Goal: Task Accomplishment & Management: Manage account settings

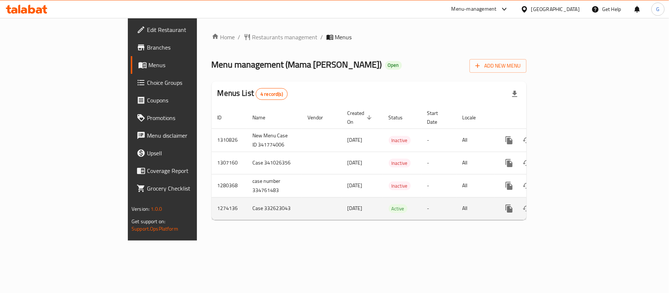
click at [566, 204] on icon "enhanced table" at bounding box center [562, 208] width 9 height 9
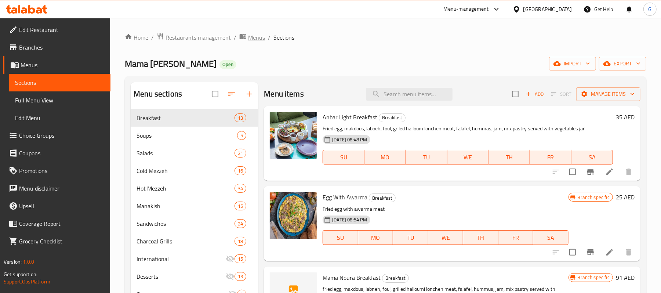
click at [264, 39] on span "Menus" at bounding box center [256, 37] width 17 height 9
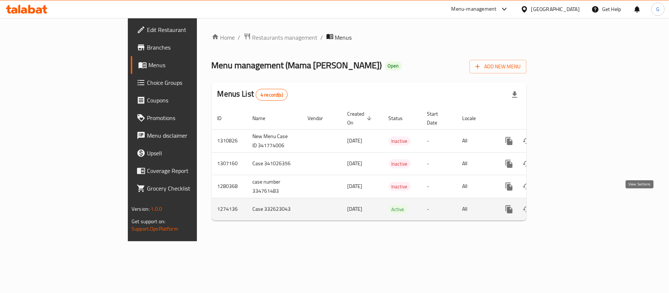
click at [566, 205] on icon "enhanced table" at bounding box center [562, 209] width 9 height 9
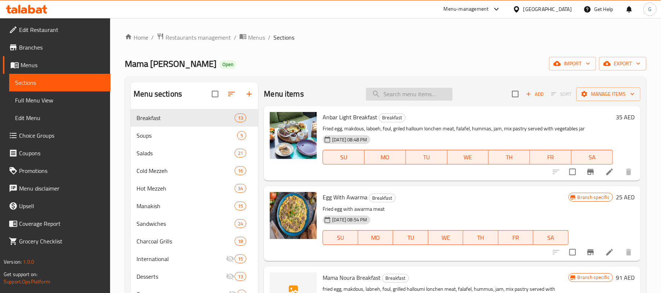
click at [425, 99] on input "search" at bounding box center [409, 94] width 87 height 13
paste input "LAHMI BEL AJEEN"
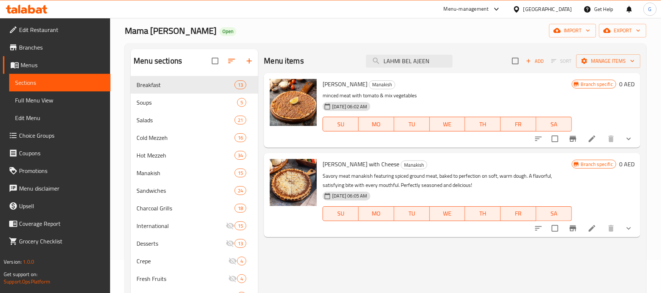
scroll to position [49, 0]
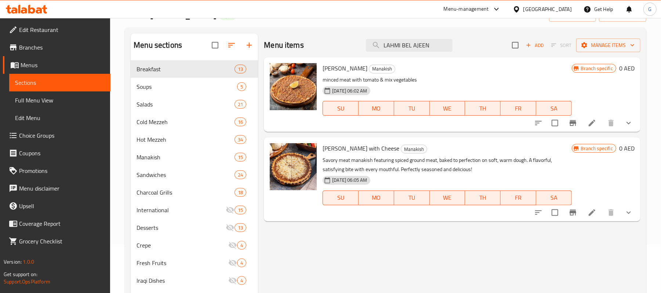
type input "LAHMI BEL AJEEN"
click at [630, 125] on icon "show more" at bounding box center [629, 123] width 9 height 9
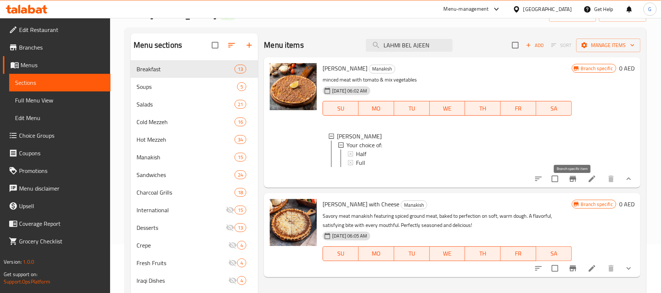
click at [572, 183] on icon "Branch-specific-item" at bounding box center [573, 178] width 9 height 9
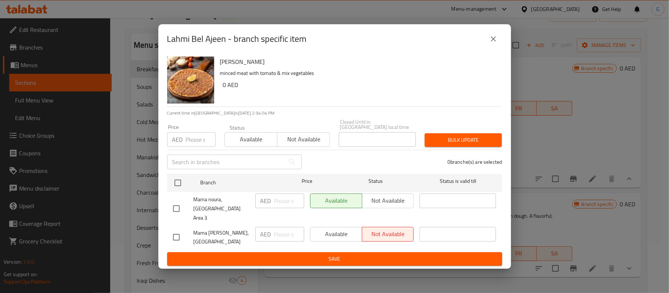
click at [181, 231] on input "checkbox" at bounding box center [176, 237] width 15 height 15
checkbox input "true"
click at [494, 42] on icon "close" at bounding box center [493, 38] width 5 height 5
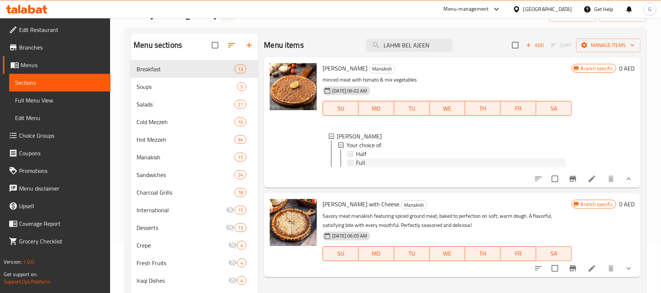
click at [375, 161] on div "Full" at bounding box center [461, 162] width 210 height 9
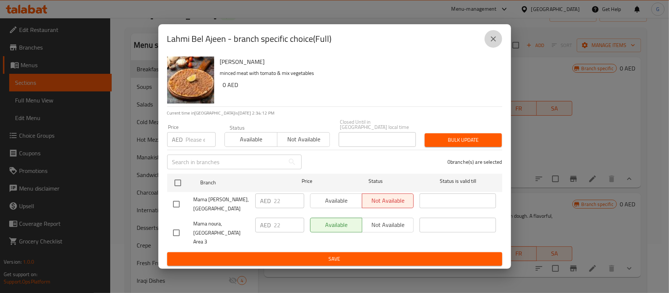
click at [493, 41] on icon "close" at bounding box center [493, 39] width 9 height 9
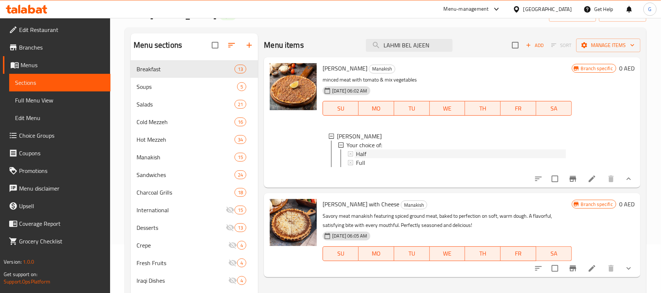
click at [386, 154] on div "Half" at bounding box center [461, 153] width 210 height 9
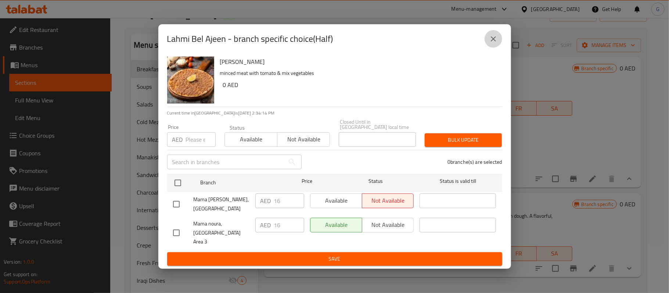
click at [501, 43] on button "close" at bounding box center [493, 39] width 18 height 18
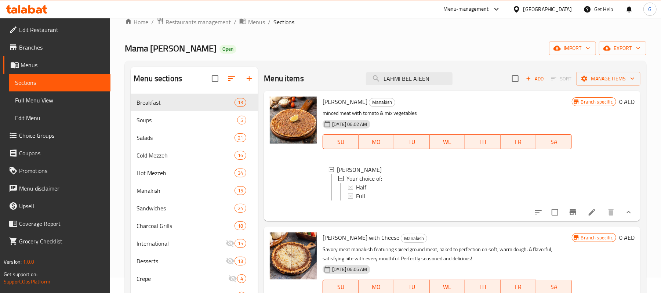
scroll to position [0, 0]
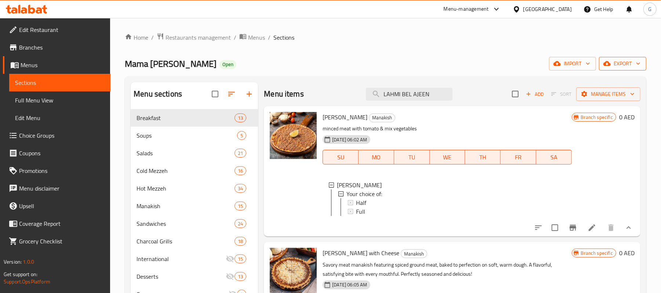
click at [630, 62] on span "export" at bounding box center [623, 63] width 36 height 9
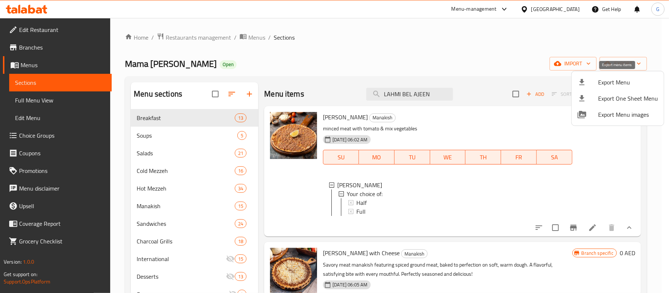
click at [624, 82] on span "Export Menu" at bounding box center [628, 82] width 60 height 9
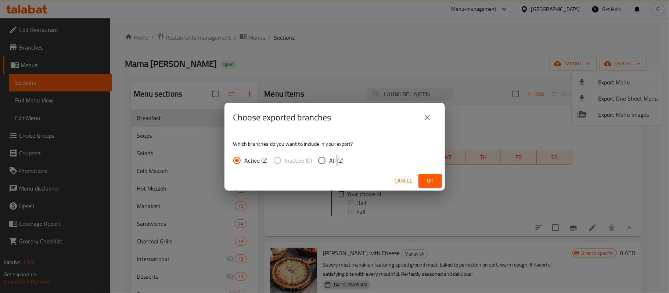
click at [336, 159] on span "All (2)" at bounding box center [336, 160] width 14 height 9
click at [321, 159] on input "All (2)" at bounding box center [321, 160] width 15 height 15
radio input "true"
click at [429, 176] on span "Ok" at bounding box center [430, 180] width 12 height 9
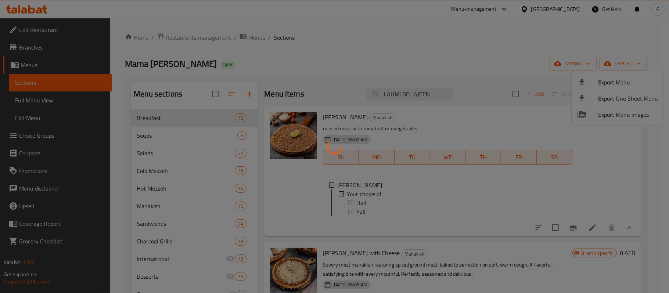
click at [461, 17] on div at bounding box center [334, 146] width 669 height 293
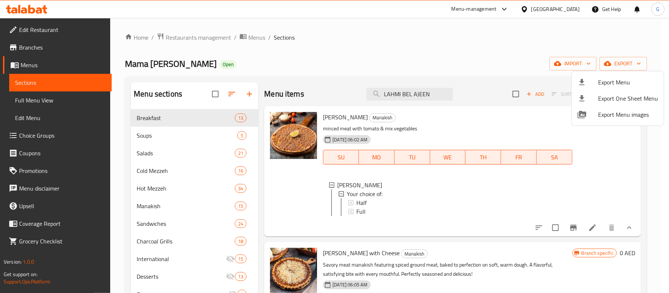
drag, startPoint x: 393, startPoint y: 58, endPoint x: 397, endPoint y: 58, distance: 4.4
click at [393, 58] on div at bounding box center [334, 146] width 669 height 293
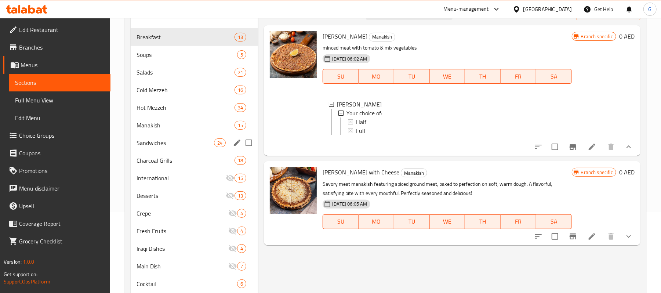
scroll to position [98, 0]
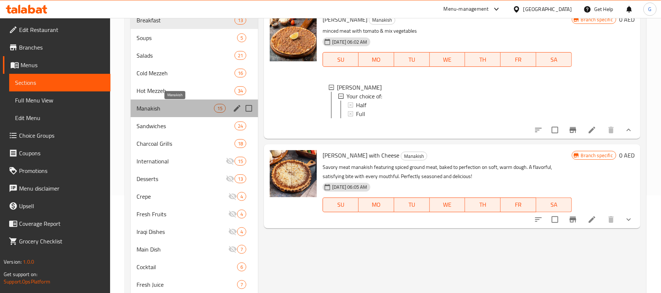
click at [152, 105] on span "Manakish" at bounding box center [175, 108] width 77 height 9
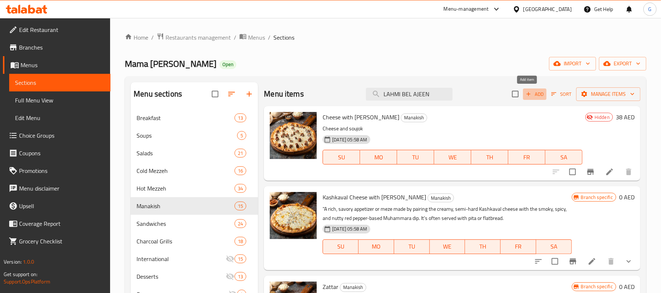
click at [532, 93] on span "Add" at bounding box center [535, 94] width 20 height 8
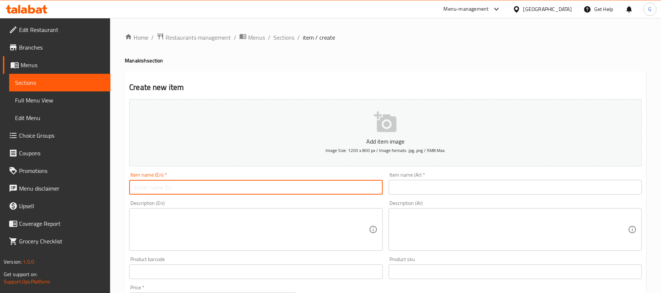
click at [174, 188] on input "text" at bounding box center [255, 187] width 253 height 15
paste input "LAHMI BEL AJEEN"
click at [199, 186] on input "LAHMI BEL AJEEN" at bounding box center [255, 187] width 253 height 15
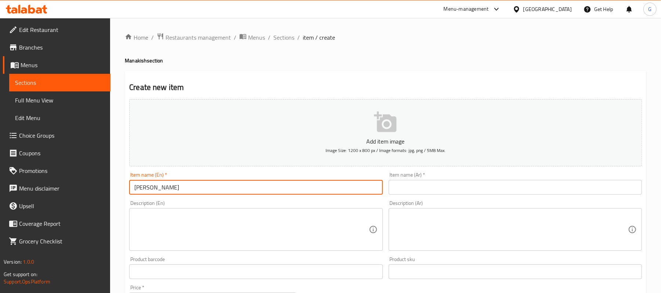
type input "Lahmi Bel Ajeen"
click at [212, 223] on textarea at bounding box center [251, 229] width 234 height 35
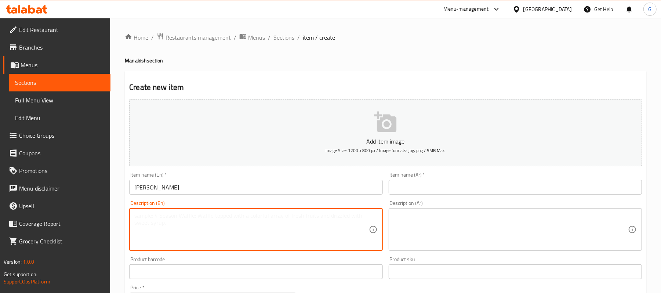
paste textarea "minced meat with tomato & mix vegetables"
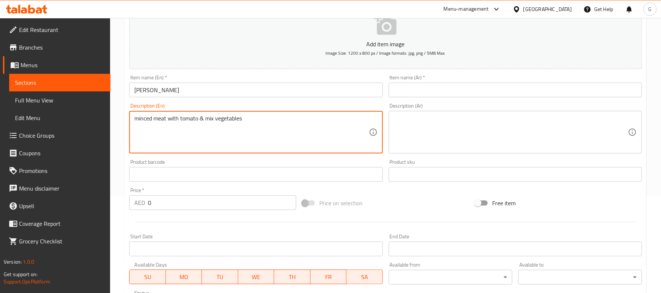
scroll to position [98, 0]
type textarea "minced meat with tomato & mix vegetables"
click at [220, 203] on input "0" at bounding box center [222, 202] width 148 height 15
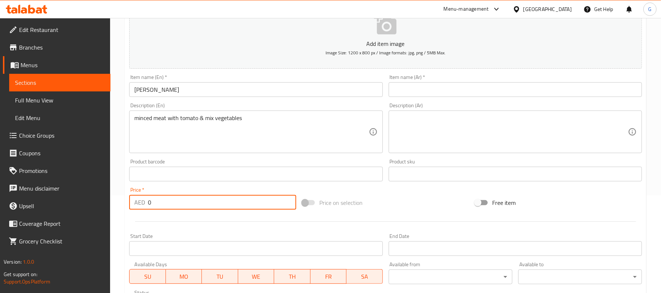
click at [220, 203] on input "0" at bounding box center [222, 202] width 148 height 15
paste input "39"
type input "39"
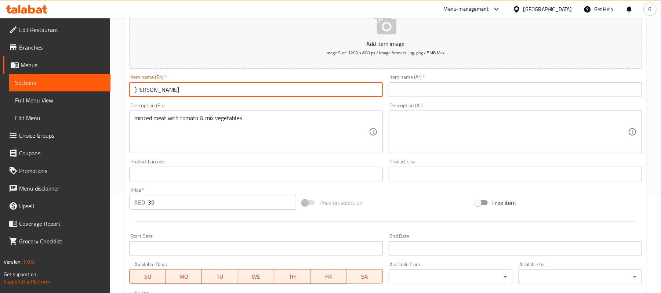
click at [199, 92] on input "Lahmi Bel Ajeen" at bounding box center [255, 89] width 253 height 15
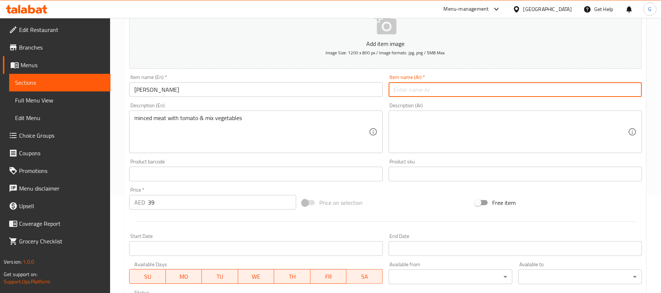
click at [421, 83] on input "text" at bounding box center [515, 89] width 253 height 15
paste input "لحمي بالعجين"
type input "لحمي بالعجين"
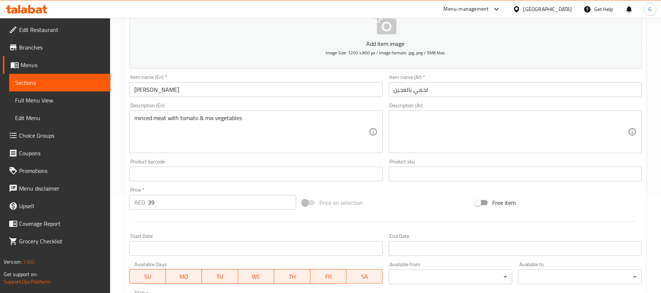
click at [257, 114] on div "minced meat with tomato & mix vegetables Description (En)" at bounding box center [255, 132] width 253 height 43
copy div "minced meat with tomato & mix vegetables Description (En)"
click at [257, 114] on div "minced meat with tomato & mix vegetables Description (En)" at bounding box center [255, 132] width 253 height 43
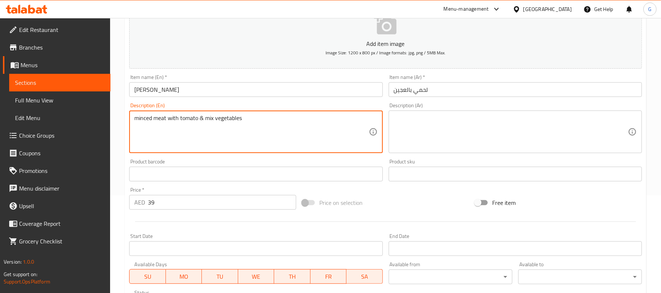
click at [246, 120] on textarea "minced meat with tomato & mix vegetables" at bounding box center [251, 132] width 234 height 35
click at [432, 126] on textarea at bounding box center [511, 132] width 234 height 35
paste textarea "لحم مفروم مع الطماطم والخضروات المشكلة"
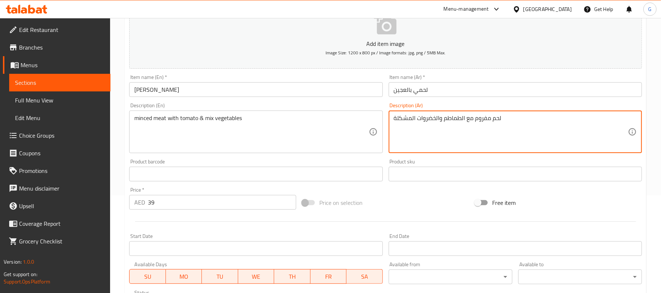
scroll to position [196, 0]
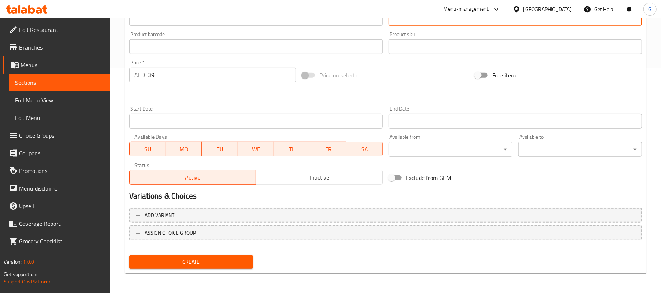
type textarea "لحم مفروم مع الطماطم والخضروات المشكلة"
click at [236, 259] on span "Create" at bounding box center [191, 261] width 112 height 9
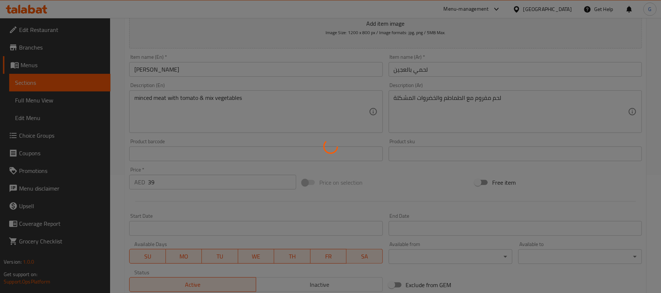
scroll to position [0, 0]
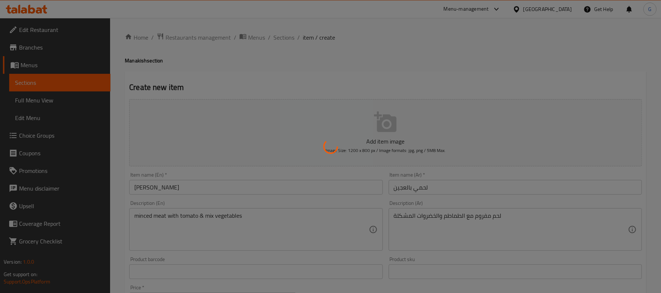
type input "0"
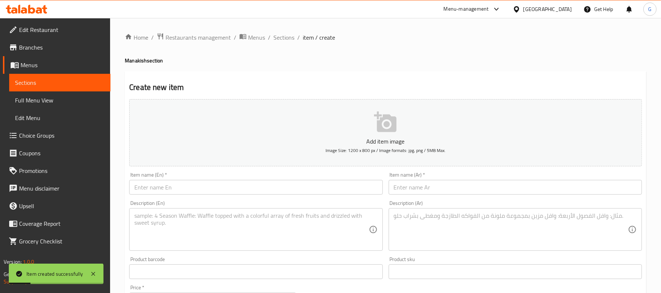
drag, startPoint x: 285, startPoint y: 39, endPoint x: 332, endPoint y: 46, distance: 47.6
click at [285, 39] on span "Sections" at bounding box center [284, 37] width 21 height 9
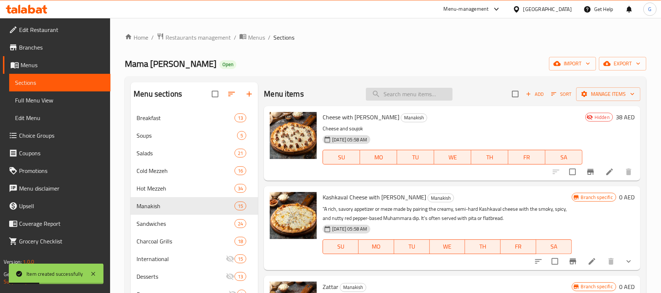
click at [430, 96] on input "search" at bounding box center [409, 94] width 87 height 13
paste input "LAHMI BEL AJEEN"
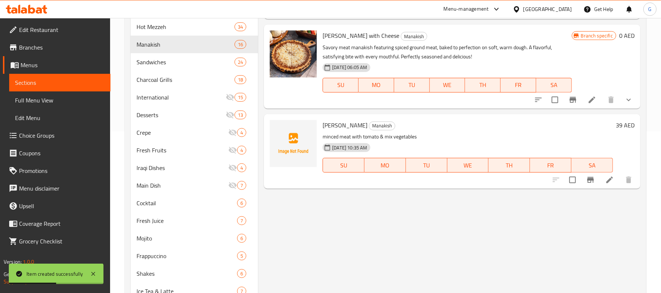
scroll to position [196, 0]
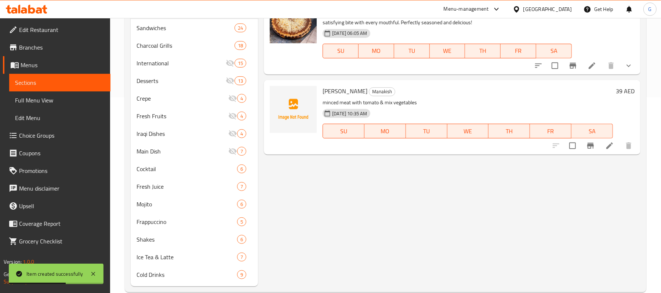
type input "LAHMI BEL AJEEN"
click at [590, 146] on icon "Branch-specific-item" at bounding box center [591, 146] width 7 height 6
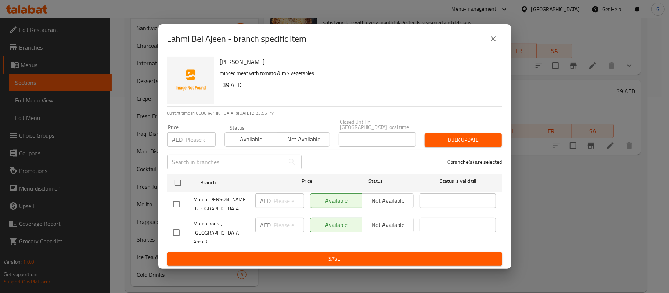
click at [175, 237] on input "checkbox" at bounding box center [176, 232] width 15 height 15
checkbox input "true"
click at [386, 232] on button "Not available" at bounding box center [388, 225] width 52 height 15
click at [391, 255] on span "Save" at bounding box center [334, 259] width 323 height 9
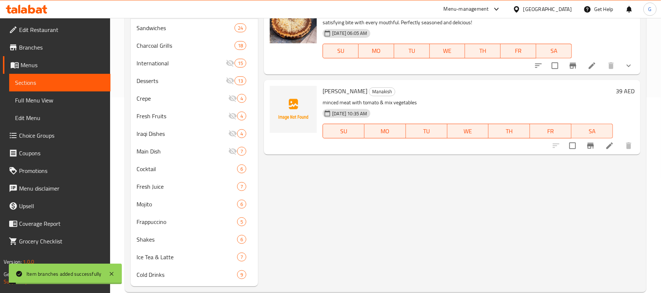
click at [591, 147] on icon "Branch-specific-item" at bounding box center [591, 145] width 9 height 9
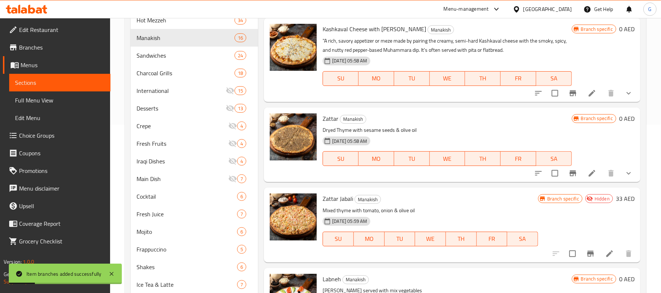
scroll to position [0, 0]
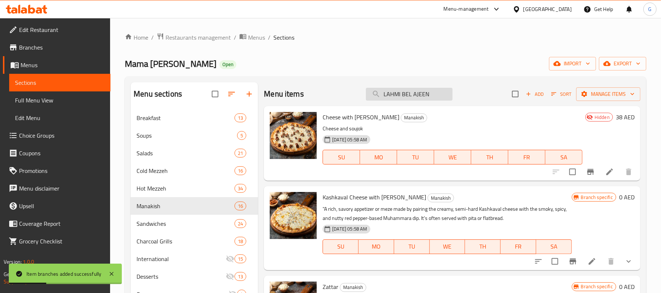
click at [418, 89] on input "LAHMI BEL AJEEN" at bounding box center [409, 94] width 87 height 13
paste input "LAHMI BEL AJEEN"
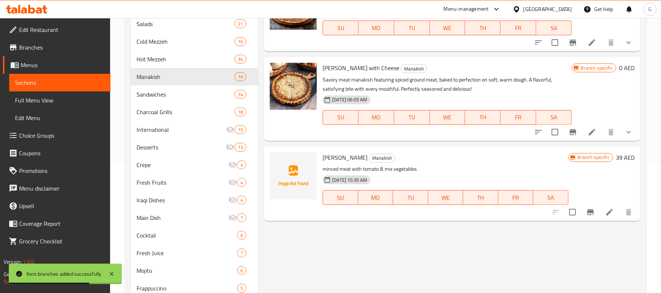
scroll to position [147, 0]
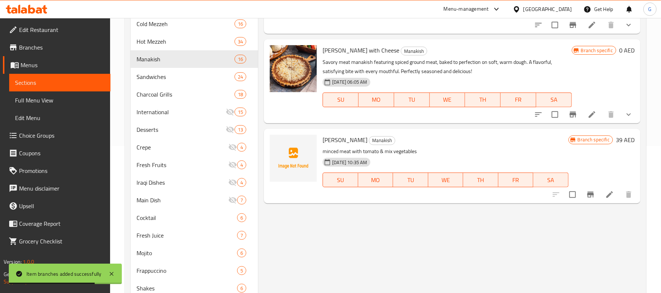
click at [587, 195] on icon "Branch-specific-item" at bounding box center [591, 194] width 9 height 9
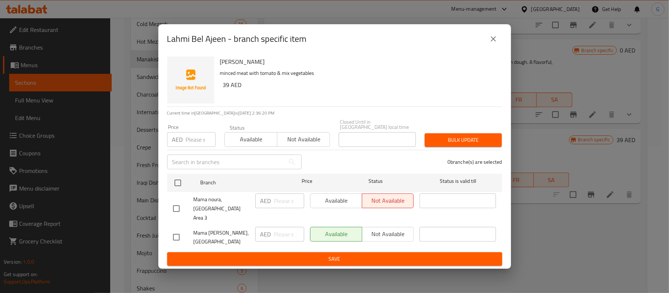
click at [635, 107] on div "Lahmi Bel Ajeen - branch specific item Lahmi Bel Ajeen minced meat with tomato …" at bounding box center [334, 146] width 669 height 293
drag, startPoint x: 491, startPoint y: 43, endPoint x: 498, endPoint y: 30, distance: 14.7
click at [491, 43] on icon "close" at bounding box center [493, 39] width 9 height 9
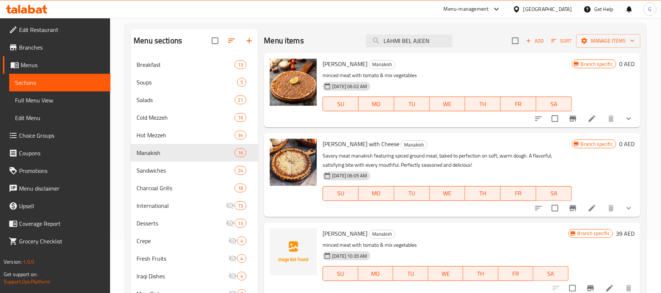
scroll to position [0, 0]
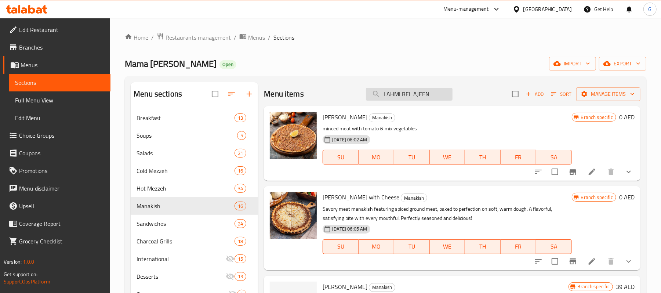
click at [388, 94] on input "LAHMI BEL AJEEN" at bounding box center [409, 94] width 87 height 13
paste input "ahmi Bel Ajeen with Cheese"
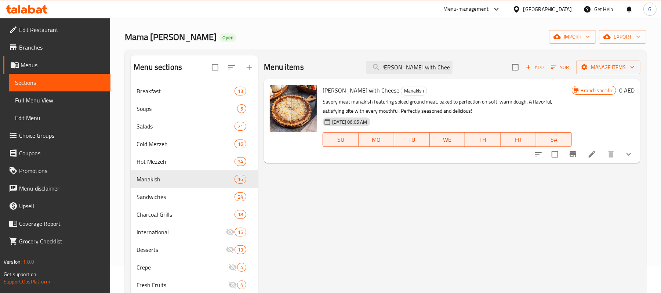
scroll to position [49, 0]
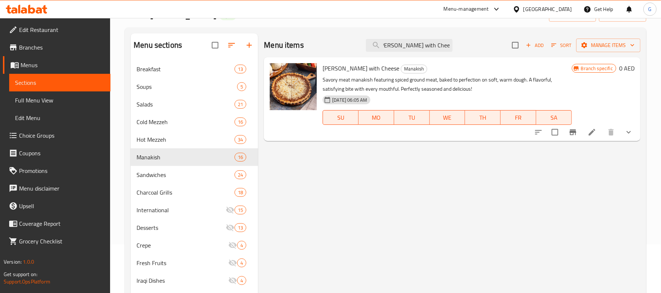
type input "Lahmi Bel Ajeen with Cheese"
click at [575, 134] on icon "Branch-specific-item" at bounding box center [573, 132] width 9 height 9
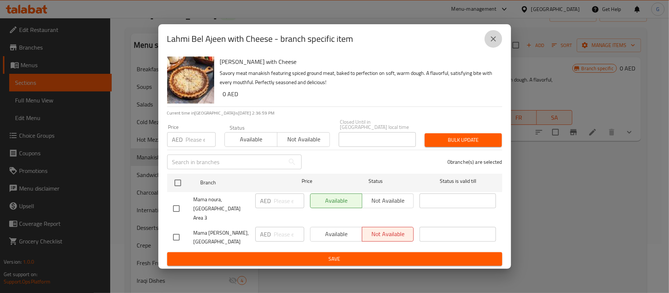
click at [497, 43] on button "close" at bounding box center [493, 39] width 18 height 18
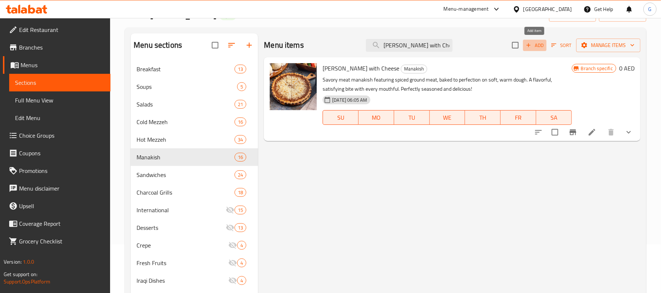
click at [530, 47] on icon "button" at bounding box center [529, 45] width 7 height 7
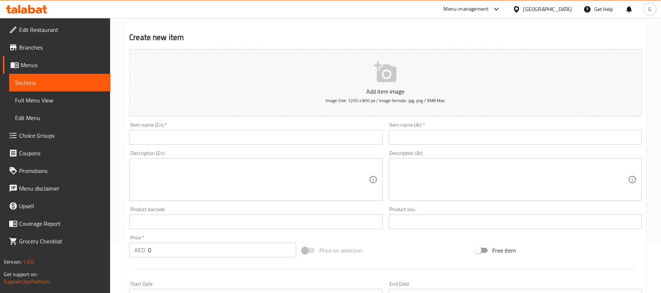
scroll to position [49, 0]
click at [178, 134] on input "text" at bounding box center [255, 138] width 253 height 15
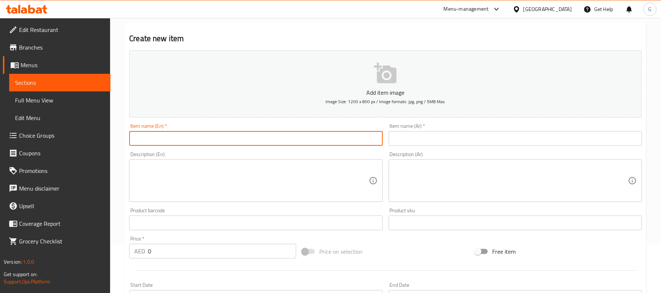
paste input "LAHMI BEL AJEEN WITH CHEESE"
click at [185, 134] on input "LAHMI BEL AJEEN WITH CHEESE" at bounding box center [255, 138] width 253 height 15
type input "Lahmi Bel Ajeen with Cheese"
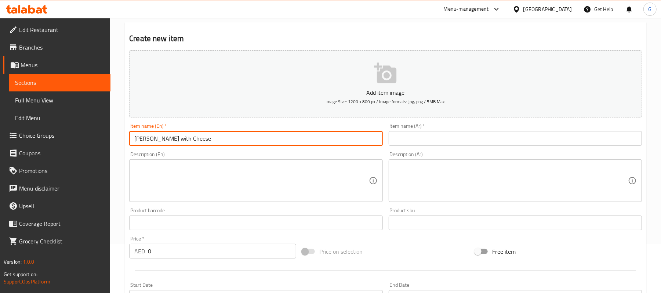
click at [504, 146] on input "text" at bounding box center [515, 138] width 253 height 15
paste input "لحمي بالعجين بالجبن"
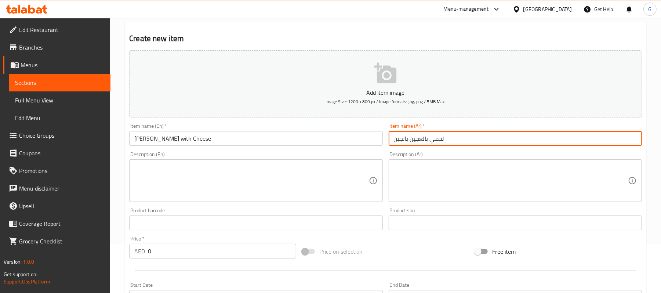
type input "لحمي بالعجين بالجبن"
click at [306, 185] on textarea at bounding box center [251, 180] width 234 height 35
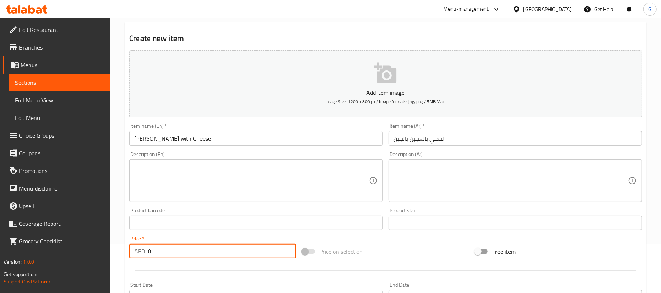
click at [209, 250] on input "0" at bounding box center [222, 251] width 148 height 15
paste input "42"
type input "42"
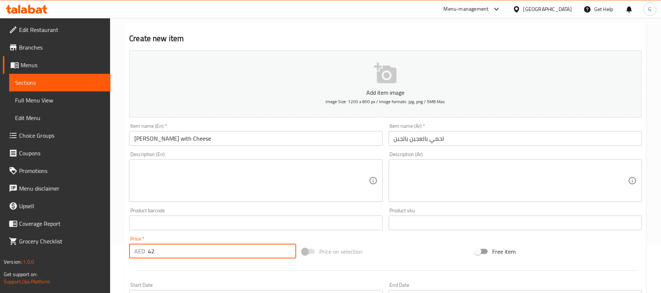
click at [206, 172] on textarea at bounding box center [251, 180] width 234 height 35
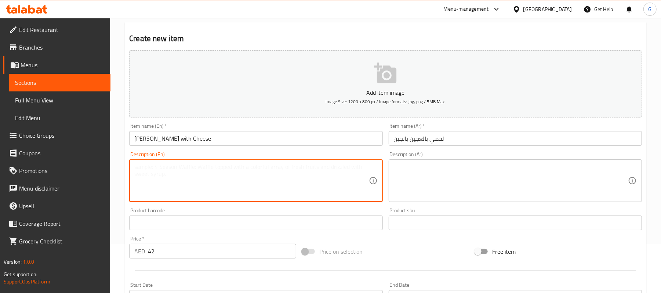
paste textarea "Savory meat manakish featuring spiced ground meat, baked to perfection on soft,…"
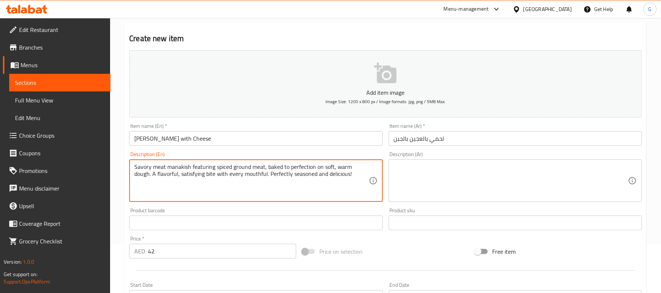
type textarea "Savory meat manakish featuring spiced ground meat, baked to perfection on soft,…"
click at [482, 202] on div "Description (Ar)" at bounding box center [515, 180] width 253 height 43
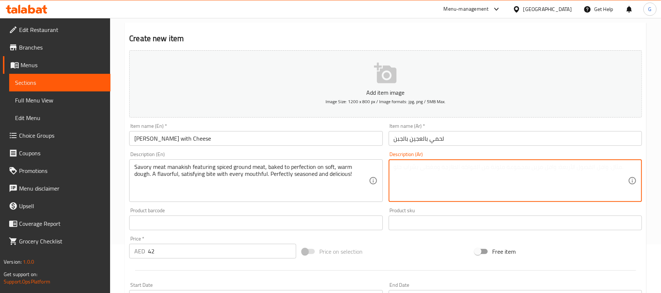
click at [488, 191] on textarea at bounding box center [511, 180] width 234 height 35
paste textarea "مناقيش لحم لذيذة، مصنوعة من لحم مفروم متبل، مخبوزة بإتقان على عجينة طرية دافئة.…"
type textarea "مناقيش لحم لذيذة، مصنوعة من لحم مفروم متبل، مخبوزة بإتقان على عجينة طرية دافئة.…"
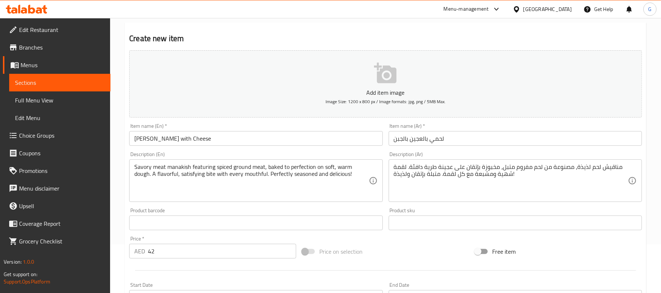
click at [481, 150] on div "Description (Ar) مناقيش لحم لذيذة، مصنوعة من لحم مفروم متبل، مخبوزة بإتقان على …" at bounding box center [515, 177] width 259 height 56
click at [482, 141] on input "لحمي بالعجين بالجبن" at bounding box center [515, 138] width 253 height 15
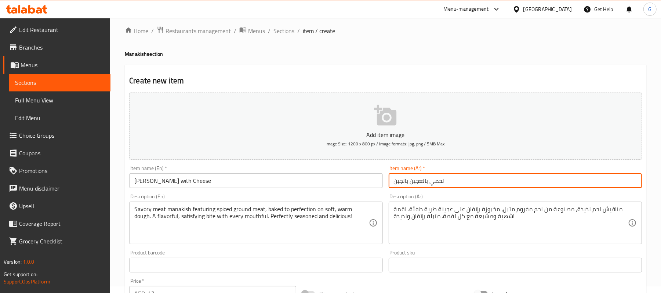
scroll to position [0, 0]
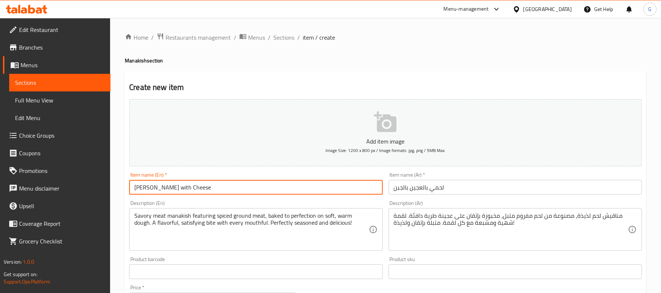
click at [278, 190] on input "Lahmi Bel Ajeen with Cheese" at bounding box center [255, 187] width 253 height 15
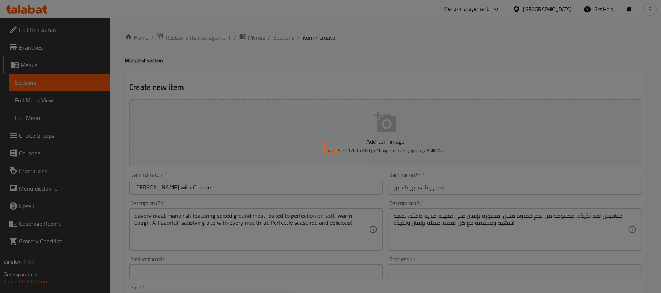
type input "0"
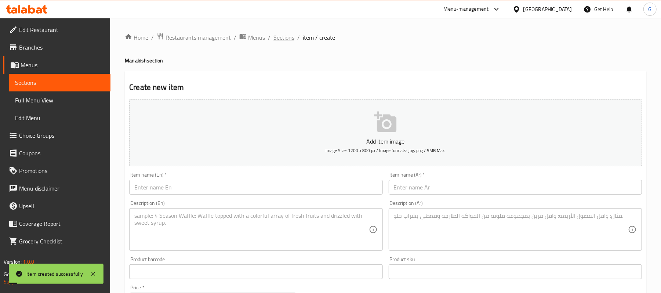
click at [276, 37] on span "Sections" at bounding box center [284, 37] width 21 height 9
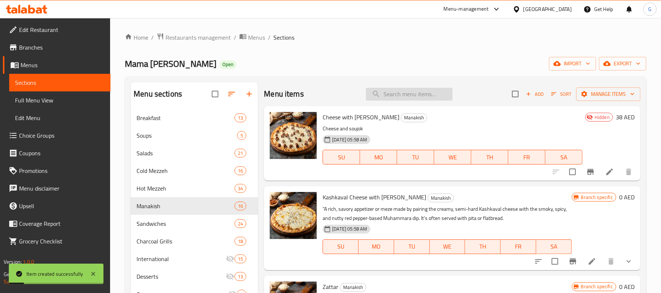
click at [418, 96] on input "search" at bounding box center [409, 94] width 87 height 13
paste input "Lahmi Bel Ajeen with Cheese"
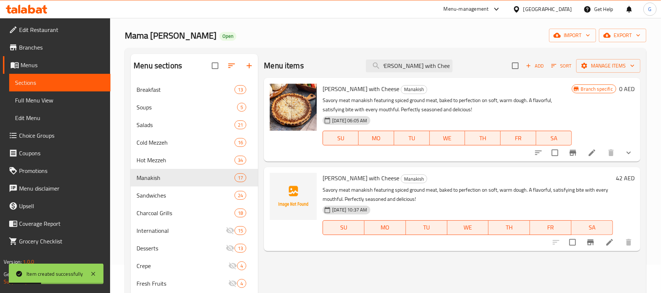
scroll to position [98, 0]
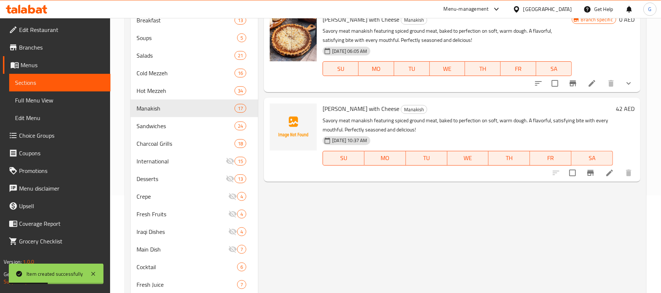
type input "Lahmi Bel Ajeen with Cheese"
click at [591, 174] on icon "Branch-specific-item" at bounding box center [591, 173] width 9 height 9
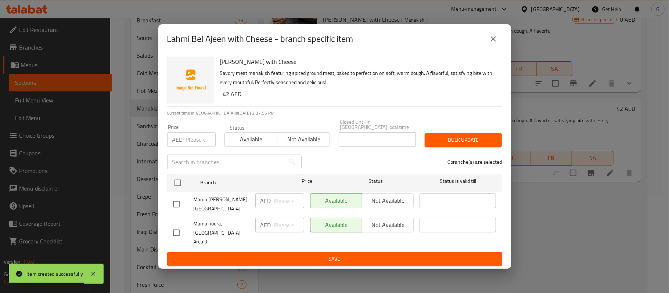
click at [175, 231] on input "checkbox" at bounding box center [176, 232] width 15 height 15
checkbox input "true"
click at [370, 230] on span "Not available" at bounding box center [388, 225] width 46 height 11
click at [384, 257] on span "Save" at bounding box center [334, 259] width 323 height 9
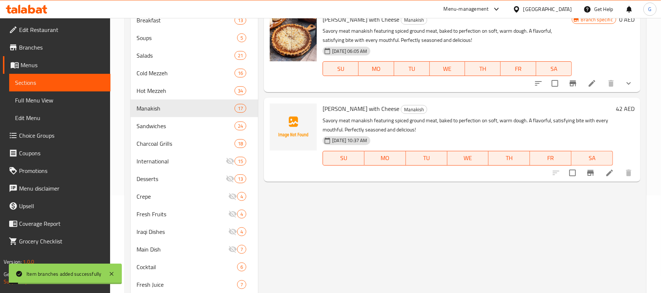
click at [591, 176] on icon "Branch-specific-item" at bounding box center [591, 173] width 9 height 9
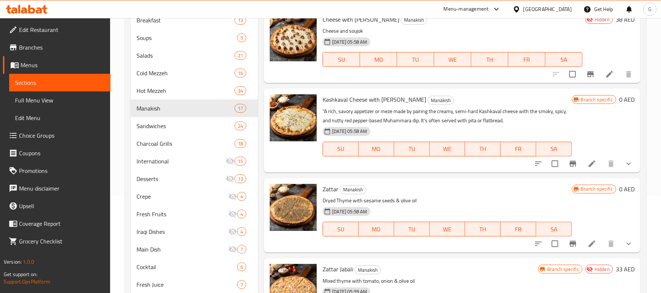
click at [649, 126] on div "Home / Restaurants management / Menus / Sections Mama Noura Open import export …" at bounding box center [385, 162] width 551 height 485
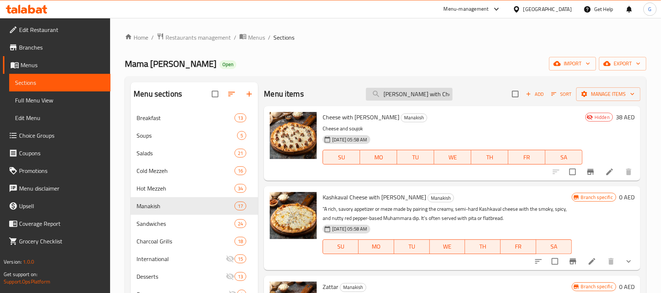
click at [425, 94] on input "Lahmi Bel Ajeen with Cheese" at bounding box center [409, 94] width 87 height 13
paste input "HALLOUMI CHEEESE"
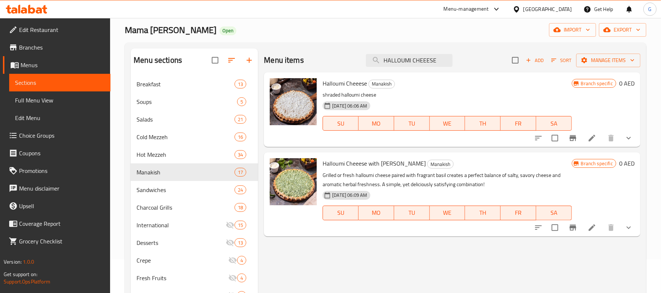
scroll to position [49, 0]
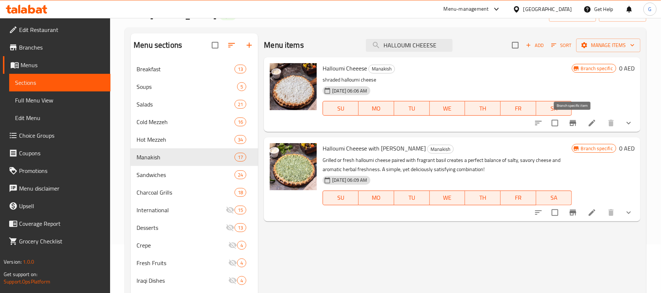
type input "HALLOUMI CHEEESE"
click at [574, 125] on icon "Branch-specific-item" at bounding box center [573, 123] width 7 height 6
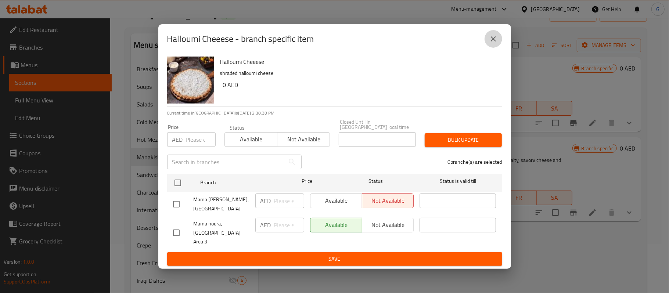
click at [487, 40] on button "close" at bounding box center [493, 39] width 18 height 18
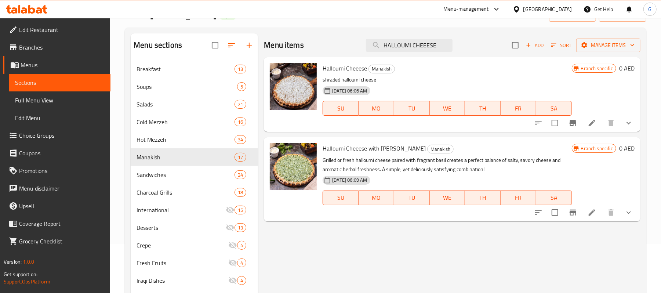
click at [539, 46] on span "Add" at bounding box center [535, 45] width 20 height 8
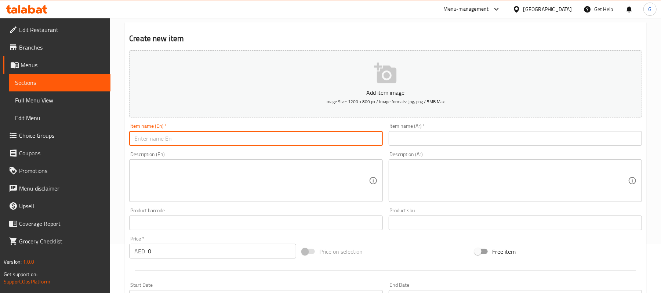
click at [211, 142] on input "text" at bounding box center [255, 138] width 253 height 15
paste input "HALLOUMI CHEEESE"
click at [206, 137] on input "HALLOUMI CHEEESE" at bounding box center [255, 138] width 253 height 15
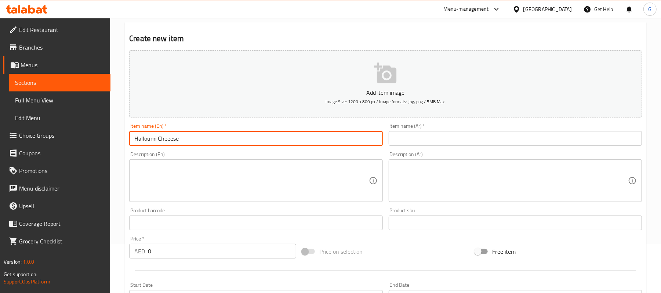
type input "Halloumi Cheeese"
click at [441, 134] on input "text" at bounding box center [515, 138] width 253 height 15
paste input "جبنة حلومي"
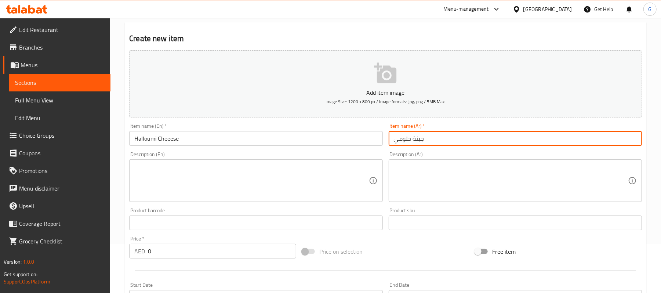
type input "جبنة حلومي"
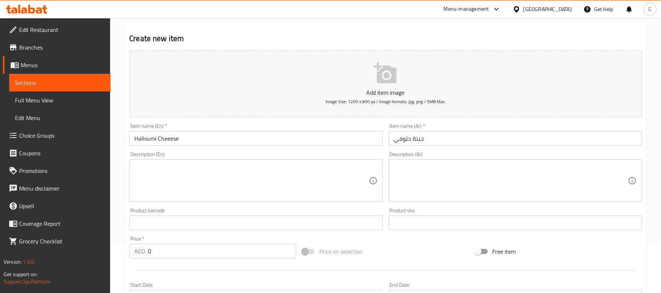
click at [265, 199] on div "Description (En)" at bounding box center [255, 180] width 253 height 43
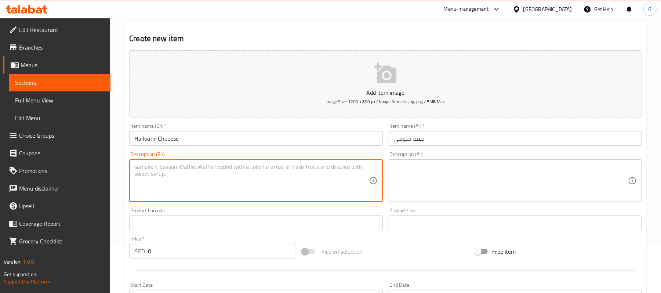
click at [167, 249] on input "0" at bounding box center [222, 251] width 148 height 15
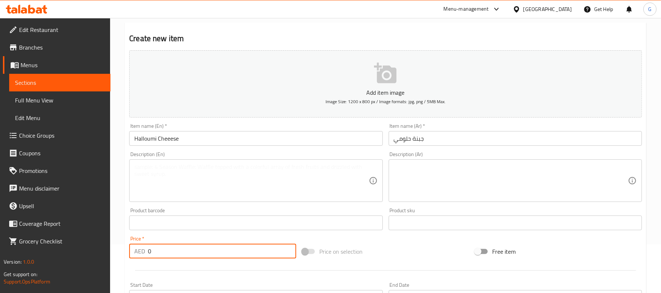
click at [167, 249] on input "0" at bounding box center [222, 251] width 148 height 15
paste input "34"
type input "34"
click at [191, 191] on textarea at bounding box center [251, 180] width 234 height 35
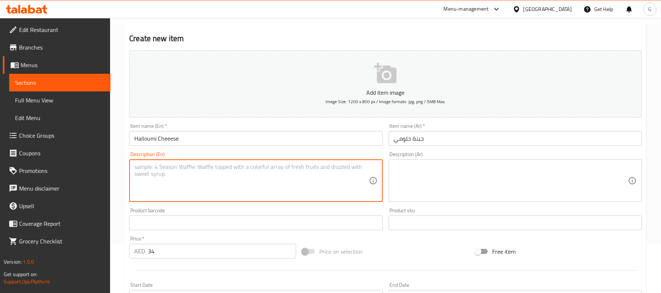
paste textarea "shraded halloumi cheese"
type textarea "shraded halloumi cheese"
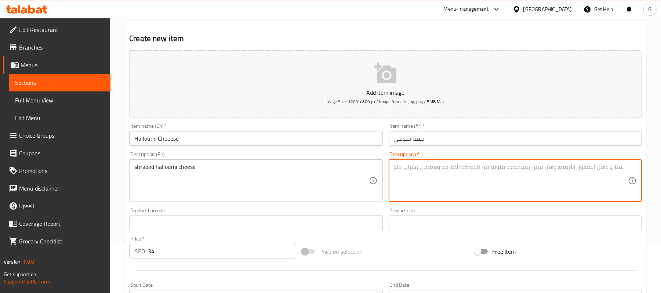
click at [475, 181] on textarea at bounding box center [511, 180] width 234 height 35
paste textarea "جبنة حلوم مبشورة"
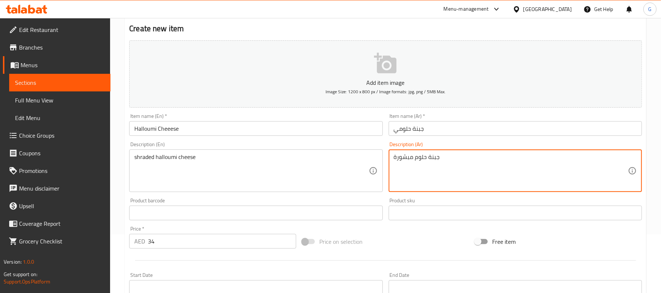
scroll to position [49, 0]
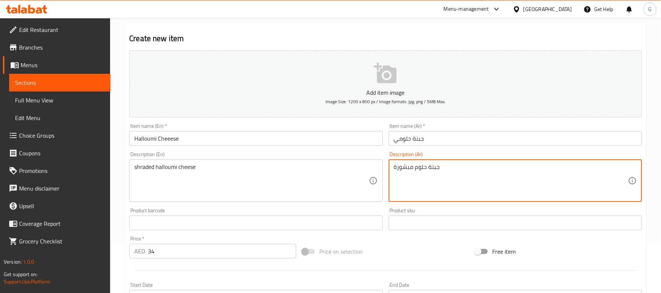
type textarea "جبنة حلوم مبشورة"
click at [295, 140] on input "Halloumi Cheeese" at bounding box center [255, 138] width 253 height 15
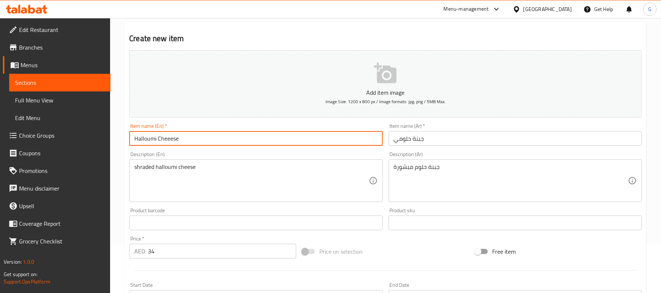
click at [295, 140] on input "Halloumi Cheeese" at bounding box center [255, 138] width 253 height 15
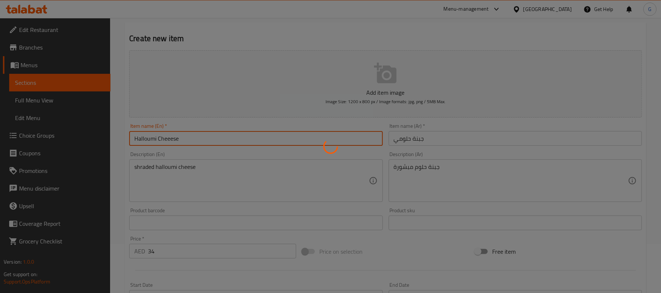
type input "0"
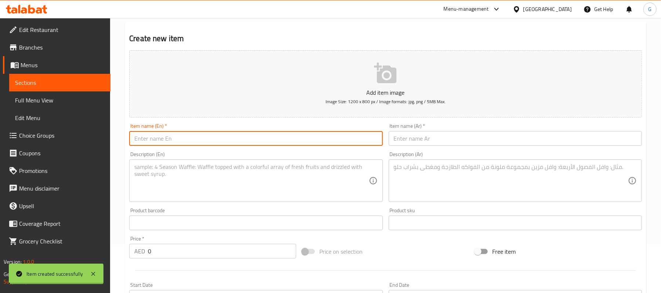
scroll to position [0, 0]
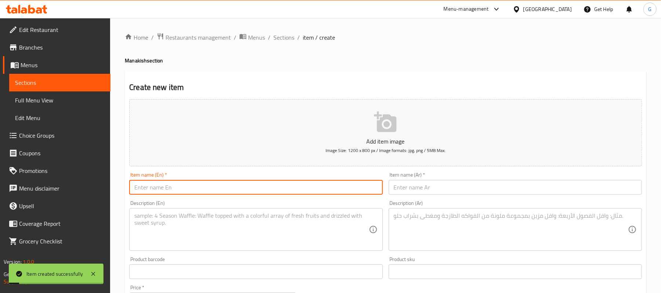
drag, startPoint x: 287, startPoint y: 37, endPoint x: 303, endPoint y: 45, distance: 18.1
click at [287, 37] on span "Sections" at bounding box center [284, 37] width 21 height 9
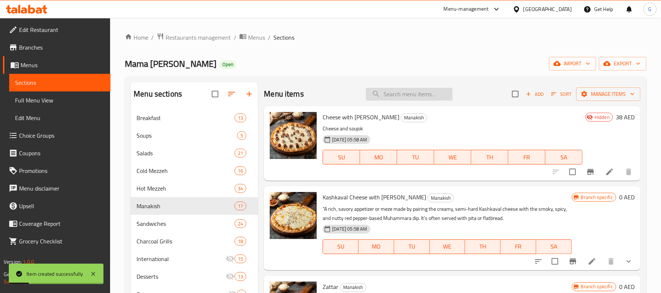
click at [433, 89] on input "search" at bounding box center [409, 94] width 87 height 13
paste input "Halloumi Cheeese"
type input "Halloumi Cheeese"
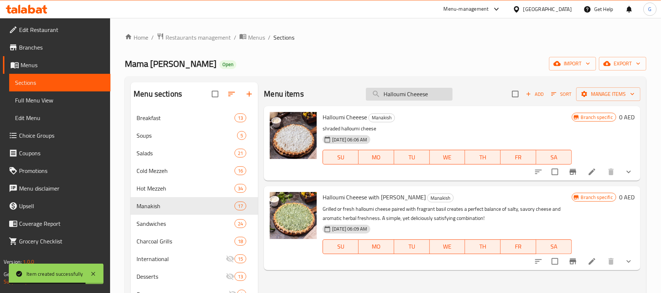
click at [435, 94] on input "Halloumi Cheeese" at bounding box center [409, 94] width 87 height 13
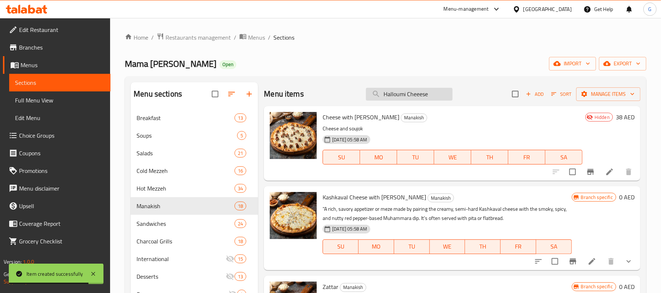
click at [435, 94] on input "Halloumi Cheeese" at bounding box center [409, 94] width 87 height 13
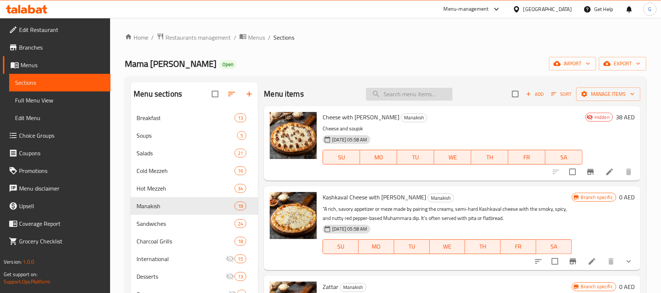
paste input "Halloumi Cheeese"
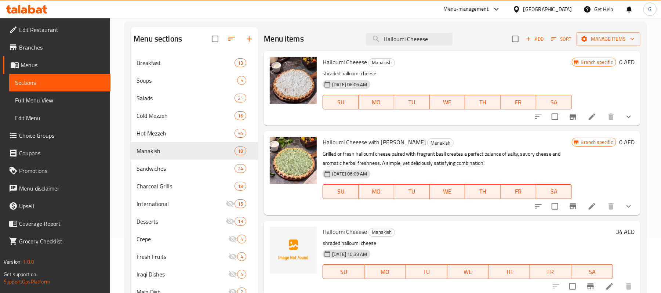
scroll to position [49, 0]
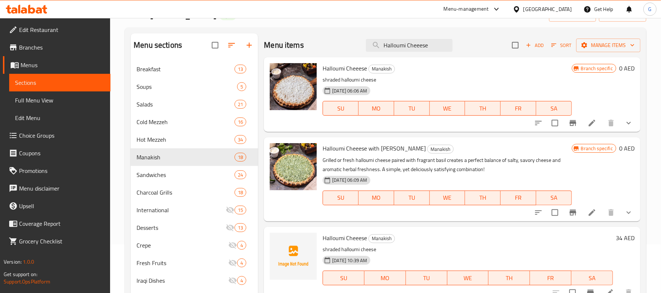
type input "Halloumi Cheeese"
click at [630, 125] on icon "show more" at bounding box center [629, 123] width 9 height 9
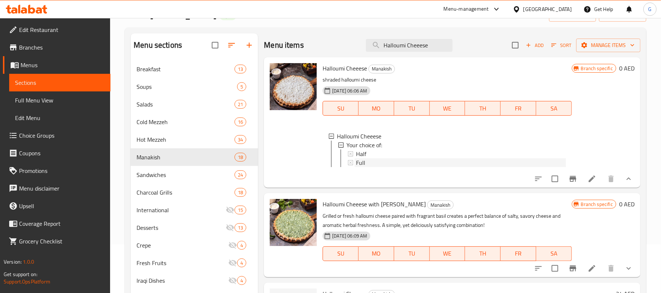
click at [379, 161] on div "Full" at bounding box center [461, 162] width 210 height 9
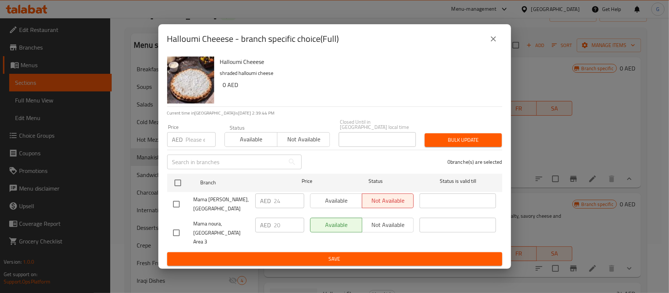
click at [491, 43] on icon "close" at bounding box center [493, 39] width 9 height 9
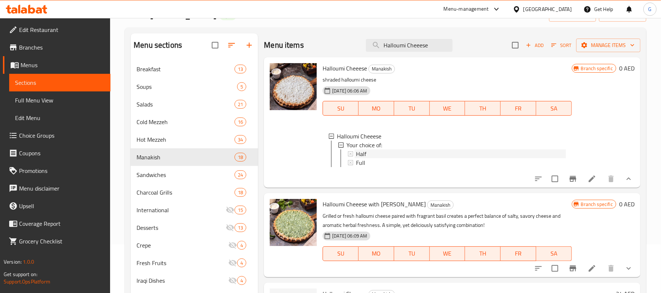
click at [391, 152] on div "Half" at bounding box center [461, 153] width 210 height 9
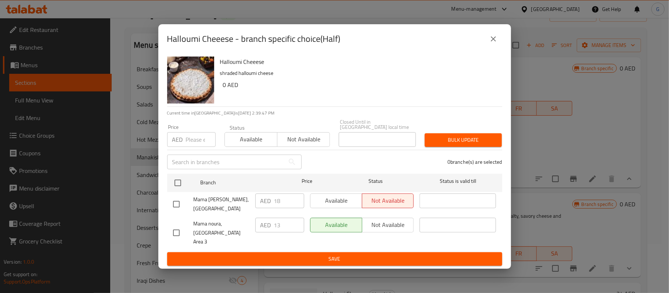
click at [496, 40] on icon "close" at bounding box center [493, 39] width 9 height 9
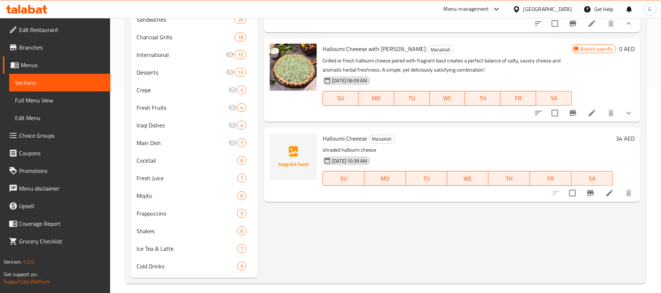
scroll to position [210, 0]
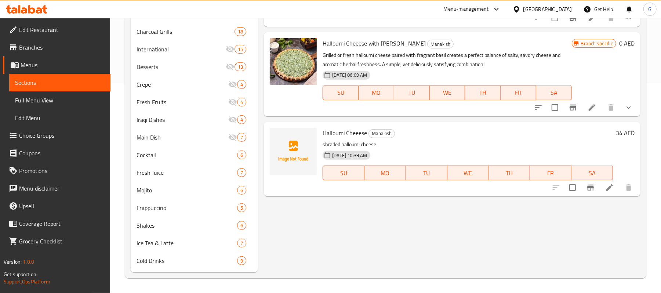
click at [588, 191] on icon "Branch-specific-item" at bounding box center [591, 188] width 7 height 6
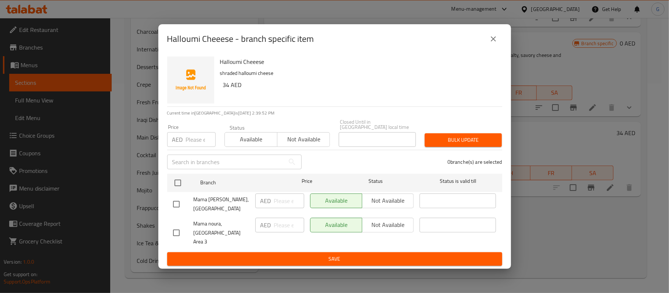
click at [178, 228] on input "checkbox" at bounding box center [176, 232] width 15 height 15
checkbox input "true"
click at [394, 226] on span "Not available" at bounding box center [388, 225] width 46 height 11
click at [385, 255] on span "Save" at bounding box center [334, 259] width 323 height 9
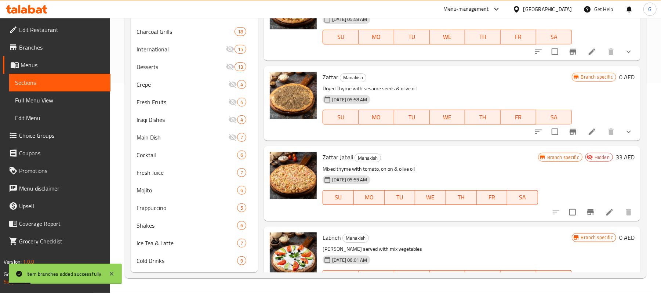
scroll to position [0, 0]
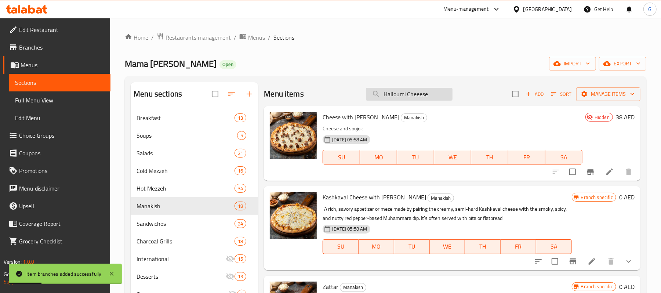
click at [425, 96] on input "Halloumi Cheeese" at bounding box center [409, 94] width 87 height 13
paste input "Halloumi Cheeese"
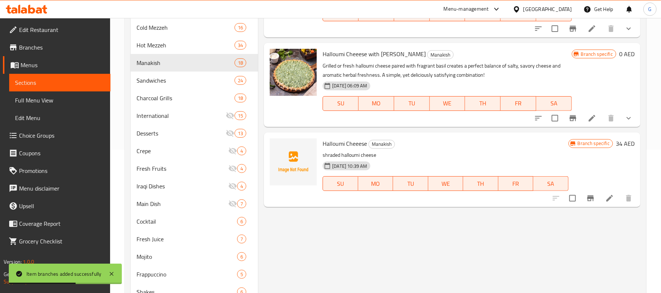
scroll to position [147, 0]
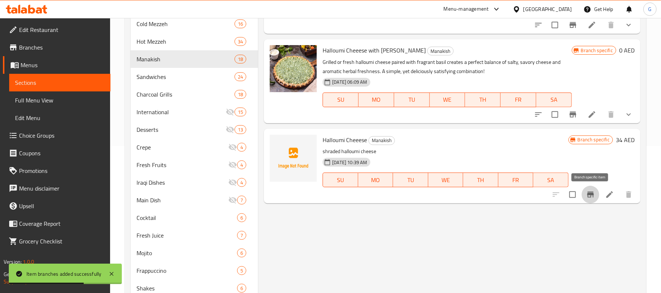
click at [596, 199] on button "Branch-specific-item" at bounding box center [591, 195] width 18 height 18
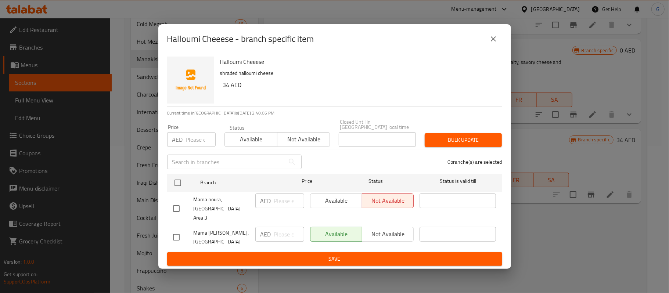
click at [490, 43] on icon "close" at bounding box center [493, 39] width 9 height 9
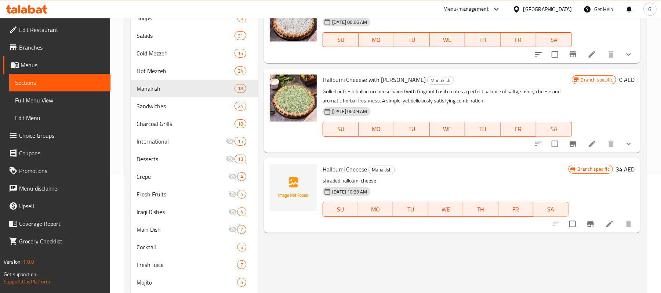
scroll to position [0, 0]
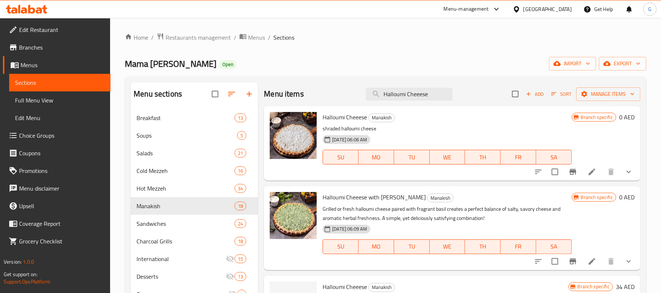
click at [152, 65] on span "Mama Noura" at bounding box center [171, 63] width 92 height 17
click at [268, 59] on div "Mama Noura Open import export" at bounding box center [386, 64] width 522 height 14
click at [428, 93] on input "Halloumi Cheeese" at bounding box center [409, 94] width 87 height 13
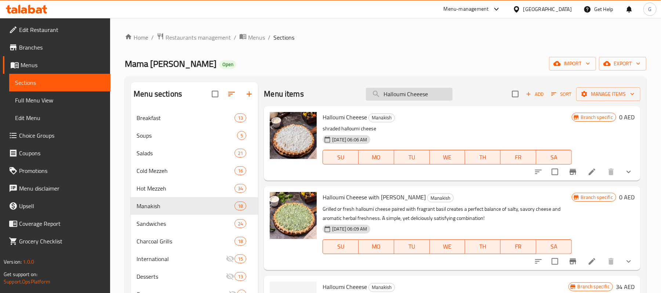
click at [428, 93] on input "Halloumi Cheeese" at bounding box center [409, 94] width 87 height 13
paste input "KRAFT CHEESE WITH HONEY"
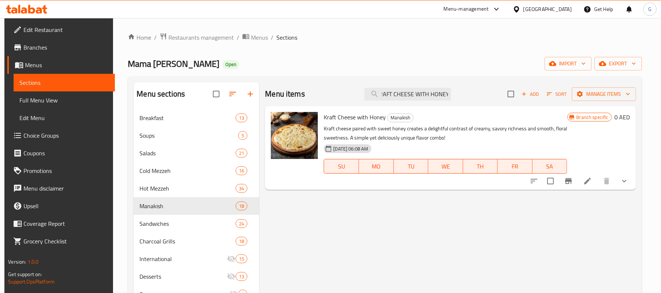
type input "KRAFT CHEESE WITH HONEY"
click at [627, 184] on icon "show more" at bounding box center [624, 181] width 9 height 9
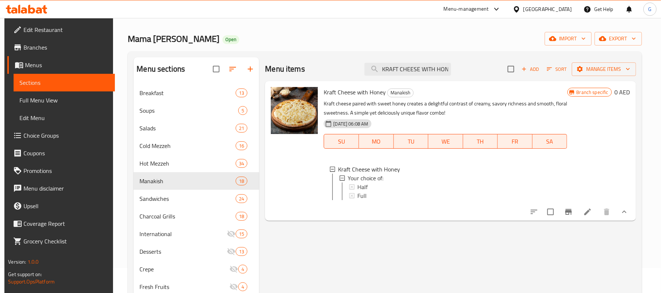
scroll to position [49, 0]
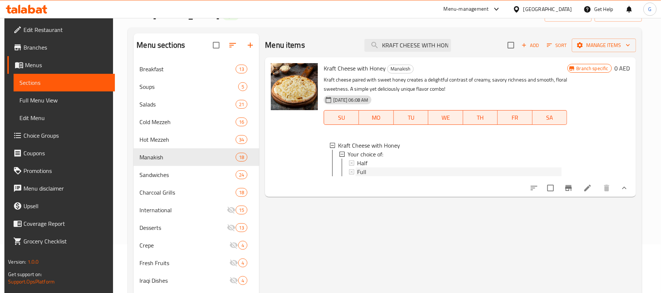
click at [374, 171] on div "Full" at bounding box center [459, 171] width 204 height 9
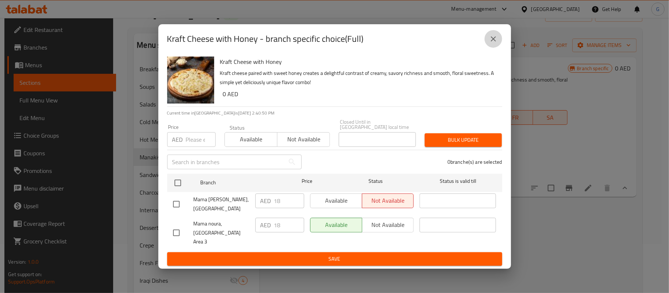
click at [495, 43] on icon "close" at bounding box center [493, 39] width 9 height 9
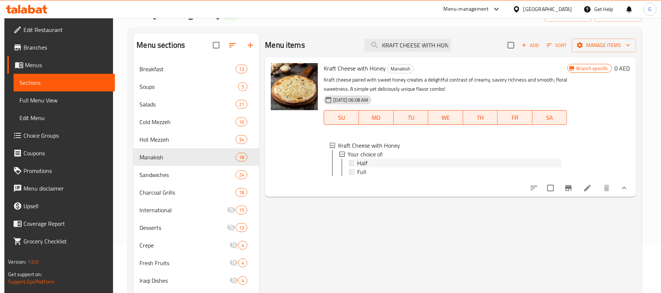
click at [370, 162] on div "Half" at bounding box center [459, 163] width 204 height 9
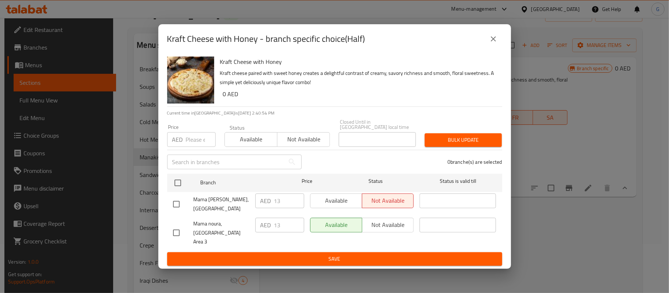
click at [506, 40] on div "Kraft Cheese with Honey - branch specific choice(Half)" at bounding box center [334, 38] width 353 height 29
click at [498, 42] on button "close" at bounding box center [493, 39] width 18 height 18
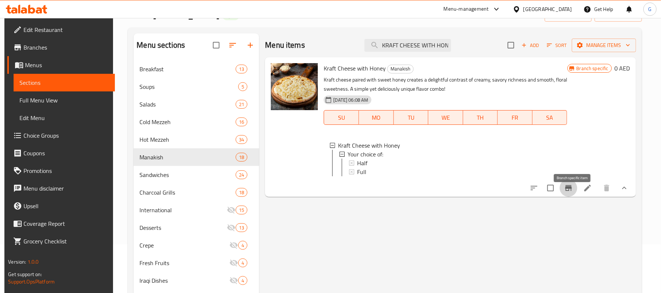
click at [573, 192] on icon "Branch-specific-item" at bounding box center [569, 188] width 9 height 9
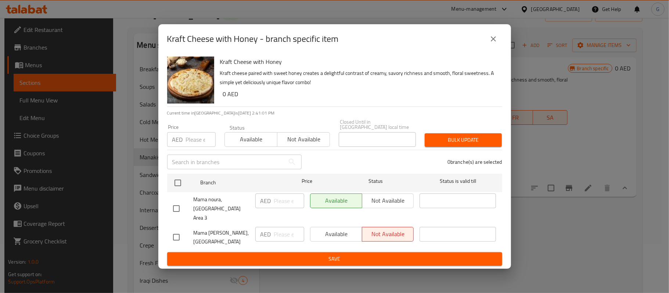
click at [494, 42] on icon "close" at bounding box center [493, 39] width 9 height 9
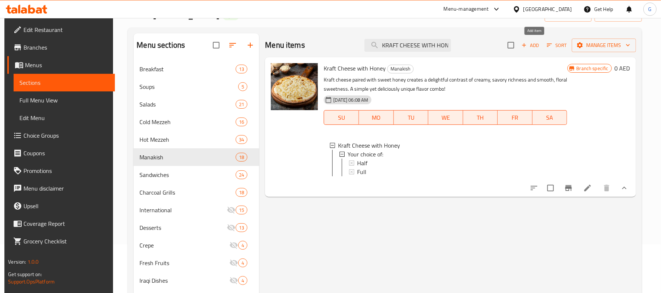
click at [541, 48] on span "Add" at bounding box center [531, 45] width 20 height 8
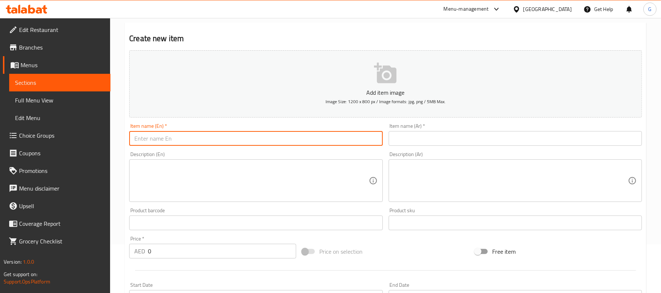
click at [300, 139] on input "text" at bounding box center [255, 138] width 253 height 15
paste input "KRAFT CHEESE WITH HONEY"
click at [298, 140] on input "KRAFT CHEESE WITH HONEY" at bounding box center [255, 138] width 253 height 15
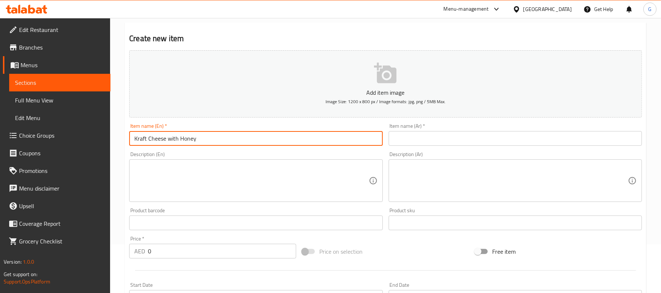
type input "Kraft Cheese with Honey"
click at [440, 143] on input "text" at bounding box center [515, 138] width 253 height 15
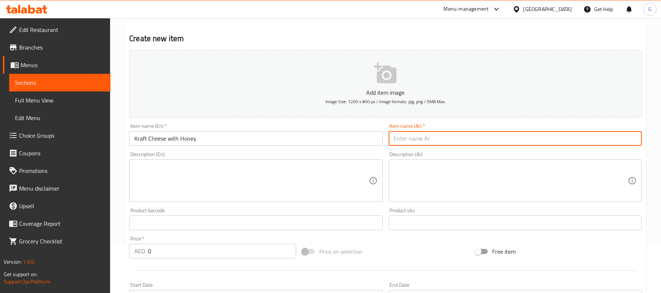
paste input "جبنة كرافت مع العسل"
type input "جبنة كرافت مع العسل"
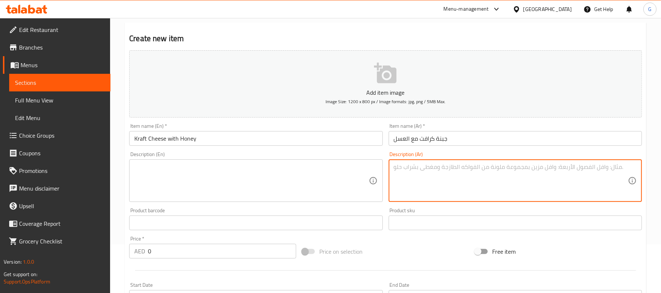
click at [442, 184] on textarea at bounding box center [511, 180] width 234 height 35
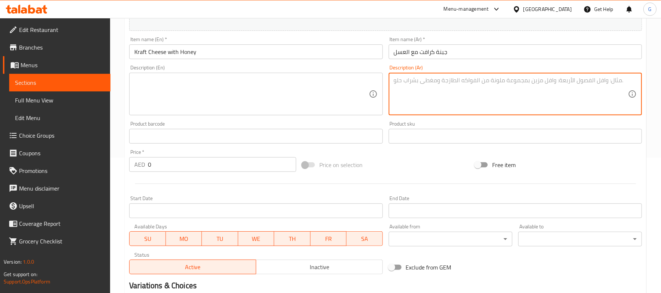
scroll to position [147, 0]
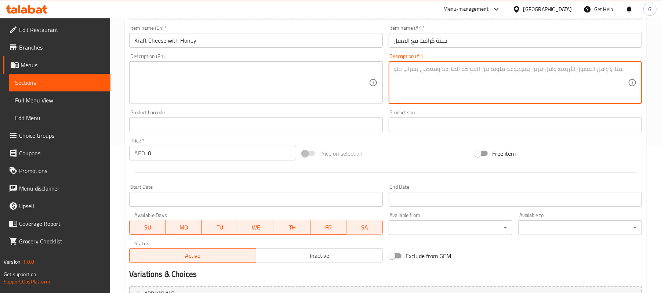
click at [212, 153] on input "0" at bounding box center [222, 153] width 148 height 15
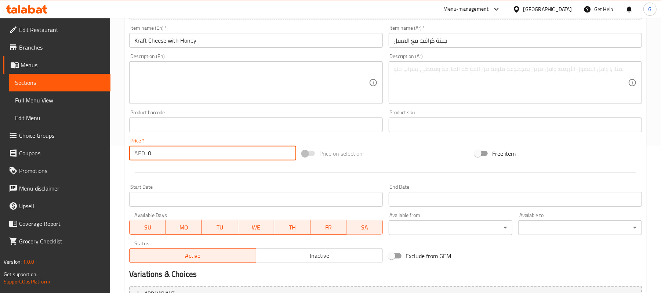
click at [212, 153] on input "0" at bounding box center [222, 153] width 148 height 15
paste input "34"
type input "34"
click at [210, 109] on div "Product barcode Product barcode" at bounding box center [255, 121] width 259 height 28
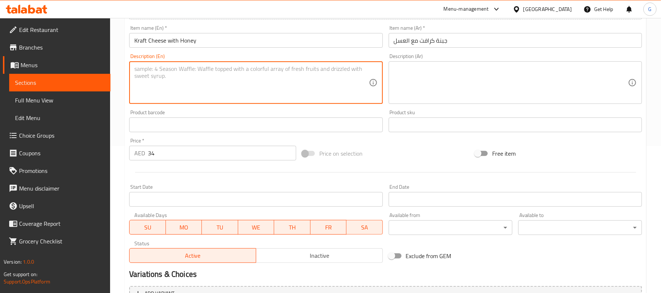
click at [214, 87] on textarea at bounding box center [251, 82] width 234 height 35
paste textarea "Kraft cheese paired with sweet honey creates a delightful contrast of creamy, s…"
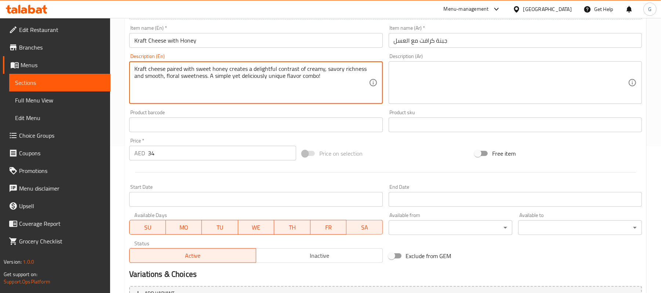
type textarea "Kraft cheese paired with sweet honey creates a delightful contrast of creamy, s…"
click at [452, 91] on textarea at bounding box center [511, 82] width 234 height 35
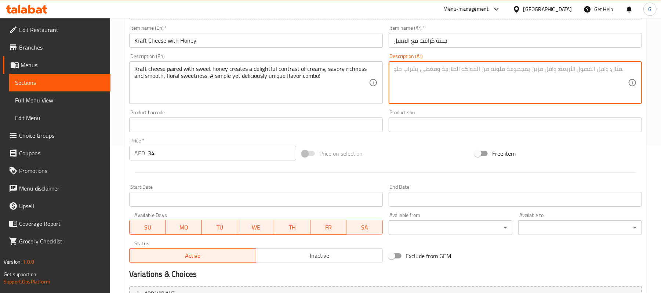
paste textarea "جبنة كرافت ممزوجة بالعسل الحلو، تُضفي تباينًا رائعًا بين الغنى الكريمي اللذيذ و…"
click at [281, 51] on div "Description (En) Kraft cheese paired with sweet honey creates a delightful cont…" at bounding box center [255, 79] width 259 height 56
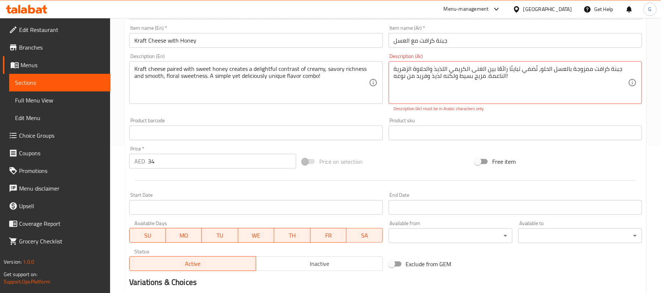
click at [279, 41] on input "Kraft Cheese with Honey" at bounding box center [255, 40] width 253 height 15
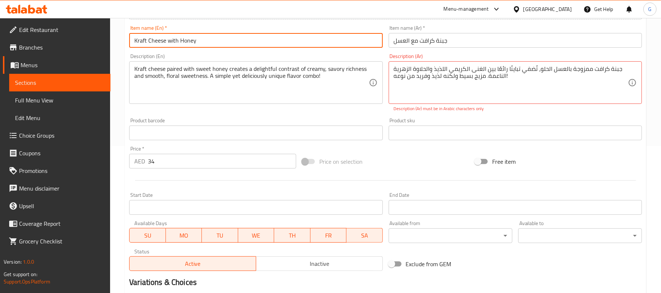
click at [279, 41] on input "Kraft Cheese with Honey" at bounding box center [255, 40] width 253 height 15
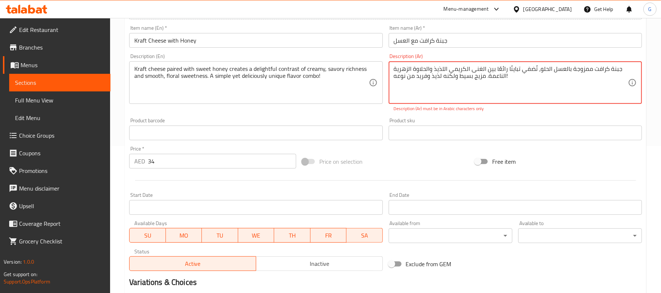
click at [514, 78] on textarea "جبنة كرافت ممزوجة بالعسل الحلو، تُضفي تباينًا رائعًا بين الغنى الكريمي اللذيذ و…" at bounding box center [511, 82] width 234 height 35
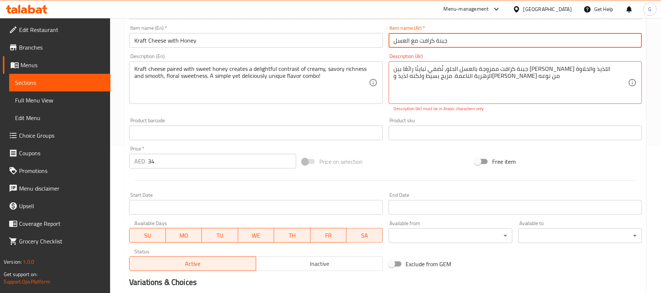
click at [498, 44] on input "جبنة كرافت مع العسل" at bounding box center [515, 40] width 253 height 15
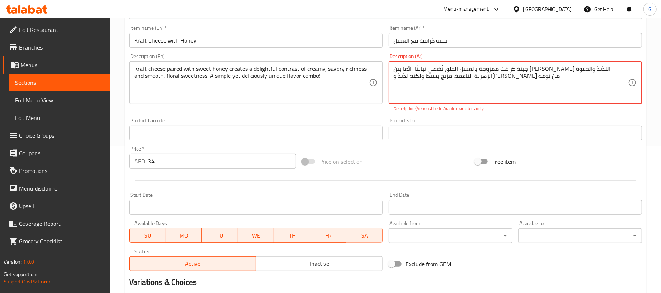
click at [500, 51] on div "Description (Ar) جبنة كرافت ممزوجة بالعسل الحلو، تُضفي تباينًا رائعا بين الغنى …" at bounding box center [515, 83] width 259 height 64
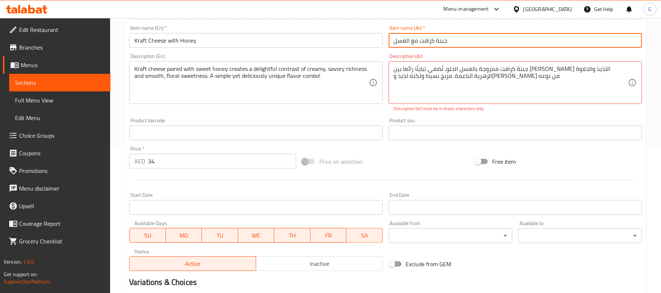
click at [500, 40] on input "جبنة كرافت مع العسل" at bounding box center [515, 40] width 253 height 15
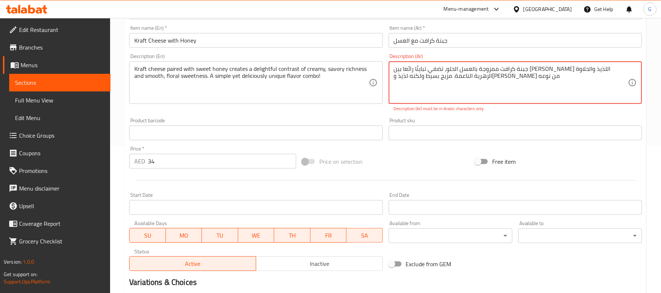
click at [526, 36] on input "جبنة كرافت مع العسل" at bounding box center [515, 40] width 253 height 15
click at [447, 97] on textarea "جبنة كرافت ممزوجة بالعسل الحلو، تضفي تباينًا رائعا بين الغنى الكريمي اللذيذ وال…" at bounding box center [511, 82] width 234 height 35
paste textarea "يخلق جبن كرافت الممزوج بالعسل الحلو تباينًا رائعًا بين الثراء الكريمي اللذيذ وا…"
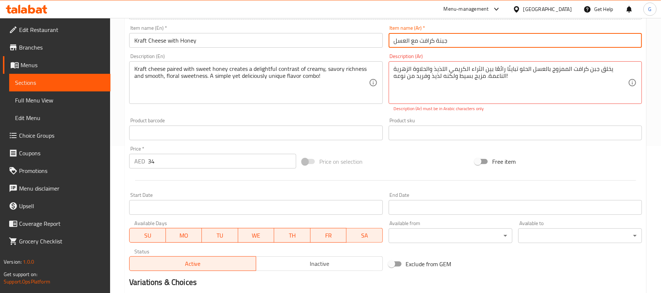
click at [469, 42] on input "جبنة كرافت مع العسل" at bounding box center [515, 40] width 253 height 15
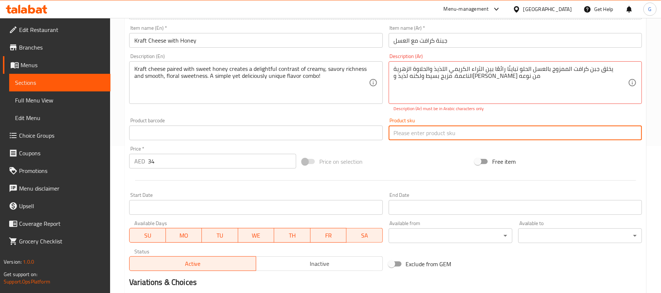
click at [549, 132] on input "text" at bounding box center [515, 133] width 253 height 15
click at [555, 120] on div "Product sku Product sku" at bounding box center [515, 129] width 253 height 22
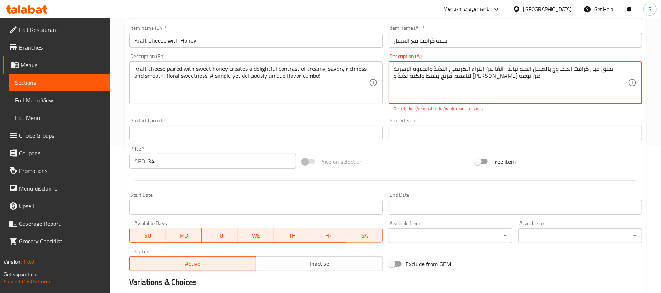
click at [408, 80] on textarea "يخلق جبن كرافت الممزوج بالعسل الحلو تباينًا رائعًا بين الثراء الكريمي اللذيذ وا…" at bounding box center [511, 82] width 234 height 35
click at [478, 84] on textarea "يخلق جبن كرافت الممزوج بالعسل الحلو تباينًا رائعًا بين الثراء الكريمي اللذيذ وا…" at bounding box center [511, 82] width 234 height 35
click at [469, 80] on textarea "يخلق جبن كرافت الممزوج بالعسل الحلو تباينًا رائعًا بين الثراء الكريمي اللذيذ وا…" at bounding box center [511, 82] width 234 height 35
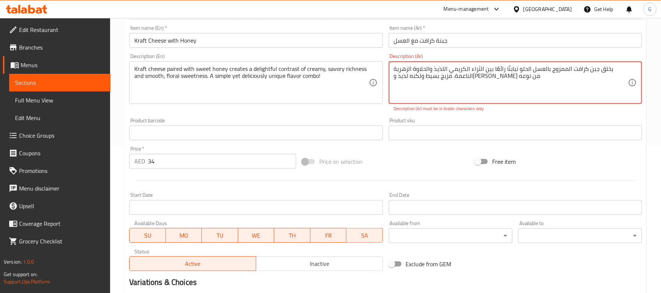
click at [469, 80] on textarea "يخلق جبن كرافت الممزوج بالعسل الحلو تباينًا رائعًا بين الثراء الكريمي اللذيذ وا…" at bounding box center [511, 82] width 234 height 35
paste textarea "ا رائع"
type textarea "يخلق جبن كرافت الممزوج بالعسل الحلو تباينا رائعا بين الثراء الكريمي اللذيذ والح…"
click at [491, 52] on div "Description (Ar) يخلق جبن كرافت الممزوج بالعسل الحلو تباينا رائعا بين الثراء ال…" at bounding box center [515, 83] width 259 height 64
click at [497, 36] on input "جبنة كرافت مع العسل" at bounding box center [515, 40] width 253 height 15
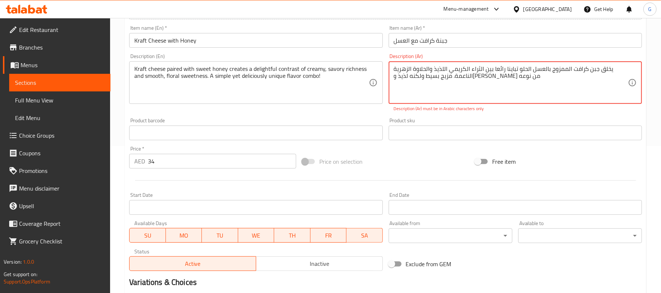
click at [488, 93] on textarea "يخلق جبن كرافت الممزوج بالعسل الحلو تباينا رائعا بين الثراء الكريمي اللذيذ والح…" at bounding box center [511, 82] width 234 height 35
click at [486, 46] on input "جبنة كرافت مع العسل" at bounding box center [515, 40] width 253 height 15
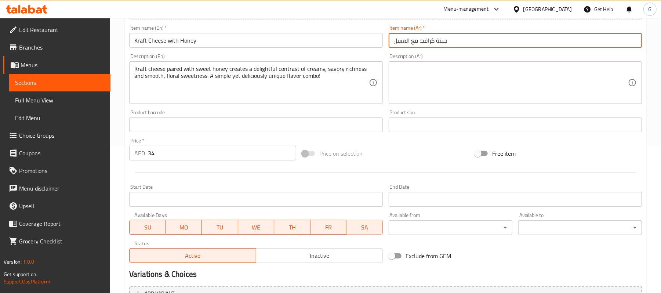
click at [469, 86] on textarea at bounding box center [511, 82] width 234 height 35
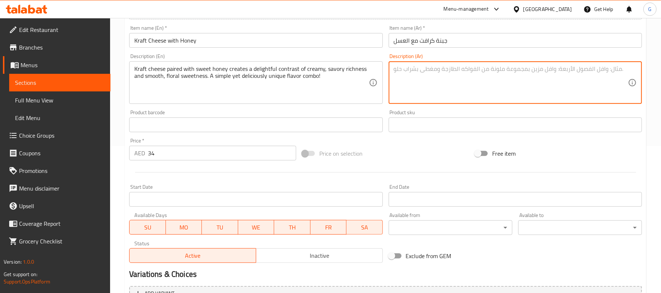
paste textarea "يخلق جبن كرافت الممزوج بالعسل الحلو تباينا رائعا بين الثراء الكريمي اللذيذ والح…"
type textarea "يخلق جبن كرافت الممزوج بالعسل الحلو تباينا رائعا بين الثراء الكريمي اللذيذ والح…"
click at [474, 44] on input "جبنة كرافت مع العسل" at bounding box center [515, 40] width 253 height 15
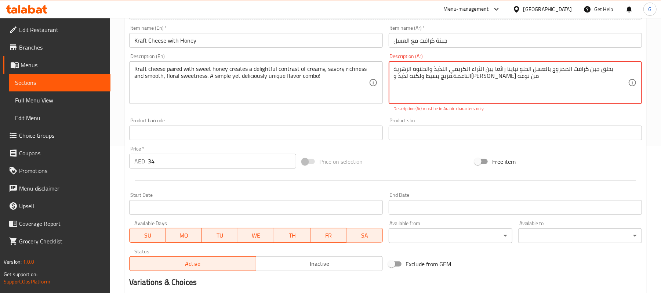
click at [435, 84] on textarea "يخلق جبن كرافت الممزوج بالعسل الحلو تباينا رائعا بين الثراء الكريمي اللذيذ والح…" at bounding box center [511, 82] width 234 height 35
paste textarea "يخلق جبن كرافت الممزوج بالعسل الحلو تباينا رائع بين الثراء الكريمي اللذيذ والحل…"
type textarea "يخلق جبن كرافت الممزوج بالعسل الحلو تباينا رائع بين الثراء الكريمي اللذيذ والحل…"
click at [455, 41] on input "جبنة كرافت مع العسل" at bounding box center [515, 40] width 253 height 15
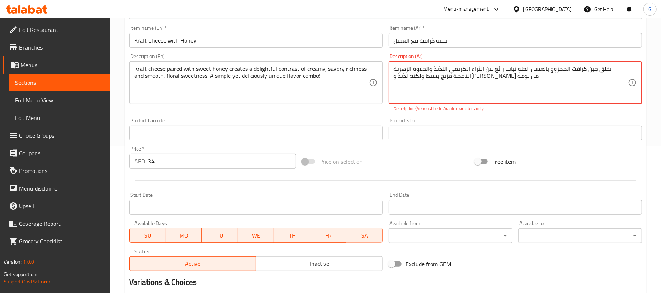
click at [454, 82] on textarea "يخلق جبن كرافت الممزوج بالعسل الحلو تباينا رائع بين الثراء الكريمي اللذيذ والحل…" at bounding box center [511, 82] width 234 height 35
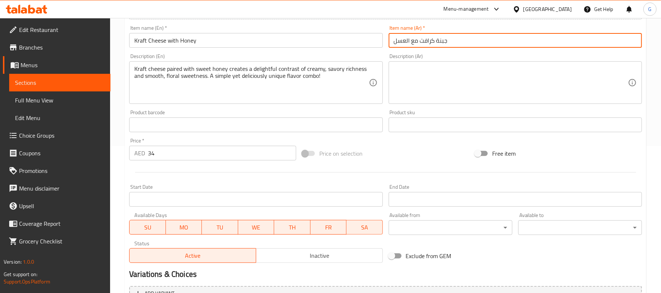
click at [477, 43] on input "جبنة كرافت مع العسل" at bounding box center [515, 40] width 253 height 15
click at [472, 74] on textarea at bounding box center [511, 82] width 234 height 35
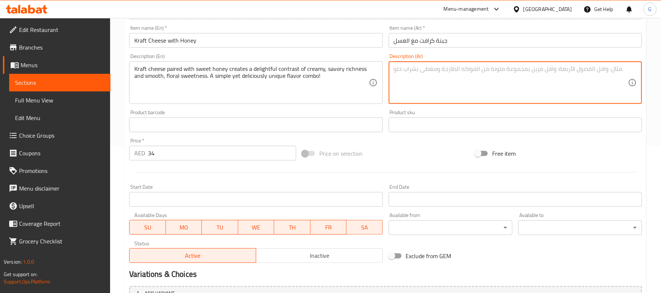
paste textarea "يخلق جبن كرافت ممزوج بالعسل الحلو تباينا رائع بين الثراء الكريمي اللذيذ والحلاو…"
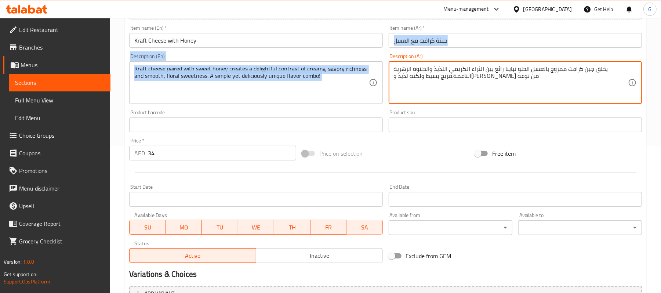
click at [473, 51] on div "Add item image Image Size: 1200 x 800 px / Image formats: jpg, png / 5MB Max. I…" at bounding box center [385, 107] width 519 height 317
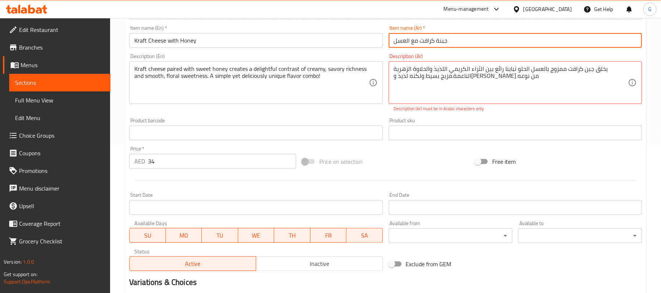
click at [476, 43] on input "جبنة كرافت مع العسل" at bounding box center [515, 40] width 253 height 15
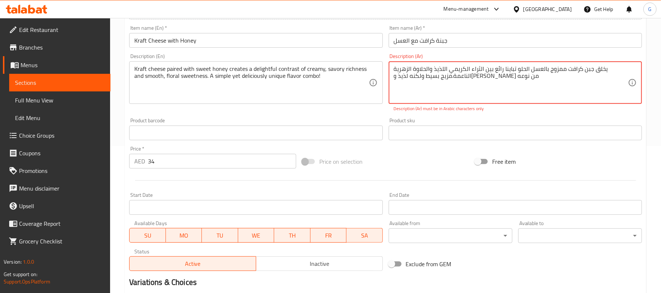
click at [475, 40] on input "جبنة كرافت مع العسل" at bounding box center [515, 40] width 253 height 15
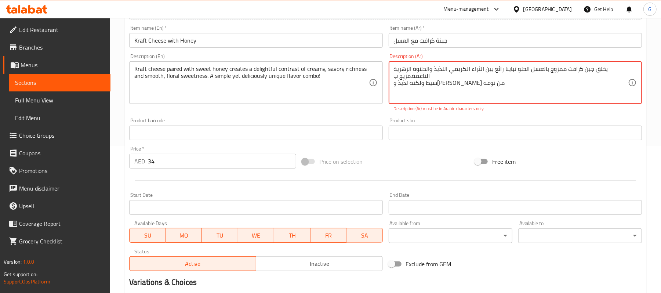
type textarea "يخلق جبن كرافت ممزوج بالعسل الحلو تباينا رائع بين الثراء الكريمي اللذيذ والحلاو…"
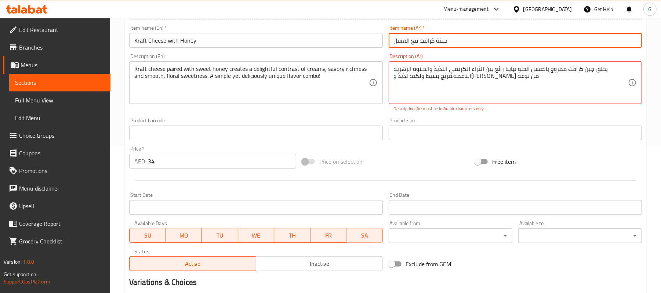
click at [472, 40] on input "جبنة كرافت مع العسل" at bounding box center [515, 40] width 253 height 15
type input "جبنة كرافت مع العسل"
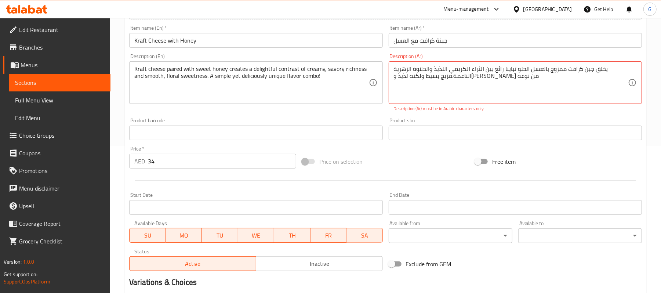
click at [526, 103] on div "يخلق جبن كرافت ممزوج بالعسل الحلو تباينا رائع بين الثراء الكريمي اللذيذ والحلاو…" at bounding box center [515, 82] width 253 height 43
click at [519, 116] on div "Product sku Product sku" at bounding box center [515, 129] width 259 height 28
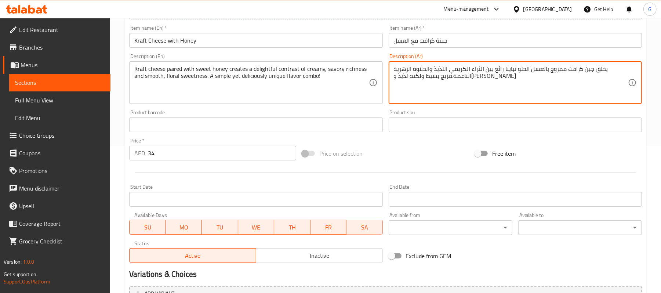
click at [415, 69] on textarea "يخلق جبن كرافت ممزوج بالعسل الحلو تباينا رائع بين الثراء الكريمي اللذيذ والحلاو…" at bounding box center [511, 82] width 234 height 35
click at [432, 98] on textarea "يخلق جبن كرافت ممزوج بالعسل الحلو تباينا رائع بين الثراء الكريمي اللذيذ والحلاو…" at bounding box center [511, 82] width 234 height 35
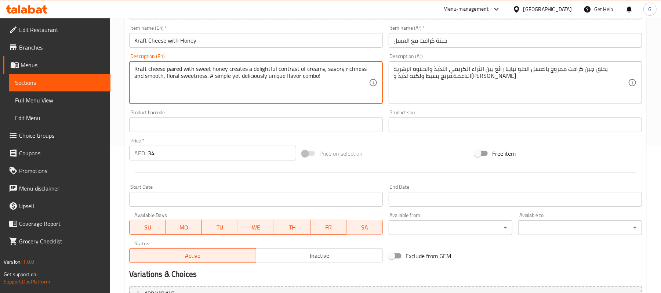
click at [247, 73] on textarea "Kraft cheese paired with sweet honey creates a delightful contrast of creamy, s…" at bounding box center [251, 82] width 234 height 35
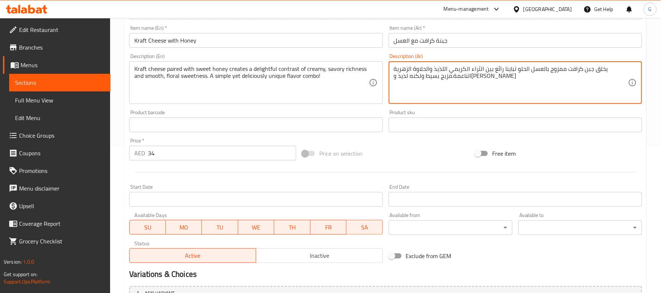
click at [479, 79] on textarea "يخلق جبن كرافت ممزوج بالعسل الحلو تباينا رائع بين الثراء الكريمي اللذيذ والحلاو…" at bounding box center [511, 82] width 234 height 35
paste textarea "جبنة كرافت ممزوجة بالعسل الحلو، تُضفي تباينًا رائعًا بين الغنى الكريمي اللذيذ و…"
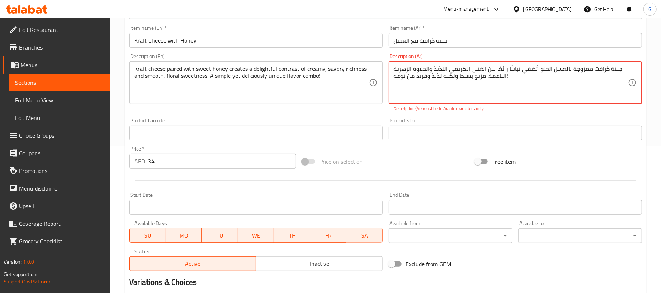
click at [455, 54] on div "Description (Ar) جبنة كرافت ممزوجة بالعسل الحلو، تُضفي تباينًا رائعًا بين الغنى…" at bounding box center [515, 83] width 259 height 64
click at [459, 39] on input "جبنة كرافت مع العسل" at bounding box center [515, 40] width 253 height 15
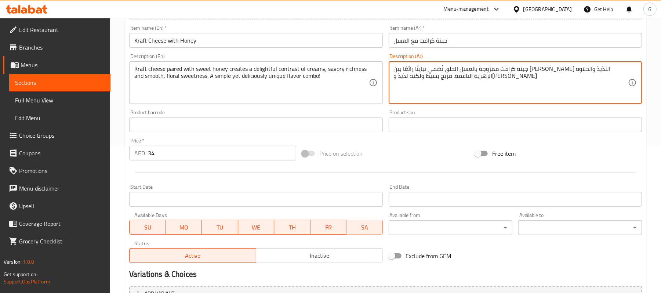
click at [514, 77] on textarea "جبنة كرافت ممزوجة بالعسل الحلو، تُضفي تباينًا رائعًا بين الغنى الكريمي اللذيذ و…" at bounding box center [511, 82] width 234 height 35
paste textarea "من نوعه"
type textarea "جبنة كرافت ممزوجة بالعسل الحلو، تُضفي تباينًا رائعًا بين الغنى الكريمي اللذيذ و…"
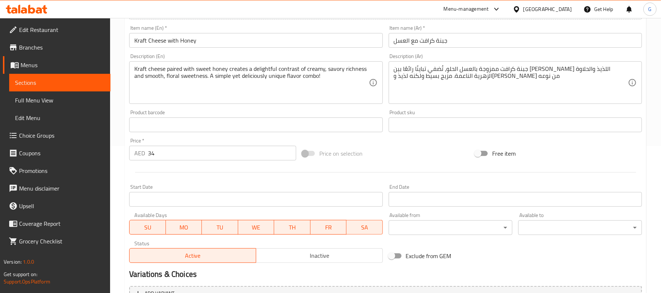
drag, startPoint x: 433, startPoint y: 51, endPoint x: 442, endPoint y: 42, distance: 12.5
click at [433, 50] on div "Item name (Ar)   * جبنة كرافت مع العسل Item name (Ar) *" at bounding box center [515, 36] width 259 height 28
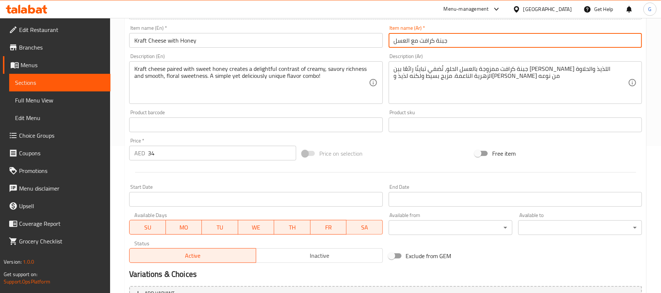
click at [442, 42] on input "جبنة كرافت مع العسل" at bounding box center [515, 40] width 253 height 15
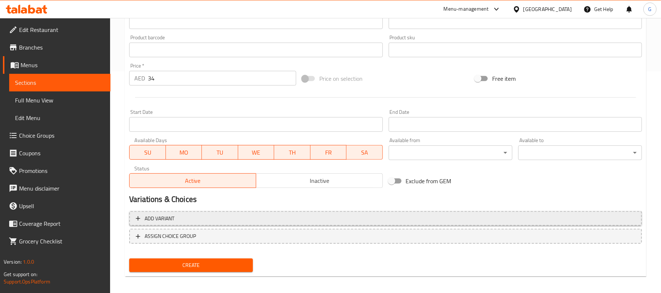
scroll to position [225, 0]
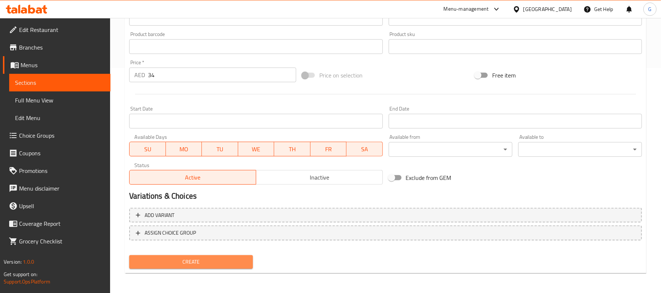
click at [223, 259] on span "Create" at bounding box center [191, 261] width 112 height 9
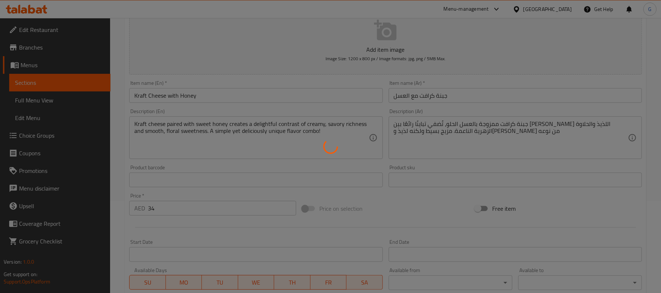
scroll to position [0, 0]
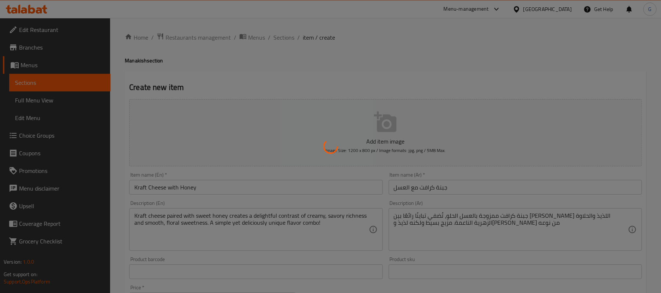
type input "0"
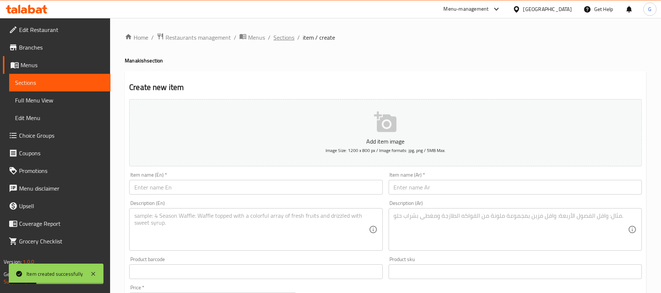
click at [285, 37] on span "Sections" at bounding box center [284, 37] width 21 height 9
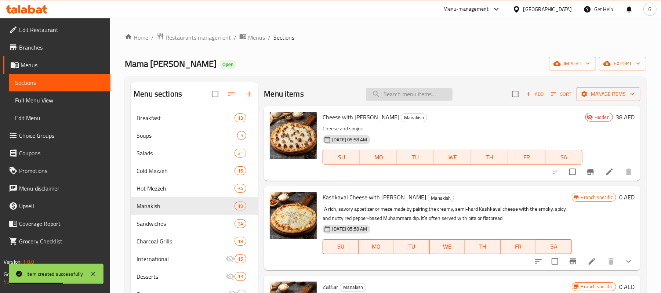
click at [398, 99] on input "search" at bounding box center [409, 94] width 87 height 13
paste input "KRAFT CHEESE WITH HONEY"
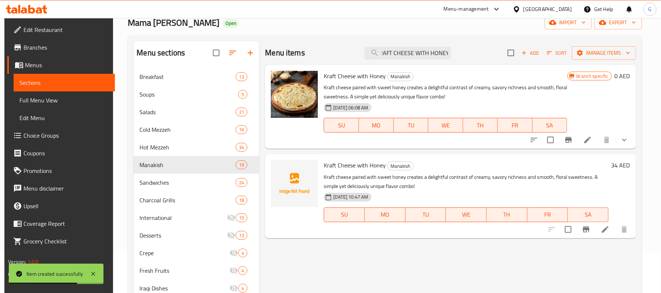
scroll to position [98, 0]
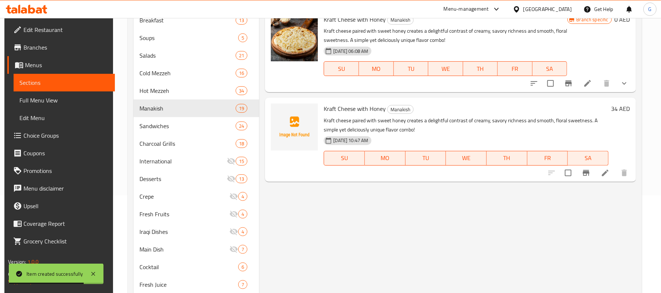
type input "KRAFT CHEESE WITH HONEY"
click at [593, 178] on button "Branch-specific-item" at bounding box center [587, 173] width 18 height 18
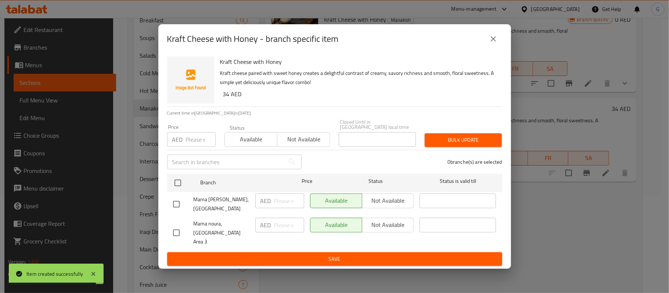
click at [171, 228] on input "checkbox" at bounding box center [176, 232] width 15 height 15
checkbox input "true"
click at [392, 228] on span "Not available" at bounding box center [388, 225] width 46 height 11
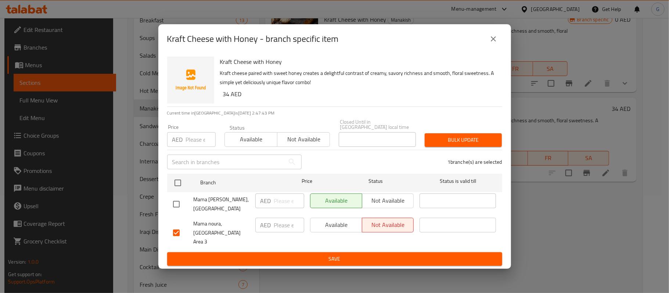
click at [392, 255] on span "Save" at bounding box center [334, 259] width 323 height 9
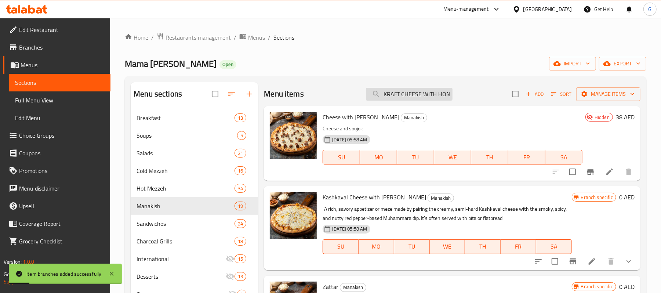
click at [419, 91] on input "KRAFT CHEESE WITH HONEY" at bounding box center [409, 94] width 87 height 13
paste input "Halloumi Cheeese with Basil"
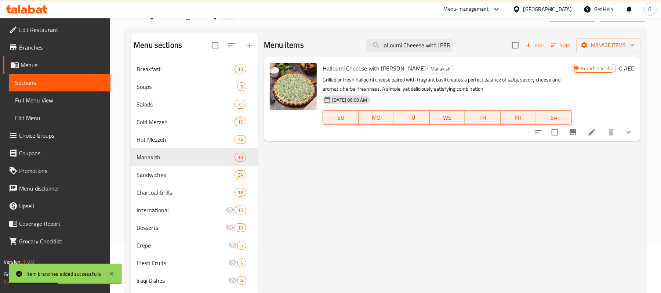
scroll to position [0, 3]
type input "Halloumi Cheeese with Basi"
click at [634, 134] on button "show more" at bounding box center [629, 132] width 18 height 18
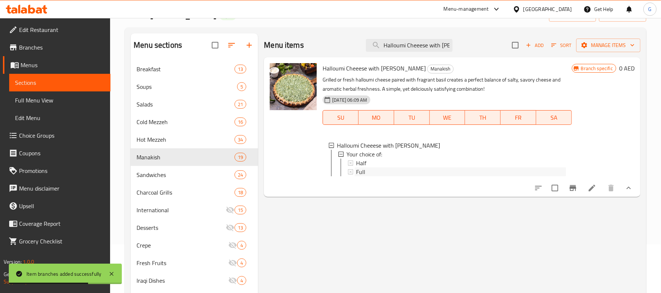
click at [383, 169] on div "Full" at bounding box center [461, 171] width 210 height 9
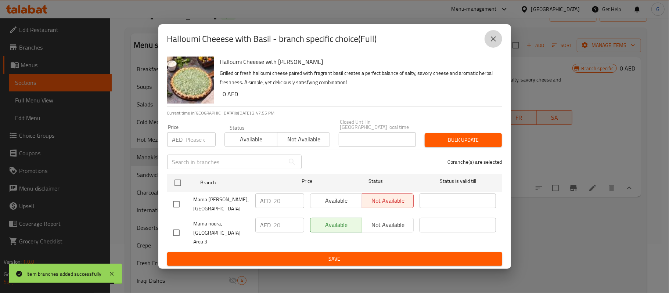
click at [493, 40] on icon "close" at bounding box center [493, 39] width 9 height 9
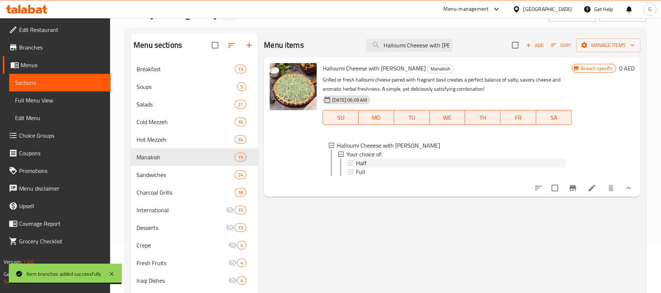
click at [405, 160] on div "Half" at bounding box center [461, 163] width 210 height 9
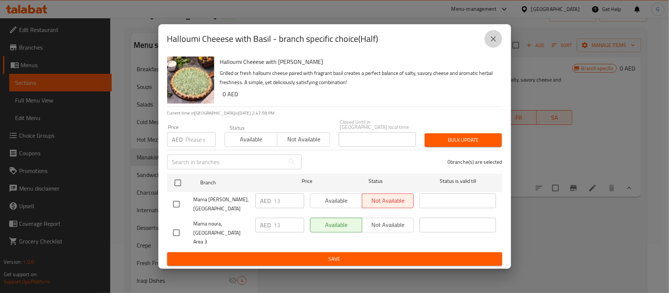
click at [493, 42] on icon "close" at bounding box center [493, 39] width 9 height 9
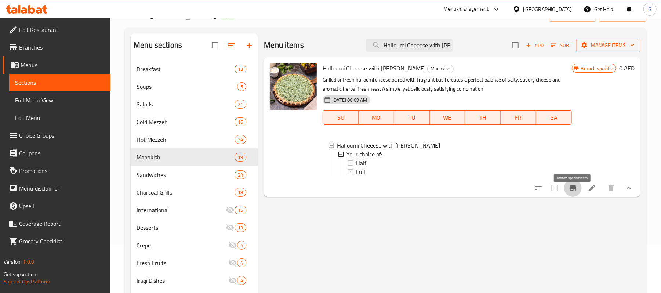
click at [574, 197] on button "Branch-specific-item" at bounding box center [574, 188] width 18 height 18
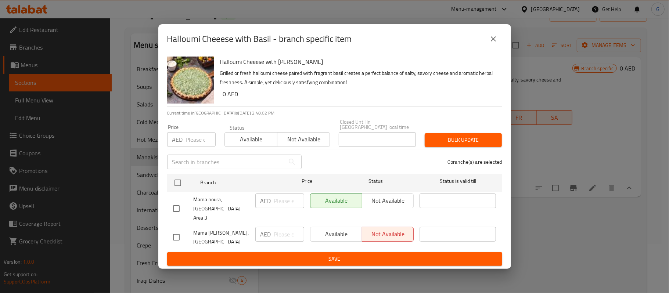
click at [492, 42] on icon "close" at bounding box center [493, 38] width 5 height 5
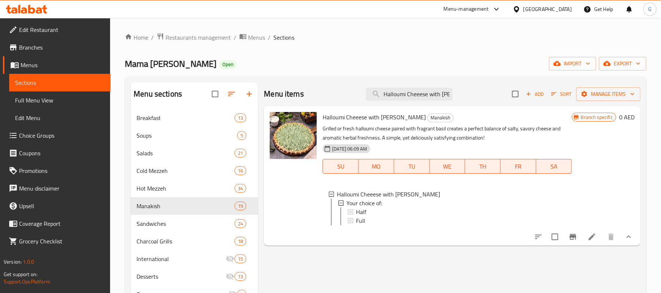
click at [527, 92] on icon "button" at bounding box center [529, 94] width 7 height 7
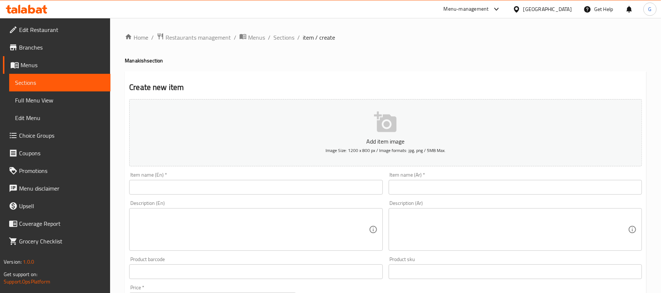
click at [298, 40] on li "/" at bounding box center [299, 37] width 3 height 9
click at [291, 38] on span "Sections" at bounding box center [284, 37] width 21 height 9
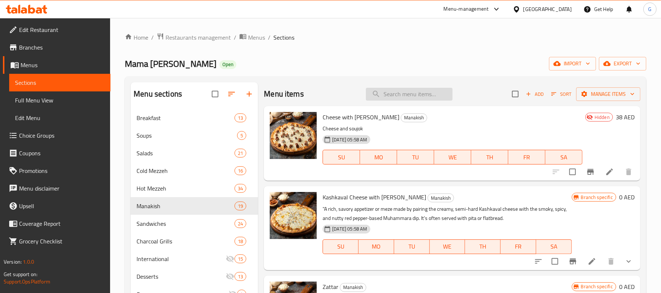
click at [398, 96] on input "search" at bounding box center [409, 94] width 87 height 13
paste input "Halloumi Cheeese with Basil"
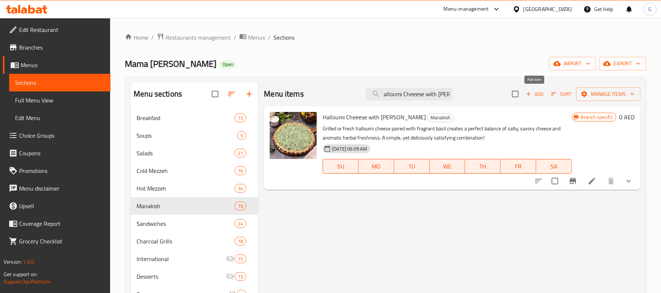
type input "Halloumi Cheeese with Basil"
click at [538, 94] on span "Add" at bounding box center [535, 94] width 20 height 8
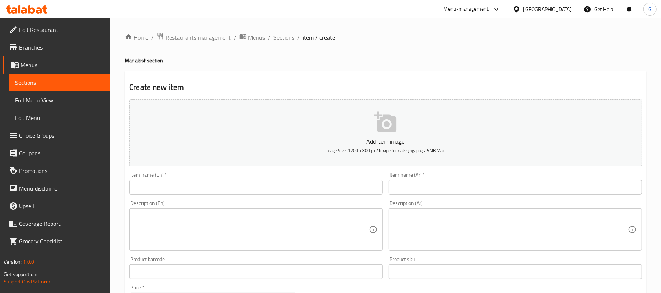
click at [193, 182] on input "text" at bounding box center [255, 187] width 253 height 15
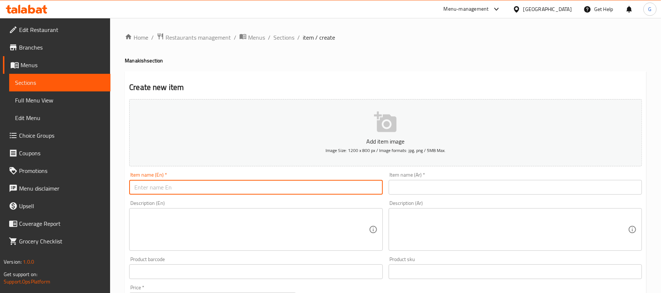
paste input "Halloumi Cheeese with Basil"
click at [193, 182] on input "Halloumi Cheeese with Basil" at bounding box center [255, 187] width 253 height 15
type input "Halloumi Cheeese with Basil"
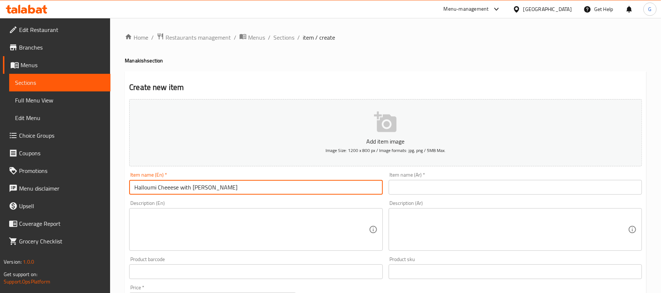
click at [419, 193] on input "text" at bounding box center [515, 187] width 253 height 15
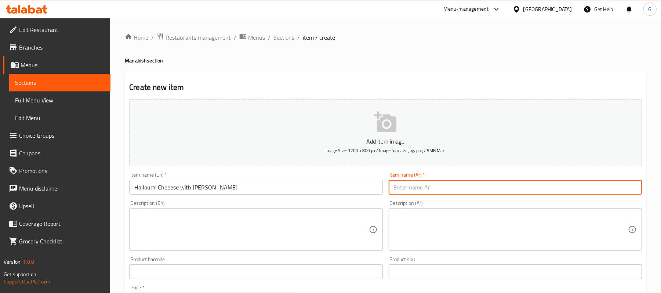
paste input "جبنة حلومي مع الريحان"
type input "جبنة حلومي مع الريحان"
click at [306, 228] on textarea at bounding box center [251, 229] width 234 height 35
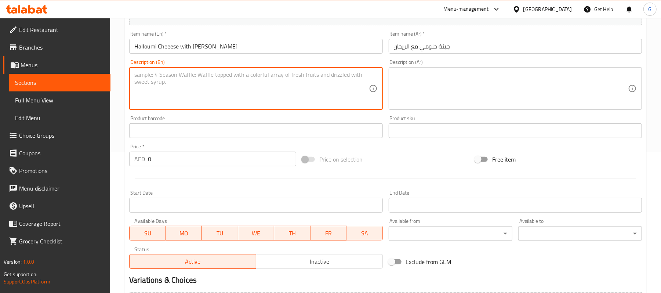
scroll to position [147, 0]
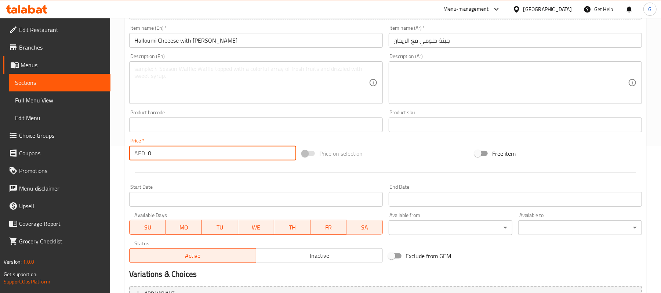
click at [183, 154] on input "0" at bounding box center [222, 153] width 148 height 15
paste input "38"
type input "38"
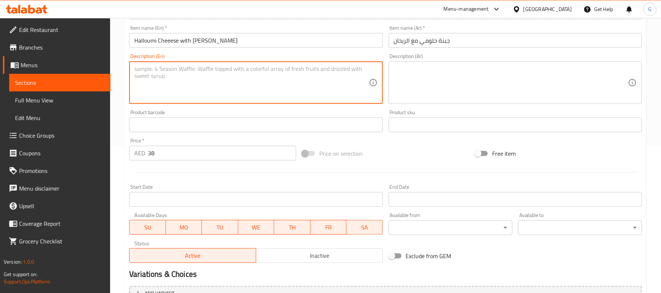
click at [200, 92] on textarea at bounding box center [251, 82] width 234 height 35
paste textarea "Grilled or fresh halloumi cheese paired with fragrant basil creates a perfect b…"
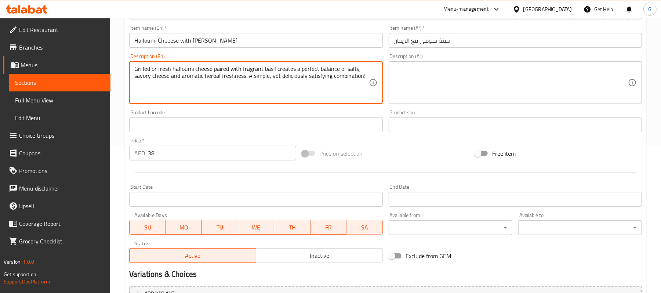
type textarea "Grilled or fresh halloumi cheese paired with fragrant basil creates a perfect b…"
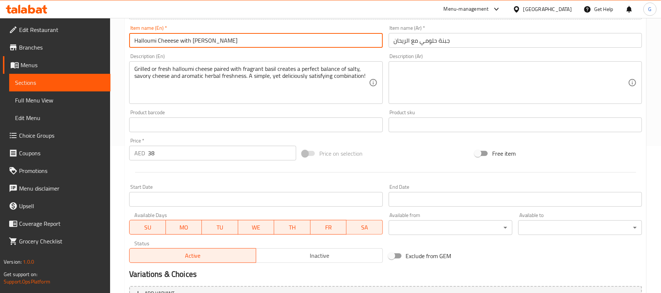
click at [276, 34] on input "Halloumi Cheeese with Basil" at bounding box center [255, 40] width 253 height 15
click at [446, 61] on div "Description (Ar) Description (Ar)" at bounding box center [515, 79] width 253 height 50
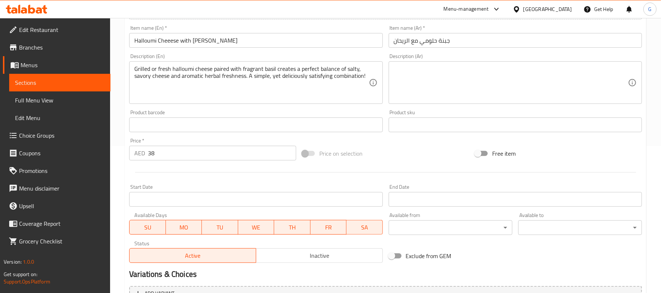
click at [441, 78] on textarea at bounding box center [511, 82] width 234 height 35
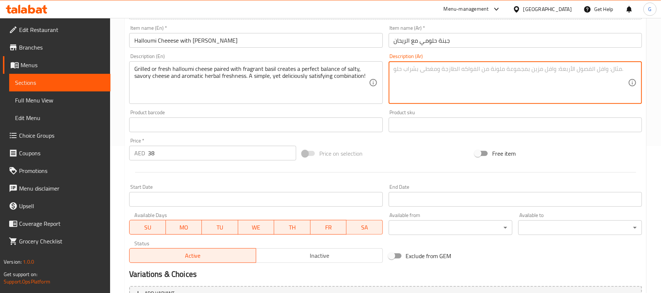
paste textarea "جبنة حلومي مشوية أو طازجة مع ريحان عطري، تُضفي توازنًا مثاليًا بين الجبن المالح…"
type textarea "جبنة حلومي مشوية أو طازجة مع ريحان عطري، تُضفي توازنًا مثاليًا بين الجبن المالح…"
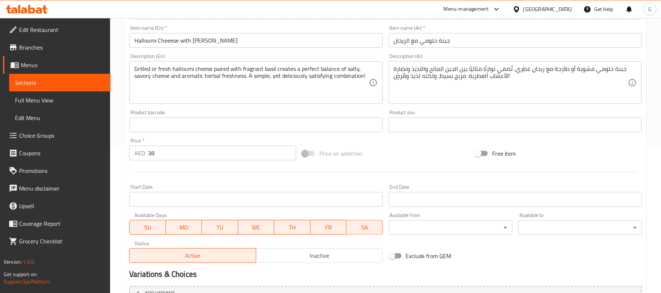
click at [462, 50] on div "Item name (Ar)   * جبنة حلومي مع الريحان Item name (Ar) *" at bounding box center [515, 36] width 259 height 28
click at [468, 40] on input "جبنة حلومي مع الريحان" at bounding box center [515, 40] width 253 height 15
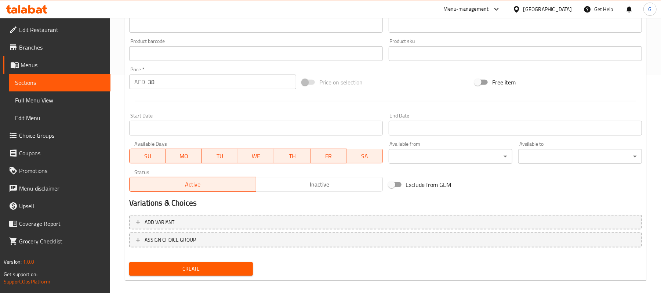
scroll to position [225, 0]
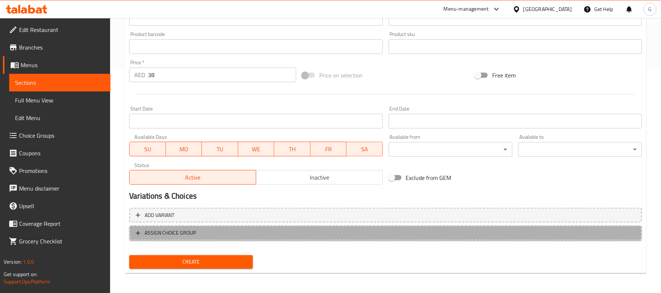
click at [222, 231] on span "ASSIGN CHOICE GROUP" at bounding box center [386, 232] width 500 height 9
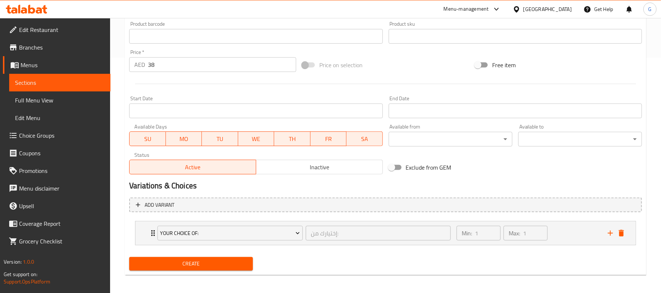
scroll to position [238, 0]
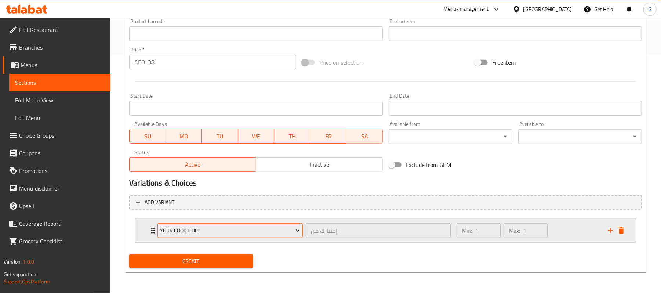
click at [253, 235] on span "Your Choice Of:" at bounding box center [231, 230] width 140 height 9
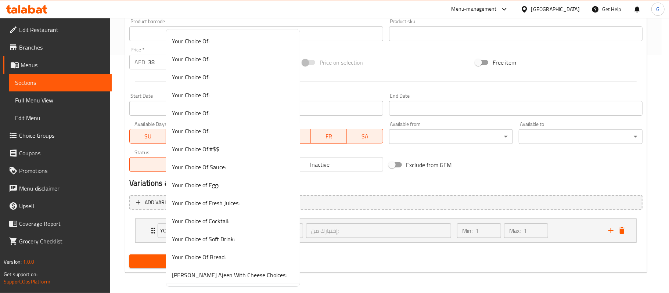
click at [624, 227] on div at bounding box center [334, 146] width 669 height 293
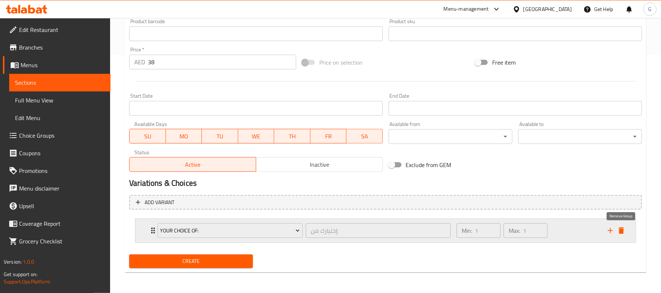
click at [619, 228] on icon "delete" at bounding box center [621, 230] width 9 height 9
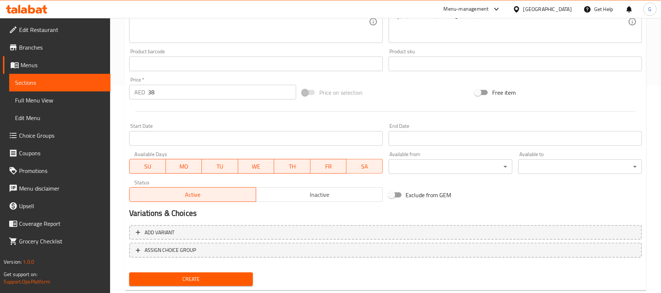
scroll to position [225, 0]
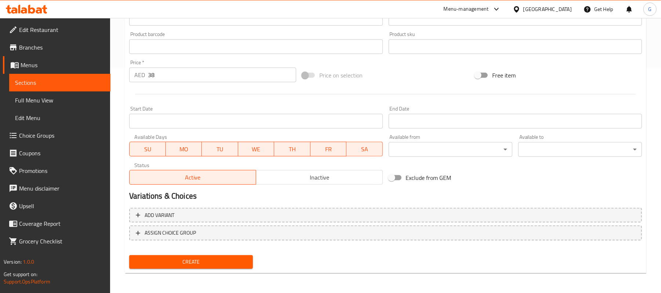
click at [235, 265] on span "Create" at bounding box center [191, 261] width 112 height 9
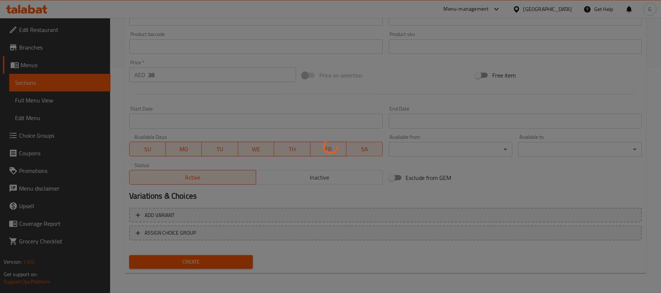
scroll to position [131, 0]
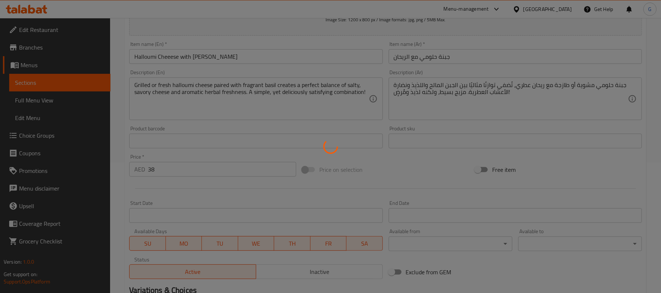
type input "0"
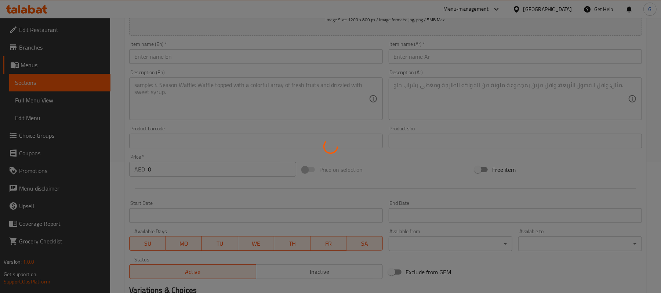
scroll to position [0, 0]
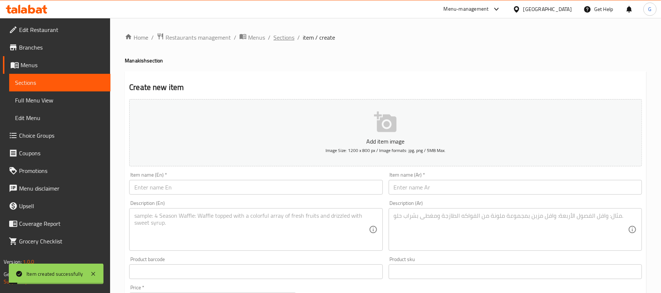
click at [287, 36] on span "Sections" at bounding box center [284, 37] width 21 height 9
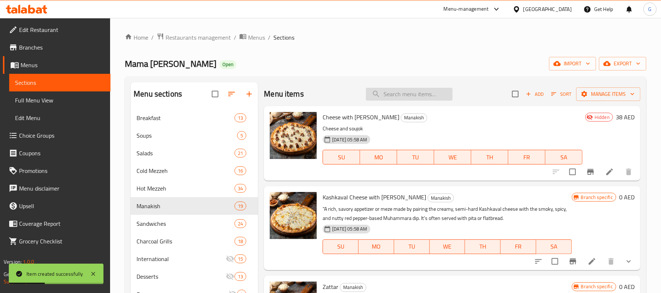
click at [431, 97] on input "search" at bounding box center [409, 94] width 87 height 13
paste input "HALLOUMI CHEEESE WITH BASIL"
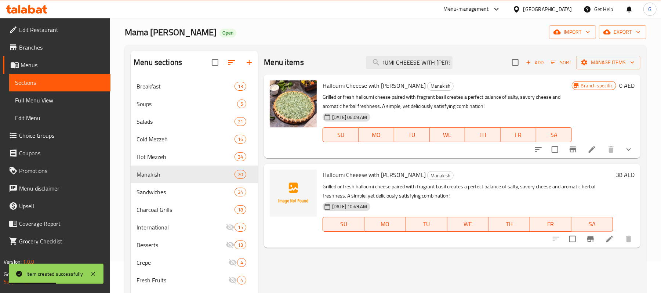
scroll to position [49, 0]
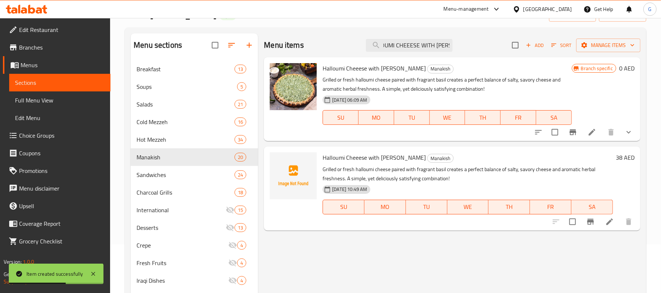
type input "HALLOUMI CHEEESE WITH BASIL"
click at [588, 224] on icon "Branch-specific-item" at bounding box center [591, 222] width 7 height 6
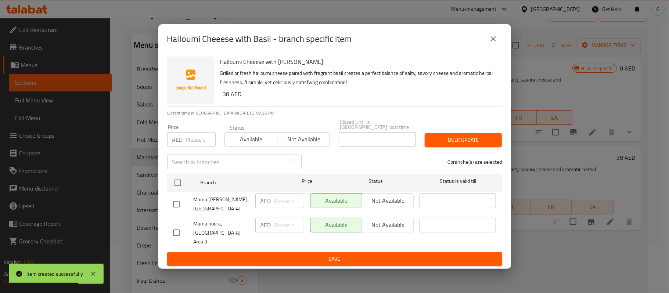
click at [181, 230] on input "checkbox" at bounding box center [176, 232] width 15 height 15
checkbox input "true"
click at [390, 230] on span "Not available" at bounding box center [388, 225] width 46 height 11
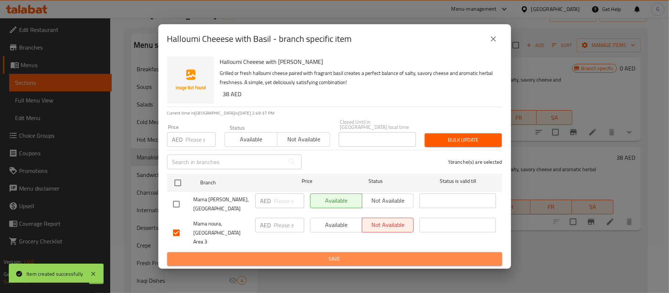
click at [391, 252] on button "Save" at bounding box center [334, 259] width 335 height 14
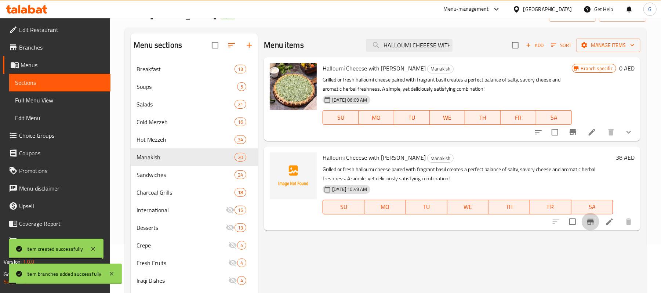
click at [591, 225] on icon "Branch-specific-item" at bounding box center [591, 222] width 7 height 6
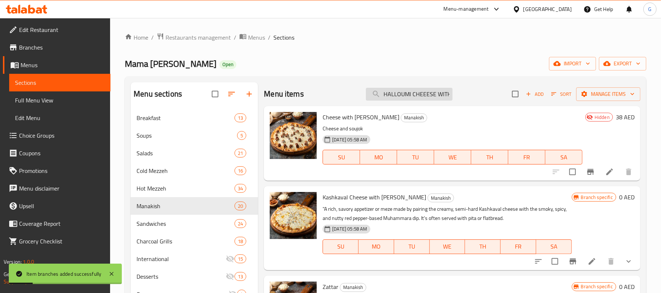
click at [421, 91] on input "HALLOUMI CHEEESE WITH BASIL" at bounding box center [409, 94] width 87 height 13
paste input "HALLOUMI CHEEESE WITH BASIL"
type input "HALLOUMI CHEEESE WITH BASIL"
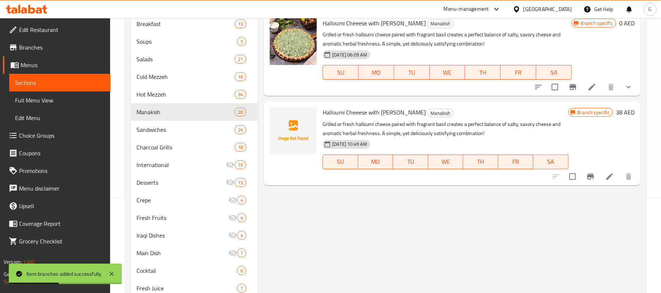
scroll to position [98, 0]
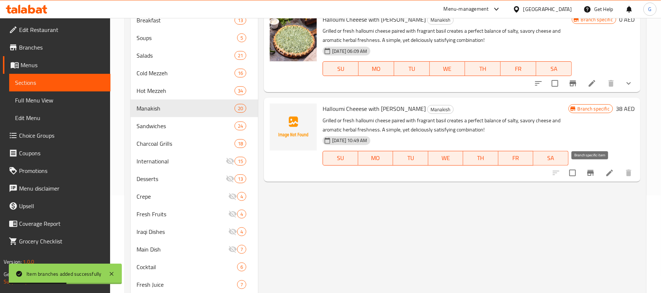
click at [596, 176] on button "Branch-specific-item" at bounding box center [591, 173] width 18 height 18
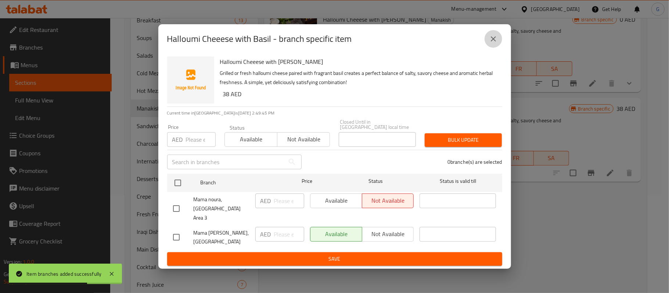
click at [495, 48] on button "close" at bounding box center [493, 39] width 18 height 18
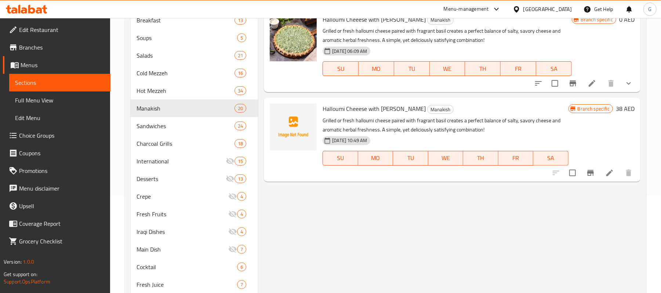
click at [328, 119] on p "Grilled or fresh halloumi cheese paired with fragrant basil creates a perfect b…" at bounding box center [446, 125] width 246 height 18
copy p "Grilled"
click at [353, 121] on p "Grilled or fresh halloumi cheese paired with fragrant basil creates a perfect b…" at bounding box center [446, 125] width 246 height 18
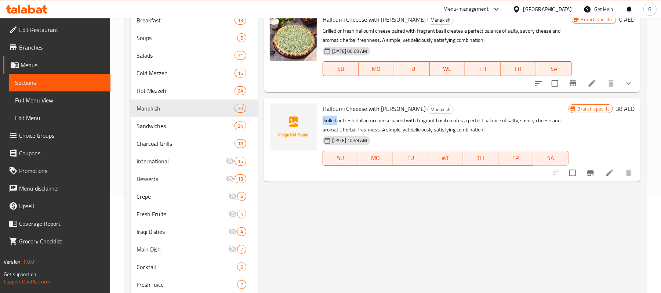
copy p "fresh"
click at [329, 120] on p "Grilled or fresh halloumi cheese paired with fragrant basil creates a perfect b…" at bounding box center [446, 125] width 246 height 18
copy p "Grilled"
click at [347, 121] on p "Grilled or fresh halloumi cheese paired with fragrant basil creates a perfect b…" at bounding box center [446, 125] width 246 height 18
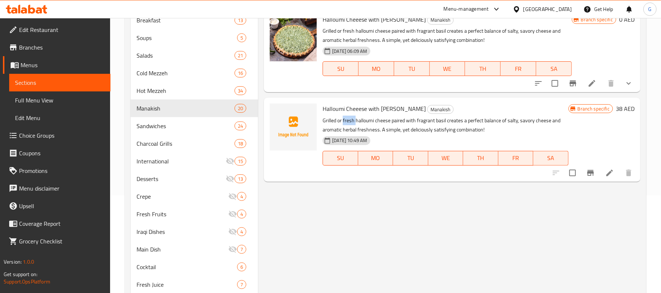
click at [347, 121] on p "Grilled or fresh halloumi cheese paired with fragrant basil creates a perfect b…" at bounding box center [446, 125] width 246 height 18
copy p "fresh"
click at [365, 109] on span "Halloumi Cheeese with Basil" at bounding box center [374, 108] width 103 height 11
copy span "Cheeese"
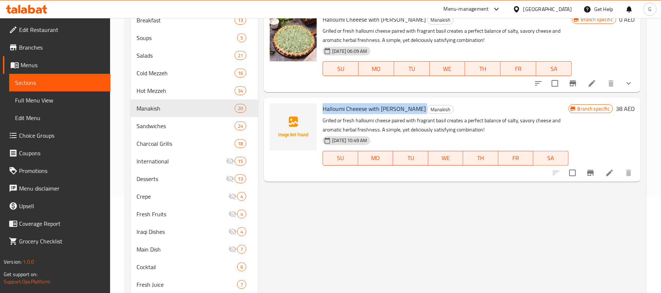
click at [365, 109] on span "Halloumi Cheeese with Basil" at bounding box center [374, 108] width 103 height 11
copy h6 "Halloumi Cheeese with Basil"
click at [613, 175] on icon at bounding box center [610, 173] width 9 height 9
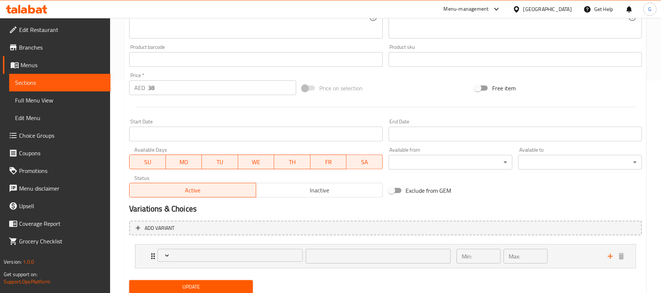
type input "اختيارك من :"
type input "1"
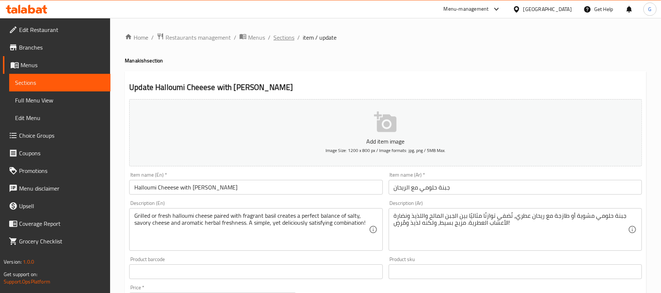
click at [288, 37] on span "Sections" at bounding box center [284, 37] width 21 height 9
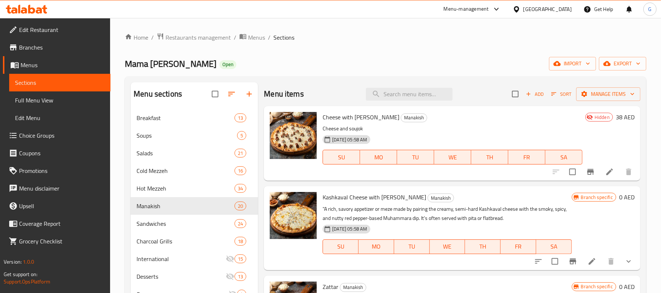
click at [361, 58] on div "Mama Noura Open import export" at bounding box center [386, 64] width 522 height 14
click at [532, 97] on span "Add" at bounding box center [535, 94] width 20 height 8
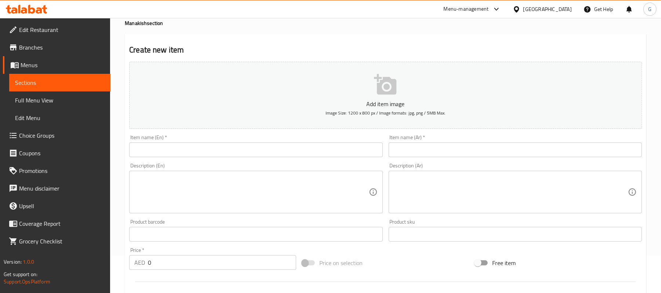
scroll to position [98, 0]
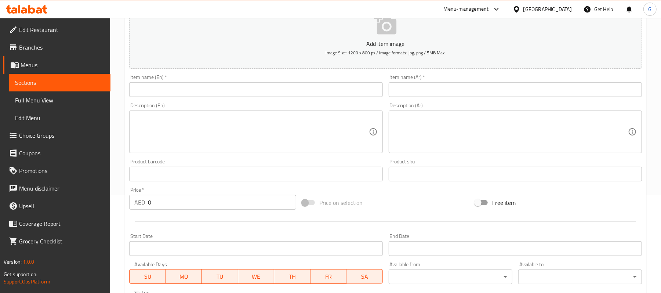
click at [162, 92] on input "text" at bounding box center [255, 89] width 253 height 15
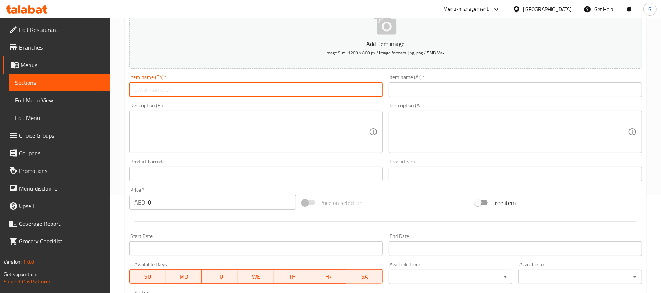
paste input "CHICKEN KEBAB"
click at [174, 91] on input "CHICKEN KEBAB" at bounding box center [255, 89] width 253 height 15
type input "Chicken Kebab"
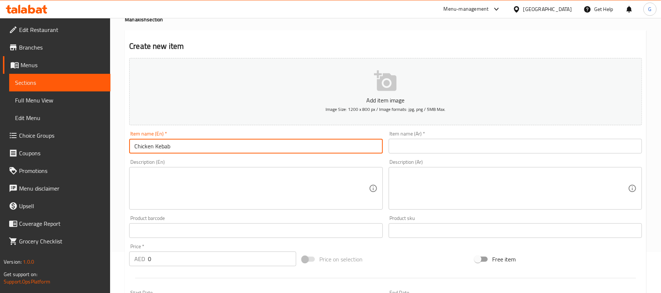
scroll to position [0, 0]
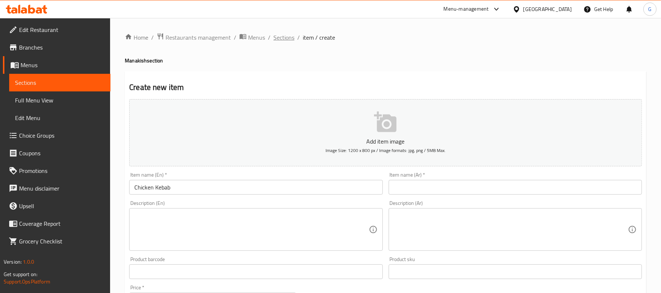
click at [286, 36] on span "Sections" at bounding box center [284, 37] width 21 height 9
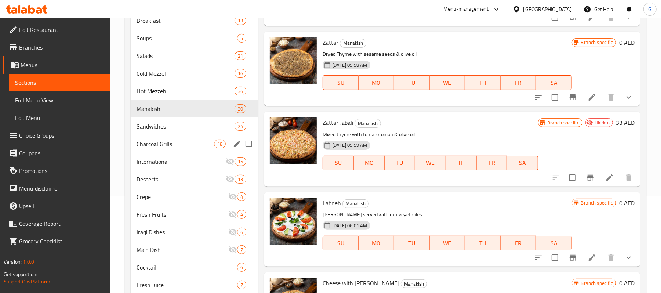
scroll to position [98, 0]
click at [182, 143] on span "Charcoal Grills" at bounding box center [175, 143] width 77 height 9
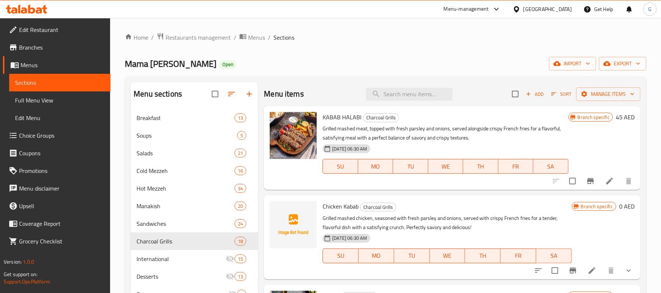
click at [529, 93] on span "Add" at bounding box center [535, 94] width 20 height 8
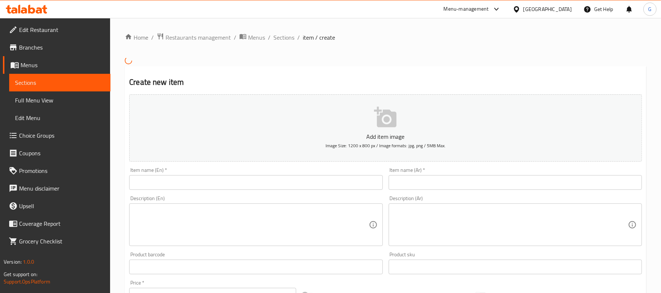
click at [187, 178] on input "text" at bounding box center [255, 182] width 253 height 15
paste input "CHICKEN KEBAB"
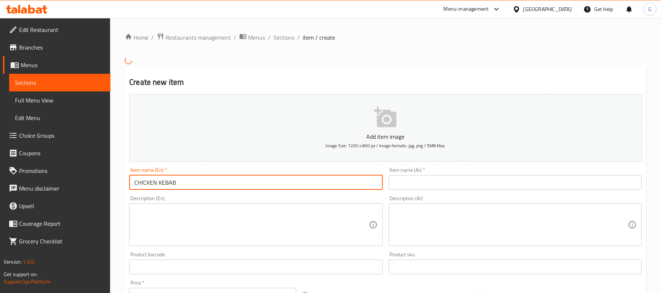
click at [187, 178] on input "CHICKEN KEBAB" at bounding box center [255, 182] width 253 height 15
click at [187, 178] on input "Chicken Kebab" at bounding box center [255, 182] width 253 height 15
type input "Chicken Kebab"
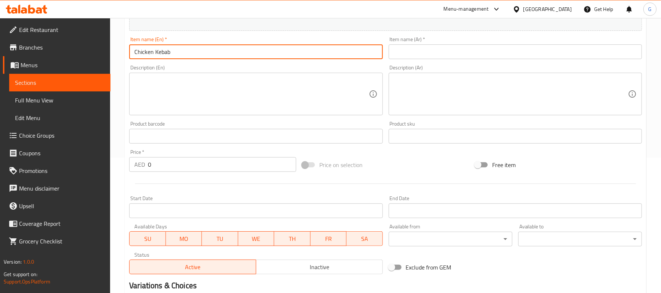
scroll to position [147, 0]
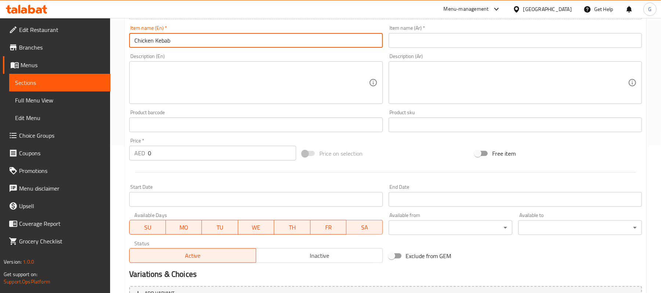
click at [174, 152] on input "0" at bounding box center [222, 153] width 148 height 15
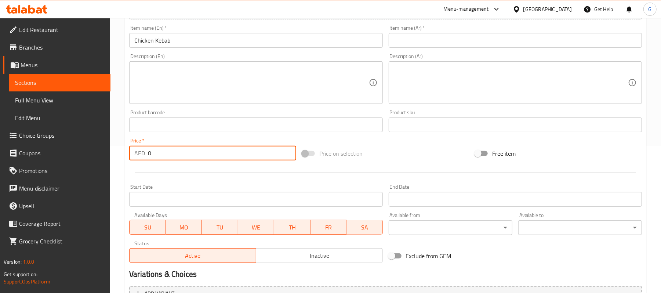
click at [174, 152] on input "0" at bounding box center [222, 153] width 148 height 15
paste input "66"
type input "66"
click at [209, 85] on textarea at bounding box center [251, 82] width 234 height 35
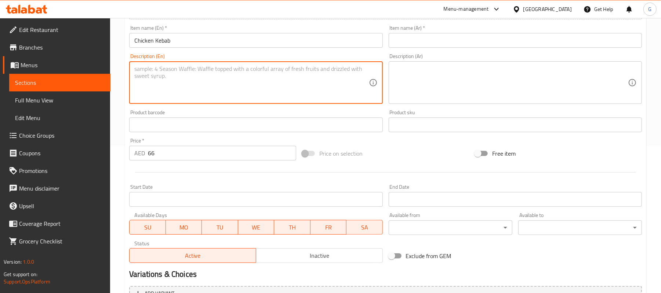
click at [409, 96] on textarea at bounding box center [511, 82] width 234 height 35
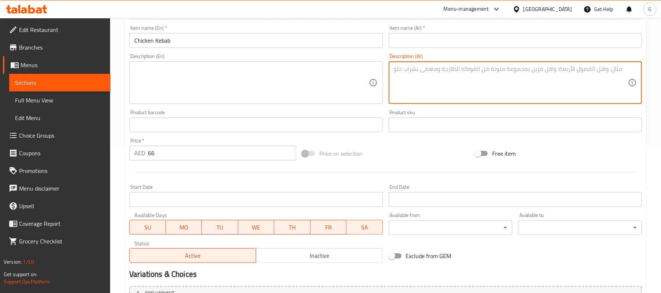
click at [296, 84] on textarea at bounding box center [251, 82] width 234 height 35
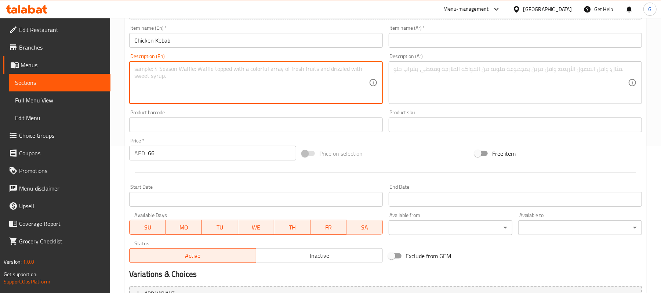
paste textarea "Grilled mashed chicken, seasoned with fresh parsley and onions, served with cri…"
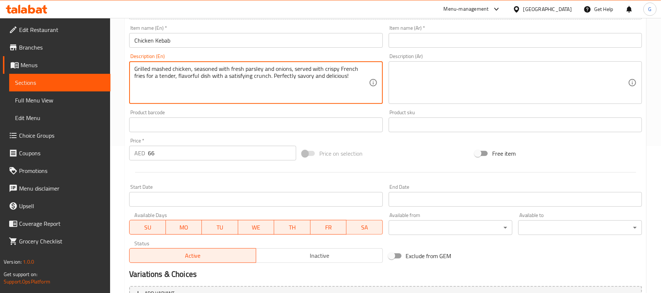
type textarea "Grilled mashed chicken, seasoned with fresh parsley and onions, served with cri…"
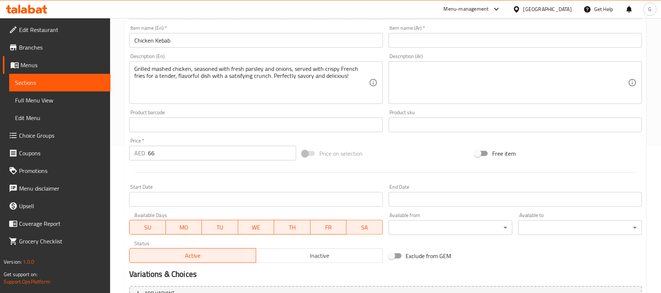
drag, startPoint x: 426, startPoint y: 108, endPoint x: 428, endPoint y: 86, distance: 22.5
click at [427, 107] on div "Add item image Image Size: 1200 x 800 px / Image formats: jpg, png / 5MB Max. I…" at bounding box center [385, 107] width 519 height 317
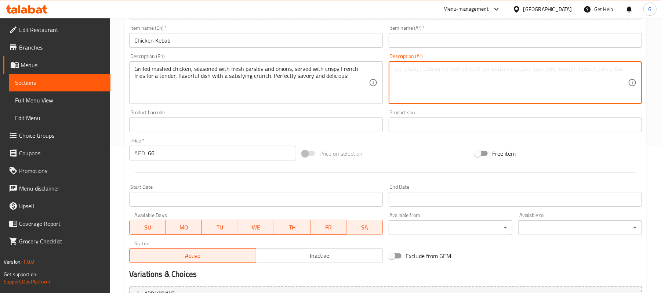
click at [428, 86] on textarea at bounding box center [511, 82] width 234 height 35
paste textarea "دجاج مهروس مشوي، متبل بالبقدونس والبصل الطازج، يُقدم مع بطاطس مقلية مقرمشة لطبق…"
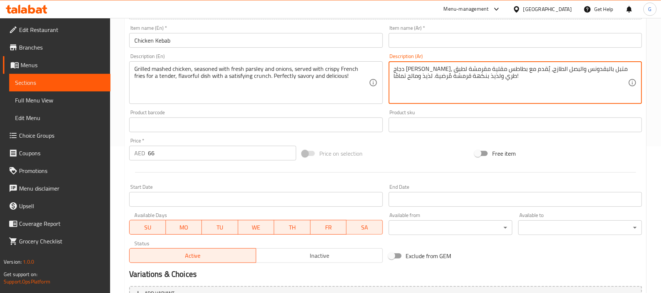
type textarea "دجاج مهروس مشوي، متبل بالبقدونس والبصل الطازج، يُقدم مع بطاطس مقلية مقرمشة لطبق…"
click at [309, 40] on input "Chicken Kebab" at bounding box center [255, 40] width 253 height 15
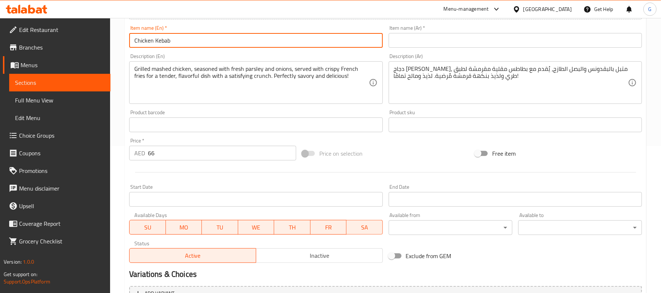
click at [309, 40] on input "Chicken Kebab" at bounding box center [255, 40] width 253 height 15
click at [432, 39] on input "text" at bounding box center [515, 40] width 253 height 15
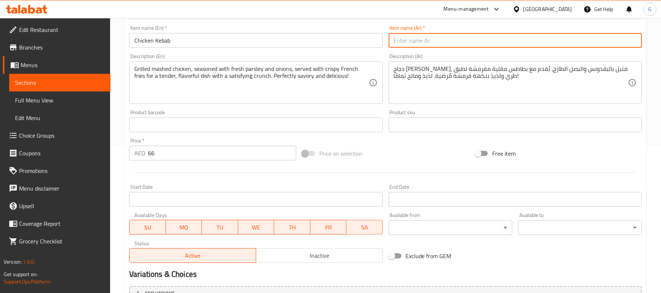
paste input "كباب دجاج"
type input "كباب دجاج"
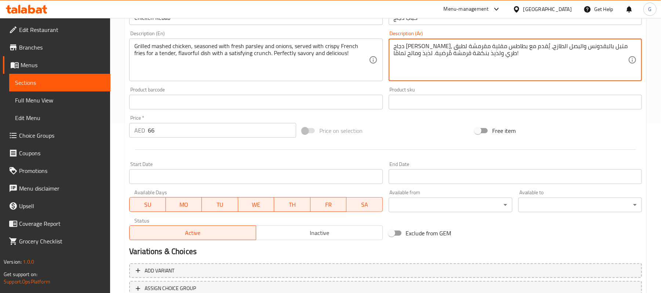
scroll to position [78, 0]
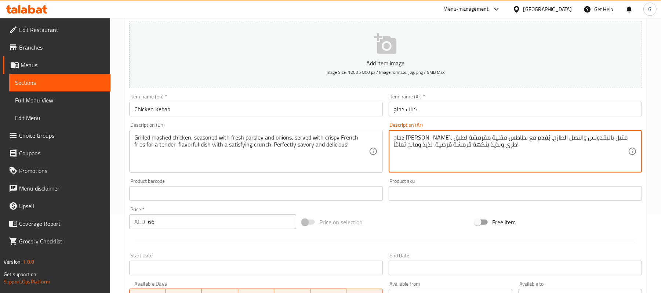
click at [230, 112] on input "Chicken Kebab" at bounding box center [255, 109] width 253 height 15
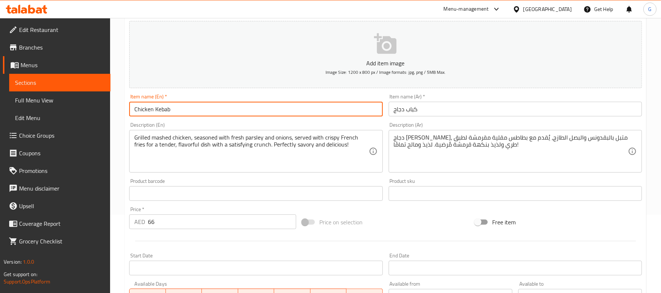
click at [230, 112] on input "Chicken Kebab" at bounding box center [255, 109] width 253 height 15
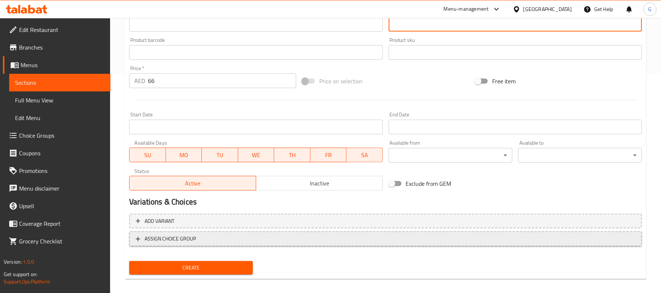
scroll to position [225, 0]
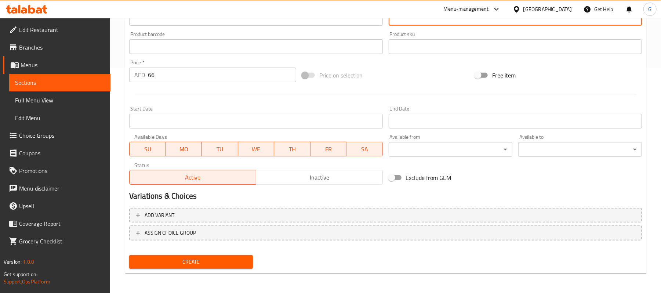
click at [235, 259] on span "Create" at bounding box center [191, 261] width 112 height 9
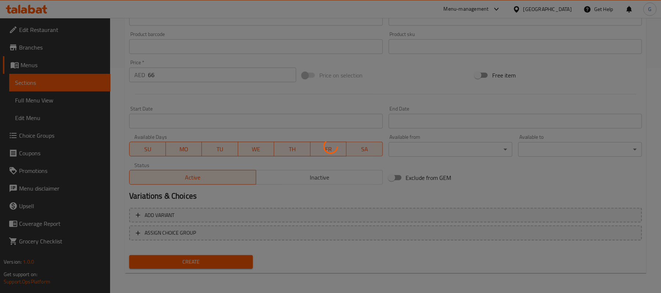
scroll to position [0, 0]
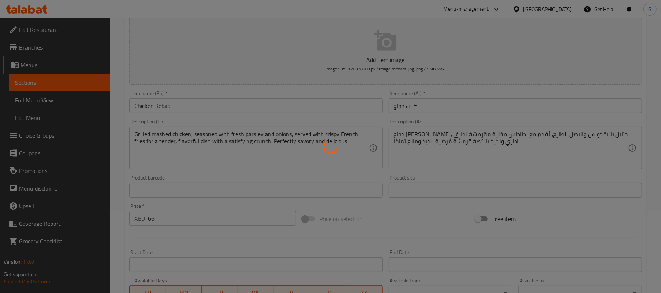
type input "0"
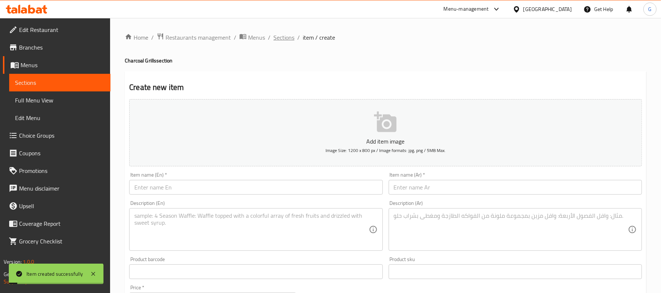
click at [281, 38] on span "Sections" at bounding box center [284, 37] width 21 height 9
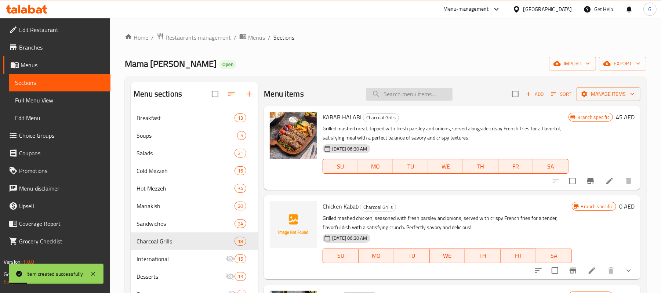
click at [408, 99] on input "search" at bounding box center [409, 94] width 87 height 13
paste input "Chicken Kebab"
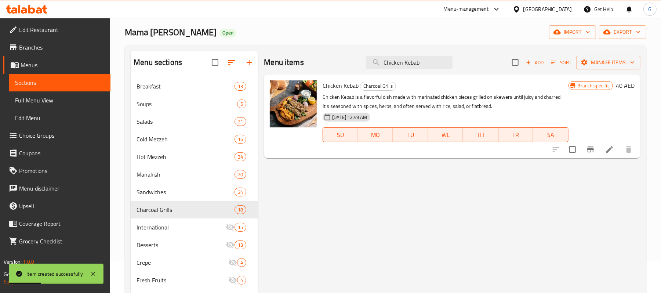
scroll to position [49, 0]
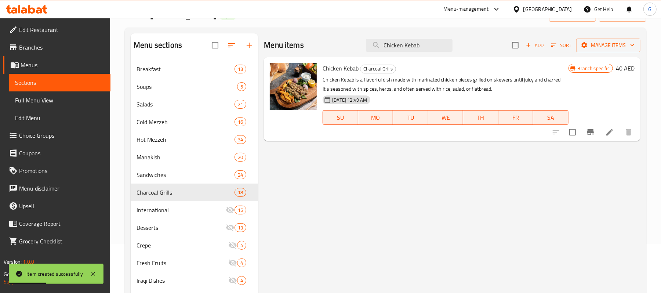
type input "Chicken Kebab"
click at [592, 135] on icon "Branch-specific-item" at bounding box center [591, 132] width 9 height 9
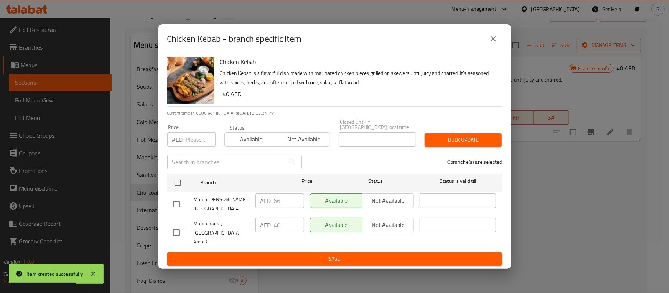
click at [176, 206] on input "checkbox" at bounding box center [176, 204] width 15 height 15
checkbox input "true"
click at [385, 206] on span "Not available" at bounding box center [388, 200] width 46 height 11
click at [401, 257] on span "Save" at bounding box center [334, 259] width 323 height 9
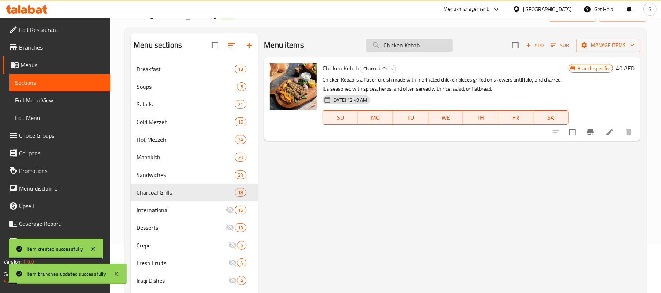
click at [424, 46] on input "Chicken Kebab" at bounding box center [409, 45] width 87 height 13
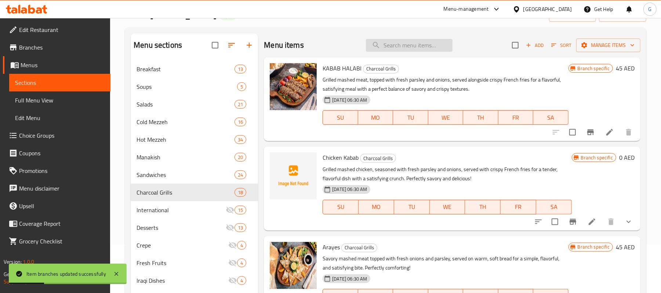
paste input "Chicken Kebab"
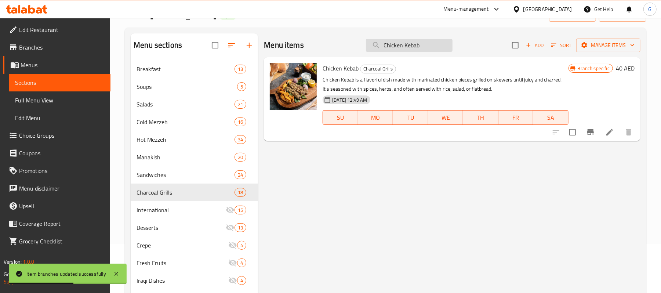
click at [385, 49] on input "Chicken Kebab" at bounding box center [409, 45] width 87 height 13
click at [429, 48] on input "Chicken Kebab" at bounding box center [409, 45] width 87 height 13
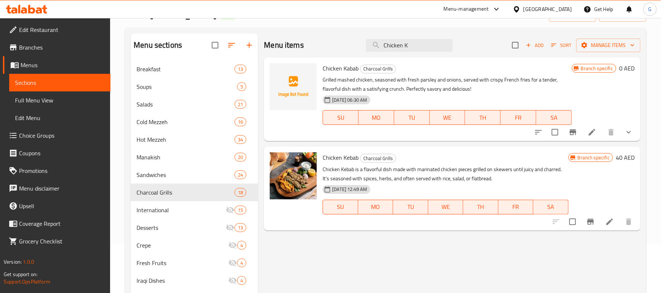
type input "Chicken K"
click at [632, 137] on button "show more" at bounding box center [629, 132] width 18 height 18
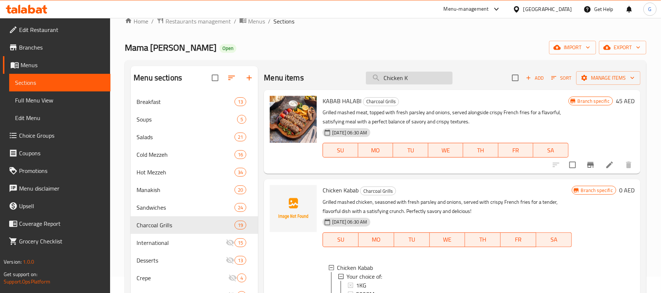
scroll to position [0, 0]
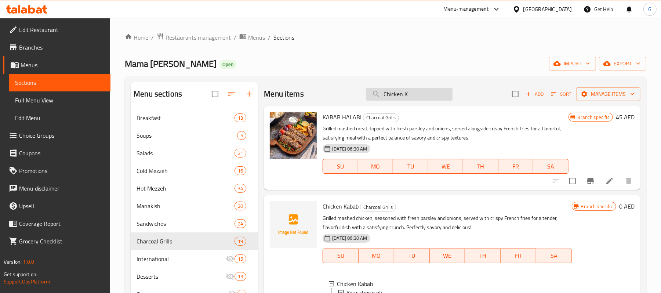
click at [425, 97] on input "Chicken K" at bounding box center [409, 94] width 87 height 13
paste input "Chicken Kebab"
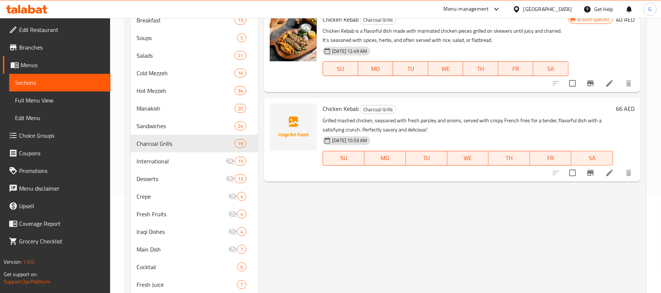
scroll to position [49, 0]
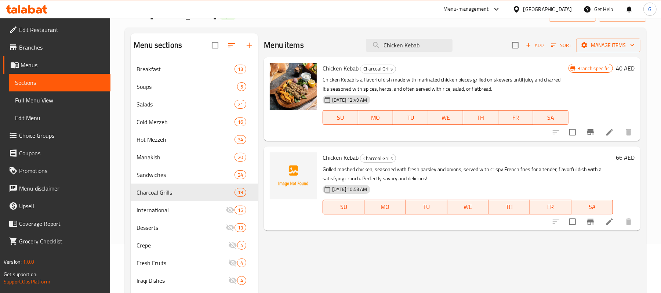
type input "Chicken Kebab"
click at [590, 223] on icon "Branch-specific-item" at bounding box center [591, 222] width 7 height 6
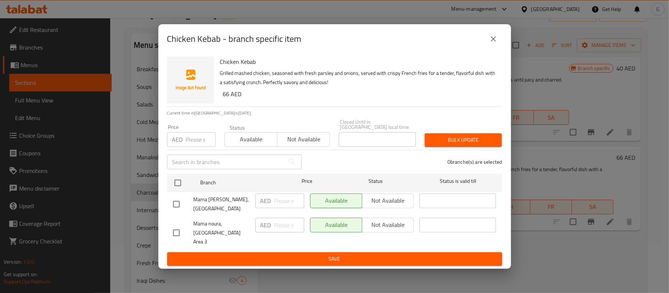
click at [177, 231] on input "checkbox" at bounding box center [176, 232] width 15 height 15
checkbox input "true"
click at [389, 223] on button "Not available" at bounding box center [388, 225] width 52 height 15
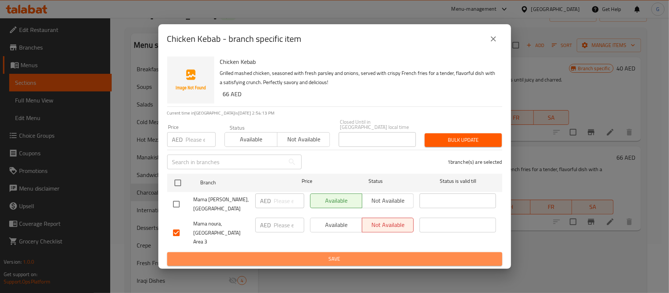
click at [396, 255] on span "Save" at bounding box center [334, 259] width 323 height 9
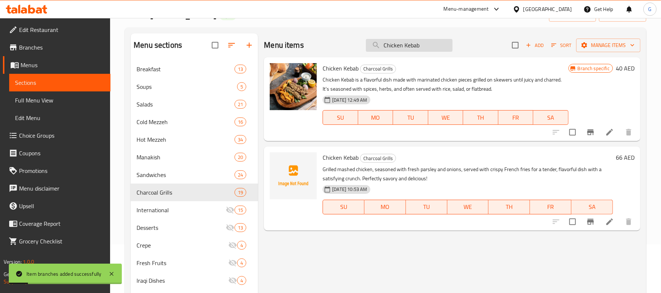
click at [423, 46] on input "Chicken Kebab" at bounding box center [409, 45] width 87 height 13
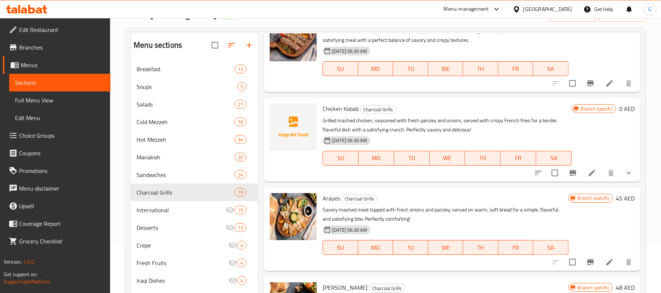
type input "Chicken K"
click at [507, 124] on p "Grilled mashed chicken, seasoned with fresh parsley and onions, served with cri…" at bounding box center [447, 125] width 249 height 18
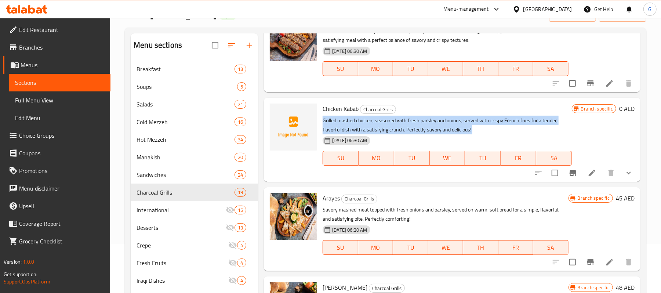
click at [507, 124] on p "Grilled mashed chicken, seasoned with fresh parsley and onions, served with cri…" at bounding box center [447, 125] width 249 height 18
click at [625, 173] on icon "show more" at bounding box center [629, 173] width 9 height 9
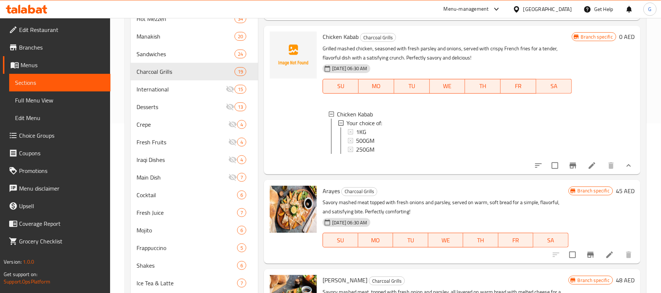
scroll to position [112, 0]
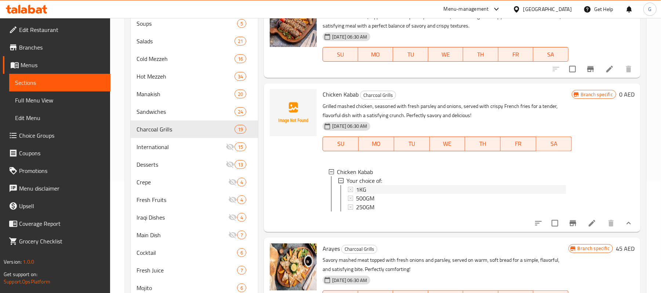
click at [364, 189] on span "1KG" at bounding box center [361, 189] width 10 height 9
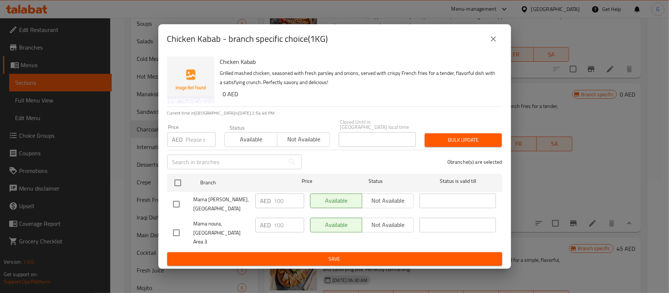
click at [179, 206] on input "checkbox" at bounding box center [176, 204] width 15 height 15
checkbox input "true"
click at [398, 203] on span "Not available" at bounding box center [388, 200] width 46 height 11
click at [415, 255] on span "Save" at bounding box center [334, 259] width 323 height 9
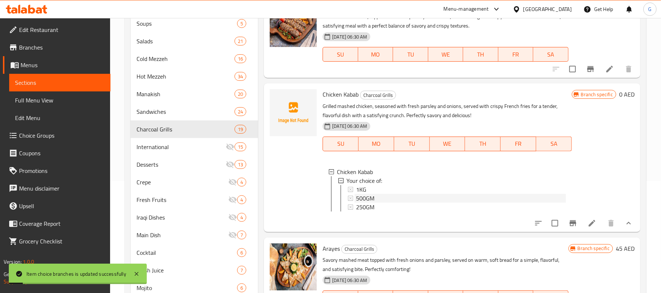
click at [382, 197] on div "500GM" at bounding box center [461, 198] width 210 height 9
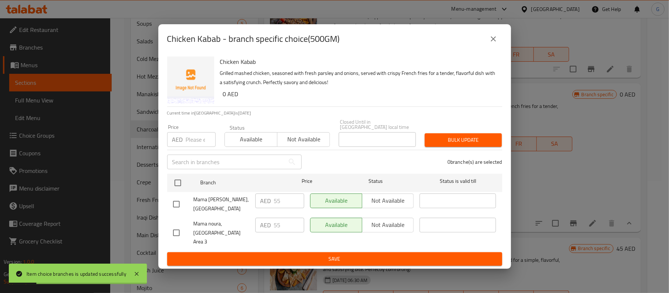
click at [174, 203] on input "checkbox" at bounding box center [176, 204] width 15 height 15
checkbox input "true"
drag, startPoint x: 403, startPoint y: 206, endPoint x: 404, endPoint y: 215, distance: 9.2
click at [403, 206] on span "Not available" at bounding box center [388, 200] width 46 height 11
click at [399, 255] on span "Save" at bounding box center [334, 259] width 323 height 9
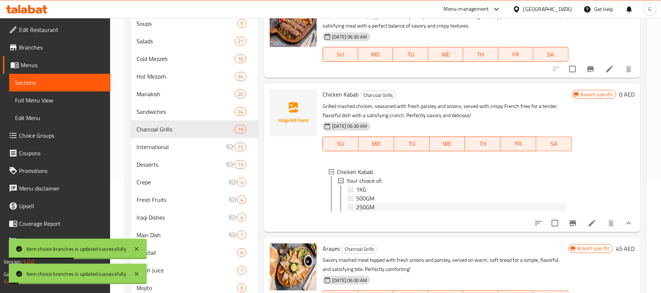
click at [385, 209] on div "250GM" at bounding box center [461, 207] width 210 height 9
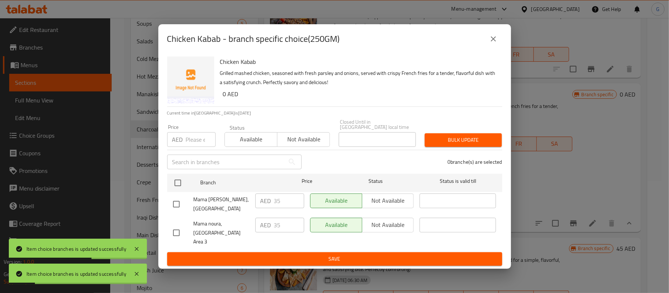
click at [162, 203] on div "Chicken Kabab Grilled mashed chicken, seasoned with fresh parsley and onions, s…" at bounding box center [334, 162] width 353 height 216
click at [172, 206] on input "checkbox" at bounding box center [176, 204] width 15 height 15
checkbox input "true"
click at [393, 206] on span "Not available" at bounding box center [388, 200] width 46 height 11
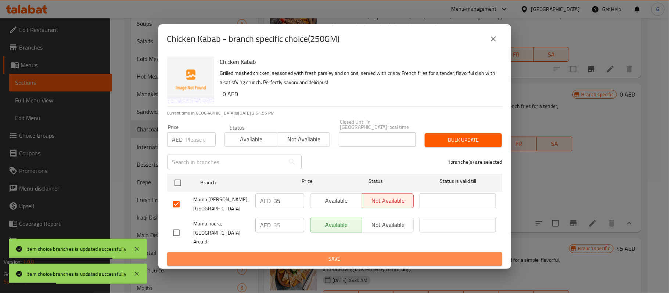
click at [404, 255] on span "Save" at bounding box center [334, 259] width 323 height 9
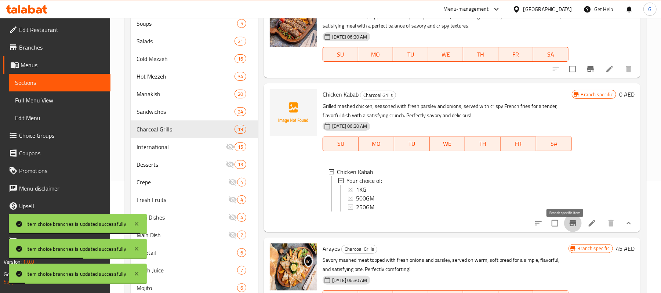
click at [570, 226] on icon "Branch-specific-item" at bounding box center [573, 223] width 7 height 6
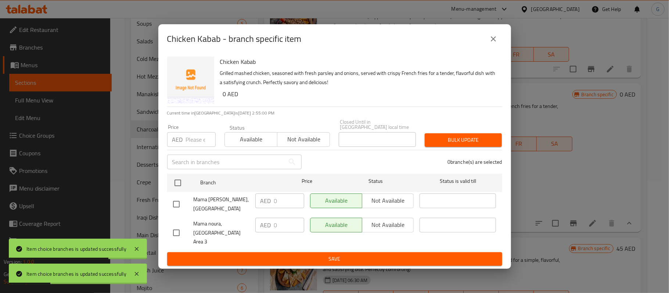
click at [173, 203] on input "checkbox" at bounding box center [176, 204] width 15 height 15
checkbox input "true"
click at [388, 202] on span "Not available" at bounding box center [388, 200] width 46 height 11
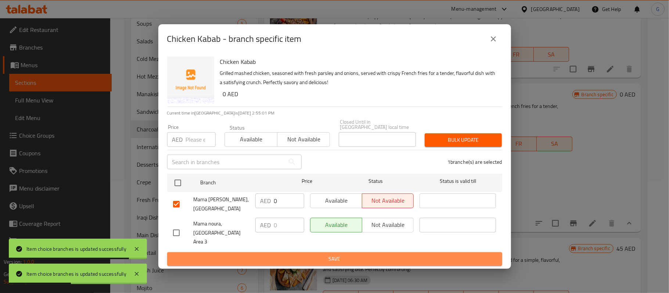
click at [388, 252] on button "Save" at bounding box center [334, 259] width 335 height 14
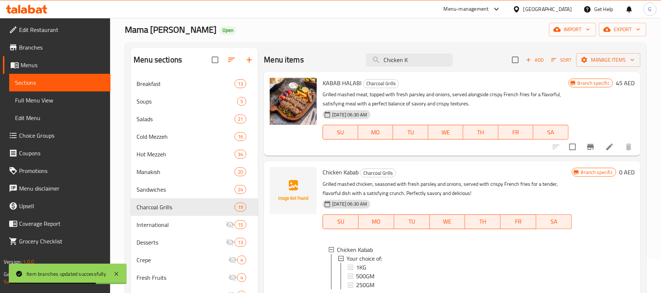
scroll to position [0, 0]
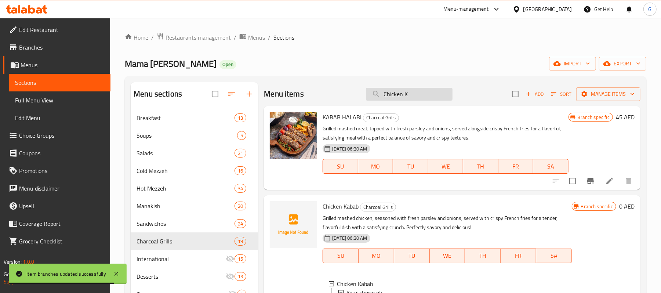
click at [401, 96] on input "Chicken K" at bounding box center [409, 94] width 87 height 13
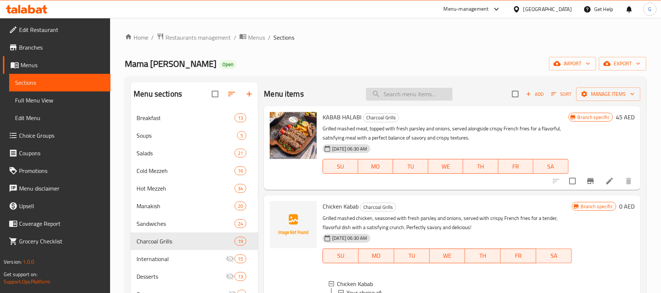
paste input "Mama Noura MIX GRILL"
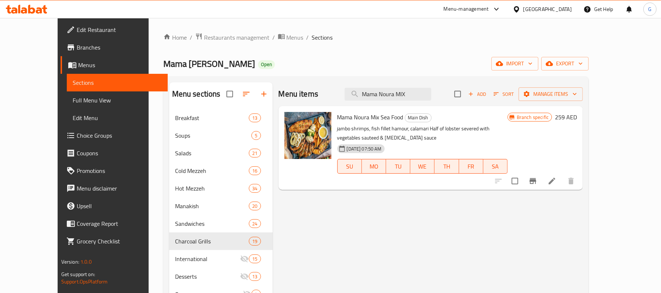
type input "Mama Noura MIX"
click at [401, 97] on input "Mama Noura MIX" at bounding box center [388, 94] width 87 height 13
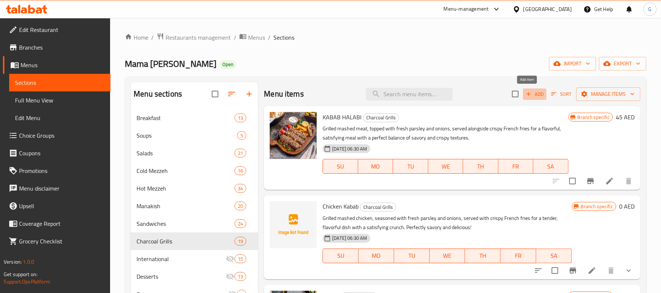
click at [526, 94] on icon "button" at bounding box center [529, 94] width 7 height 7
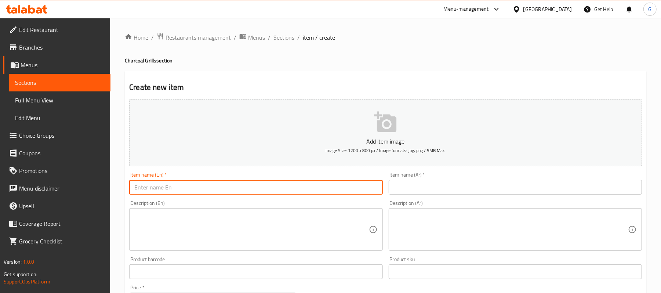
click at [231, 191] on input "text" at bounding box center [255, 187] width 253 height 15
paste input "Mama Noura MIX GRILL"
click at [231, 191] on input "Mama Noura MIX GRILL" at bounding box center [255, 187] width 253 height 15
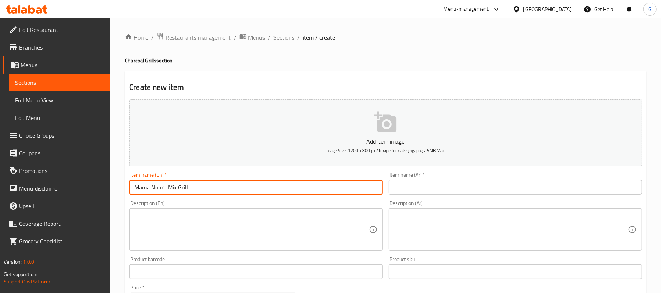
click at [231, 191] on input "Mama Noura Mix Grill" at bounding box center [255, 187] width 253 height 15
type input "Mama Noura Mix Grill"
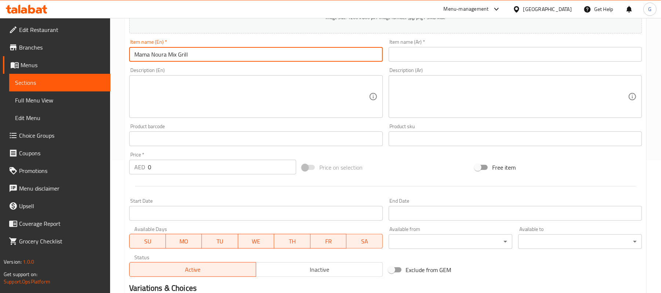
scroll to position [147, 0]
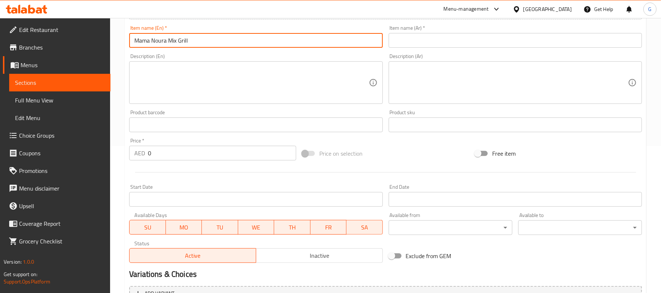
click at [190, 134] on div "Product barcode Product barcode" at bounding box center [255, 121] width 259 height 28
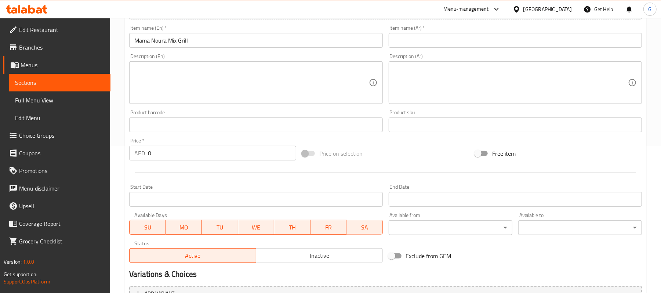
click at [188, 150] on input "0" at bounding box center [222, 153] width 148 height 15
paste input "92"
type input "92"
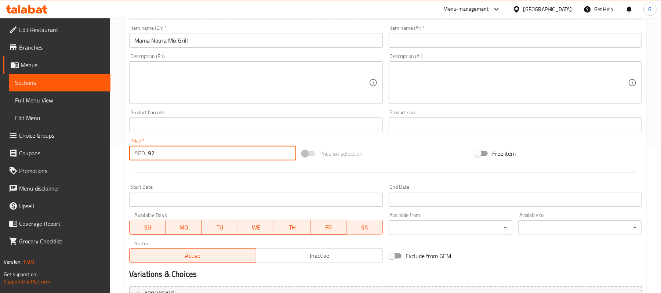
click at [208, 90] on textarea at bounding box center [251, 82] width 234 height 35
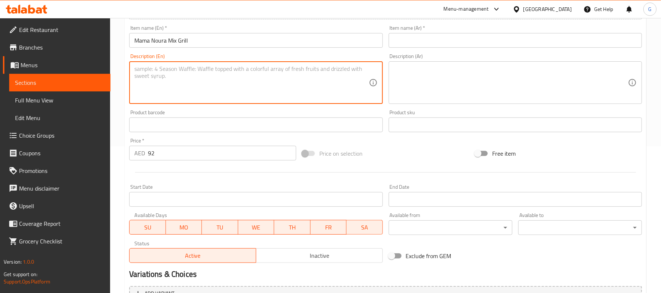
paste textarea "Shish tawook-tikka-kofta-chops, served with grilled vegetables and french fries…"
drag, startPoint x: 350, startPoint y: 70, endPoint x: 302, endPoint y: 68, distance: 48.5
click at [302, 68] on textarea "Shish tawook-tikka-kofta-chops, served with grilled vegetables and french fries…" at bounding box center [251, 82] width 234 height 35
type textarea "Shish tawook-tikka-kofta-chops, served with grilled vegetables and french fries…"
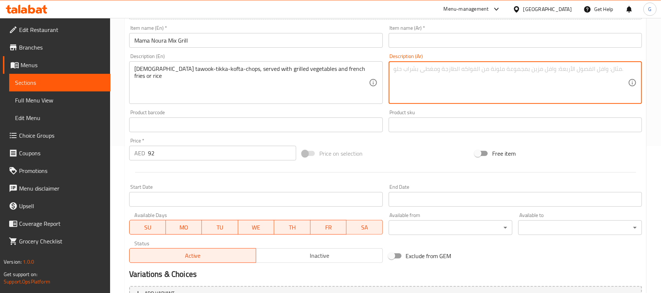
click at [470, 89] on textarea at bounding box center [511, 82] width 234 height 35
paste textarea "شيش طاووق-تكا-كفتة-ريش، تقدم مع خضار مشوية وبطاطس مقلية أو أرز"
type textarea "شيش طاووق-تكا-كفتة-ريش، تقدم مع خضار مشوية وبطاطس مقلية أو أرز"
click at [244, 43] on input "Mama Noura Mix Grill" at bounding box center [255, 40] width 253 height 15
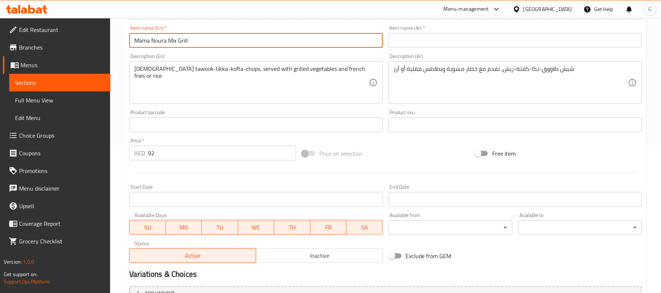
click at [244, 43] on input "Mama Noura Mix Grill" at bounding box center [255, 40] width 253 height 15
click at [455, 46] on input "text" at bounding box center [515, 40] width 253 height 15
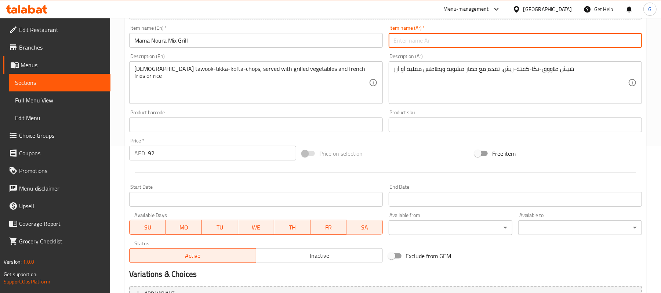
paste input "ماما نورا ميكس جريل"
type input "ماما نورا ميكس جريل"
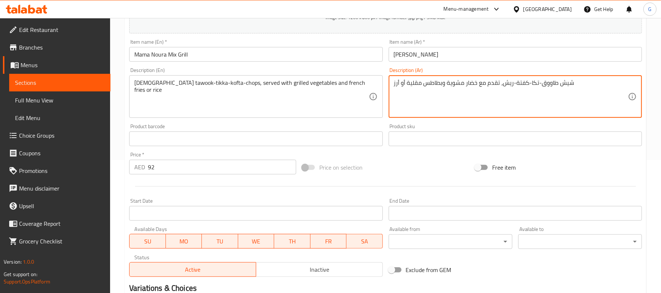
scroll to position [127, 0]
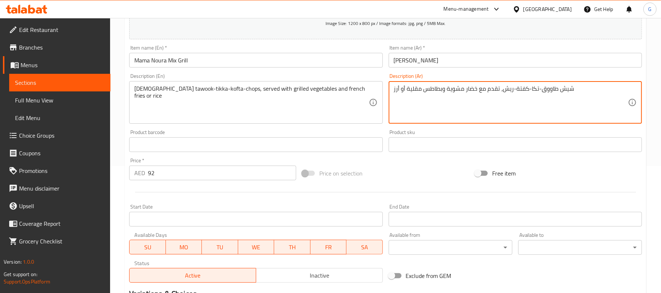
click at [218, 65] on input "Mama Noura Mix Grill" at bounding box center [255, 60] width 253 height 15
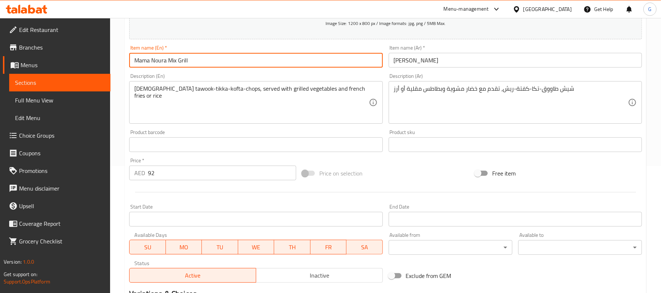
click at [218, 65] on input "Mama Noura Mix Grill" at bounding box center [255, 60] width 253 height 15
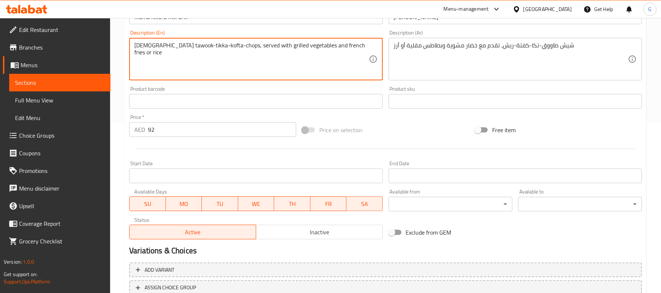
scroll to position [225, 0]
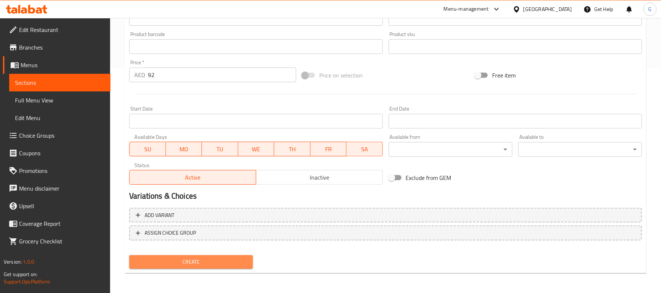
click at [223, 264] on span "Create" at bounding box center [191, 261] width 112 height 9
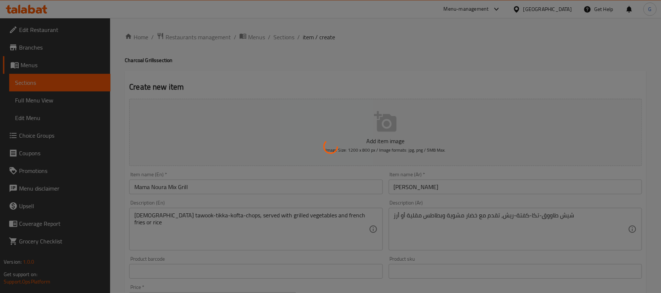
scroll to position [0, 0]
type input "0"
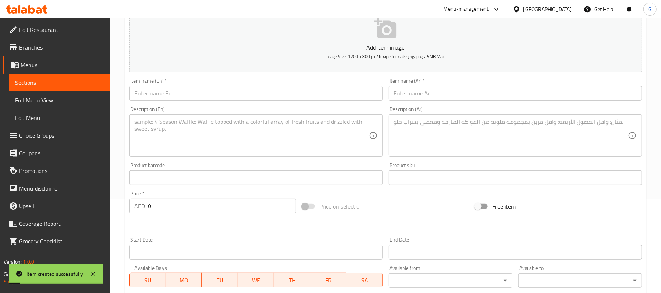
scroll to position [98, 0]
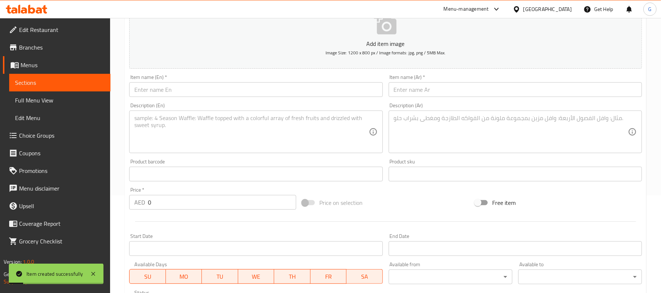
click at [206, 91] on input "text" at bounding box center [255, 89] width 253 height 15
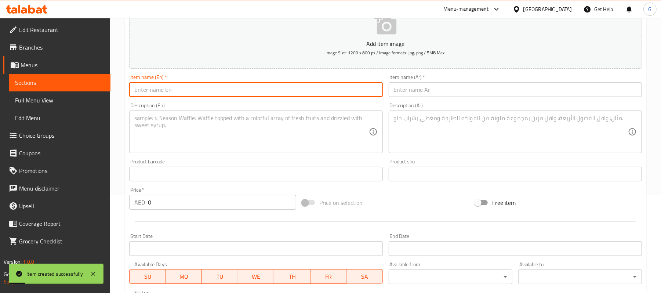
paste input "Mama Noura Mix Grill"
type input "Mama Noura Mix Grill"
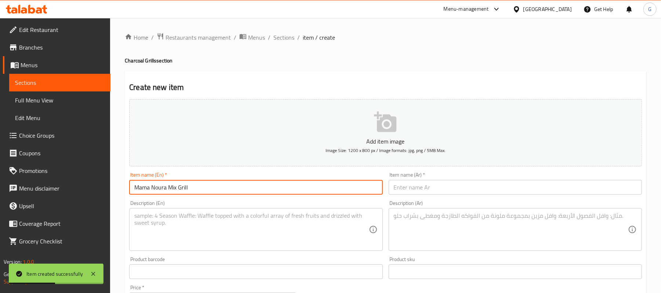
drag, startPoint x: 291, startPoint y: 40, endPoint x: 302, endPoint y: 52, distance: 15.6
click at [291, 40] on span "Sections" at bounding box center [284, 37] width 21 height 9
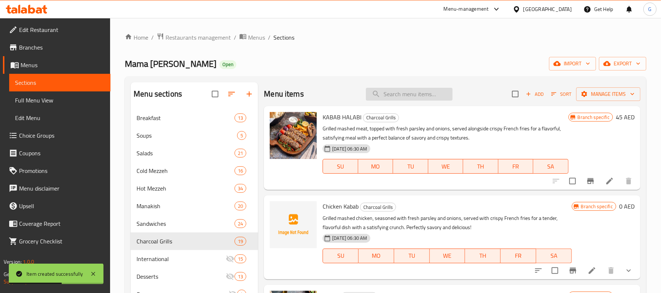
click at [390, 97] on input "search" at bounding box center [409, 94] width 87 height 13
paste input "Mama Noura Mix Grill"
type input "Mama Noura Mix Grill"
click at [429, 98] on input "Mama Noura Mix Grill" at bounding box center [409, 94] width 87 height 13
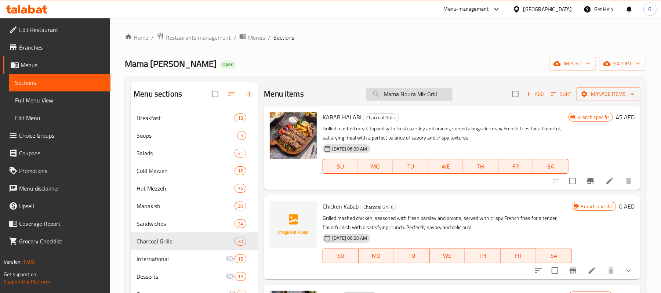
click at [429, 98] on input "Mama Noura Mix Grill" at bounding box center [409, 94] width 87 height 13
paste input "Mama Noura Mix Grill"
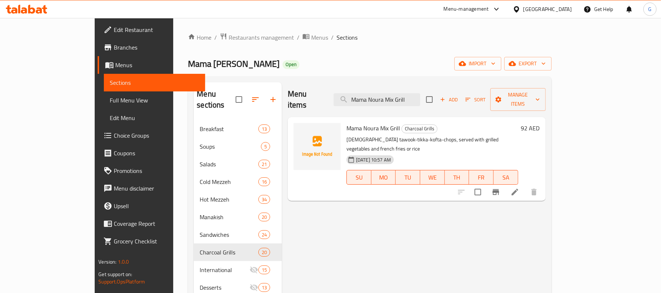
type input "Mama Noura Mix Grill"
click at [505, 183] on button "Branch-specific-item" at bounding box center [496, 192] width 18 height 18
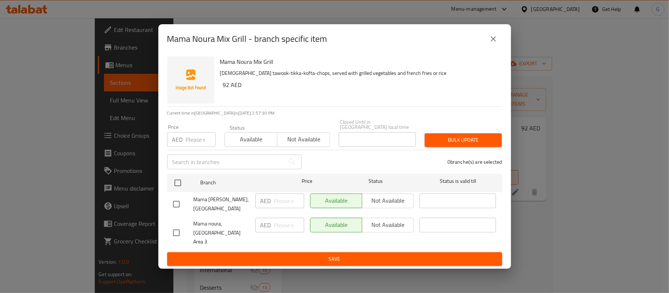
click at [174, 230] on input "checkbox" at bounding box center [176, 232] width 15 height 15
checkbox input "true"
click at [412, 227] on button "Not available" at bounding box center [388, 225] width 52 height 15
click at [390, 255] on span "Save" at bounding box center [334, 259] width 323 height 9
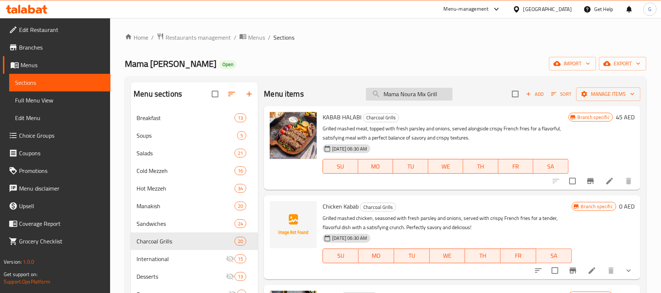
click at [426, 97] on input "Mama Noura Mix Grill" at bounding box center [409, 94] width 87 height 13
paste input "Mama Noura Mix Grill"
type input "Mama Noura Mix Grill"
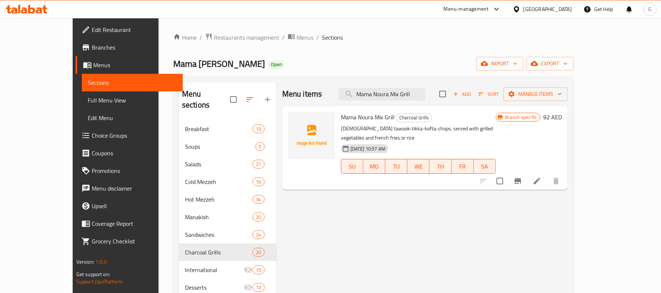
click at [541, 178] on icon at bounding box center [537, 181] width 7 height 7
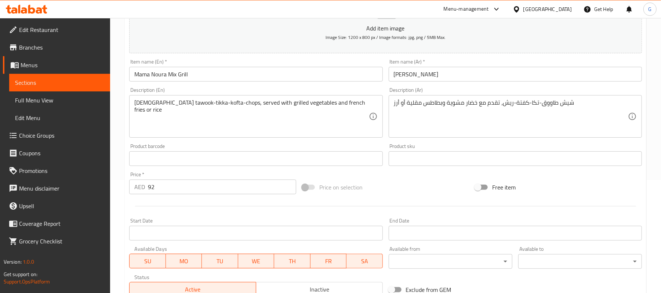
scroll to position [147, 0]
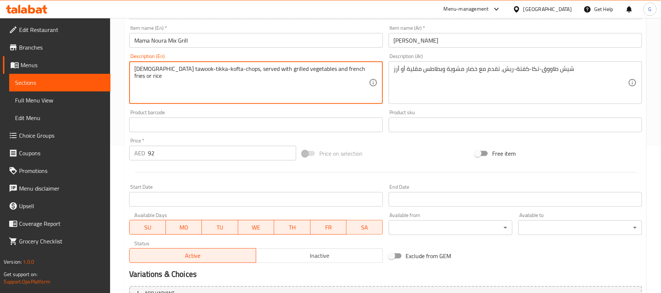
drag, startPoint x: 329, startPoint y: 68, endPoint x: 303, endPoint y: 67, distance: 26.9
click at [343, 68] on textarea "Shish tawook-tikka-kofta-chops, served with grilled vegetables and french fries…" at bounding box center [251, 82] width 234 height 35
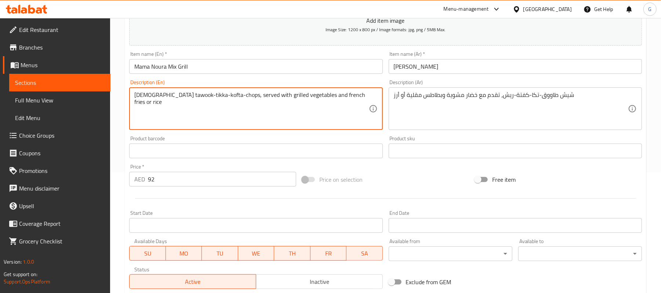
scroll to position [98, 0]
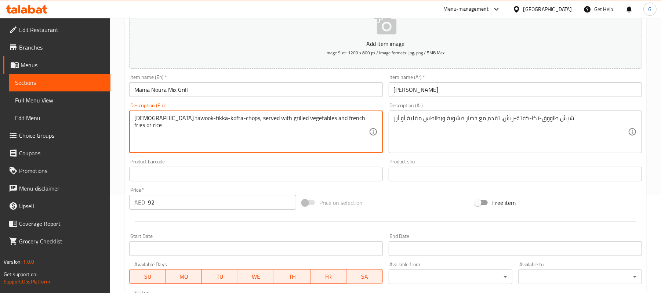
click at [201, 91] on input "Mama Noura Mix Grill" at bounding box center [255, 89] width 253 height 15
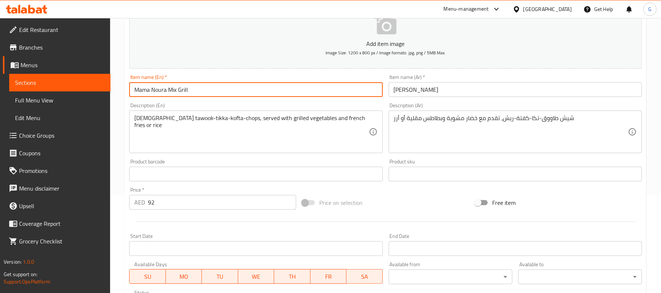
click at [201, 91] on input "Mama Noura Mix Grill" at bounding box center [255, 89] width 253 height 15
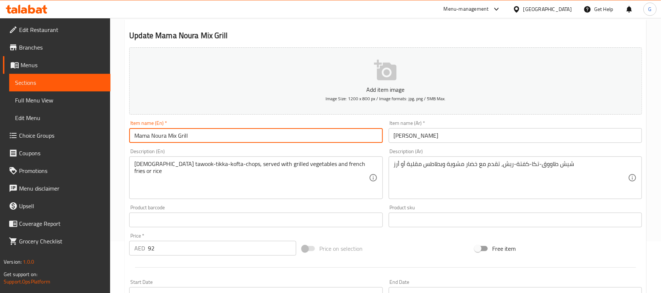
scroll to position [0, 0]
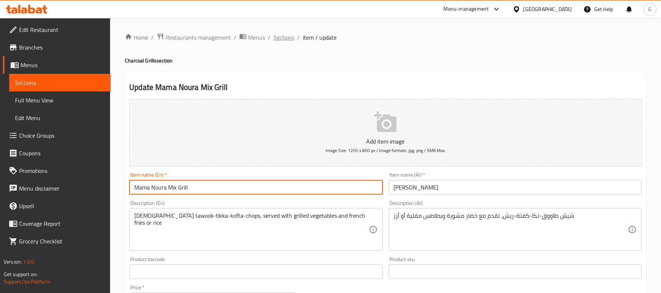
click at [285, 37] on span "Sections" at bounding box center [284, 37] width 21 height 9
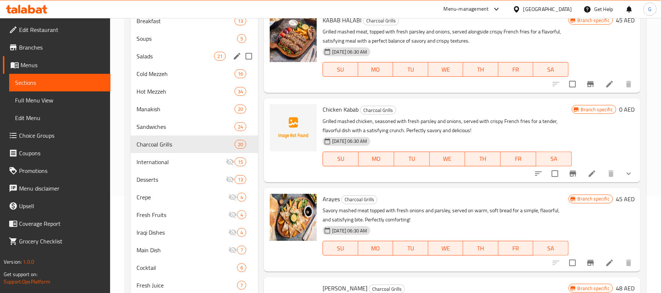
scroll to position [98, 0]
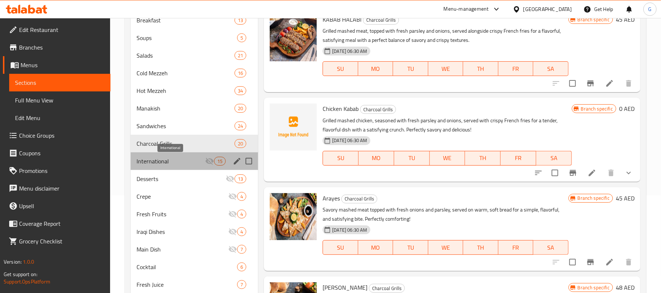
click at [179, 162] on span "International" at bounding box center [171, 161] width 69 height 9
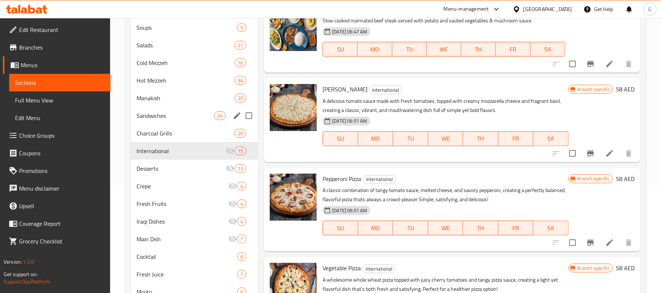
scroll to position [112, 0]
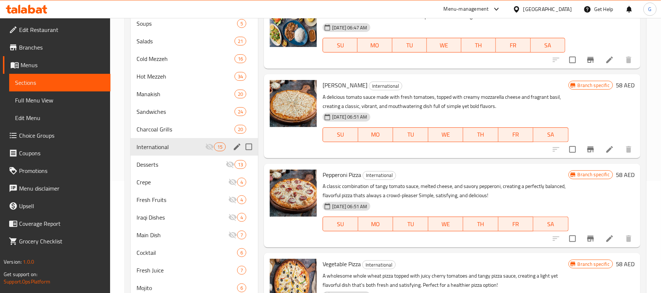
click at [239, 146] on icon "edit" at bounding box center [237, 147] width 9 height 9
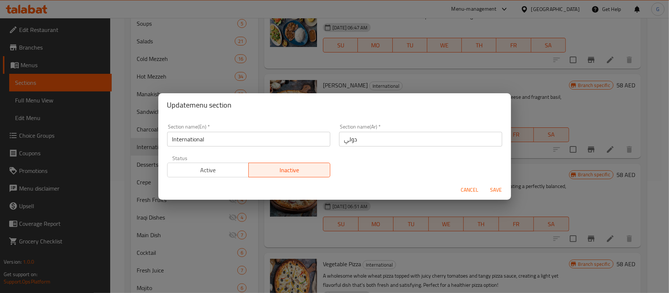
click at [239, 143] on input "International" at bounding box center [248, 139] width 163 height 15
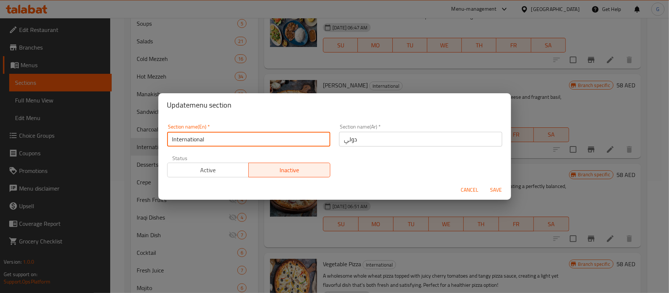
click at [239, 143] on input "International" at bounding box center [248, 139] width 163 height 15
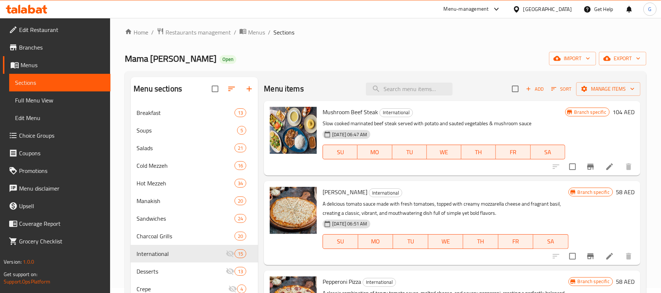
scroll to position [0, 0]
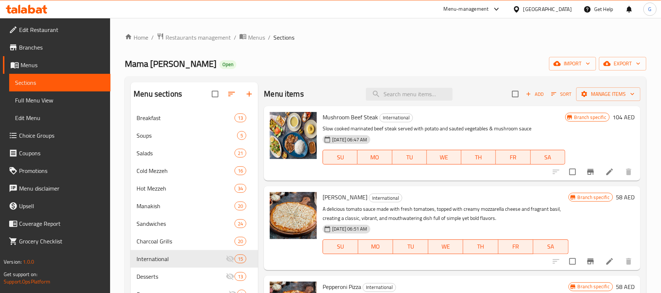
click at [250, 97] on icon "button" at bounding box center [249, 94] width 9 height 9
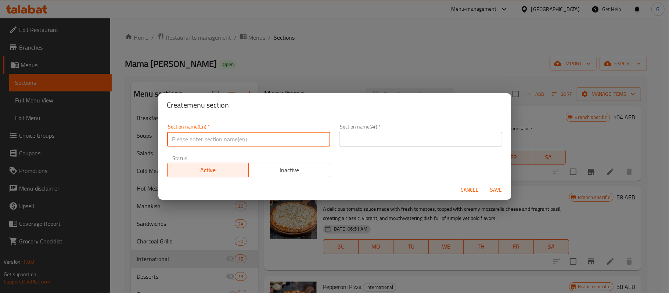
click at [235, 143] on input "text" at bounding box center [248, 139] width 163 height 15
paste input "International"
click at [237, 143] on input "International" at bounding box center [248, 139] width 163 height 15
type input "International"
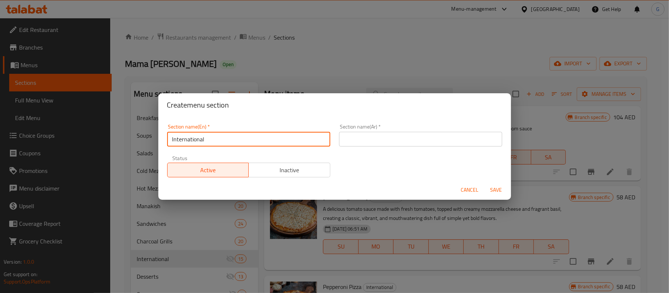
click at [383, 147] on div "Section name(Ar)   * Section name(Ar) *" at bounding box center [421, 135] width 172 height 31
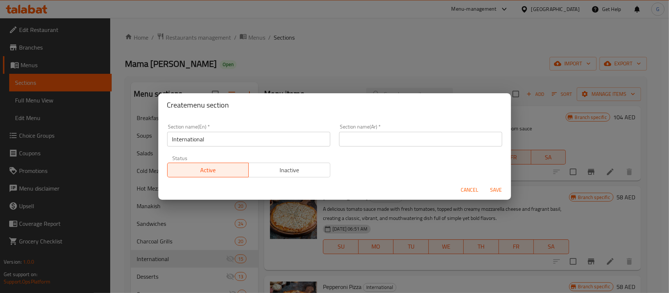
click at [387, 139] on input "text" at bounding box center [420, 139] width 163 height 15
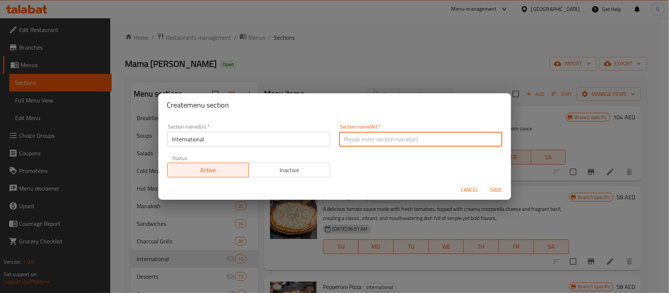
paste input "دولي"
type input "دولي"
click at [300, 165] on span "Inactive" at bounding box center [290, 170] width 76 height 11
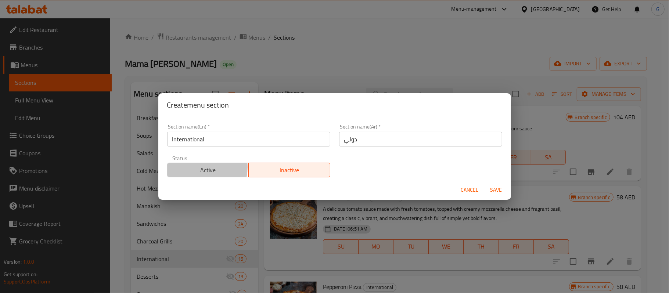
click at [198, 167] on span "Active" at bounding box center [208, 170] width 76 height 11
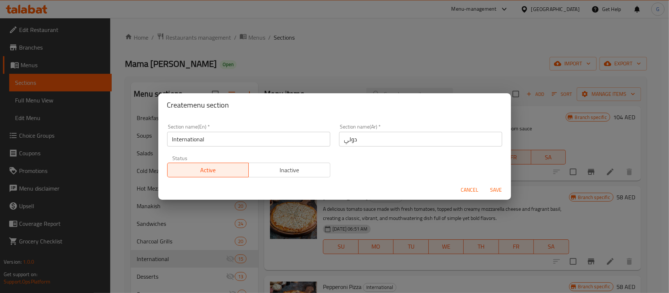
click at [493, 193] on span "Save" at bounding box center [496, 189] width 18 height 9
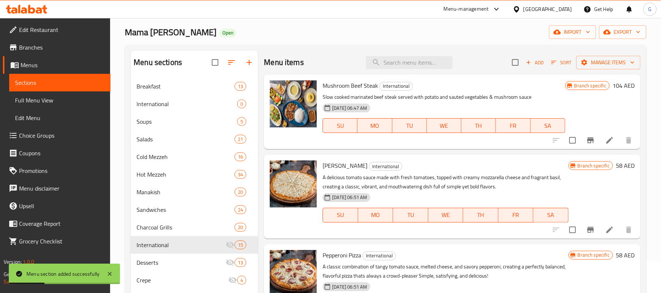
scroll to position [49, 0]
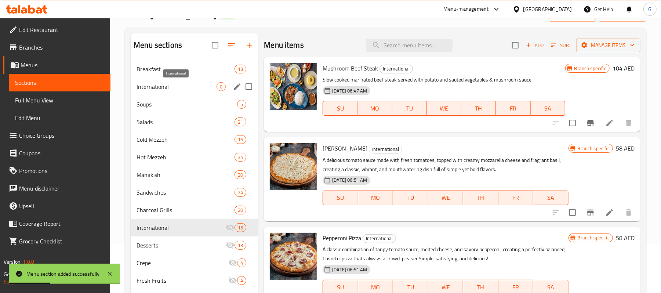
click at [181, 86] on span "International" at bounding box center [177, 86] width 80 height 9
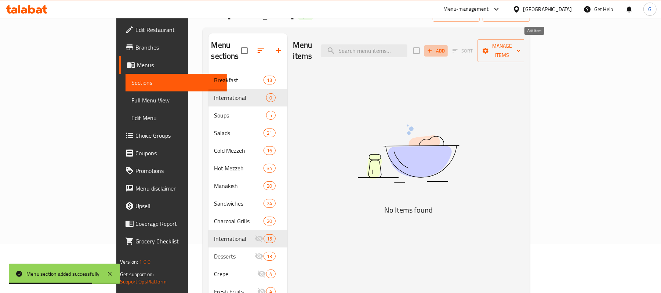
click at [448, 45] on button "Add" at bounding box center [437, 50] width 24 height 11
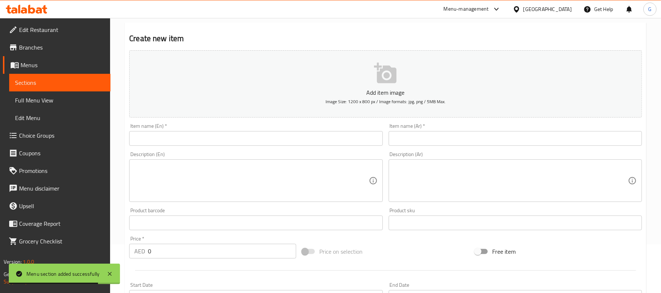
click at [231, 137] on input "text" at bounding box center [255, 138] width 253 height 15
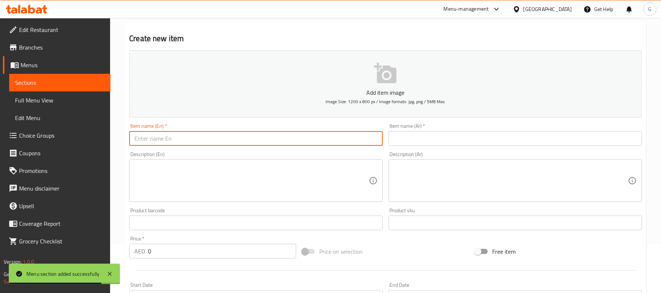
paste input "PEPPER STEAK"
click at [231, 137] on input "PEPPER STEAK" at bounding box center [255, 138] width 253 height 15
click at [231, 137] on input "Pepper Steak" at bounding box center [255, 138] width 253 height 15
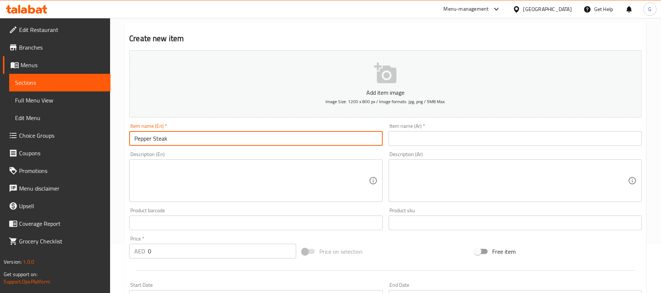
type input "Pepper Steak"
click at [401, 141] on input "text" at bounding box center [515, 138] width 253 height 15
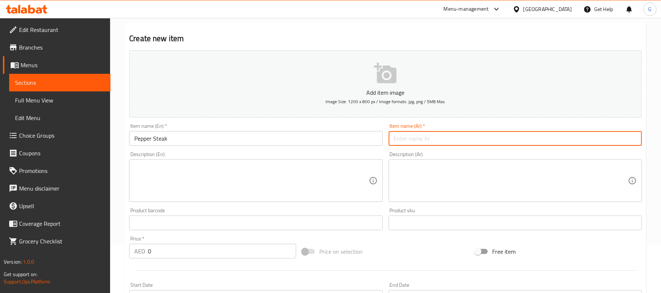
paste input "شريحة لحم الفلفل"
type input "شريحة لحم الفلفل"
click at [300, 187] on textarea at bounding box center [251, 180] width 234 height 35
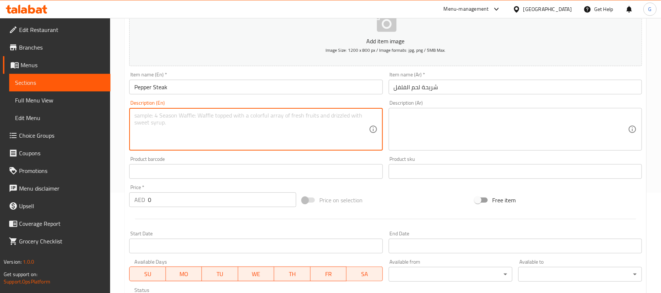
scroll to position [147, 0]
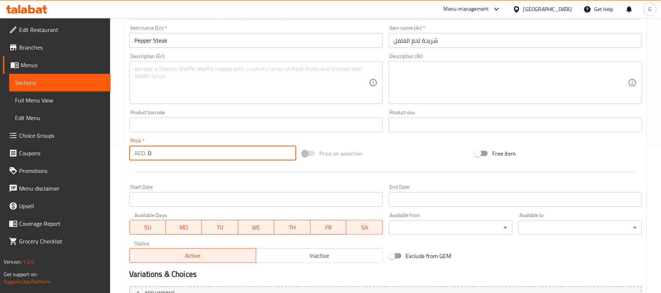
click at [162, 154] on input "0" at bounding box center [222, 153] width 148 height 15
paste input "93"
type input "93"
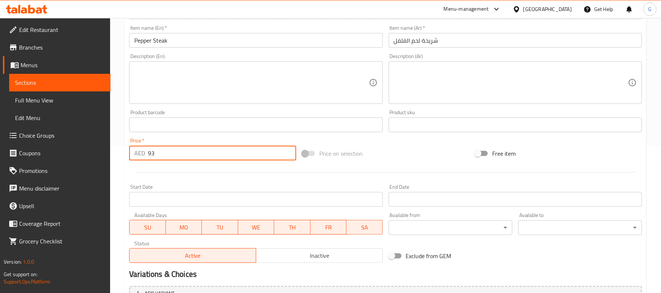
click at [180, 87] on textarea at bounding box center [251, 82] width 234 height 35
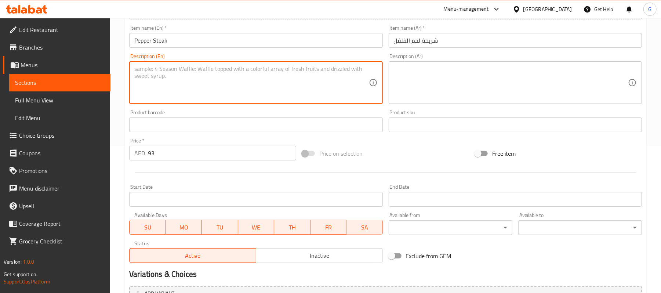
paste textarea "Slow cooked marinated beef steak servednwith potato and vegetables sauted & pap…"
click at [239, 68] on textarea "Slow cooked marinated beef steak servednwith potato and vegetables sauted & pap…" at bounding box center [251, 82] width 234 height 35
drag, startPoint x: 317, startPoint y: 72, endPoint x: 298, endPoint y: 89, distance: 25.0
click at [298, 89] on textarea "Slow cooked marinated beef steak served with potato and vegetables sauted & pap…" at bounding box center [251, 82] width 234 height 35
drag, startPoint x: 346, startPoint y: 70, endPoint x: 296, endPoint y: 94, distance: 55.7
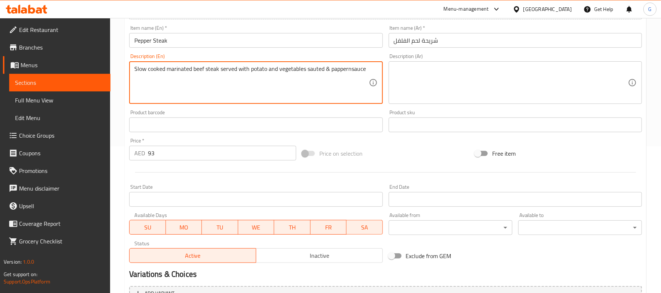
click at [296, 94] on textarea "Slow cooked marinated beef steak served with potato and vegetables sauted & pap…" at bounding box center [251, 82] width 234 height 35
click at [351, 70] on textarea "Slow cooked marinated beef steak served with potato and vegetables sauted & pap…" at bounding box center [251, 82] width 234 height 35
click at [280, 68] on textarea "Slow cooked marinated beef steak served with potato and vegetables sauted & pap…" at bounding box center [251, 82] width 234 height 35
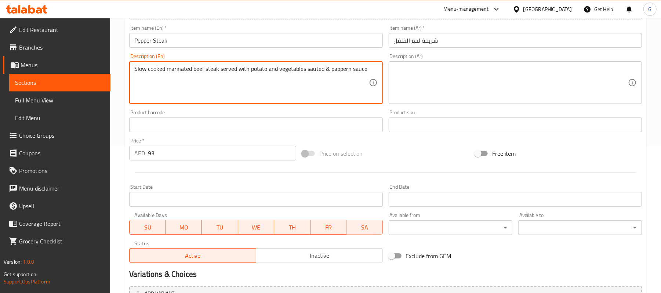
paste textarea "ed & pepper sauce"
type textarea "Slow cooked marinated beef steak served with potato and vegetables sauteed & pe…"
click at [453, 86] on textarea at bounding box center [511, 82] width 234 height 35
paste textarea "شريحة لحم بقري متبلة ومطبوخة ببطء تقدم مع البطاطس والخضروات المقلية وصلصة الفلفل"
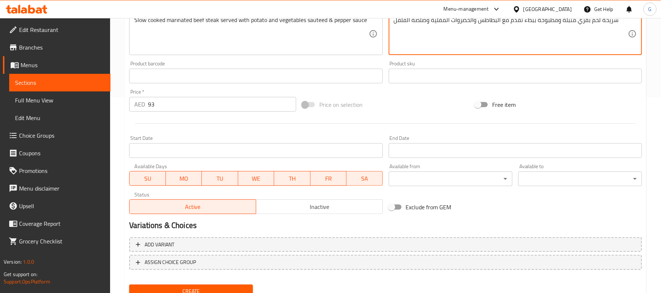
type textarea "شريحة لحم بقري متبلة ومطبوخة ببطء تقدم مع البطاطس والخضروات المقلية وصلصة الفلفل"
click at [396, 116] on div at bounding box center [385, 124] width 519 height 18
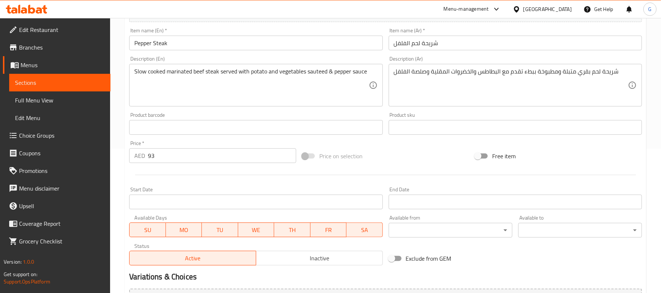
scroll to position [127, 0]
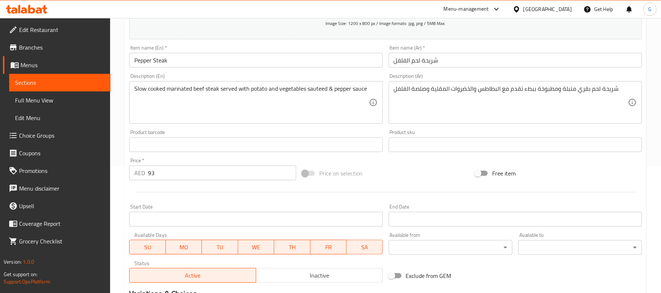
click at [212, 61] on input "Pepper Steak" at bounding box center [255, 60] width 253 height 15
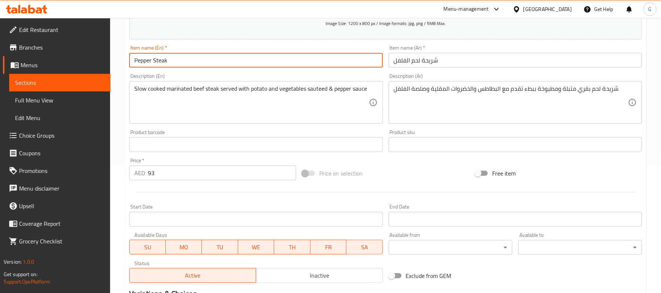
click at [212, 61] on input "Pepper Steak" at bounding box center [255, 60] width 253 height 15
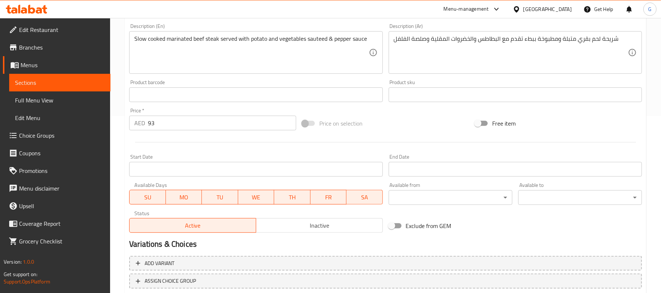
scroll to position [225, 0]
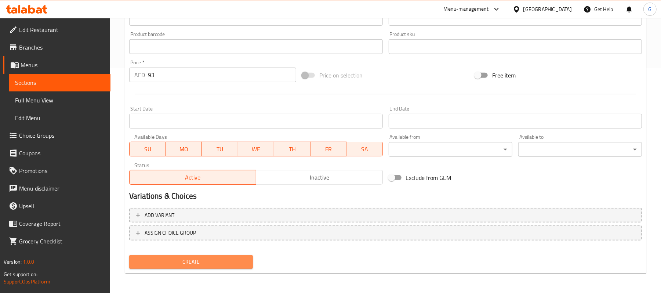
click at [219, 258] on span "Create" at bounding box center [191, 261] width 112 height 9
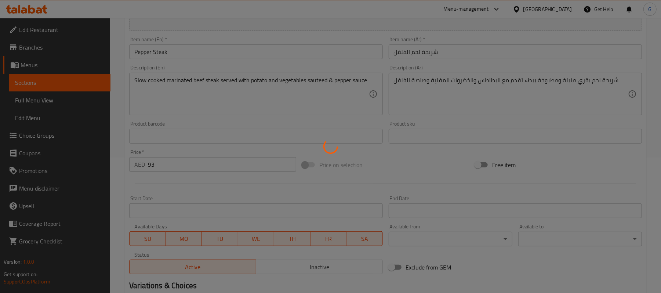
scroll to position [0, 0]
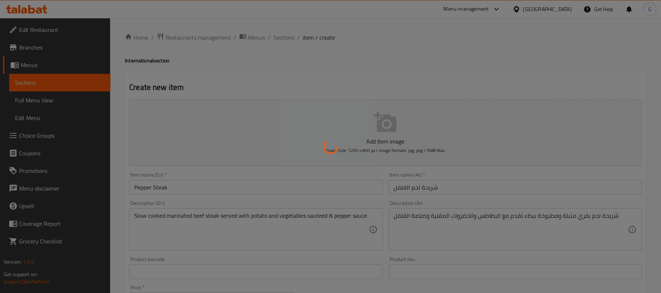
type input "0"
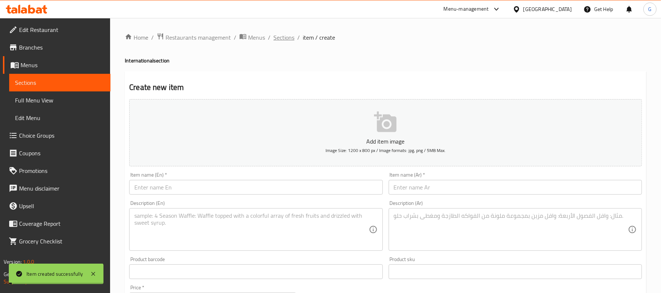
click at [284, 33] on span "Sections" at bounding box center [284, 37] width 21 height 9
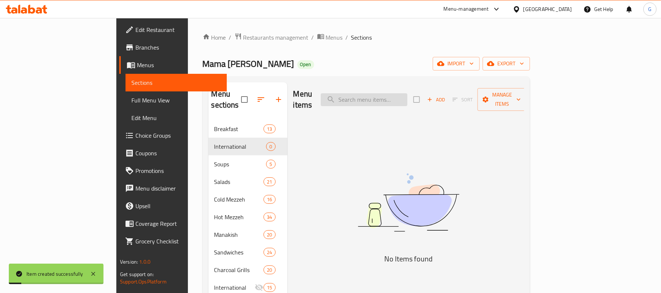
click at [408, 94] on input "search" at bounding box center [364, 99] width 87 height 13
paste input "Pepper Steak"
type input "Pepper Steak"
click at [408, 95] on input "Pepper Steak" at bounding box center [364, 99] width 87 height 13
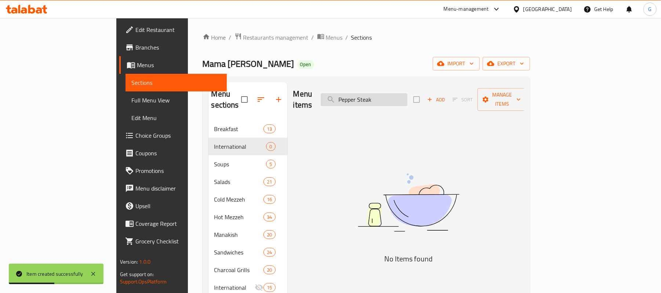
click at [408, 95] on input "Pepper Steak" at bounding box center [364, 99] width 87 height 13
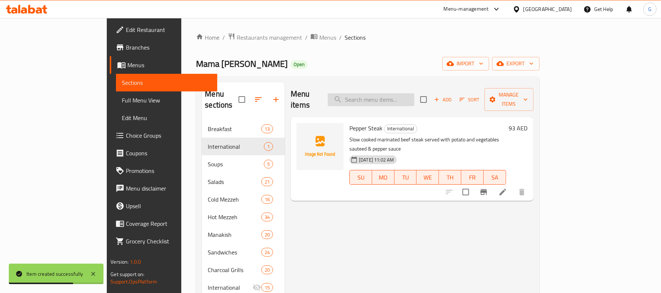
click at [415, 95] on input "search" at bounding box center [371, 99] width 87 height 13
paste input "Pepper Steak"
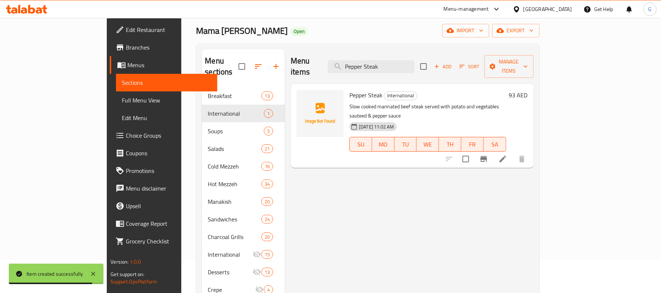
scroll to position [49, 0]
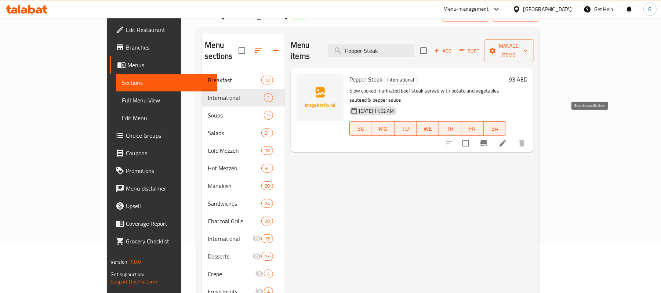
type input "Pepper Steak"
click at [488, 139] on icon "Branch-specific-item" at bounding box center [484, 143] width 9 height 9
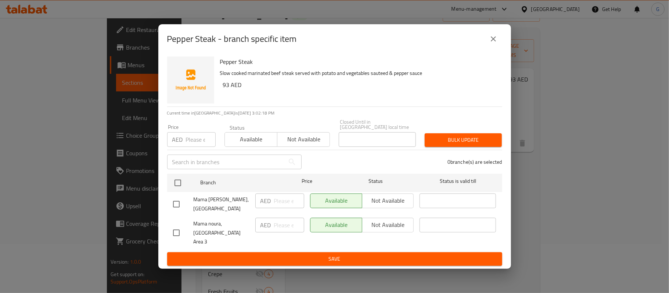
click at [181, 232] on input "checkbox" at bounding box center [176, 232] width 15 height 15
checkbox input "true"
click at [405, 230] on span "Not available" at bounding box center [388, 225] width 46 height 11
click at [403, 255] on span "Save" at bounding box center [334, 259] width 323 height 9
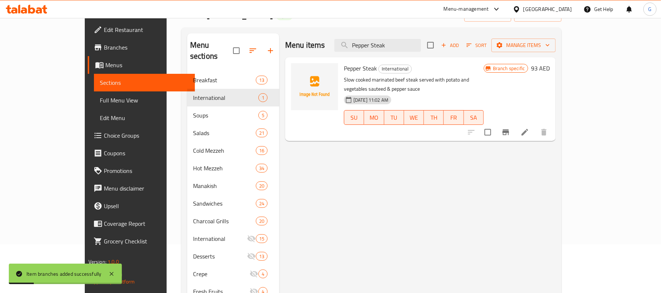
click at [344, 66] on span "Pepper Steak" at bounding box center [360, 68] width 33 height 11
copy h6 "Pepper Steak"
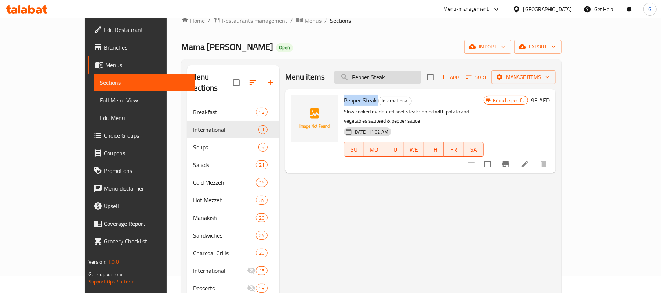
scroll to position [0, 0]
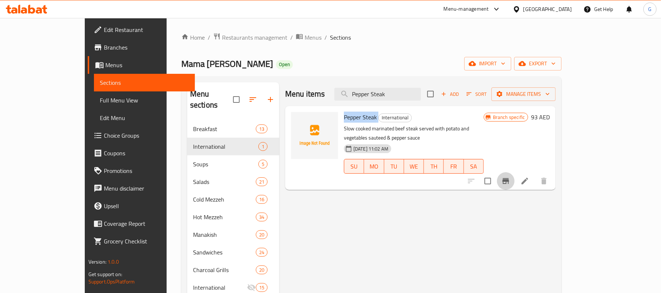
click at [509, 178] on icon "Branch-specific-item" at bounding box center [506, 181] width 7 height 6
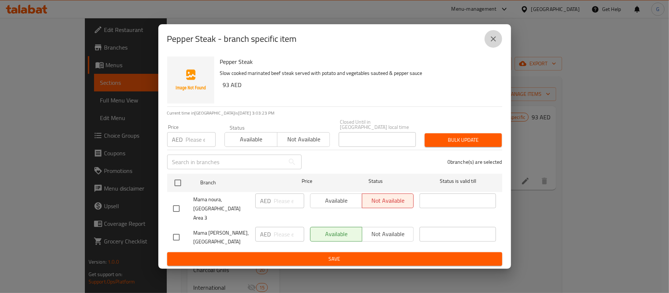
click at [493, 48] on button "close" at bounding box center [493, 39] width 18 height 18
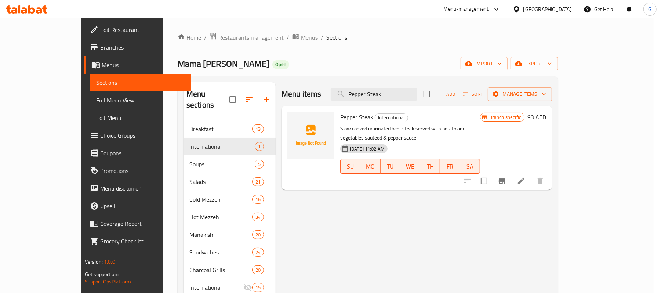
click at [504, 39] on ol "Home / Restaurants management / Menus / Sections" at bounding box center [368, 38] width 381 height 10
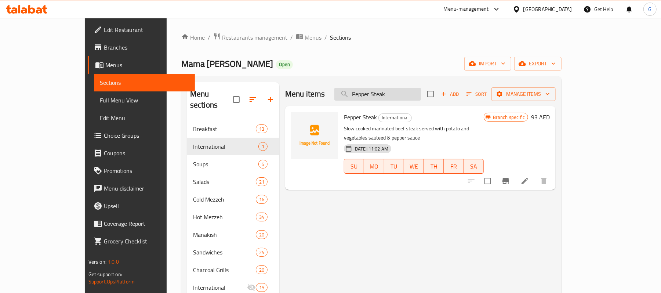
click at [421, 92] on input "Pepper Steak" at bounding box center [378, 94] width 87 height 13
paste input "ENNE ALFREDO"
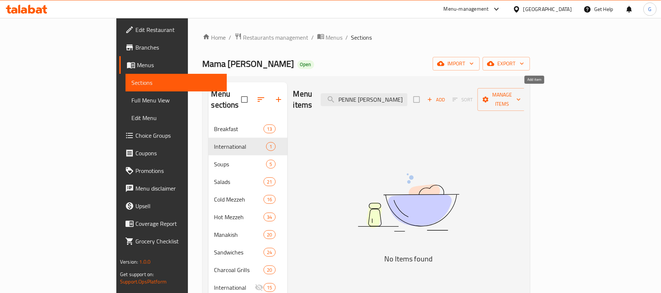
type input "PENNE ALFREDO"
click at [446, 95] on span "Add" at bounding box center [436, 99] width 20 height 8
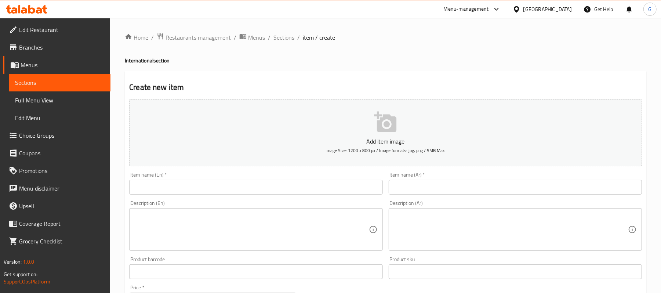
click at [270, 187] on input "text" at bounding box center [255, 187] width 253 height 15
paste input "PENNE ALFREDO"
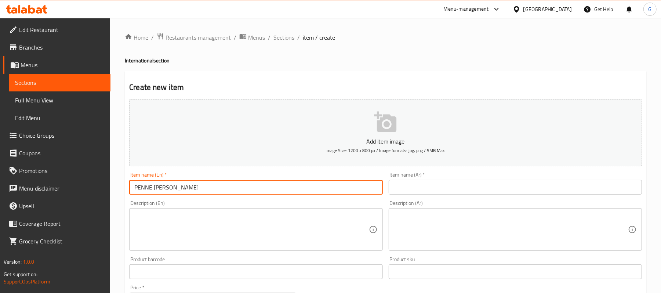
click at [270, 187] on input "PENNE ALFREDO" at bounding box center [255, 187] width 253 height 15
type input "Penne Alfredo"
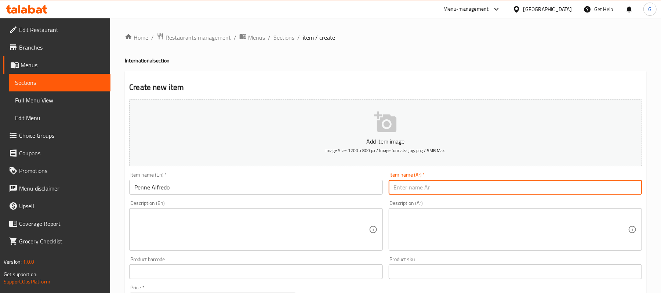
click at [414, 187] on input "text" at bounding box center [515, 187] width 253 height 15
paste input "بيني ألفريدو"
type input "بيني ألفريدو"
click at [349, 223] on textarea at bounding box center [251, 229] width 234 height 35
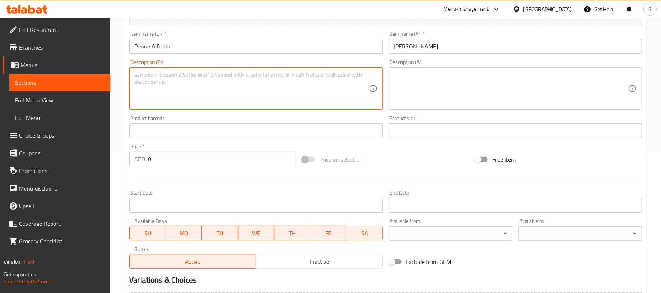
scroll to position [147, 0]
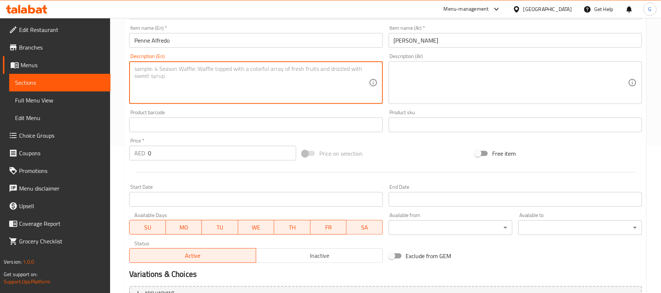
click at [173, 156] on input "0" at bounding box center [222, 153] width 148 height 15
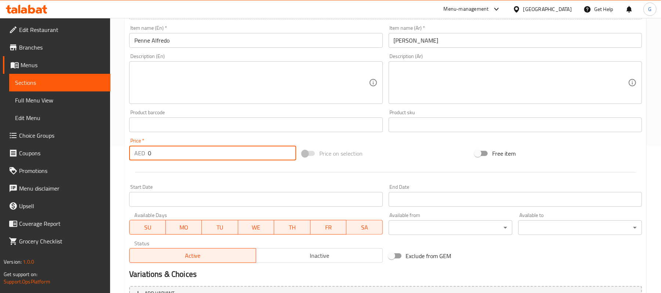
click at [173, 156] on input "0" at bounding box center [222, 153] width 148 height 15
paste input "68"
type input "68"
click at [201, 93] on textarea at bounding box center [251, 82] width 234 height 35
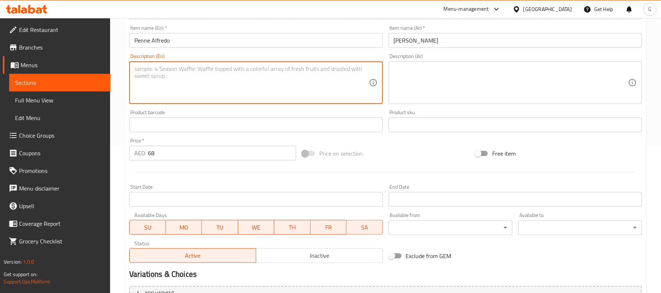
paste textarea "Penne with creamy chicken and mushroomsnwhite sauce or mix sauce"
click at [267, 78] on textarea "Penne with creamy chicken and mushrooms white sauce or mix sauce" at bounding box center [251, 82] width 234 height 35
type textarea "Penne with creamy chicken and mushrooms white sauce or mix sauce"
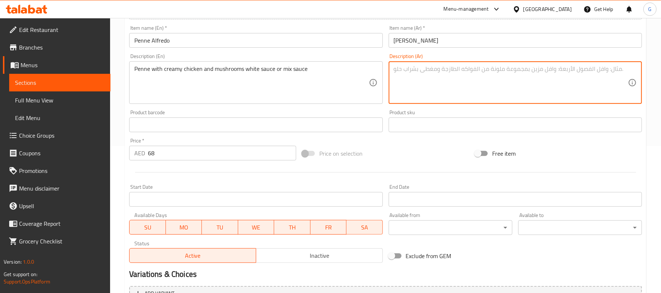
click at [474, 85] on textarea at bounding box center [511, 82] width 234 height 35
paste textarea "بيني مع صلصة الدجاج الكريمية والفطر البيضاء أو صلصة مختلطة"
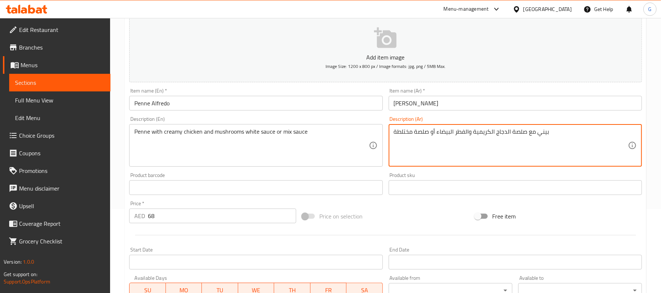
scroll to position [78, 0]
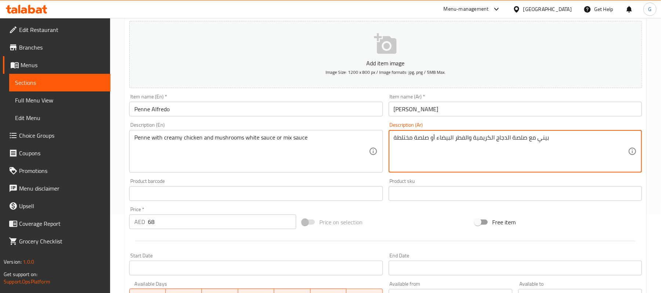
type textarea "بيني مع صلصة الدجاج الكريمية والفطر البيضاء أو صلصة مختلطة"
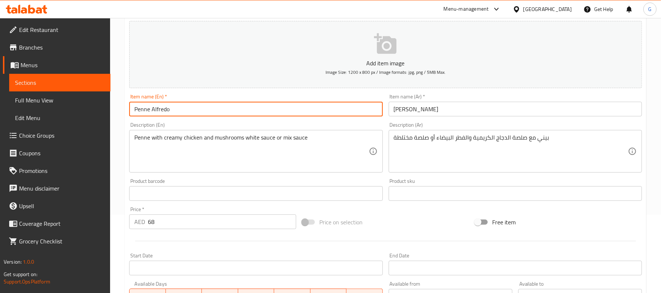
click at [185, 112] on input "Penne Alfredo" at bounding box center [255, 109] width 253 height 15
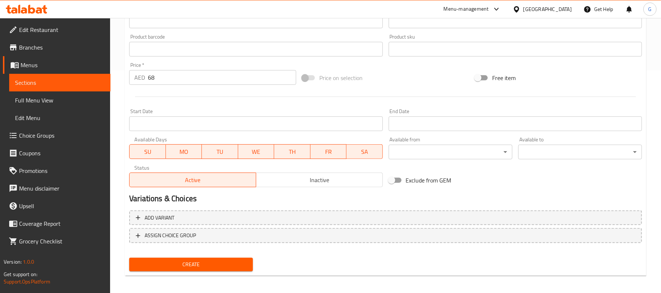
scroll to position [225, 0]
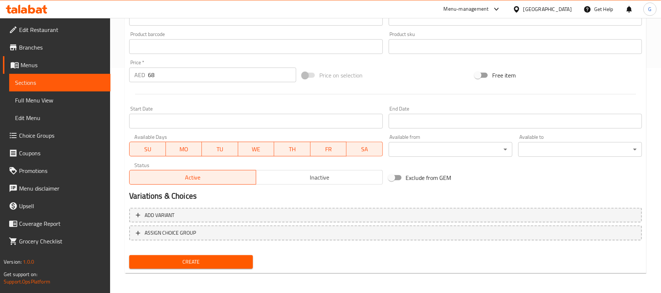
click at [226, 256] on button "Create" at bounding box center [191, 262] width 124 height 14
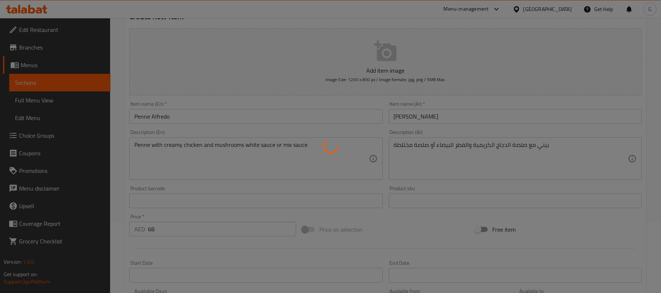
scroll to position [0, 0]
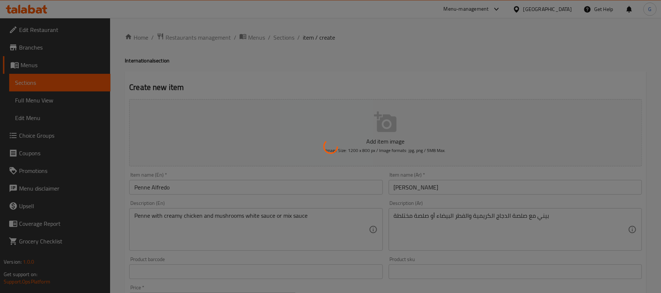
type input "0"
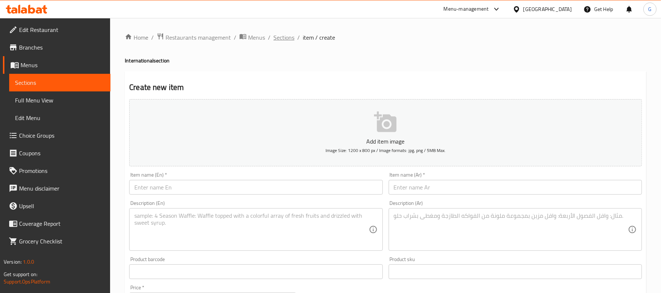
click at [281, 39] on span "Sections" at bounding box center [284, 37] width 21 height 9
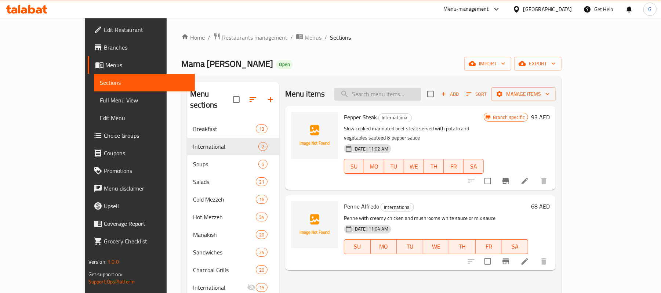
click at [406, 91] on input "search" at bounding box center [378, 94] width 87 height 13
paste input "PENNE ALFREDO"
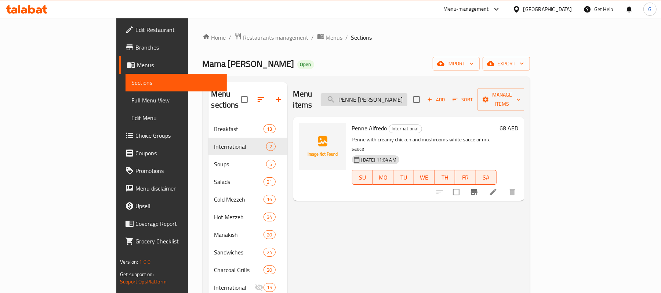
scroll to position [49, 0]
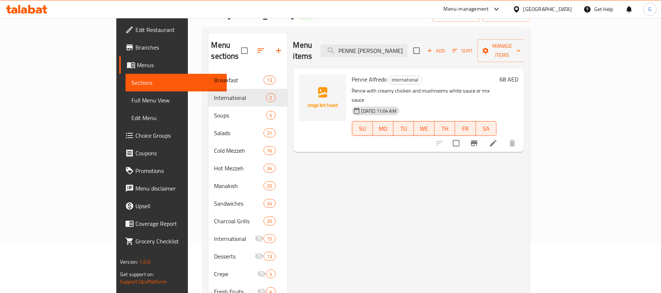
type input "PENNE ALFREDO"
click at [479, 139] on icon "Branch-specific-item" at bounding box center [474, 143] width 9 height 9
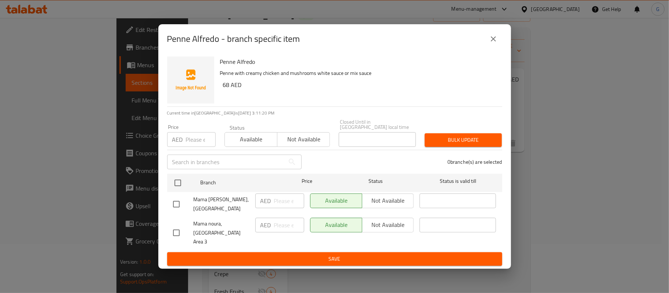
click at [181, 231] on input "checkbox" at bounding box center [176, 232] width 15 height 15
checkbox input "true"
drag, startPoint x: 397, startPoint y: 228, endPoint x: 402, endPoint y: 241, distance: 13.6
click at [397, 228] on span "Not available" at bounding box center [388, 225] width 46 height 11
click at [402, 246] on div "Available Not available" at bounding box center [362, 233] width 110 height 36
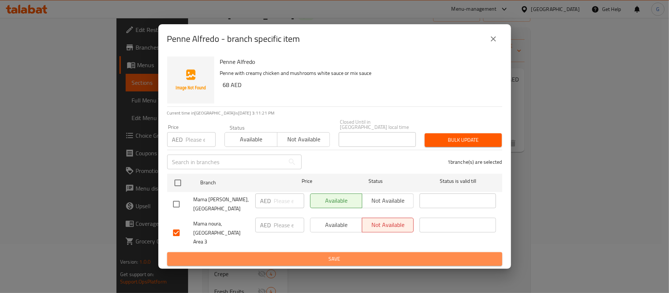
click at [402, 256] on span "Save" at bounding box center [334, 259] width 323 height 9
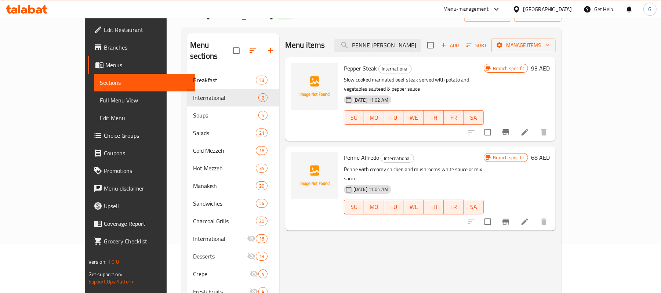
click at [344, 66] on span "Pepper Steak" at bounding box center [360, 68] width 33 height 11
click at [412, 37] on div "Menu items PENNE ALFREDO Add Sort Manage items" at bounding box center [420, 45] width 271 height 24
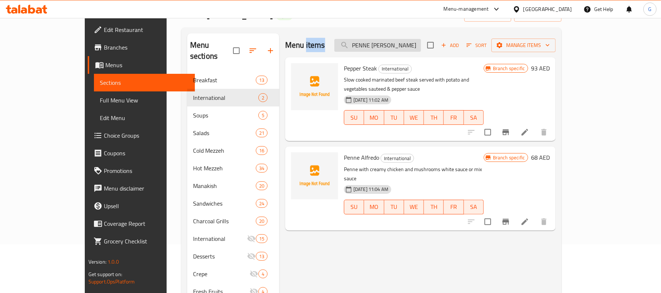
click at [410, 44] on input "PENNE ALFREDO" at bounding box center [378, 45] width 87 height 13
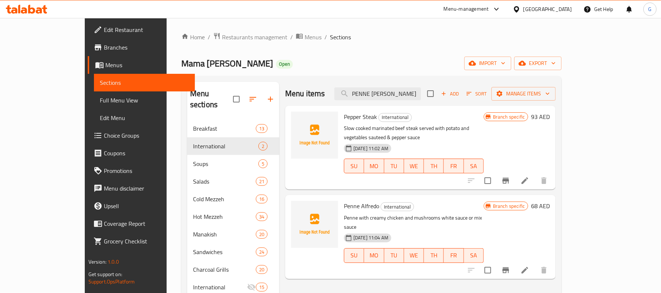
scroll to position [0, 0]
paste input "ORIENTAL LAMB LEG"
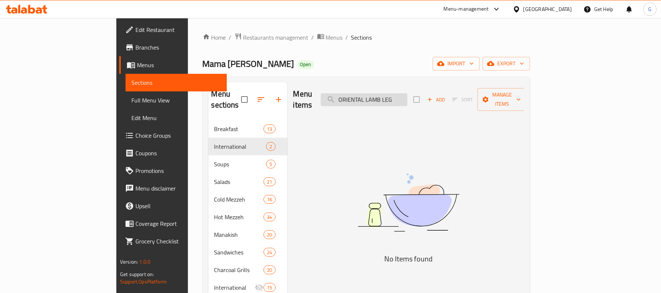
click at [408, 93] on input "ORIENTAL LAMB LEG" at bounding box center [364, 99] width 87 height 13
paste input "Mama Noura SPECIALTY"
type input "Mama Noura SPECIALTY"
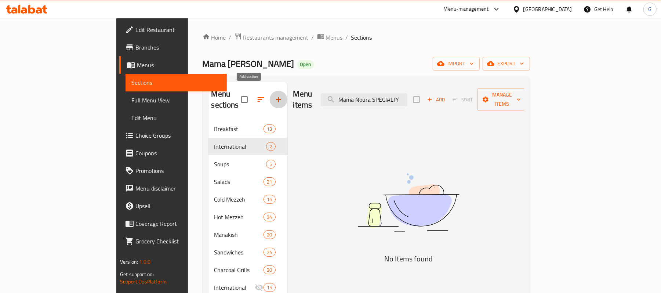
click at [276, 97] on icon "button" at bounding box center [278, 99] width 5 height 5
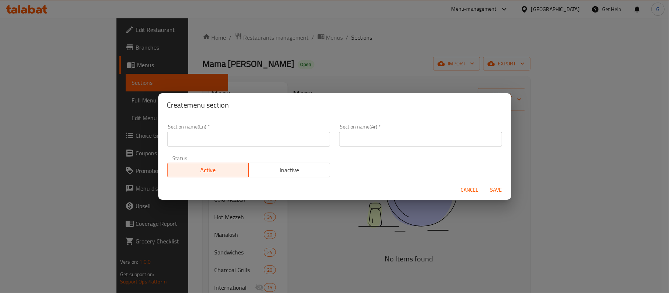
click at [238, 140] on input "text" at bounding box center [248, 139] width 163 height 15
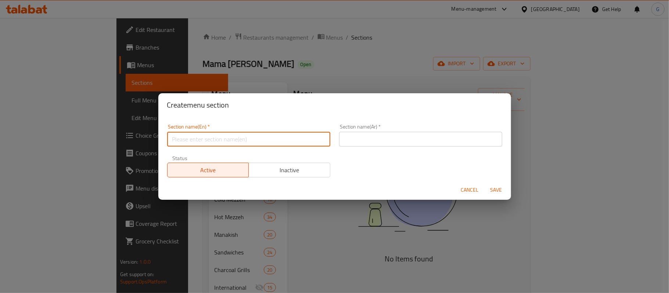
paste input "Mama Noura SPECIALTY"
click at [238, 140] on input "Mama Noura SPECIALTY" at bounding box center [248, 139] width 163 height 15
type input "Mama Noura Specialty"
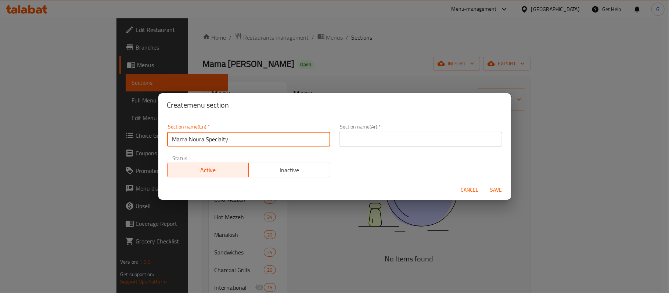
click at [432, 136] on input "text" at bounding box center [420, 139] width 163 height 15
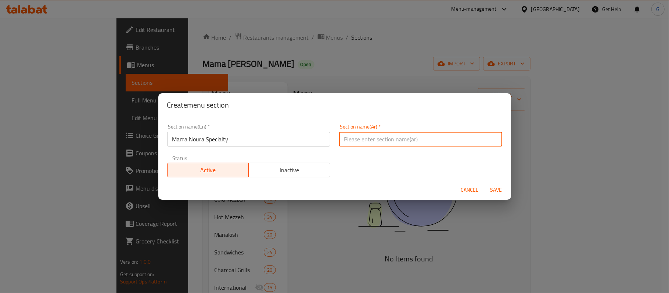
paste input "ماما نورا التخصصية"
click at [355, 139] on input "ماما نورا التخصصية" at bounding box center [420, 139] width 163 height 15
type input "ماما نورا سبيشياليتي"
click at [497, 190] on span "Save" at bounding box center [496, 189] width 18 height 9
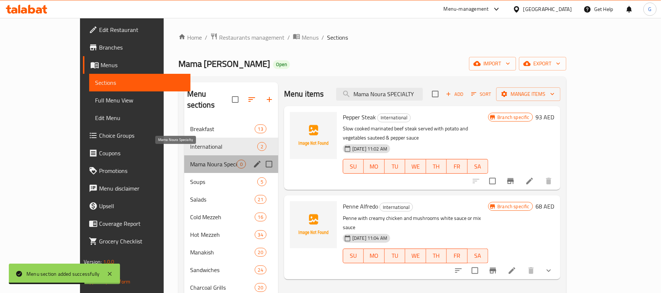
click at [190, 160] on span "Mama Noura Specialty" at bounding box center [213, 164] width 47 height 9
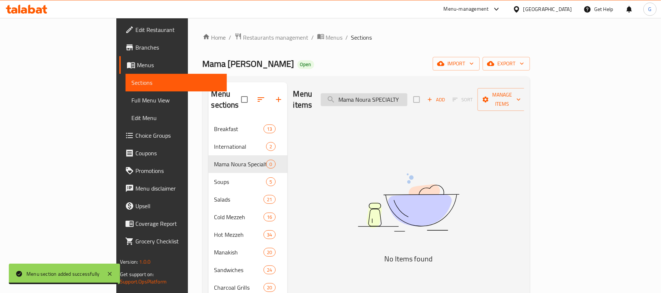
click at [408, 94] on input "Mama Noura SPECIALTY" at bounding box center [364, 99] width 87 height 13
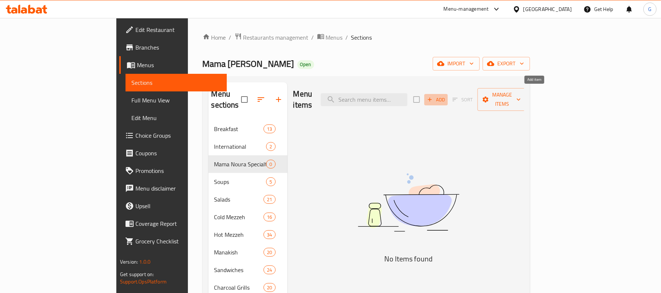
click at [446, 98] on span "Add" at bounding box center [436, 99] width 20 height 8
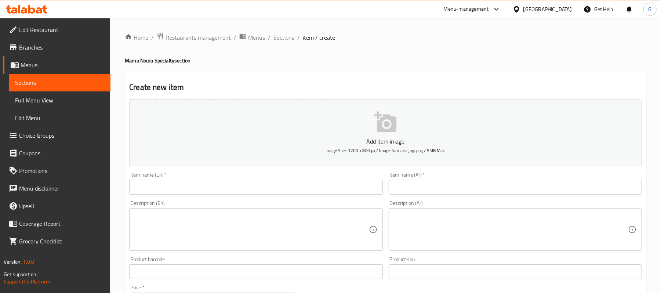
click at [209, 181] on input "text" at bounding box center [255, 187] width 253 height 15
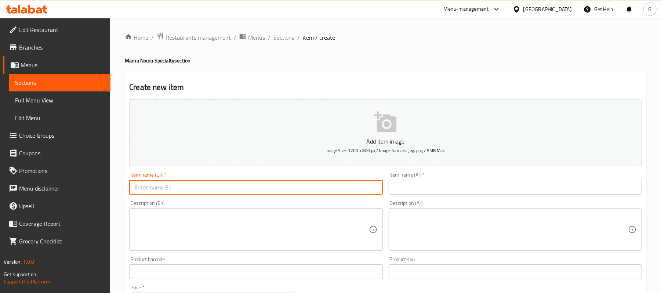
paste input "ORIENTAL LAMB LEG"
click at [209, 185] on input "ORIENTAL LAMB LEG" at bounding box center [255, 187] width 253 height 15
type input "Oriental Lamb Leg"
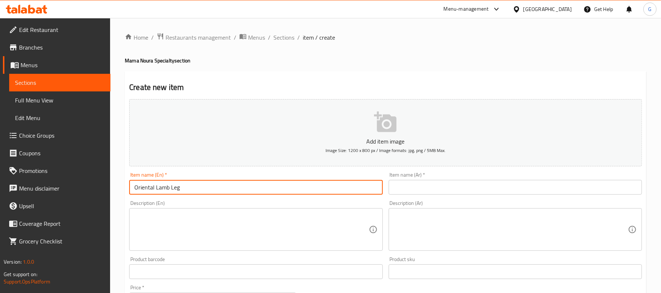
click at [423, 179] on div "Item name (Ar)   * Item name (Ar) *" at bounding box center [515, 183] width 253 height 22
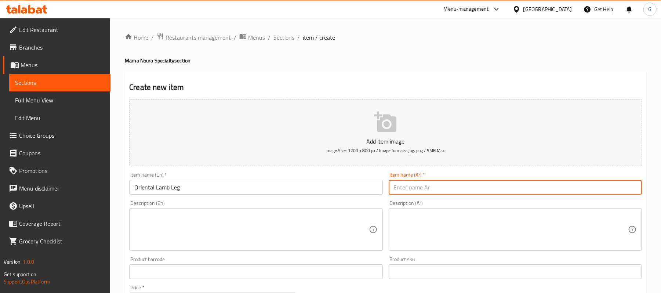
click at [423, 187] on input "text" at bounding box center [515, 187] width 253 height 15
paste input "فخذ خروف شرقي"
type input "فخذ خروف شرقي"
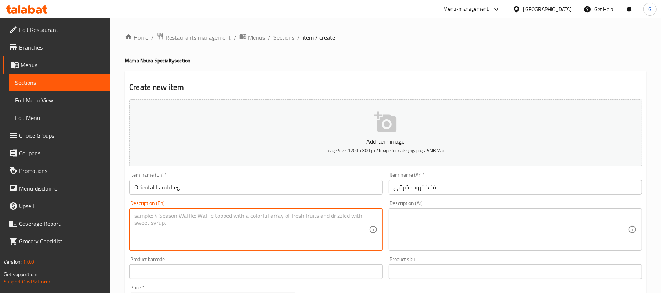
click at [324, 232] on textarea at bounding box center [251, 229] width 234 height 35
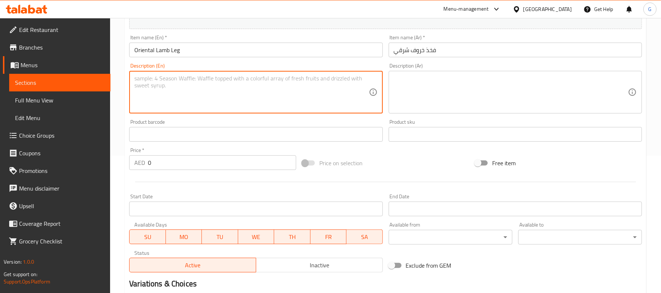
scroll to position [147, 0]
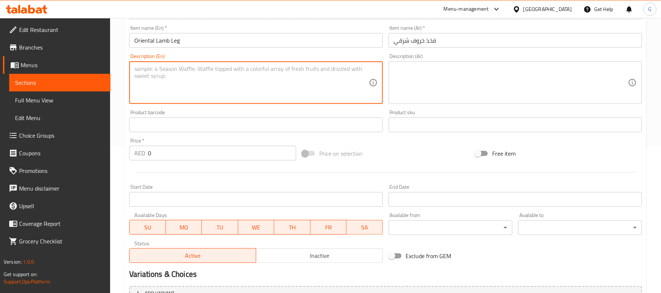
click at [198, 151] on input "0" at bounding box center [222, 153] width 148 height 15
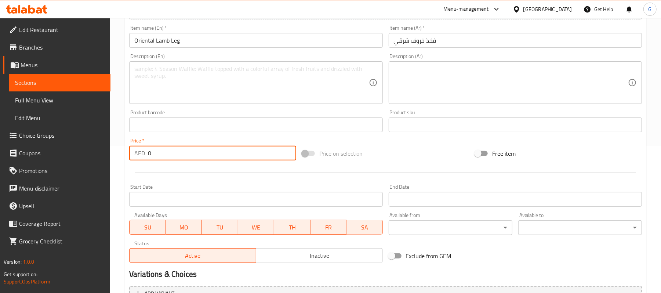
click at [198, 151] on input "0" at bounding box center [222, 153] width 148 height 15
paste input "81"
type input "81"
click at [447, 170] on div at bounding box center [385, 172] width 519 height 18
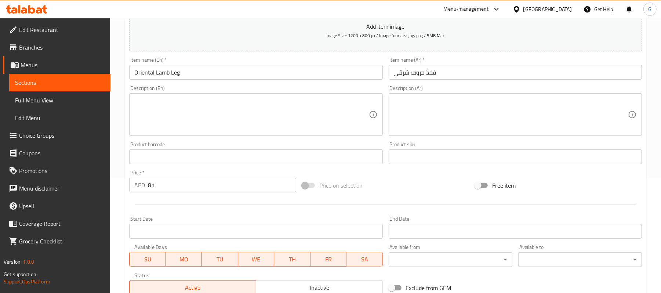
scroll to position [98, 0]
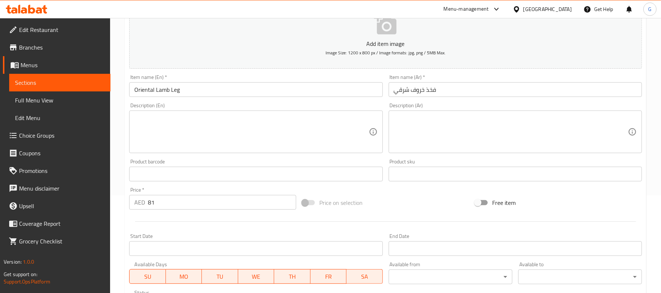
click at [206, 90] on input "Oriental Lamb Leg" at bounding box center [255, 89] width 253 height 15
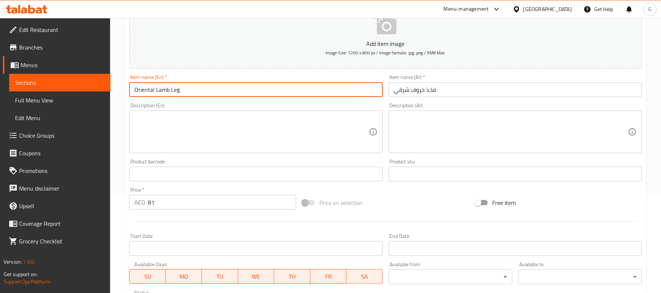
click at [207, 90] on input "Oriental Lamb Leg" at bounding box center [255, 89] width 253 height 15
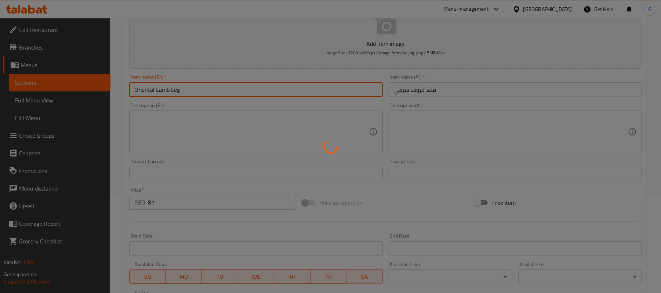
type input "0"
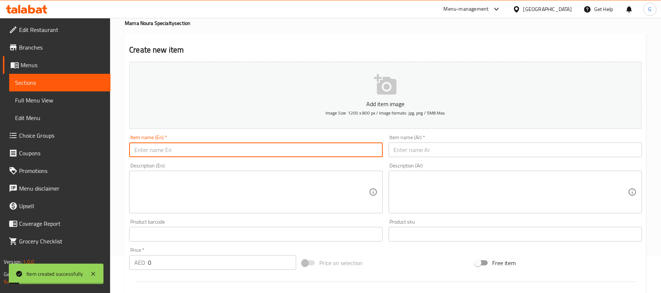
scroll to position [0, 0]
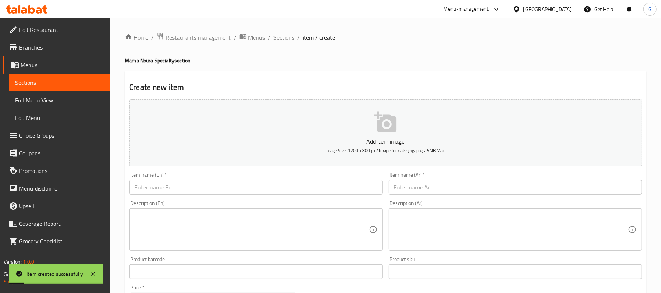
click at [277, 40] on span "Sections" at bounding box center [284, 37] width 21 height 9
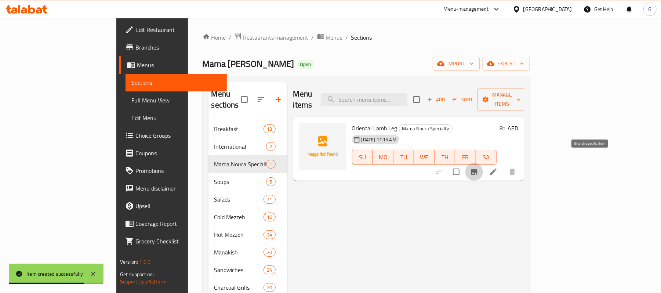
click at [478, 169] on icon "Branch-specific-item" at bounding box center [474, 172] width 7 height 6
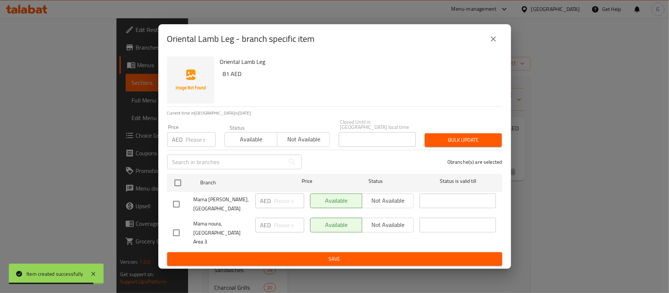
click at [180, 235] on input "checkbox" at bounding box center [176, 232] width 15 height 15
checkbox input "true"
click at [388, 226] on span "Not available" at bounding box center [388, 225] width 46 height 11
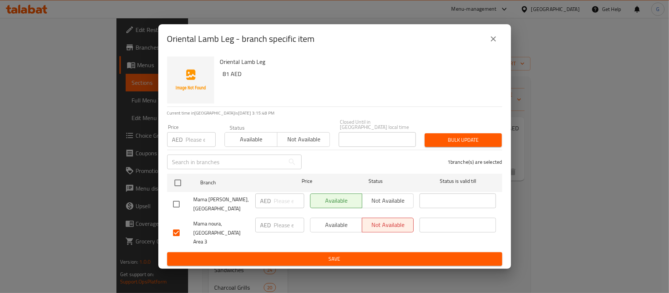
click at [384, 247] on ul "Branch Price Status Status is valid till Mama Noura, Business bay AED ​ Availab…" at bounding box center [334, 212] width 335 height 82
click at [384, 255] on span "Save" at bounding box center [334, 259] width 323 height 9
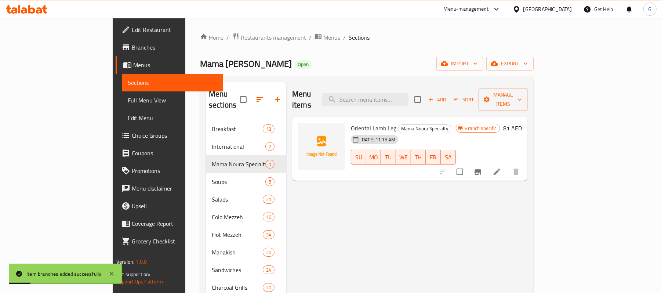
click at [483, 167] on icon "Branch-specific-item" at bounding box center [478, 171] width 9 height 9
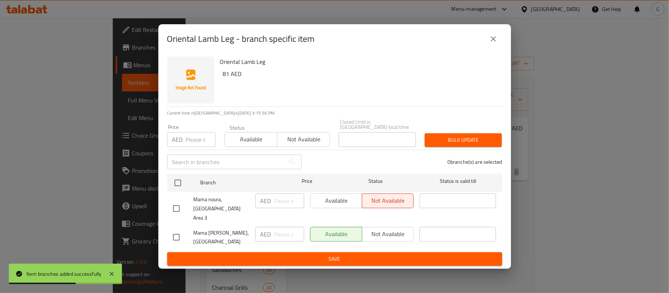
click at [498, 44] on button "close" at bounding box center [493, 39] width 18 height 18
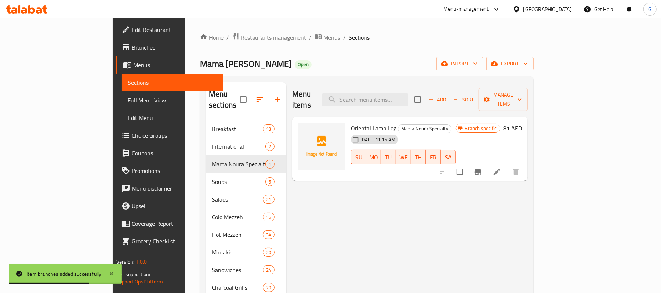
click at [460, 46] on div "Home / Restaurants management / Menus / Sections Mama Noura Open import export …" at bounding box center [367, 284] width 334 height 502
click at [487, 167] on button "Branch-specific-item" at bounding box center [478, 172] width 18 height 18
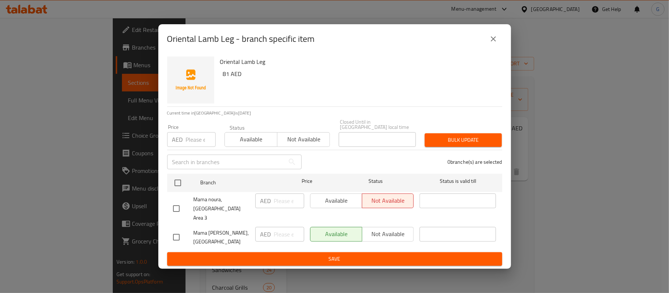
click at [491, 48] on button "close" at bounding box center [493, 39] width 18 height 18
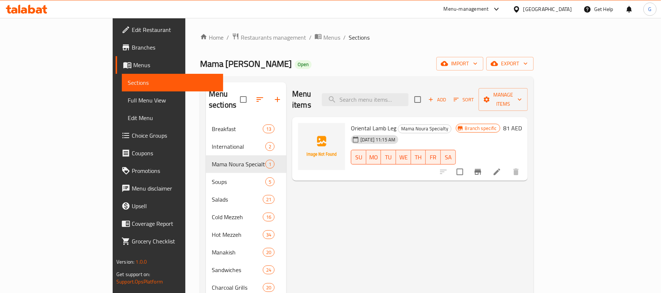
click at [460, 52] on div "Home / Restaurants management / Menus / Sections Mama Noura Open import export …" at bounding box center [367, 284] width 334 height 502
click at [502, 167] on icon at bounding box center [497, 171] width 9 height 9
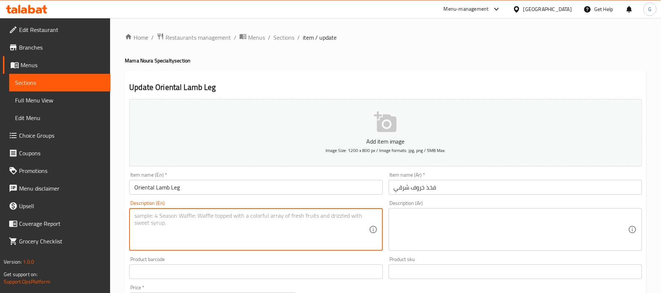
click at [221, 245] on textarea at bounding box center [251, 229] width 234 height 35
paste textarea "lamb shank Served with oriental rice & yogurt"
type textarea "lamb shank Served with oriental rice & yogurt"
click at [468, 215] on textarea at bounding box center [511, 229] width 234 height 35
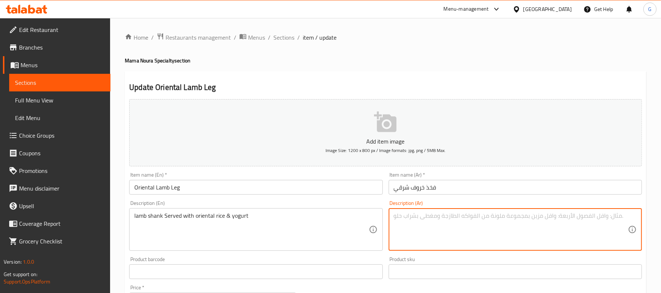
paste textarea "ساق لحم الضأن تقدم مع الأرز الشرقي والزبادي"
type textarea "ساق لحم الضأن تقدم مع الأرز الشرقي والزبادي"
click at [458, 190] on input "فخذ خروف شرقي" at bounding box center [515, 187] width 253 height 15
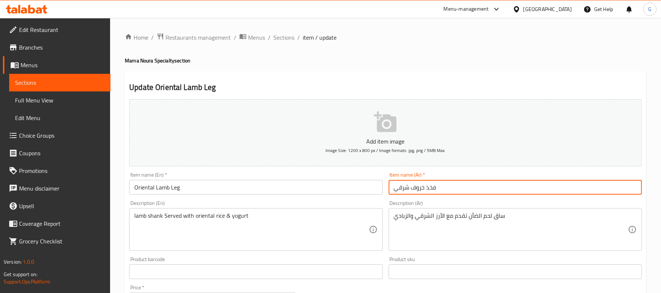
click at [281, 37] on span "Sections" at bounding box center [284, 37] width 21 height 9
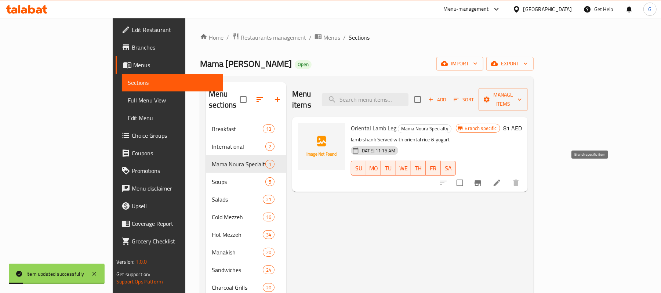
click at [487, 174] on button "Branch-specific-item" at bounding box center [478, 183] width 18 height 18
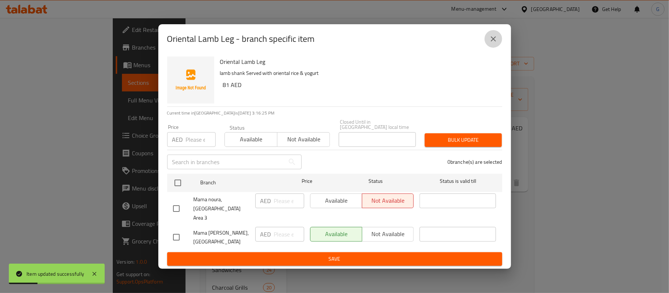
click at [500, 38] on button "close" at bounding box center [493, 39] width 18 height 18
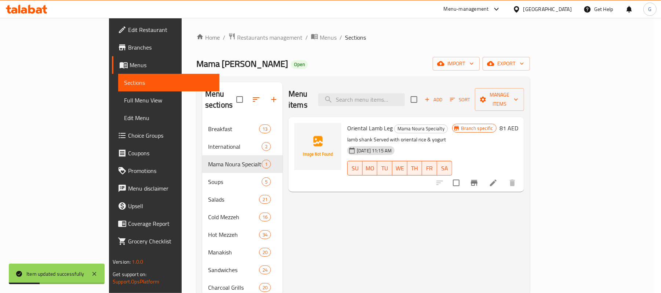
click at [500, 38] on ol "Home / Restaurants management / Menus / Sections" at bounding box center [364, 38] width 334 height 10
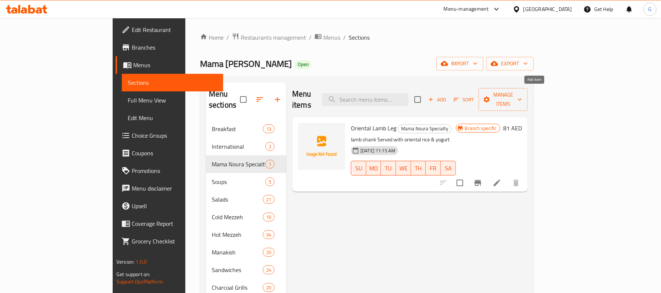
click at [447, 95] on span "Add" at bounding box center [438, 99] width 20 height 8
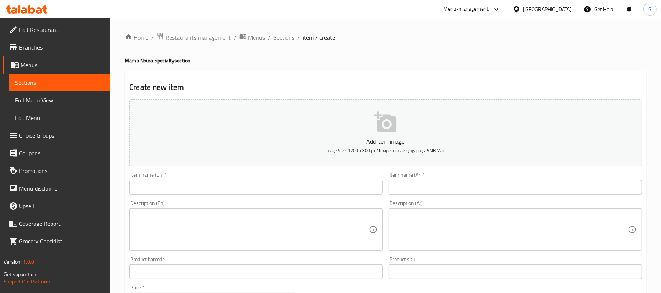
click at [206, 190] on input "text" at bounding box center [255, 187] width 253 height 15
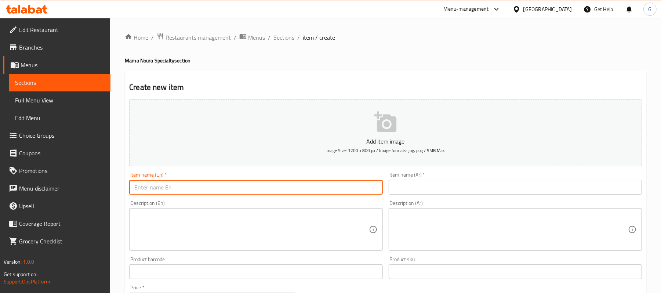
paste input "SHISH TAOUK POT"
click at [206, 190] on input "SHISH TAOUK POT" at bounding box center [255, 187] width 253 height 15
click at [206, 190] on input "ئ" at bounding box center [255, 187] width 253 height 15
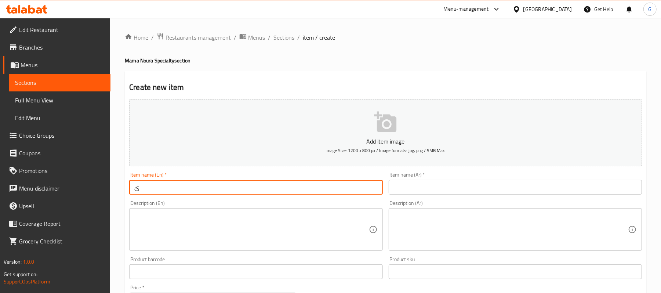
click at [206, 190] on input "ئ" at bounding box center [255, 187] width 253 height 15
paste input "SHISH TAOUK POT"
click at [206, 190] on input "SHISH TAOUK POT" at bounding box center [255, 187] width 253 height 15
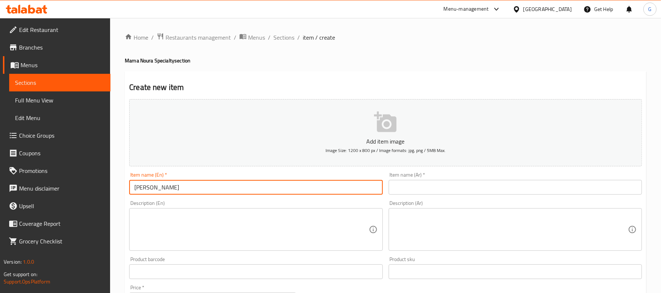
type input "Shish Taouk Pot"
click at [405, 188] on input "text" at bounding box center [515, 187] width 253 height 15
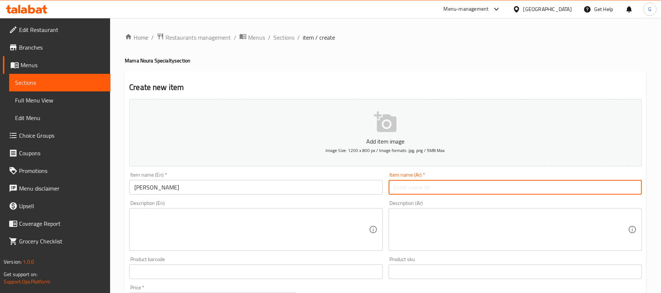
paste input "وعاء شيش طاووق"
type input "وعاء شيش طاووق"
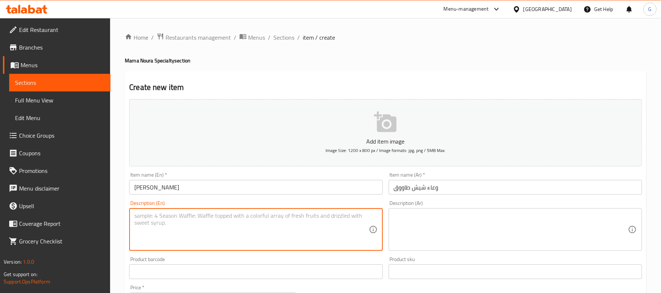
click at [339, 222] on textarea at bounding box center [251, 229] width 234 height 35
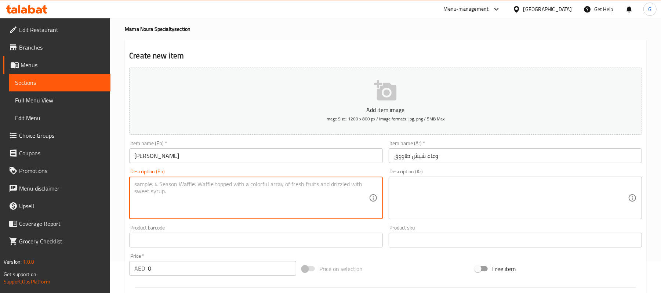
scroll to position [49, 0]
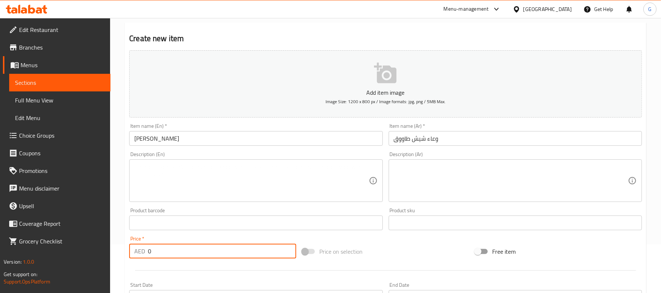
click at [165, 249] on input "0" at bounding box center [222, 251] width 148 height 15
paste input "92"
type input "92"
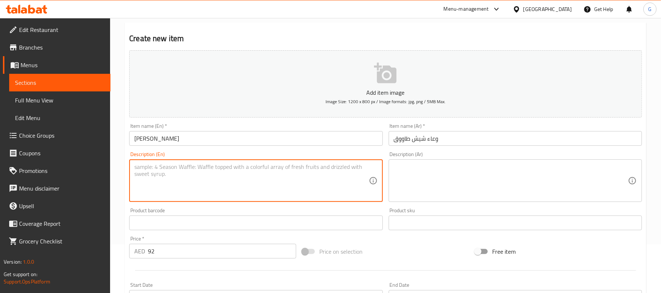
click at [192, 193] on textarea at bounding box center [251, 180] width 234 height 35
click at [334, 176] on textarea at bounding box center [251, 180] width 234 height 35
paste textarea "shish taouk with potato cube cream saucenand pesto cause"
type textarea "shish taouk with potato cube cream saucenand pesto cause"
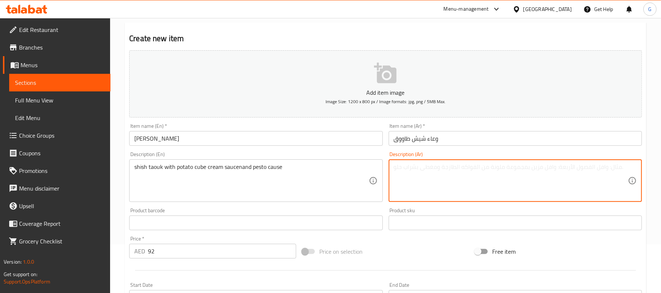
click at [439, 175] on textarea at bounding box center [511, 180] width 234 height 35
paste textarea "شيش طاووق مع مكعبات البطاطس وصلصة الكريمة والبيستو"
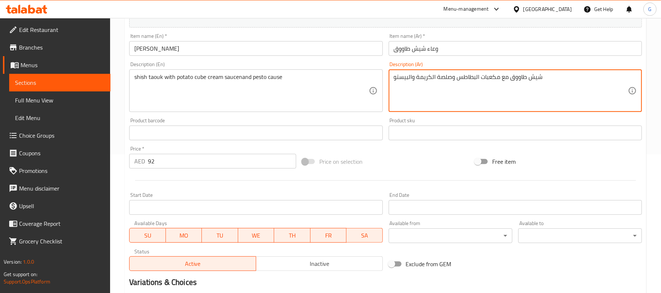
scroll to position [147, 0]
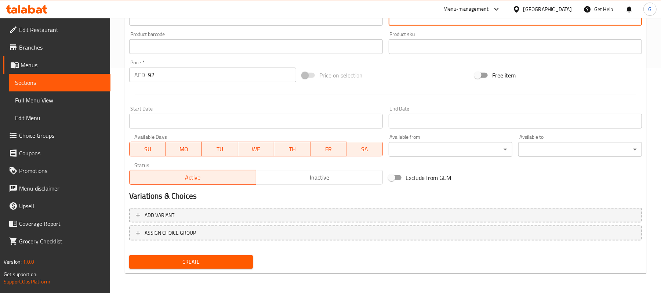
type textarea "شيش طاووق مع مكعبات البطاطس وصلصة الكريمة والبيستو"
click at [219, 265] on span "Create" at bounding box center [191, 261] width 112 height 9
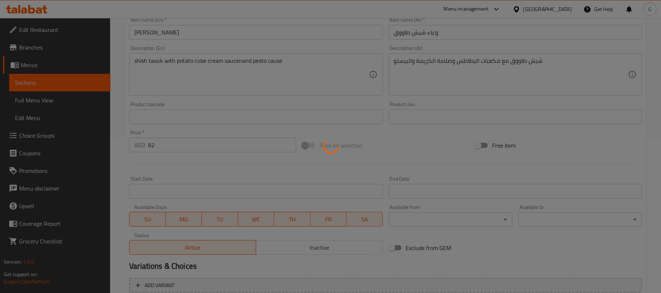
scroll to position [0, 0]
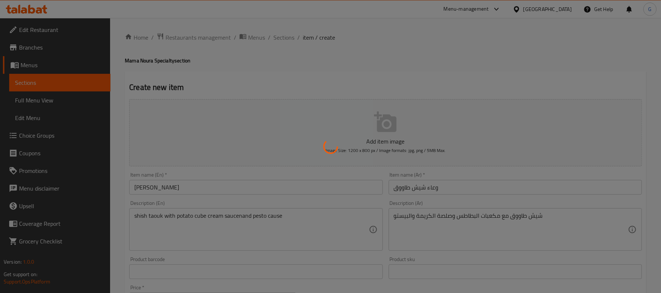
type input "0"
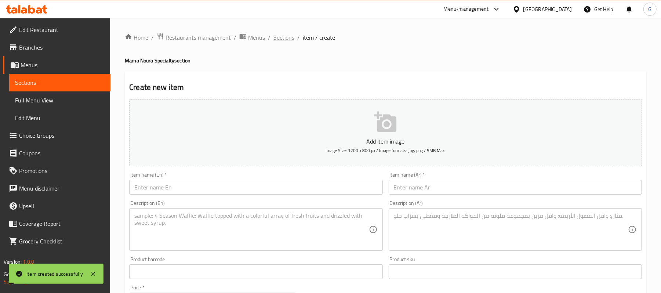
click at [288, 40] on span "Sections" at bounding box center [284, 37] width 21 height 9
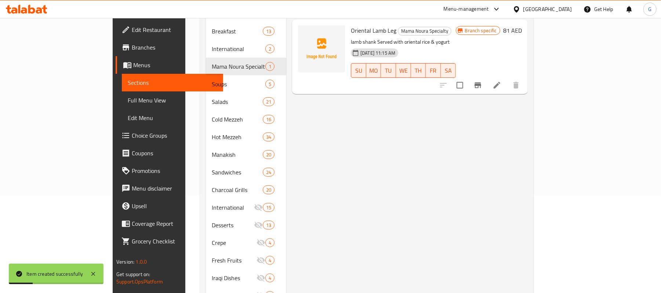
scroll to position [49, 0]
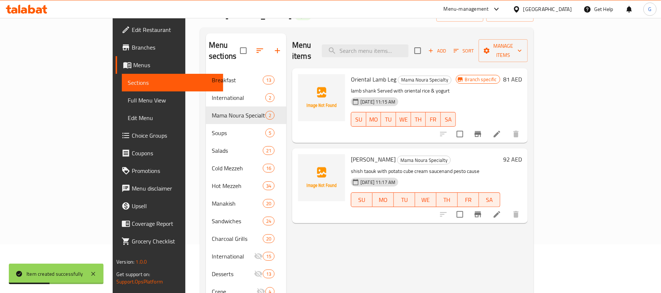
click at [482, 212] on icon "Branch-specific-item" at bounding box center [478, 215] width 7 height 6
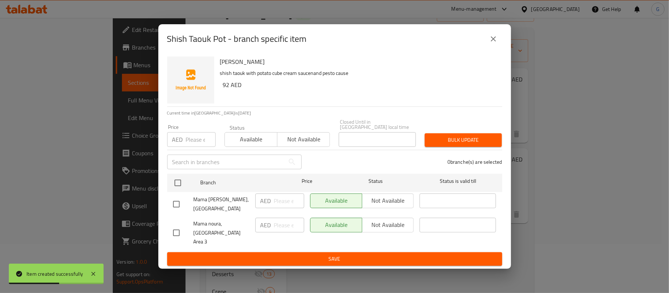
click at [174, 231] on input "checkbox" at bounding box center [176, 232] width 15 height 15
checkbox input "true"
click at [403, 229] on span "Not available" at bounding box center [388, 225] width 46 height 11
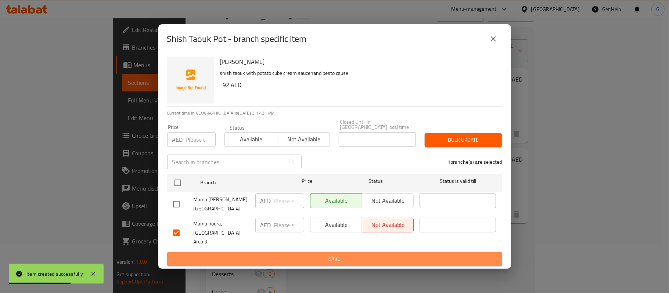
click at [393, 255] on span "Save" at bounding box center [334, 259] width 323 height 9
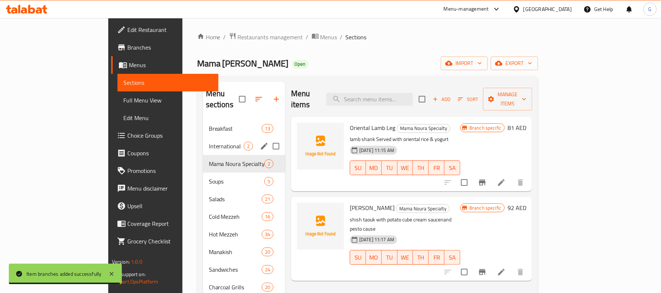
scroll to position [0, 0]
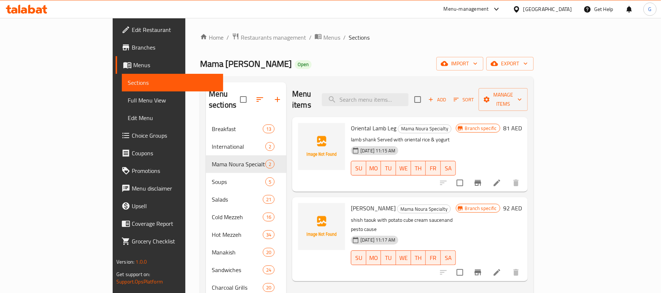
click at [273, 95] on icon "button" at bounding box center [277, 99] width 9 height 9
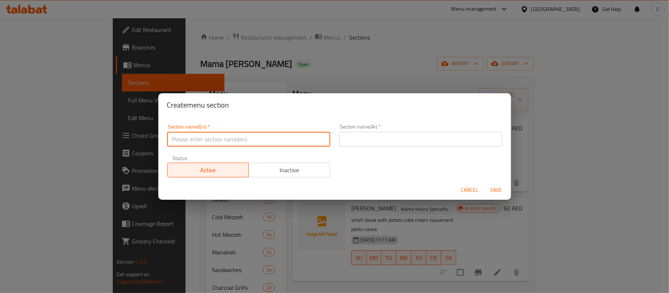
click at [264, 146] on input "text" at bounding box center [248, 139] width 163 height 15
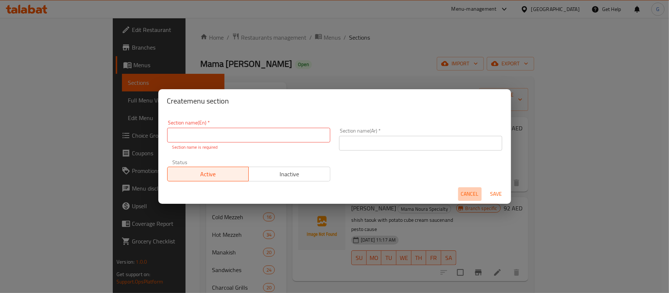
click at [468, 190] on span "Cancel" at bounding box center [470, 194] width 18 height 9
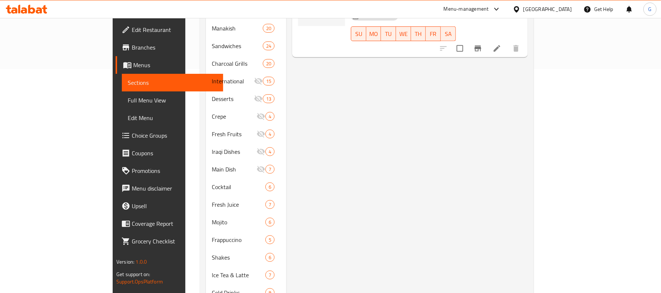
scroll to position [245, 0]
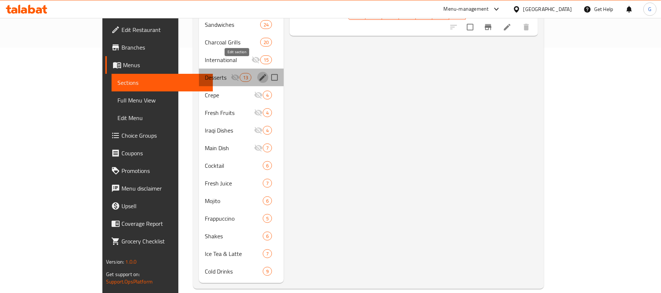
click at [259, 73] on icon "edit" at bounding box center [263, 77] width 9 height 9
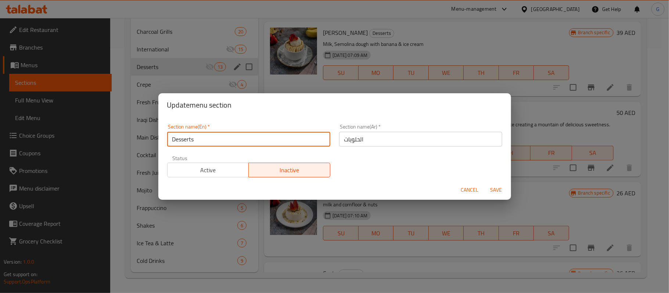
click at [237, 143] on input "Desserts" at bounding box center [248, 139] width 163 height 15
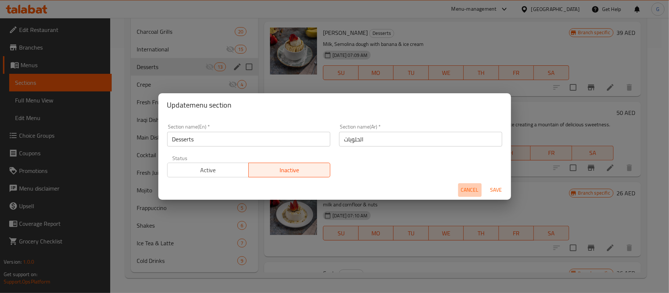
click at [466, 189] on span "Cancel" at bounding box center [470, 189] width 18 height 9
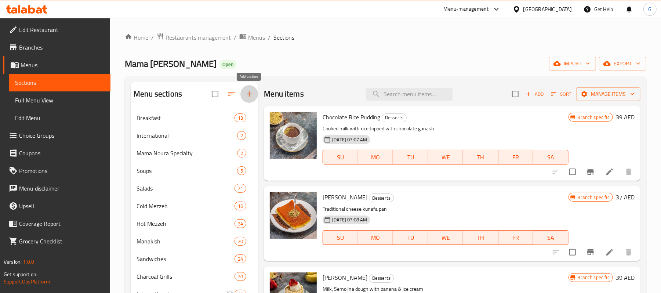
click at [247, 97] on icon "button" at bounding box center [249, 94] width 9 height 9
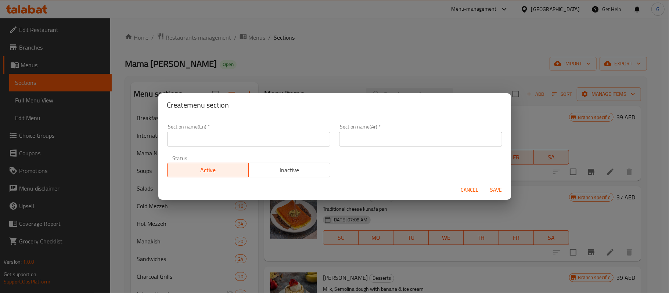
click at [239, 143] on input "text" at bounding box center [248, 139] width 163 height 15
paste input "Desserts"
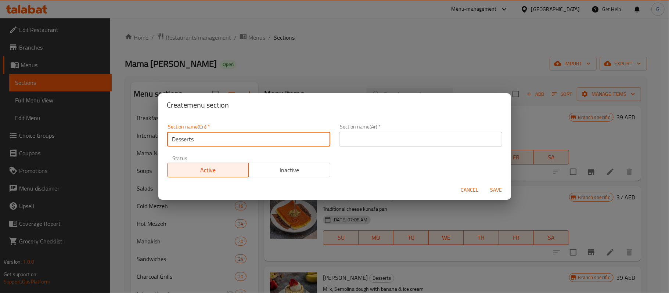
type input "Desserts"
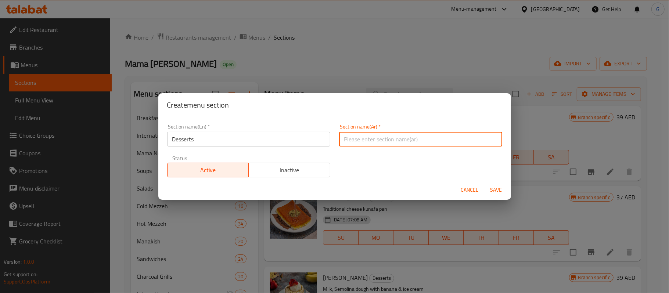
click at [383, 133] on input "text" at bounding box center [420, 139] width 163 height 15
paste input "الحلويات"
type input "الحلويات"
click at [495, 187] on span "Save" at bounding box center [496, 189] width 18 height 9
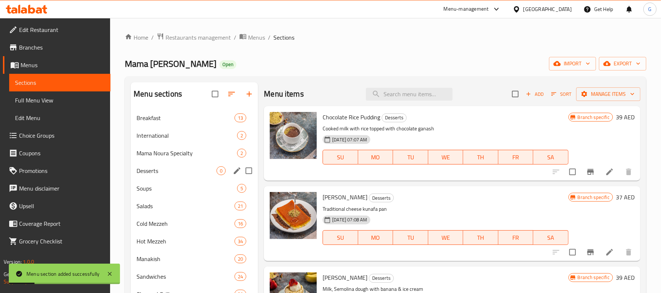
click at [185, 176] on div "Desserts 0" at bounding box center [194, 171] width 127 height 18
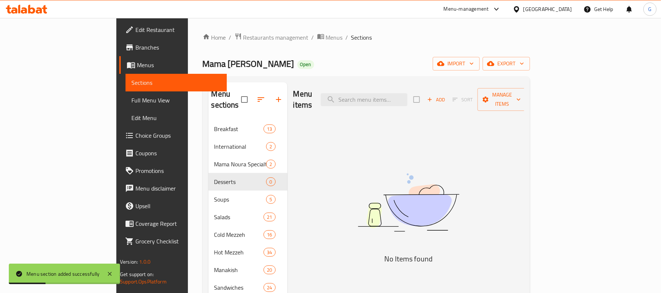
scroll to position [49, 0]
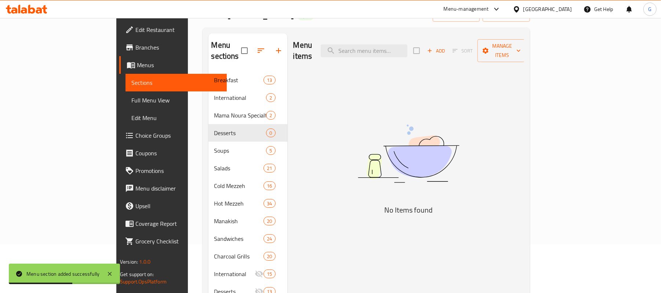
click at [446, 47] on span "Add" at bounding box center [436, 51] width 20 height 8
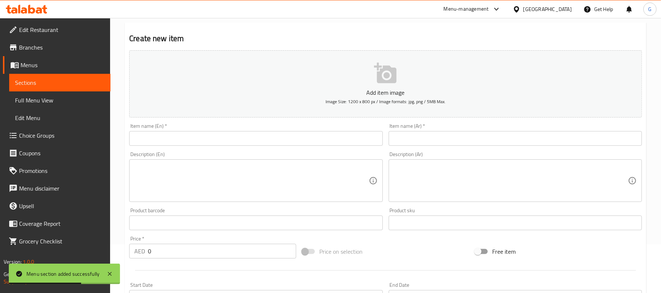
click at [197, 146] on input "text" at bounding box center [255, 138] width 253 height 15
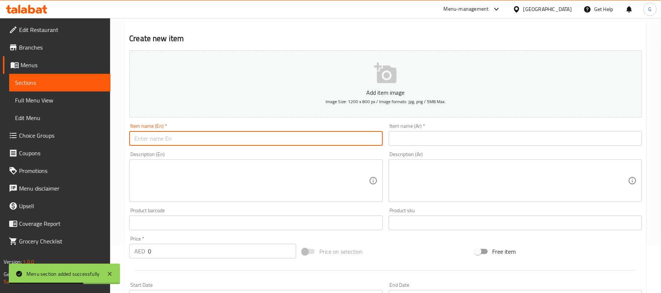
paste
click at [156, 176] on textarea at bounding box center [251, 180] width 234 height 35
click at [184, 137] on input "TURKISH BAKLAWA" at bounding box center [255, 138] width 253 height 15
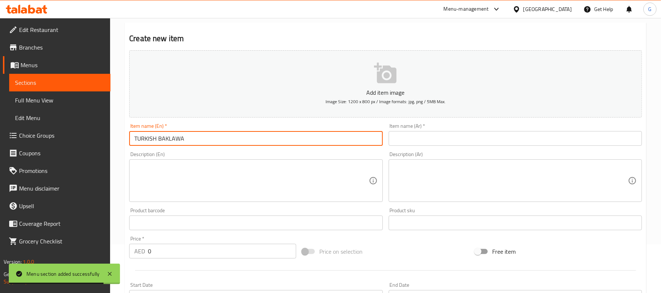
type input "Turkish Baklawa"
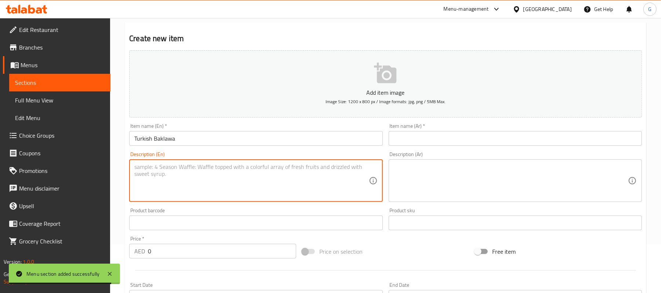
click at [188, 178] on textarea at bounding box center [251, 180] width 234 height 35
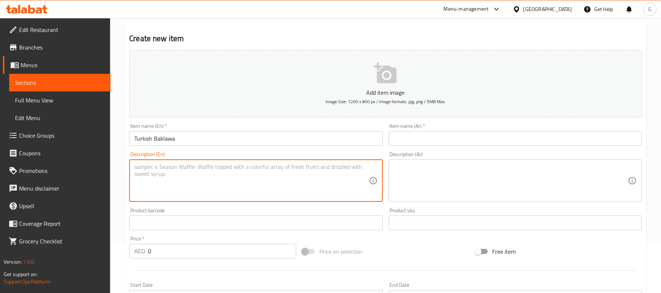
click at [170, 248] on input "0" at bounding box center [222, 251] width 148 height 15
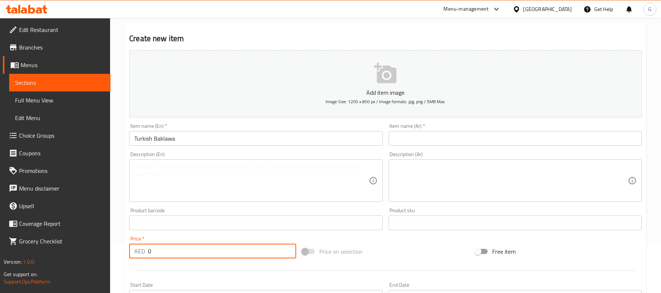
click at [170, 248] on input "0" at bounding box center [222, 251] width 148 height 15
type input "50"
click at [190, 181] on textarea at bounding box center [251, 180] width 234 height 35
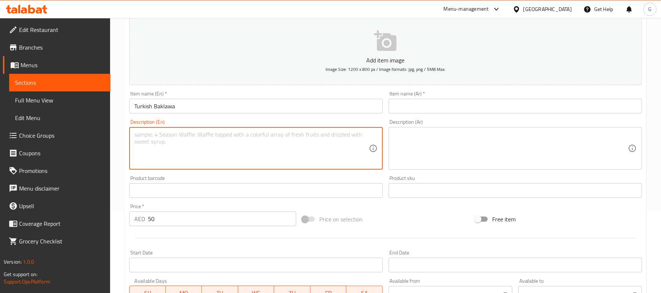
scroll to position [98, 0]
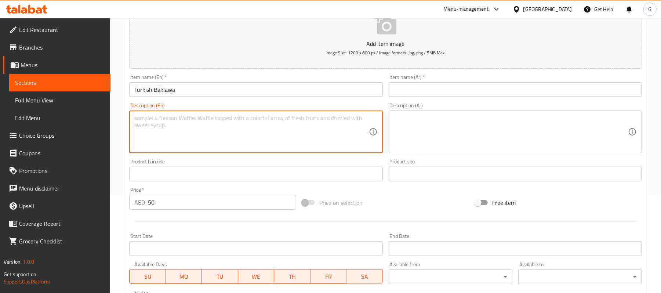
click at [250, 141] on textarea at bounding box center [251, 132] width 234 height 35
type textarea "Served with ice cream"
click at [245, 100] on div "Description (En) Served with ice cream Description (En)" at bounding box center [255, 128] width 259 height 56
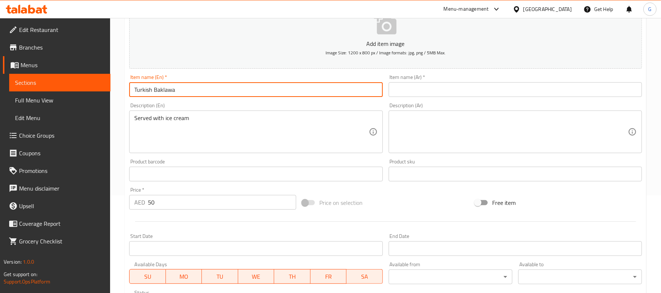
click at [250, 92] on input "Turkish Baklawa" at bounding box center [255, 89] width 253 height 15
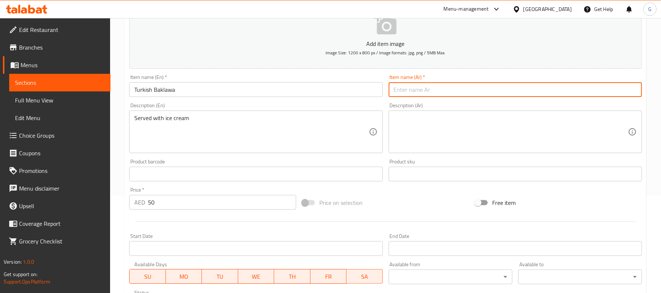
click at [420, 88] on input "text" at bounding box center [515, 89] width 253 height 15
type input "البقلاوة التركية"
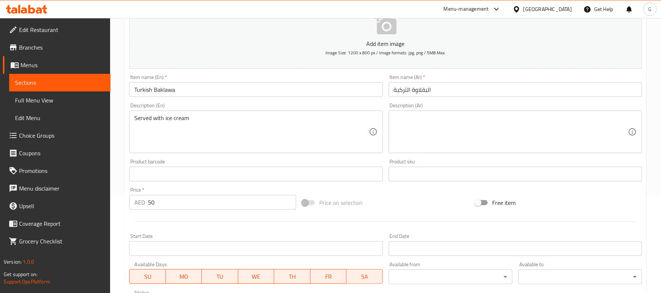
click at [187, 154] on div "Description (En) Served with ice cream Description (En)" at bounding box center [255, 128] width 259 height 56
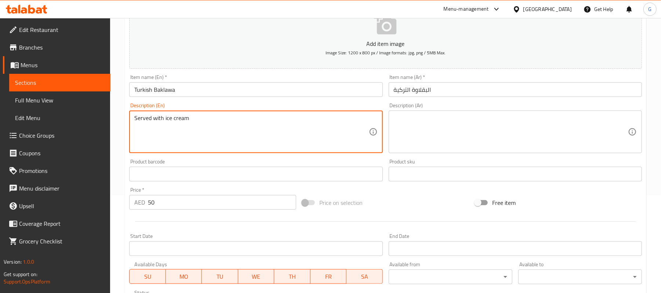
click at [187, 122] on textarea "Served with ice cream" at bounding box center [251, 132] width 234 height 35
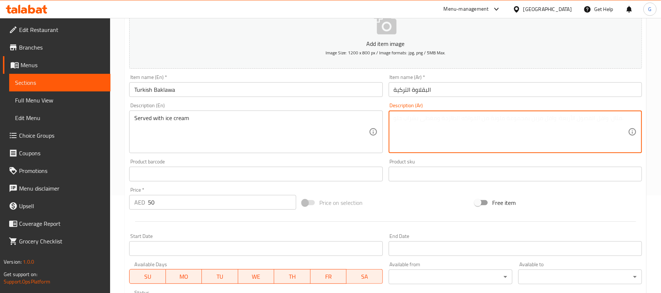
click at [401, 126] on textarea at bounding box center [511, 132] width 234 height 35
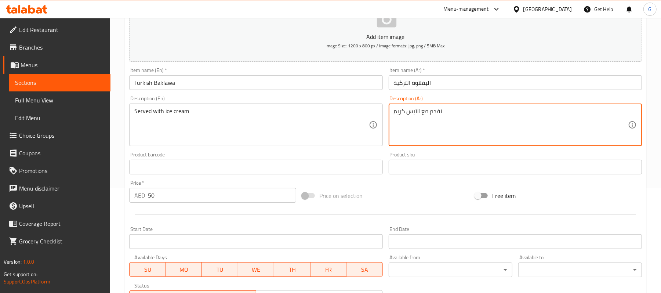
scroll to position [225, 0]
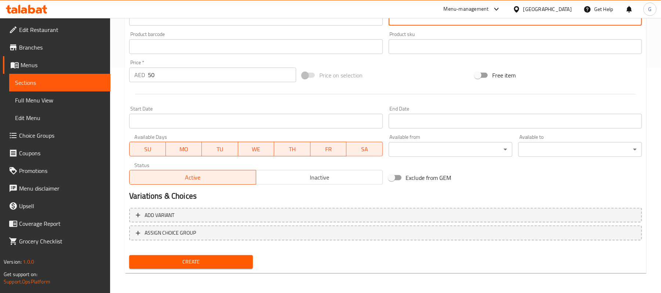
type textarea "تقدم مع الآيس كريم"
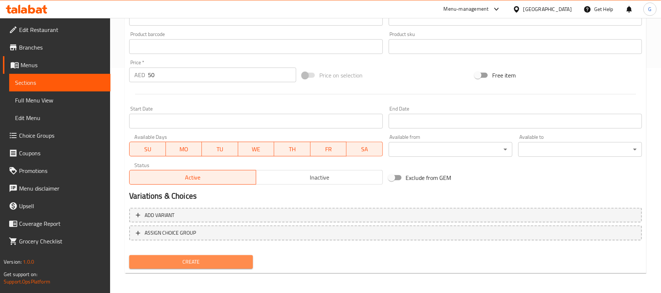
click at [227, 263] on span "Create" at bounding box center [191, 261] width 112 height 9
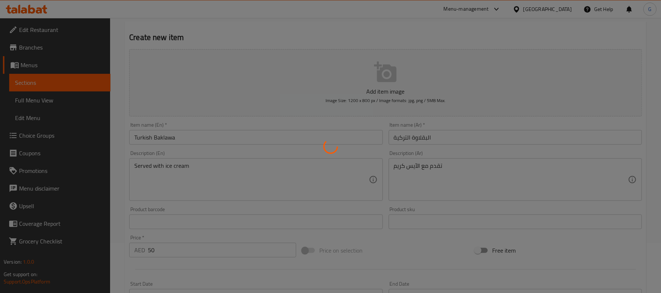
scroll to position [0, 0]
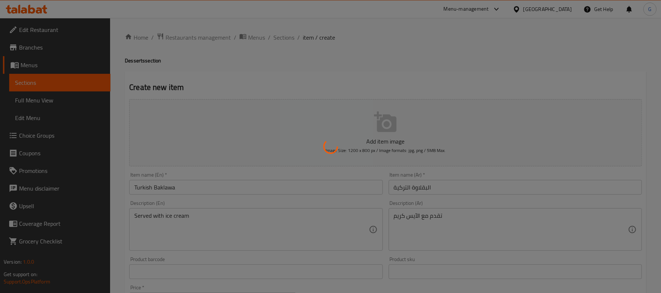
type input "0"
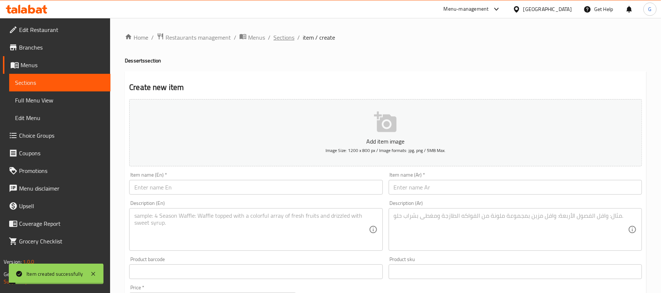
click at [285, 35] on span "Sections" at bounding box center [284, 37] width 21 height 9
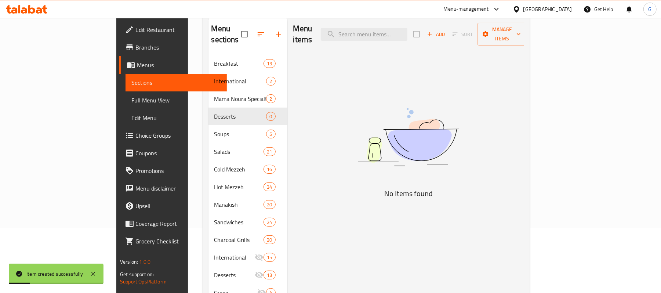
scroll to position [49, 0]
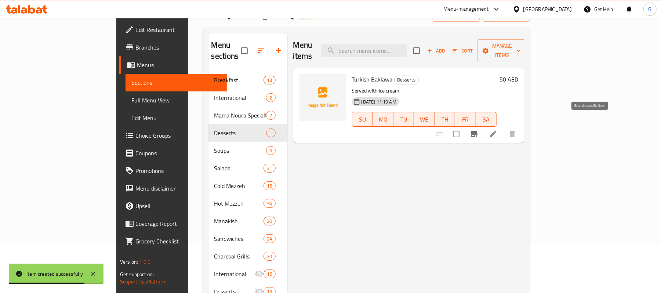
click at [479, 130] on icon "Branch-specific-item" at bounding box center [474, 134] width 9 height 9
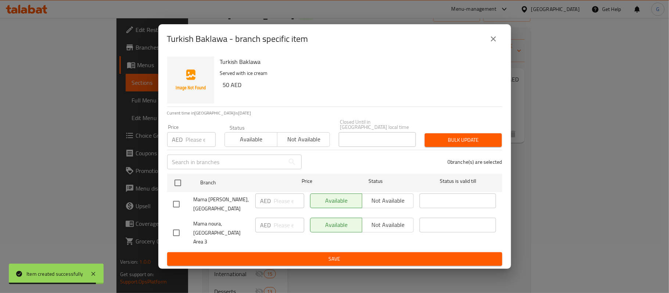
click at [181, 231] on input "checkbox" at bounding box center [176, 232] width 15 height 15
checkbox input "true"
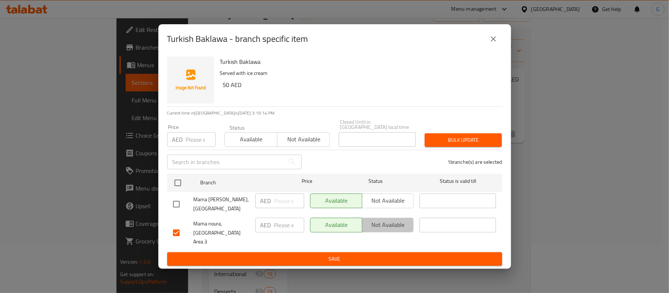
click at [397, 230] on span "Not available" at bounding box center [388, 225] width 46 height 11
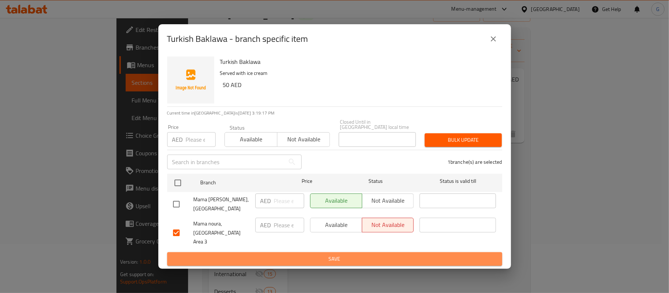
click at [391, 255] on span "Save" at bounding box center [334, 259] width 323 height 9
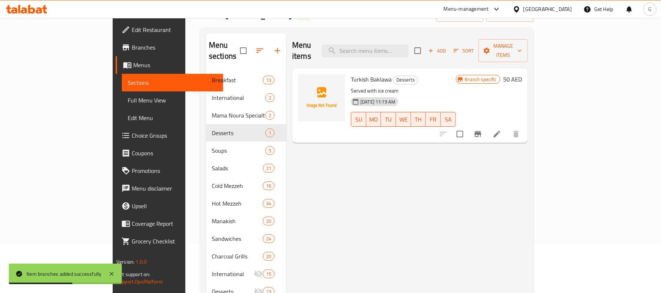
click at [418, 39] on div "Menu items Add Sort Manage items" at bounding box center [410, 50] width 236 height 35
click at [409, 44] on input "search" at bounding box center [365, 50] width 87 height 13
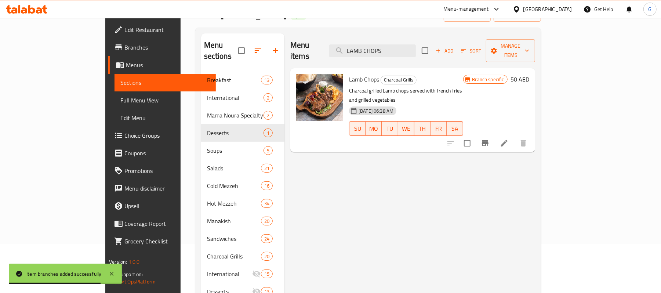
type input "LAMB CHOPS"
click at [494, 134] on button "Branch-specific-item" at bounding box center [486, 143] width 18 height 18
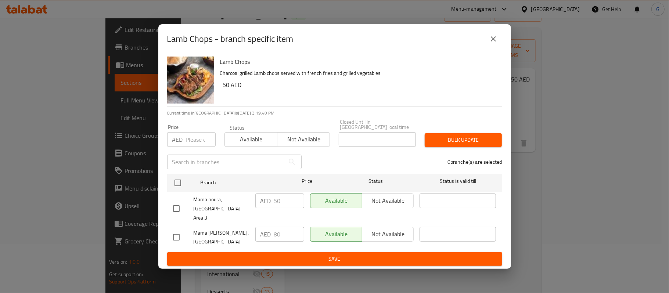
click at [180, 230] on input "checkbox" at bounding box center [176, 237] width 15 height 15
checkbox input "true"
click at [401, 229] on span "Not available" at bounding box center [388, 234] width 46 height 11
click at [398, 255] on span "Save" at bounding box center [334, 259] width 323 height 9
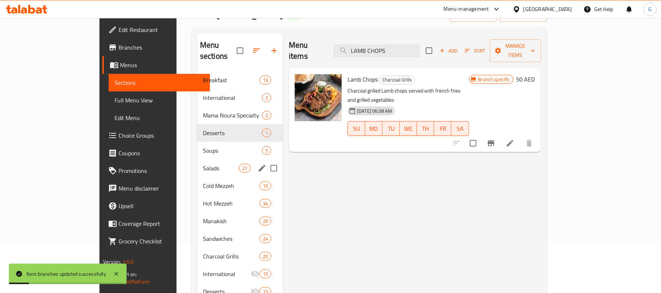
scroll to position [147, 0]
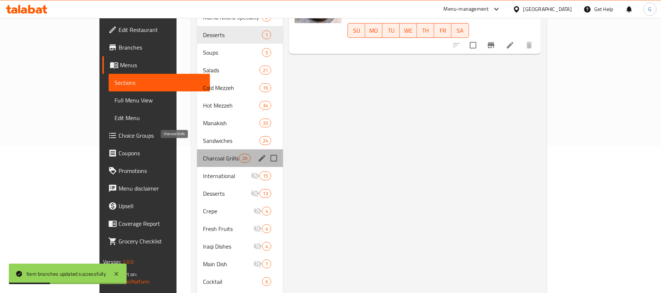
click at [203, 154] on span "Charcoal Grills" at bounding box center [221, 158] width 36 height 9
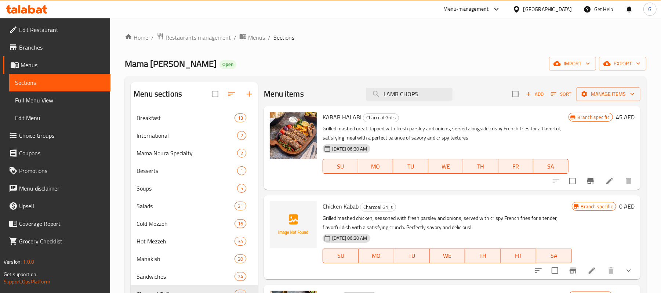
click at [535, 93] on span "Add" at bounding box center [535, 94] width 20 height 8
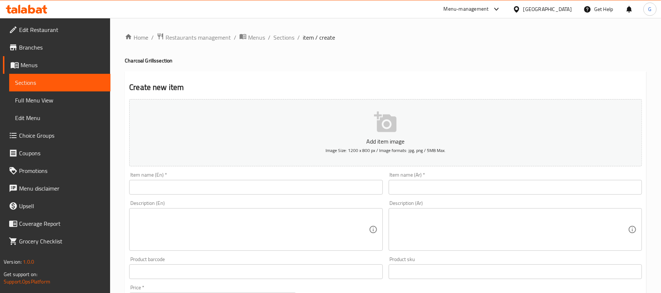
click at [217, 189] on input "text" at bounding box center [255, 187] width 253 height 15
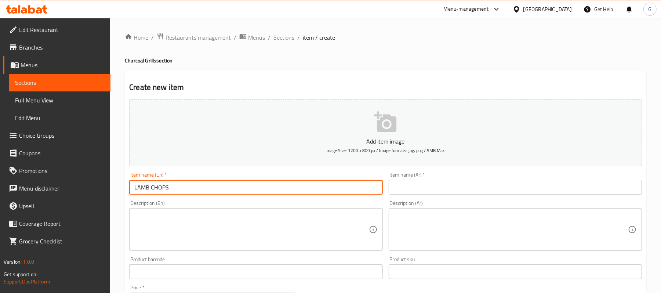
click at [217, 189] on input "LAMB CHOPS" at bounding box center [255, 187] width 253 height 15
type input "Lamb Chops"
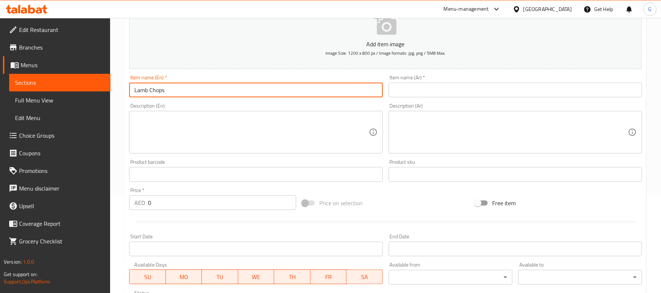
scroll to position [98, 0]
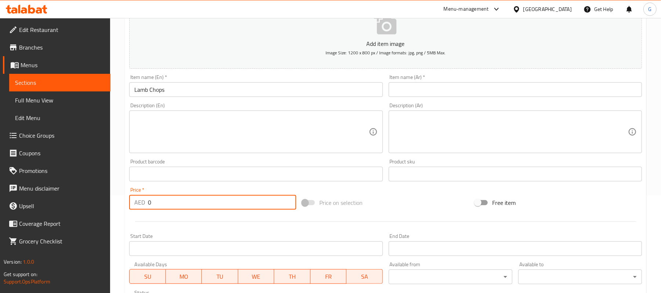
click at [171, 204] on input "0" at bounding box center [222, 202] width 148 height 15
type input "80"
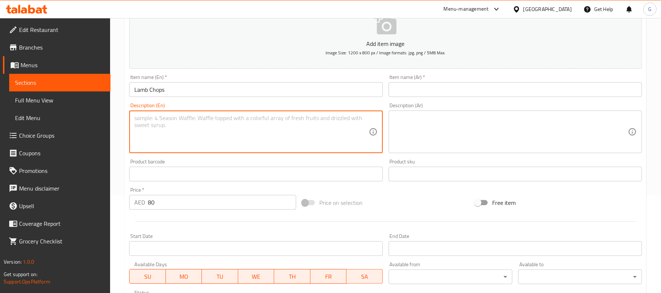
click at [213, 137] on textarea at bounding box center [251, 132] width 234 height 35
type textarea "Charcoal grilled Lamb chops served with french fries and grilled vegetables"
click at [191, 94] on input "Lamb Chops" at bounding box center [255, 89] width 253 height 15
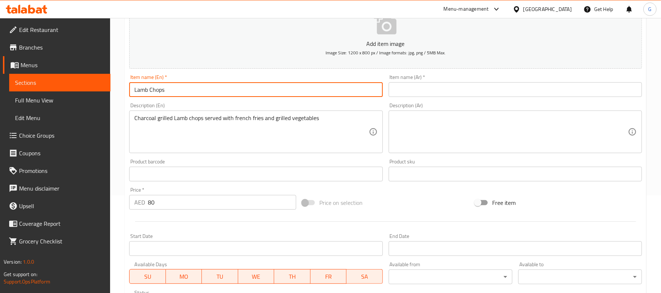
click at [191, 94] on input "Lamb Chops" at bounding box center [255, 89] width 253 height 15
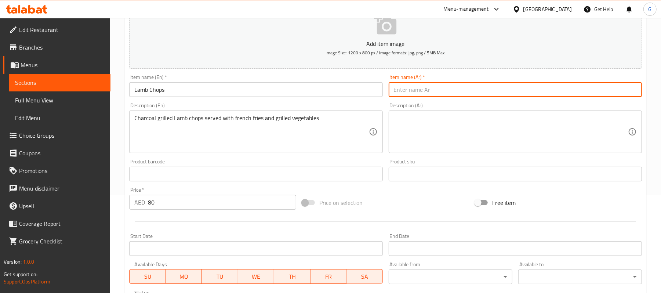
click at [428, 90] on input "text" at bounding box center [515, 89] width 253 height 15
type input "شرائح لحم الضأن"
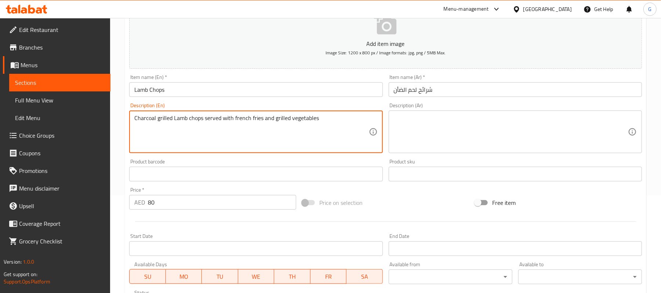
click at [290, 118] on textarea "Charcoal grilled Lamb chops served with french fries and grilled vegetables" at bounding box center [251, 132] width 234 height 35
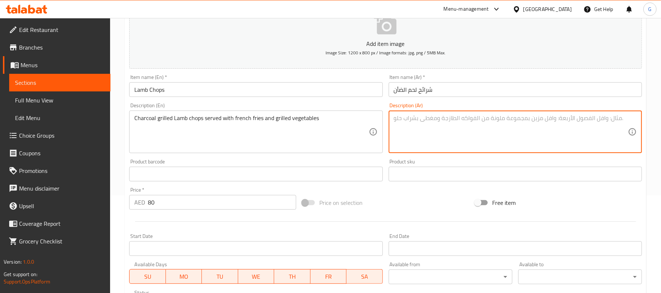
click at [453, 125] on textarea at bounding box center [511, 132] width 234 height 35
type textarea "شرائح لحم ضأن مشوية على الفحم تقدم مع البطاطس المقلية والخضروات المشوية"
click at [434, 82] on div "Item name (Ar)   * شرائح لحم الضأن Item name (Ar) *" at bounding box center [515, 86] width 253 height 22
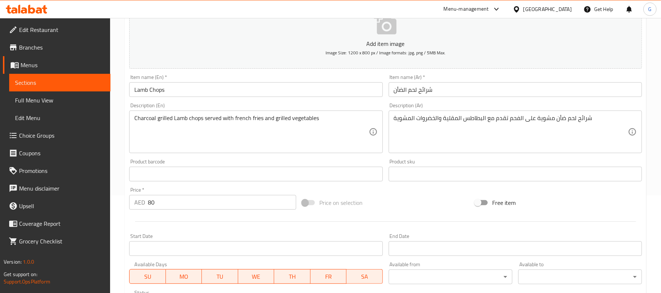
click at [434, 96] on input "شرائح لحم الضأن" at bounding box center [515, 89] width 253 height 15
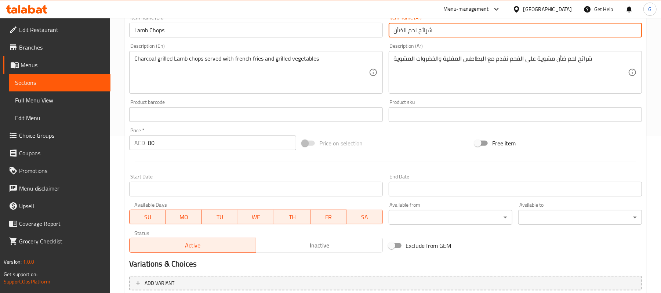
scroll to position [225, 0]
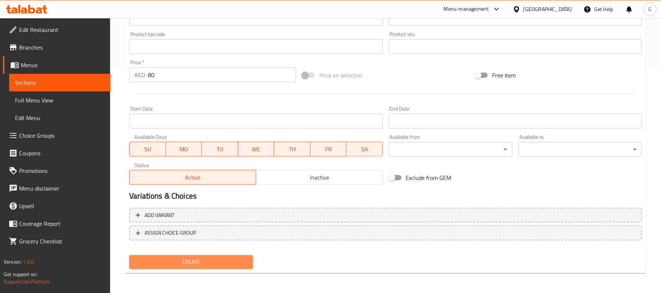
click at [193, 265] on span "Create" at bounding box center [191, 261] width 112 height 9
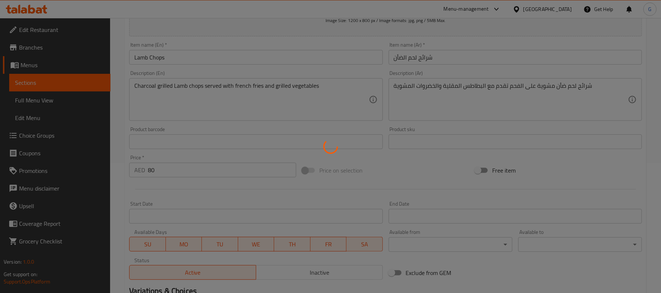
scroll to position [0, 0]
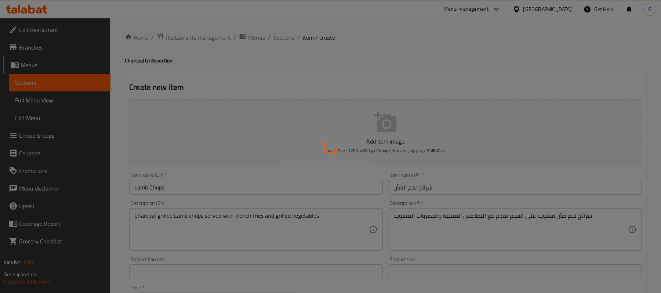
type input "0"
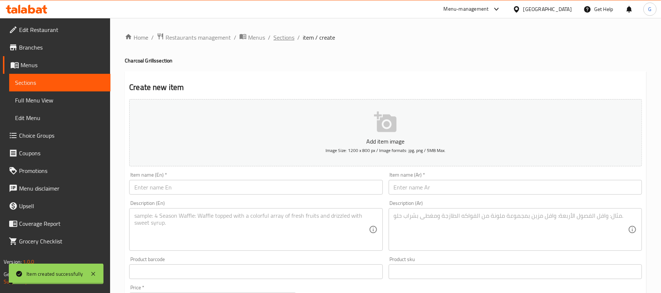
click at [284, 36] on span "Sections" at bounding box center [284, 37] width 21 height 9
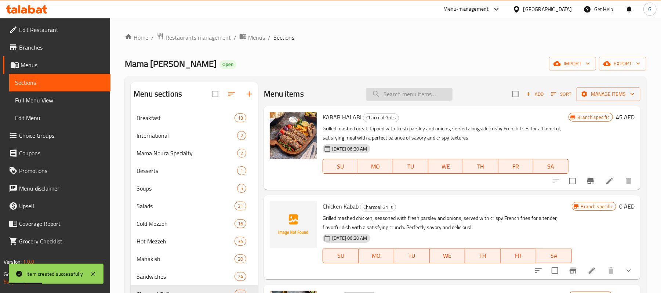
click at [436, 100] on input "search" at bounding box center [409, 94] width 87 height 13
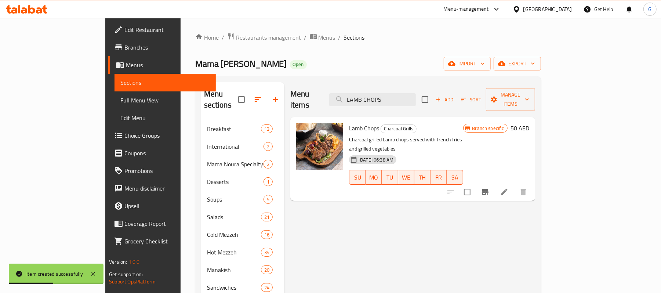
scroll to position [49, 0]
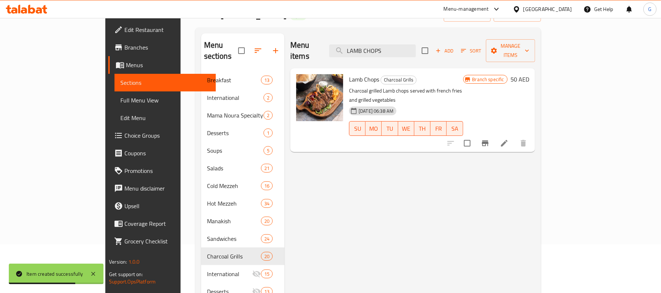
type input "LAMB CHOPS"
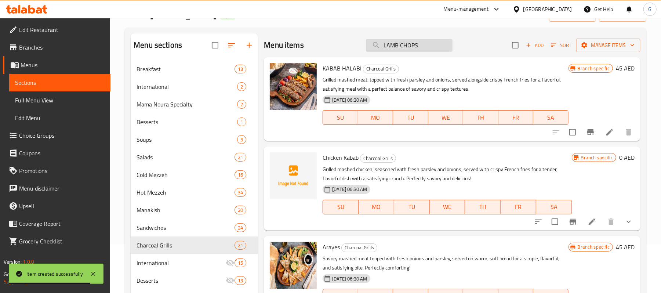
click at [426, 45] on input "LAMB CHOPS" at bounding box center [409, 45] width 87 height 13
type input "LAMB CHOPS"
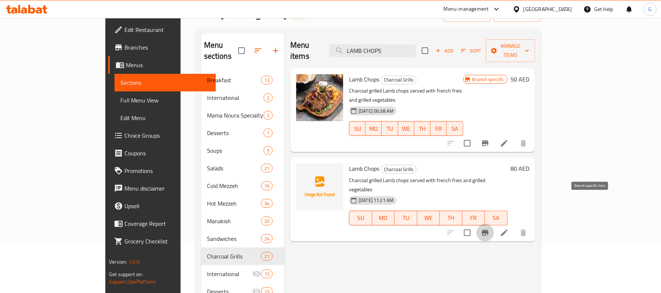
click at [494, 224] on button "Branch-specific-item" at bounding box center [486, 233] width 18 height 18
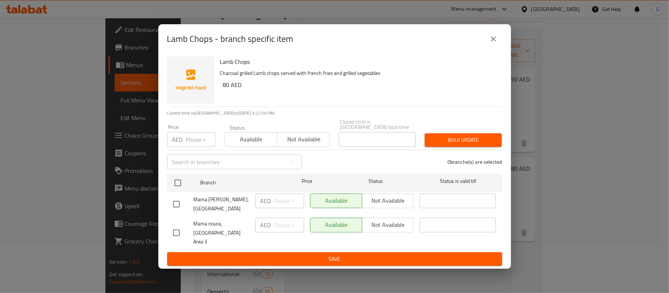
click at [177, 227] on input "checkbox" at bounding box center [176, 232] width 15 height 15
checkbox input "true"
click at [383, 226] on span "Not available" at bounding box center [388, 225] width 46 height 11
click at [381, 257] on span "Save" at bounding box center [334, 259] width 323 height 9
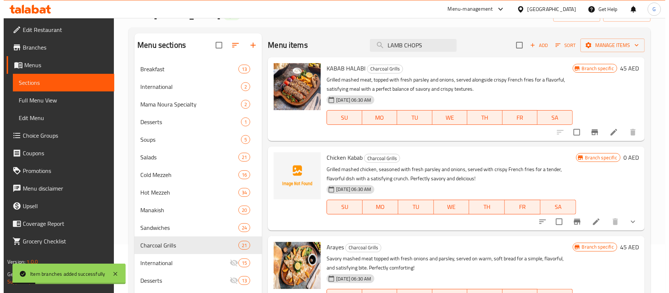
scroll to position [0, 0]
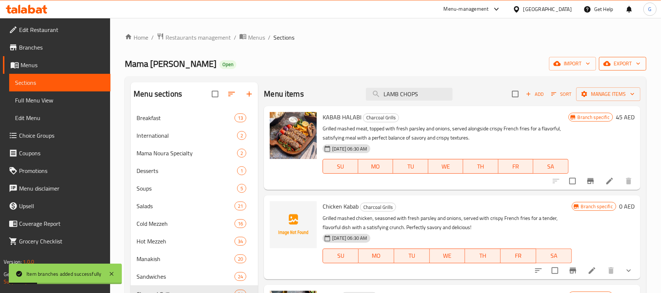
click at [639, 67] on icon "button" at bounding box center [638, 63] width 7 height 7
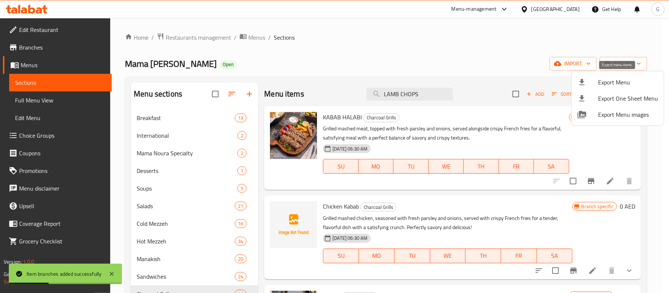
click at [611, 83] on span "Export Menu" at bounding box center [628, 82] width 60 height 9
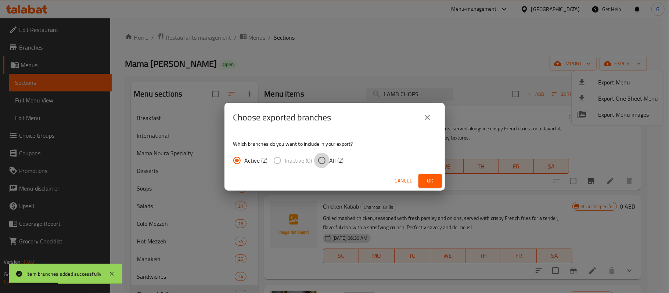
click at [316, 157] on input "All (2)" at bounding box center [321, 160] width 15 height 15
radio input "true"
click at [426, 182] on span "Ok" at bounding box center [430, 180] width 12 height 9
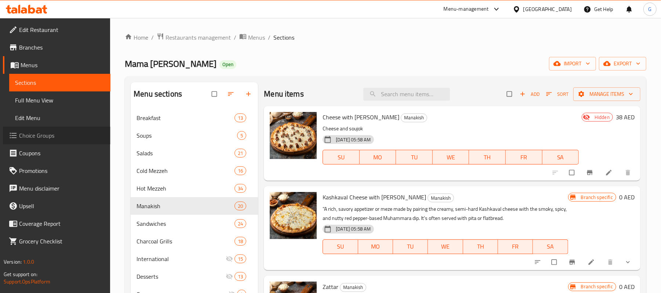
click at [52, 136] on span "Choice Groups" at bounding box center [62, 135] width 86 height 9
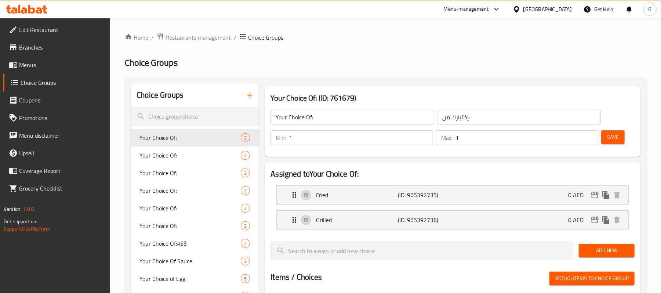
click at [256, 96] on button "button" at bounding box center [250, 95] width 18 height 18
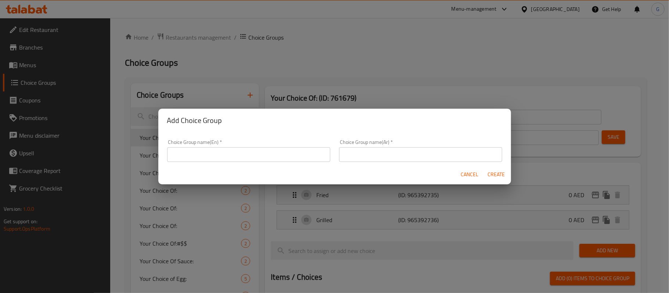
click at [267, 149] on input "text" at bounding box center [248, 154] width 163 height 15
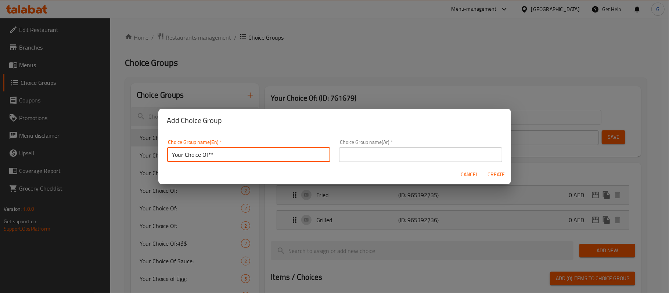
type input "Your Choice Of**"
click at [391, 154] on input "text" at bounding box center [420, 154] width 163 height 15
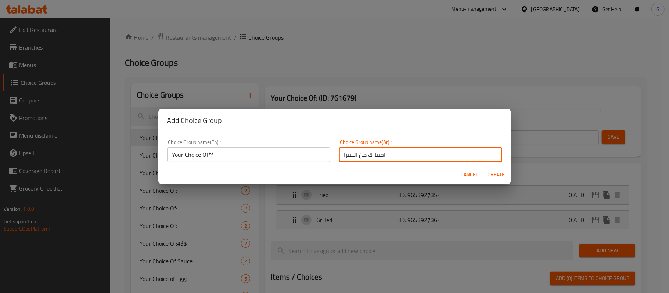
click at [350, 157] on input "اختيارك من البيتزا:" at bounding box center [420, 154] width 163 height 15
type input "اختيارك من :"
click at [497, 173] on span "Create" at bounding box center [496, 174] width 18 height 9
type input "Your Choice Of**"
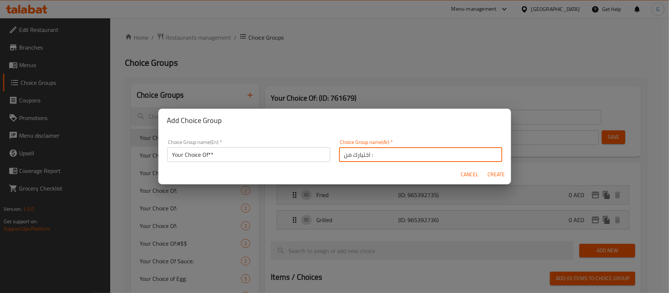
type input "اختيارك من :"
type input "0"
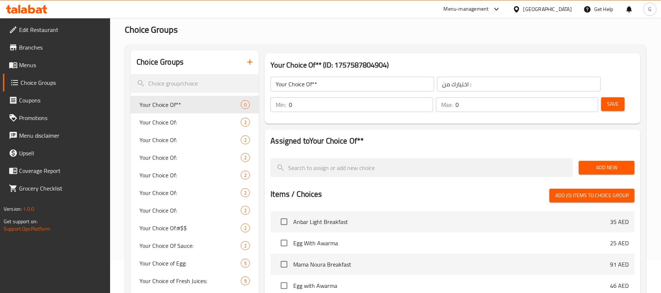
scroll to position [49, 0]
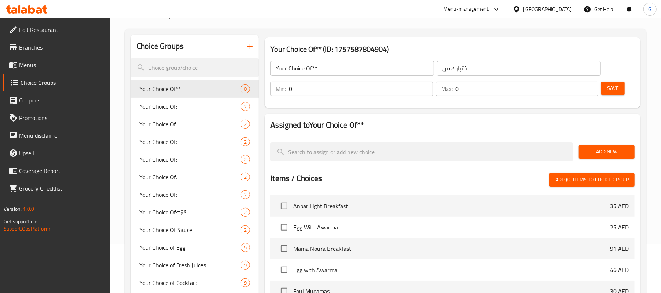
click at [381, 80] on div "Min: 0 ​" at bounding box center [351, 89] width 165 height 18
click at [374, 102] on div "Your Choice Of** ​ اختيارك من : ​ Min: 0 ​ Max: 0 ​ Save" at bounding box center [453, 78] width 370 height 53
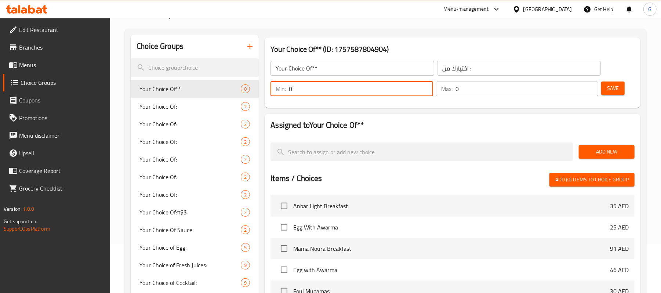
click at [375, 90] on input "0" at bounding box center [361, 89] width 144 height 15
type input "1"
click at [494, 85] on input "0" at bounding box center [527, 89] width 143 height 15
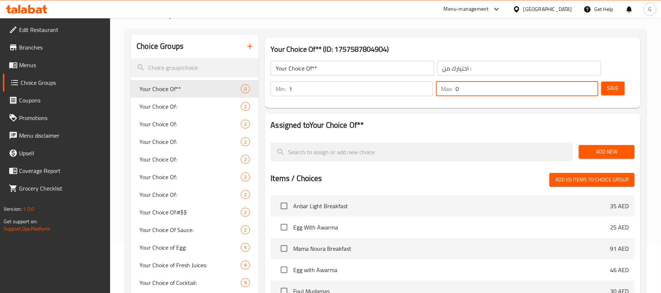
click at [494, 85] on input "0" at bounding box center [527, 89] width 143 height 15
type input "1"
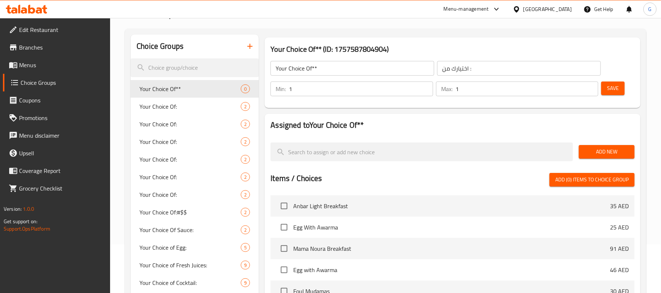
click at [629, 89] on div "Save" at bounding box center [615, 89] width 30 height 18
click at [616, 90] on span "Save" at bounding box center [614, 88] width 12 height 9
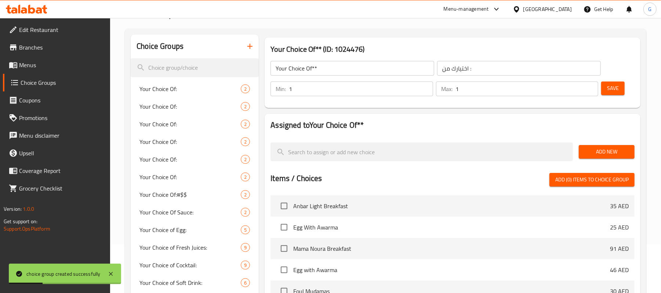
click at [621, 152] on span "Add New" at bounding box center [607, 151] width 44 height 9
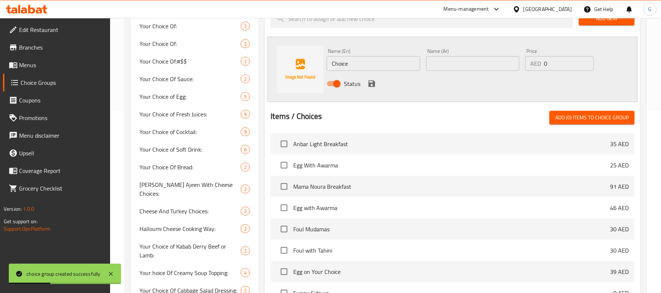
scroll to position [196, 0]
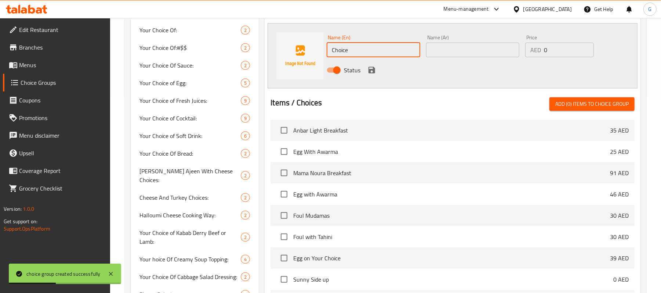
click at [365, 51] on input "Choice" at bounding box center [373, 50] width 93 height 15
paste input "Grilled"
type input "Grilled"
click at [488, 46] on input "text" at bounding box center [472, 50] width 93 height 15
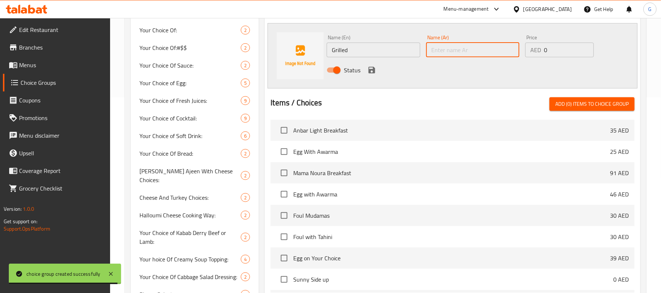
paste input "مشوي"
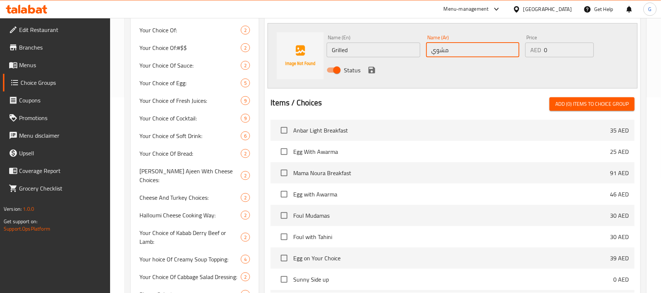
type input "مشوي"
click at [369, 67] on icon "save" at bounding box center [372, 70] width 9 height 9
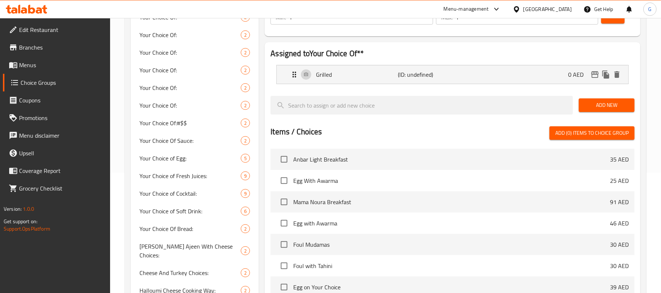
scroll to position [98, 0]
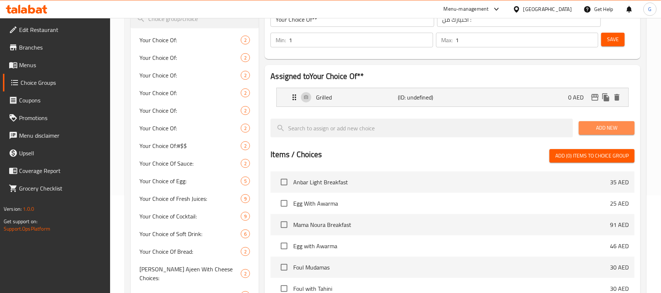
click at [616, 127] on span "Add New" at bounding box center [607, 127] width 44 height 9
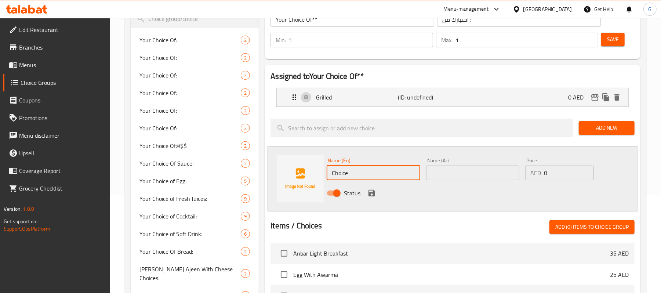
click at [346, 166] on input "Choice" at bounding box center [373, 173] width 93 height 15
paste input "fresh"
click at [346, 166] on input "fresh" at bounding box center [373, 173] width 93 height 15
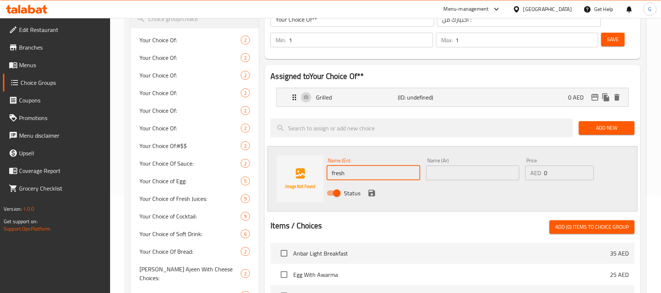
click at [346, 166] on input "fresh" at bounding box center [373, 173] width 93 height 15
click at [358, 171] on input "Fresh" at bounding box center [373, 173] width 93 height 15
type input "Fresh"
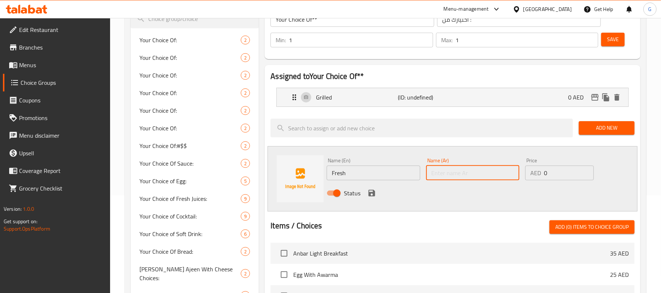
click at [475, 179] on input "text" at bounding box center [472, 173] width 93 height 15
paste input "طازج"
type input "طازج"
click at [468, 192] on div "Status" at bounding box center [473, 193] width 298 height 20
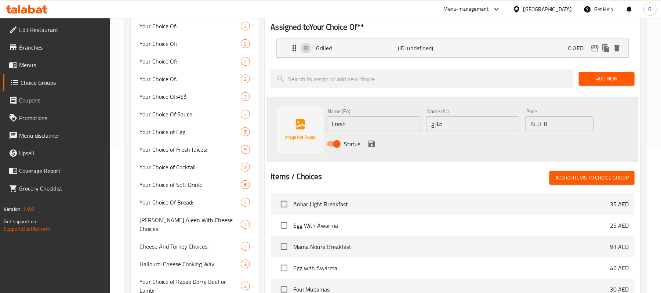
click at [370, 144] on icon "save" at bounding box center [372, 144] width 7 height 7
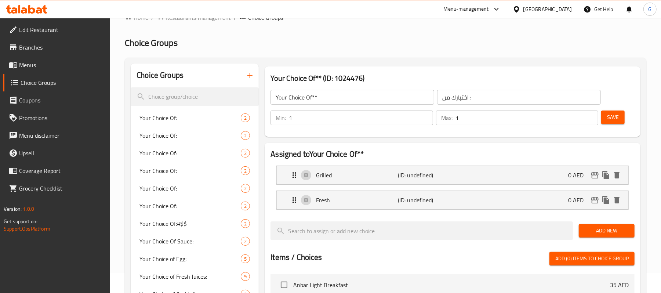
scroll to position [0, 0]
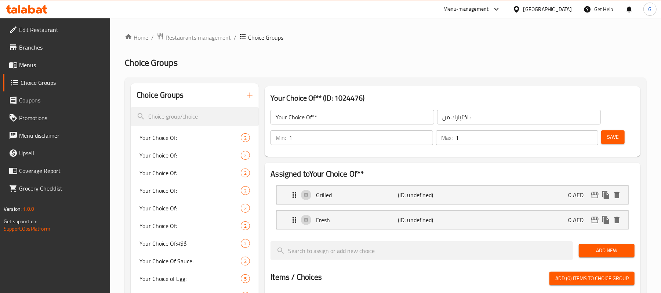
click at [613, 140] on span "Save" at bounding box center [614, 137] width 12 height 9
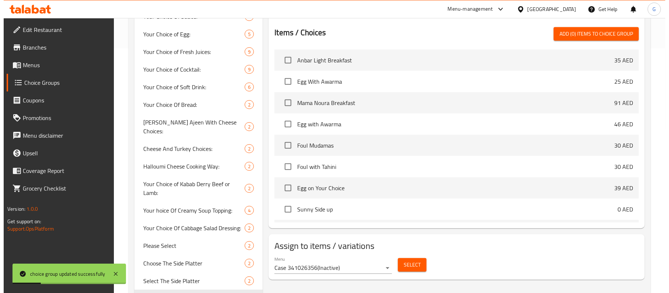
scroll to position [274, 0]
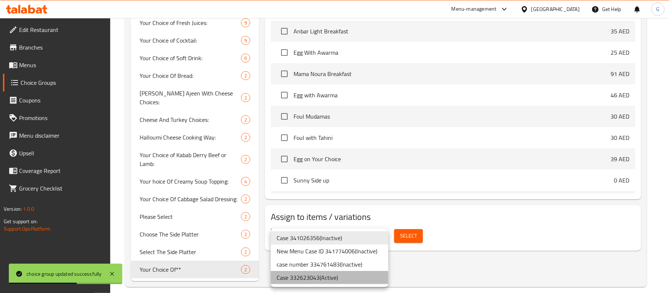
click at [337, 281] on li "Case 332623043 ( Active )" at bounding box center [330, 277] width 118 height 13
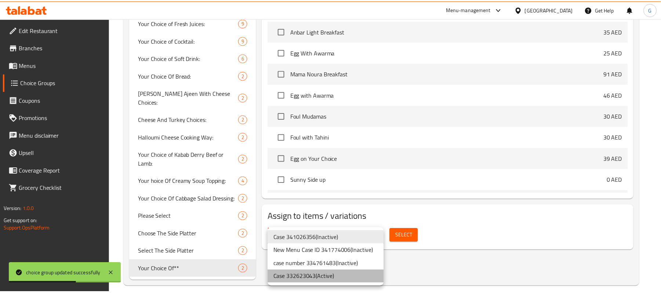
scroll to position [265, 0]
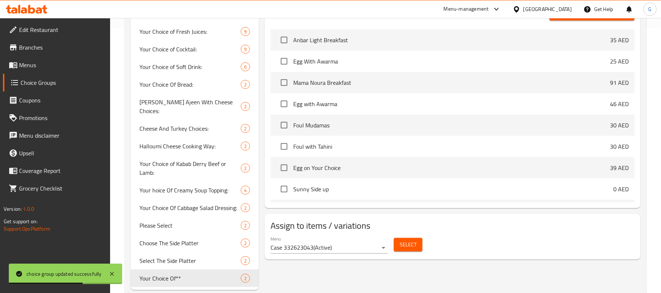
click at [409, 235] on div "Menu Case 332623043 ( Active ) Select" at bounding box center [453, 245] width 370 height 24
click at [416, 244] on span "Select" at bounding box center [408, 244] width 17 height 9
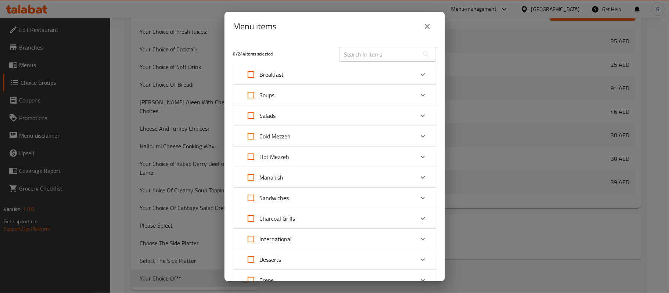
click at [366, 49] on input "text" at bounding box center [379, 54] width 80 height 15
paste input "Halloumi Cheeese with Basil"
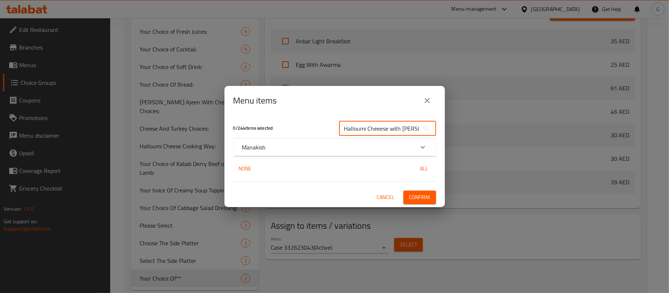
type input "Halloumi Cheeese with Basil"
click at [269, 141] on div "Manakish" at bounding box center [334, 147] width 203 height 18
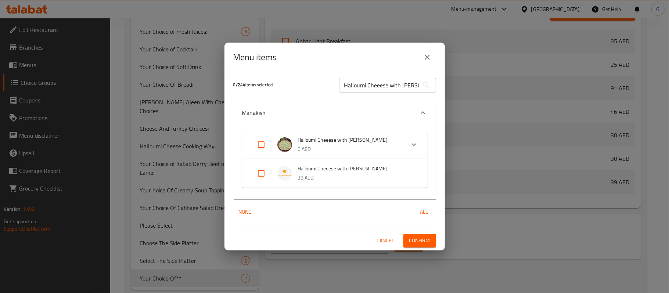
click at [258, 175] on input "Expand" at bounding box center [261, 174] width 18 height 18
checkbox input "true"
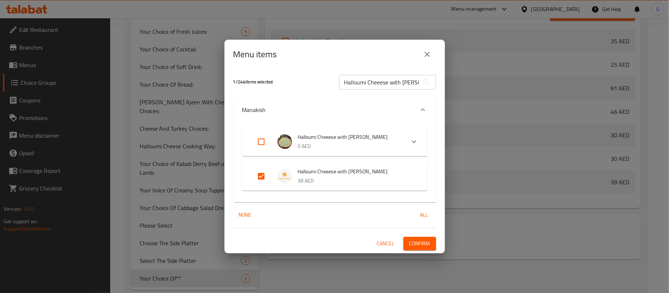
click at [426, 245] on span "Confirm" at bounding box center [419, 243] width 21 height 9
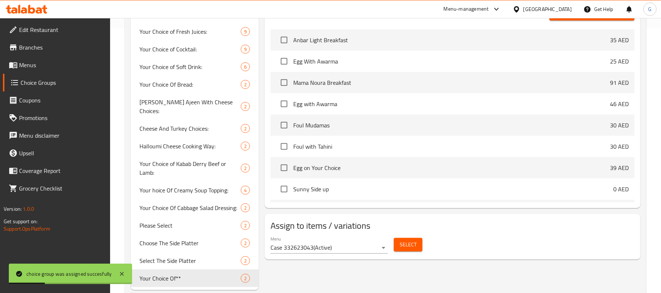
scroll to position [20, 0]
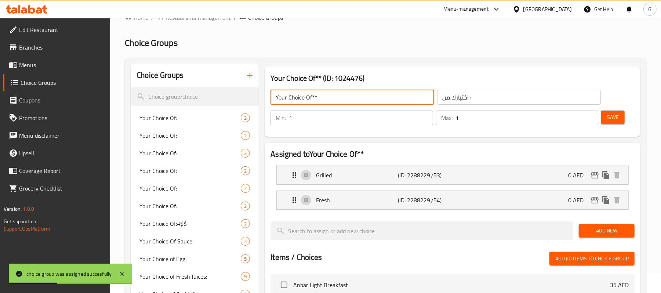
click at [337, 95] on input "Your Choice Of**" at bounding box center [353, 97] width 164 height 15
type input "Your Choice Of"
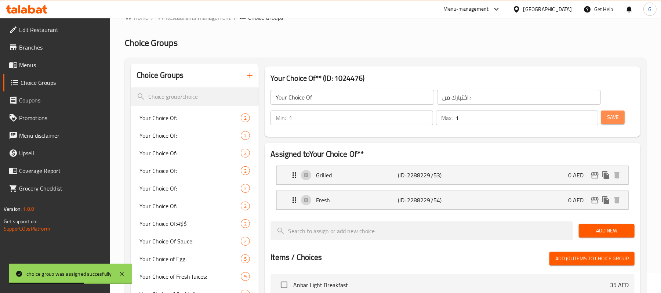
click at [612, 119] on span "Save" at bounding box center [614, 117] width 12 height 9
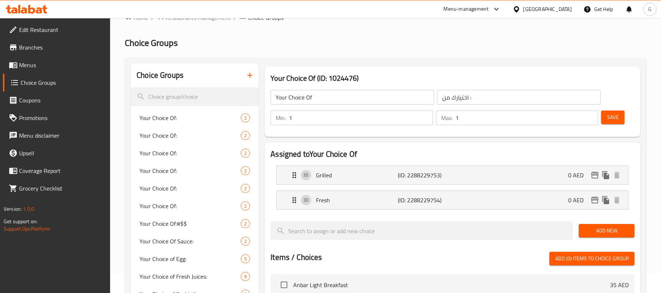
click at [359, 75] on h3 "Your Choice Of (ID: 1024476)" at bounding box center [453, 78] width 364 height 12
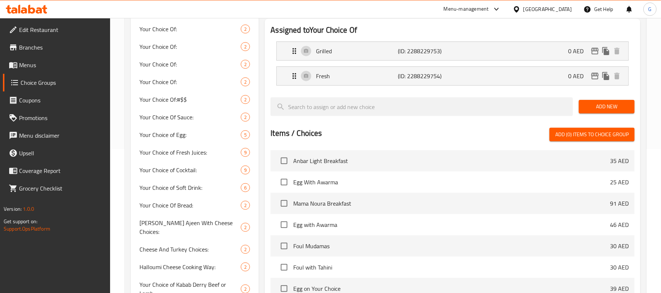
scroll to position [0, 0]
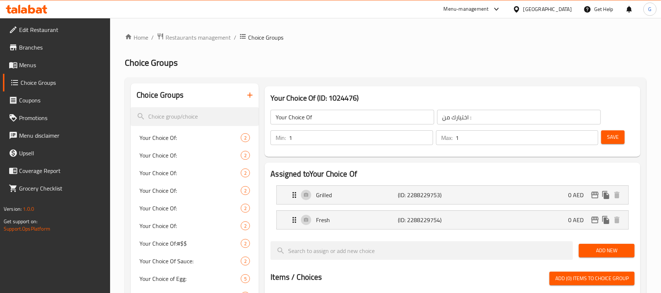
click at [252, 99] on icon "button" at bounding box center [250, 95] width 9 height 9
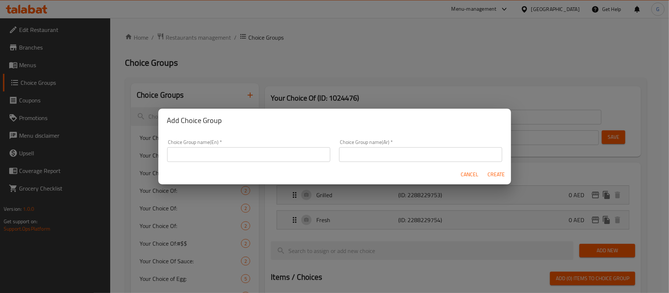
click at [214, 159] on input "text" at bounding box center [248, 154] width 163 height 15
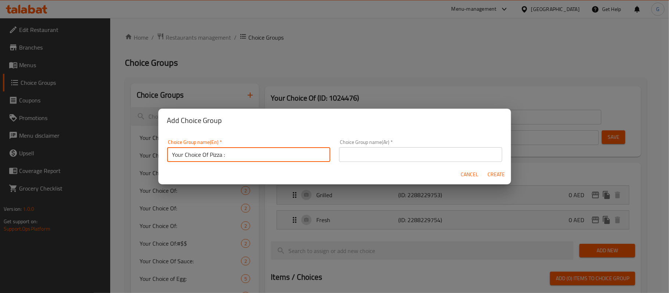
click at [217, 151] on input "Your Choice Of Pizza :" at bounding box center [248, 154] width 163 height 15
type input "Your Choice Of * :"
click at [398, 152] on input "text" at bounding box center [420, 154] width 163 height 15
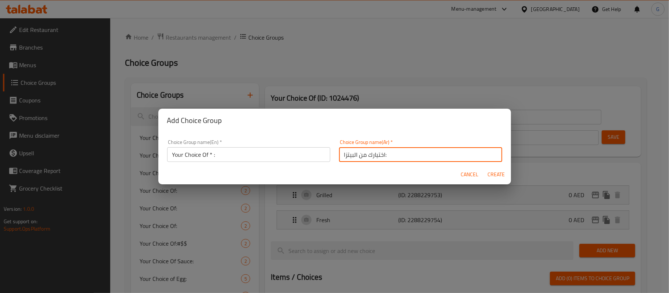
click at [347, 153] on input "اختيارك من البيتزا:" at bounding box center [420, 154] width 163 height 15
type input "اختيارك من :"
click at [498, 176] on span "Create" at bounding box center [496, 174] width 18 height 9
type input "Your Choice Of * :"
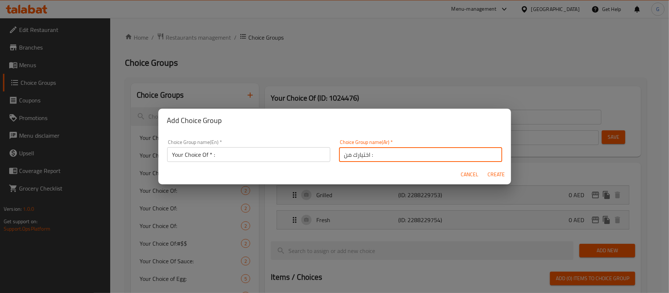
type input "0"
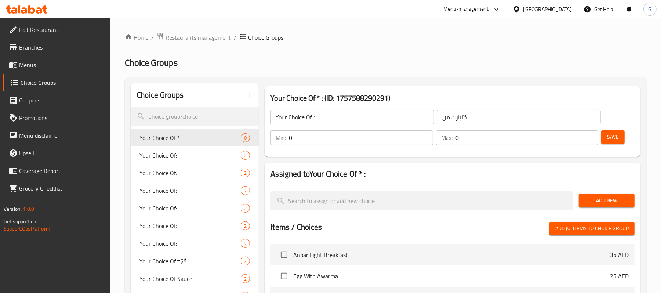
click at [306, 137] on input "0" at bounding box center [361, 137] width 144 height 15
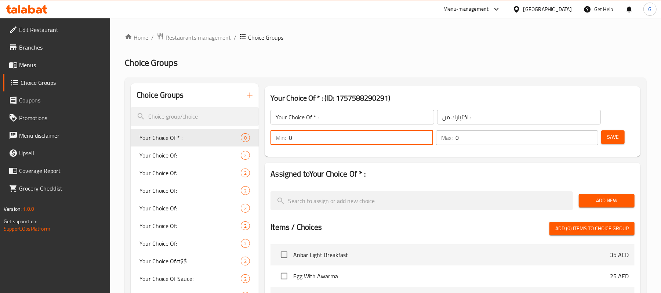
click at [306, 137] on input "0" at bounding box center [361, 137] width 144 height 15
type input "1"
click at [469, 143] on input "0" at bounding box center [527, 137] width 143 height 15
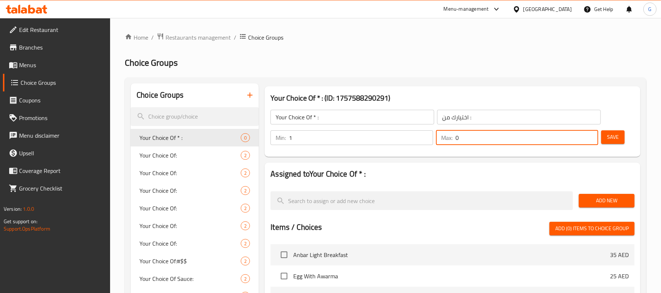
click at [469, 143] on input "0" at bounding box center [527, 137] width 143 height 15
type input "1"
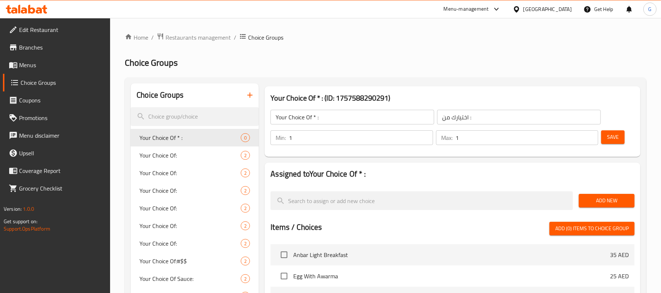
click at [612, 136] on span "Save" at bounding box center [614, 137] width 12 height 9
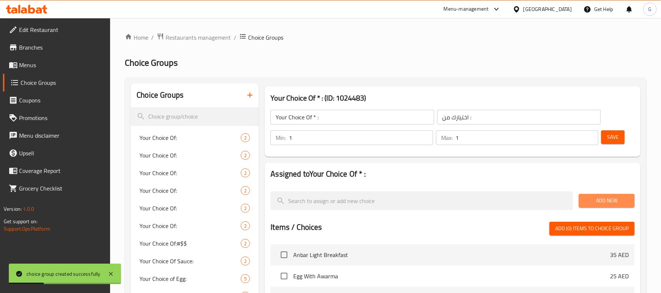
click at [619, 198] on span "Add New" at bounding box center [607, 200] width 44 height 9
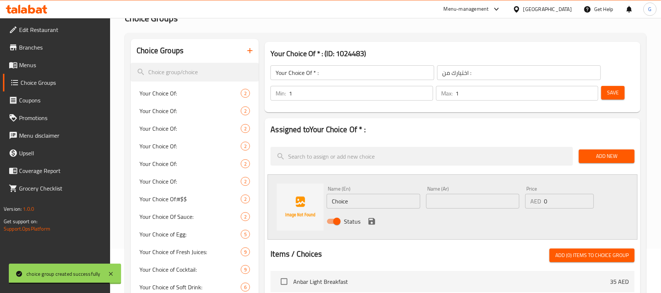
scroll to position [98, 0]
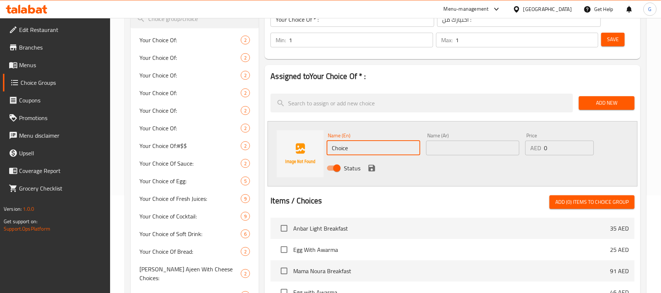
click at [361, 143] on input "Choice" at bounding box center [373, 148] width 93 height 15
paste input "french fries"
click at [360, 145] on input "french fries" at bounding box center [373, 148] width 93 height 15
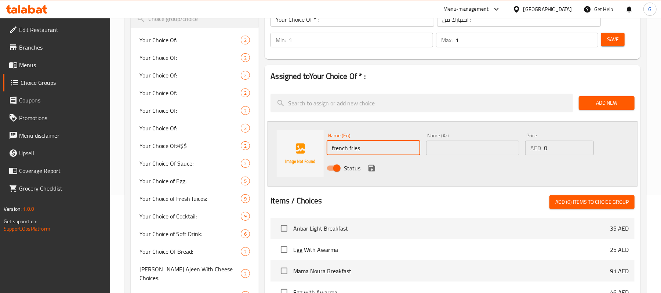
click at [360, 145] on input "french fries" at bounding box center [373, 148] width 93 height 15
type input "French Fries"
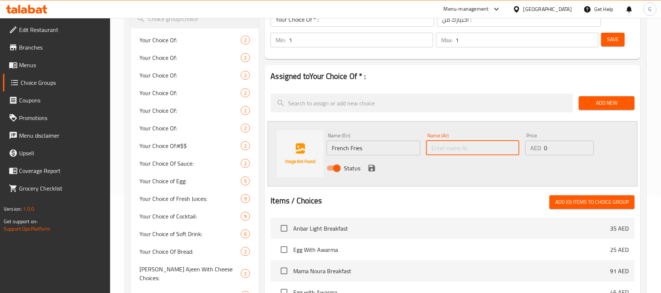
click at [450, 143] on input "text" at bounding box center [472, 148] width 93 height 15
paste input "بطاطس مقلية"
type input "بطاطس مقلية"
click at [373, 166] on icon "save" at bounding box center [372, 168] width 7 height 7
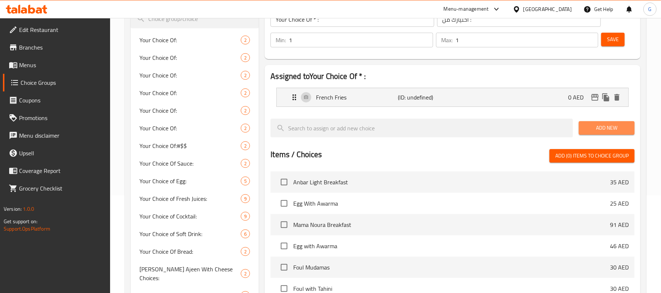
click at [620, 126] on span "Add New" at bounding box center [607, 127] width 44 height 9
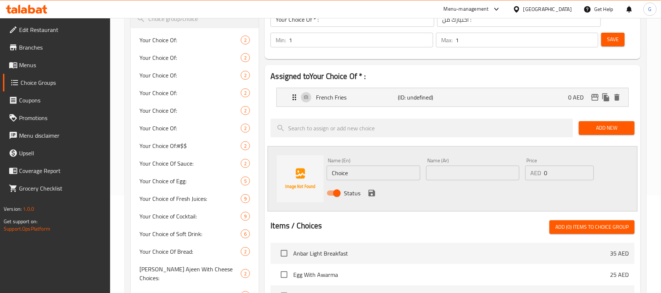
click at [377, 163] on div "Name (En) Choice Name (En)" at bounding box center [373, 169] width 93 height 22
click at [363, 173] on input "Choice" at bounding box center [373, 173] width 93 height 15
paste input "r"
click at [363, 173] on input "rice" at bounding box center [373, 173] width 93 height 15
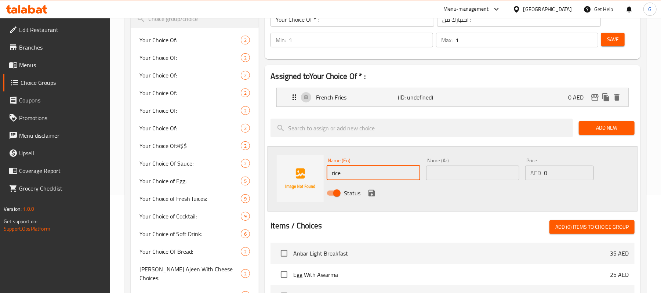
click at [363, 173] on input "rice" at bounding box center [373, 173] width 93 height 15
click at [363, 173] on input "Rice" at bounding box center [373, 173] width 93 height 15
type input "Rice"
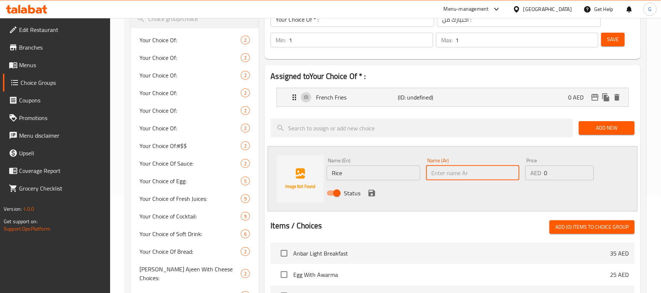
click at [446, 174] on input "text" at bounding box center [472, 173] width 93 height 15
paste input "أرز"
type input "أرز"
click at [369, 192] on icon "save" at bounding box center [372, 193] width 7 height 7
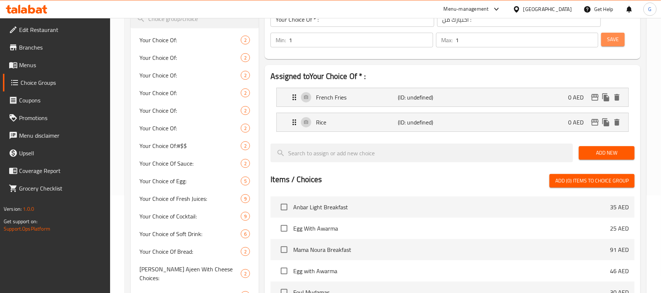
click at [613, 43] on span "Save" at bounding box center [614, 39] width 12 height 9
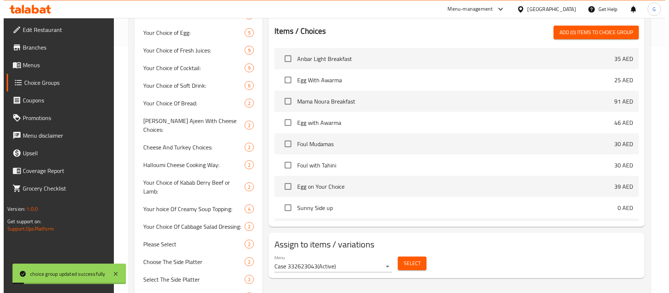
scroll to position [291, 0]
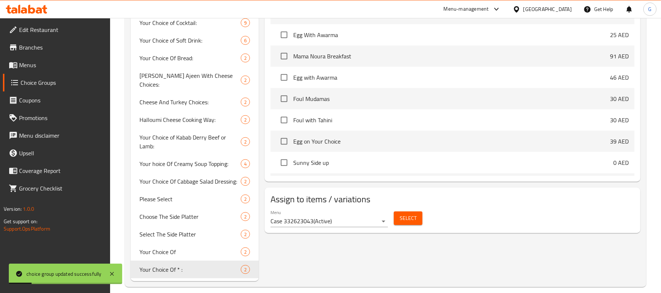
click at [420, 213] on button "Select" at bounding box center [408, 219] width 29 height 14
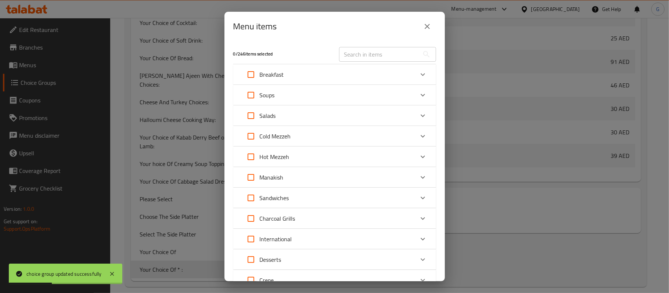
click at [345, 58] on input "text" at bounding box center [379, 54] width 80 height 15
paste input "Mama Noura Mix Grill"
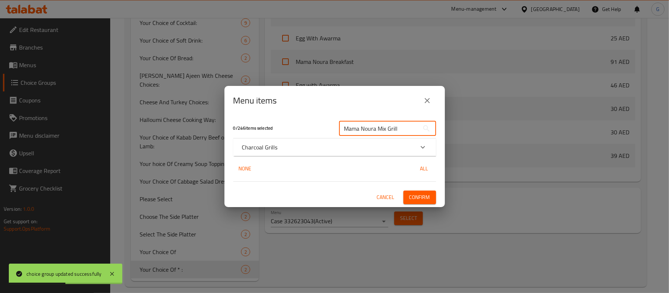
type input "Mama Noura Mix Grill"
click at [304, 137] on div "0 / 246 items selected" at bounding box center [282, 128] width 106 height 29
click at [303, 145] on div "Charcoal Grills" at bounding box center [328, 147] width 172 height 9
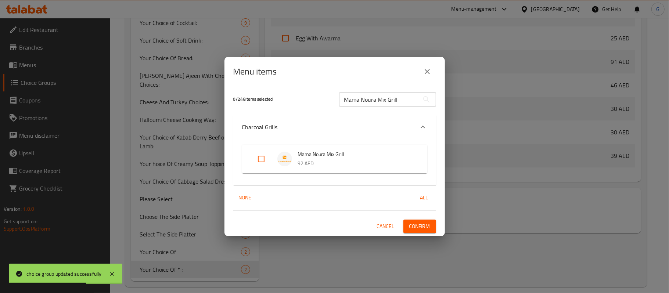
click at [261, 158] on input "Expand" at bounding box center [261, 159] width 18 height 18
checkbox input "true"
click at [425, 229] on span "Confirm" at bounding box center [419, 226] width 21 height 9
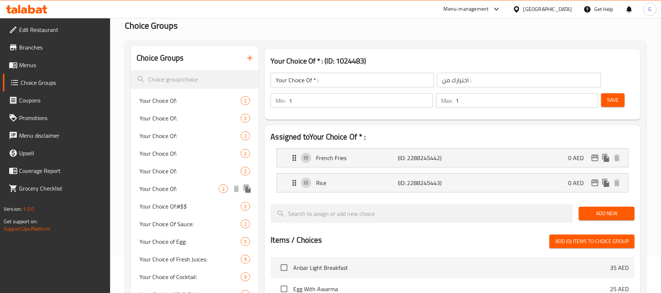
scroll to position [0, 0]
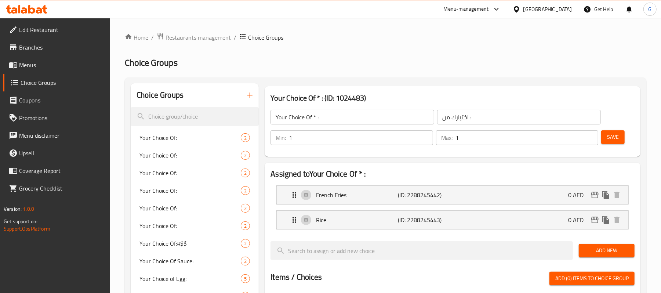
click at [323, 118] on input "Your Choice Of * :" at bounding box center [353, 117] width 164 height 15
click at [316, 119] on input "Your Choice Of * :" at bounding box center [353, 117] width 164 height 15
type input "Your Choice Of :"
click at [614, 134] on span "Save" at bounding box center [614, 137] width 12 height 9
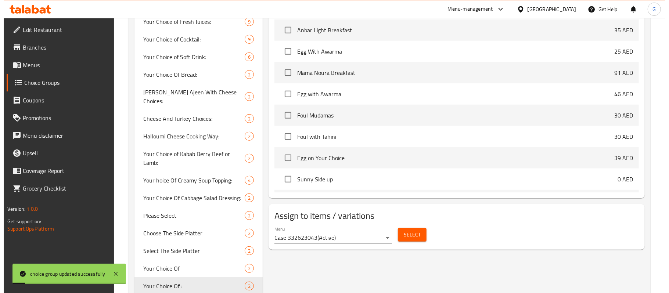
scroll to position [291, 0]
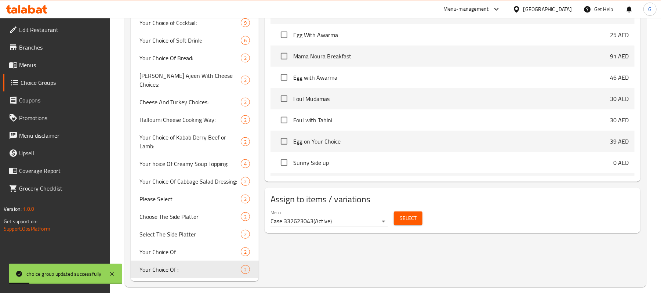
click at [414, 221] on span "Select" at bounding box center [408, 218] width 17 height 9
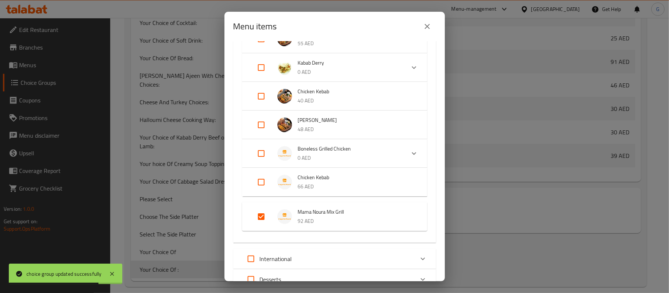
scroll to position [735, 0]
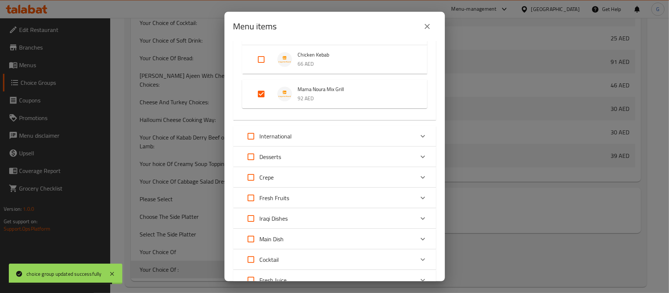
click at [434, 25] on button "close" at bounding box center [427, 27] width 18 height 18
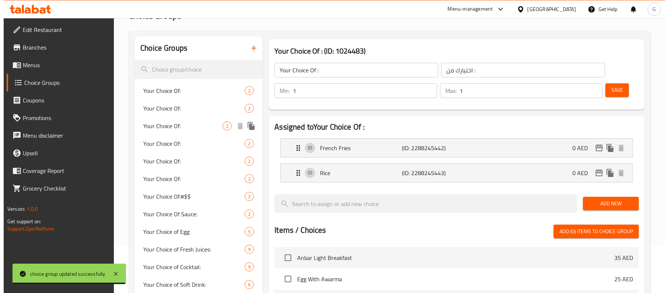
scroll to position [0, 0]
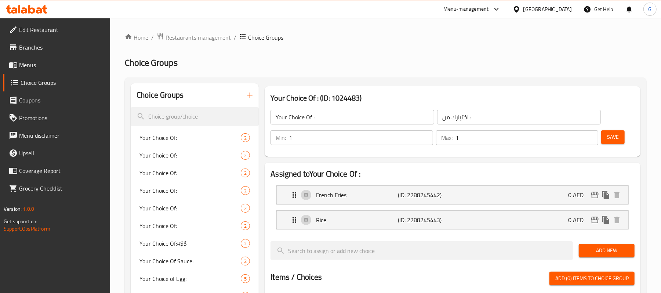
click at [248, 94] on icon "button" at bounding box center [250, 95] width 9 height 9
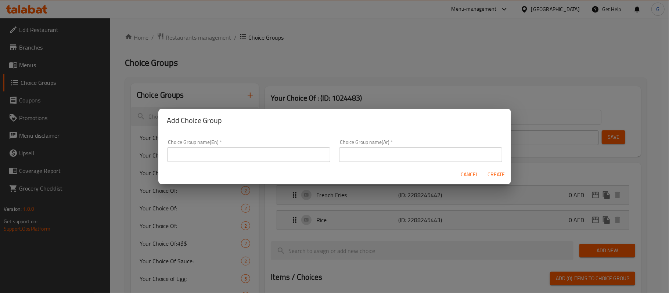
click at [226, 154] on input "text" at bounding box center [248, 154] width 163 height 15
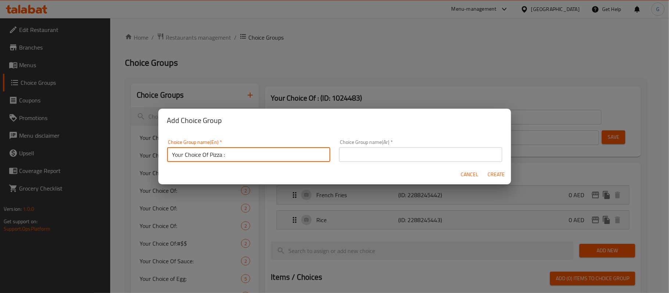
click at [216, 156] on input "Your Choice Of Pizza :" at bounding box center [248, 154] width 163 height 15
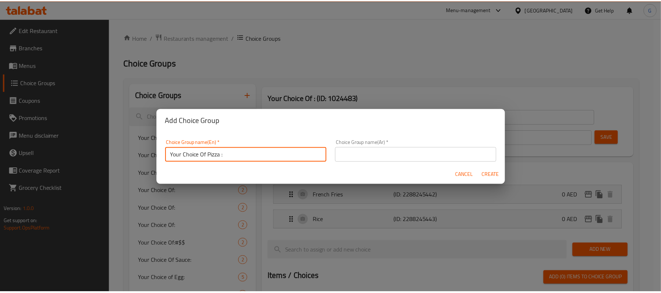
scroll to position [2, 0]
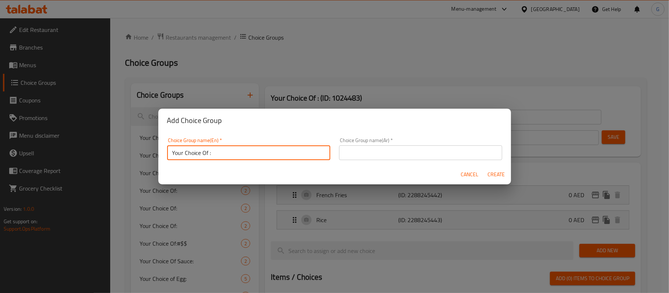
click at [216, 156] on input "Your Choice Of :" at bounding box center [248, 152] width 163 height 15
type input "Your Choice Of :-"
click at [386, 153] on input "text" at bounding box center [420, 152] width 163 height 15
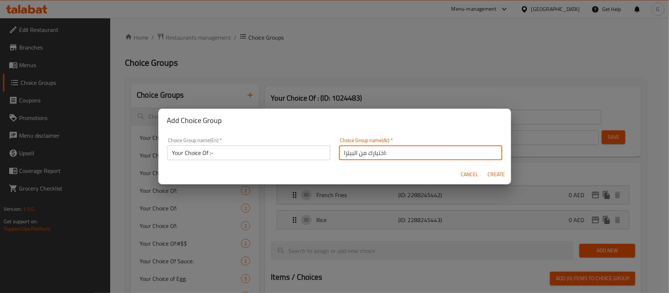
click at [351, 154] on input "اختيارك من البيتزا:" at bounding box center [420, 152] width 163 height 15
type input "اختيارك من :"
click at [502, 177] on span "Create" at bounding box center [496, 174] width 18 height 9
type input "Your Choice Of :-"
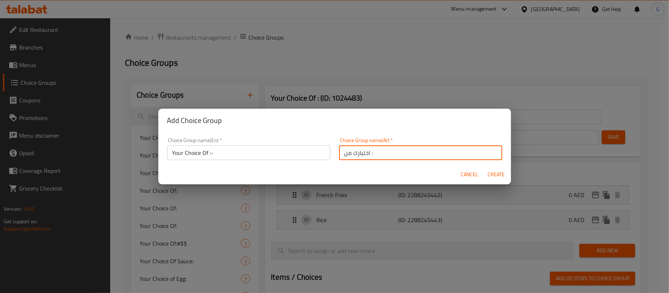
type input "0"
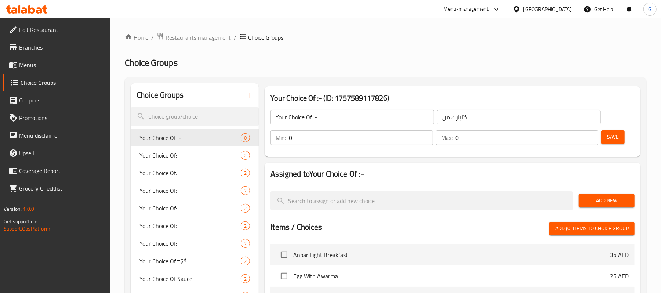
click at [321, 144] on input "0" at bounding box center [361, 137] width 144 height 15
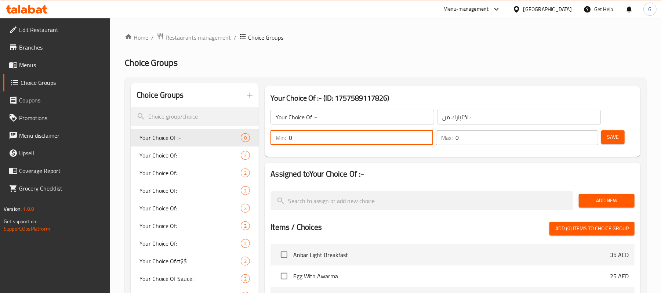
click at [321, 144] on input "0" at bounding box center [361, 137] width 144 height 15
type input "1"
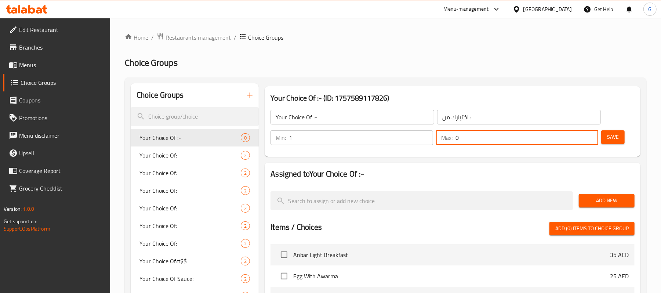
drag, startPoint x: 464, startPoint y: 137, endPoint x: 451, endPoint y: 140, distance: 12.4
click at [451, 140] on div "Max: 0 ​" at bounding box center [517, 137] width 162 height 15
type input "1"
click at [615, 137] on span "Save" at bounding box center [614, 137] width 12 height 9
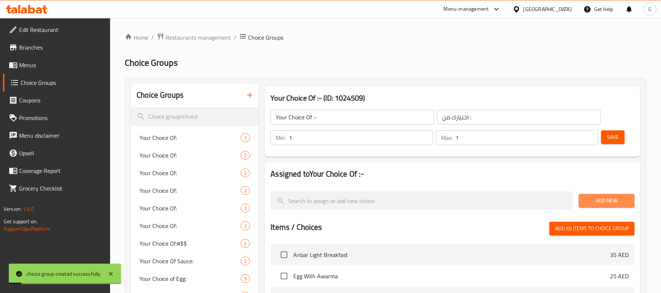
click at [621, 201] on span "Add New" at bounding box center [607, 200] width 44 height 9
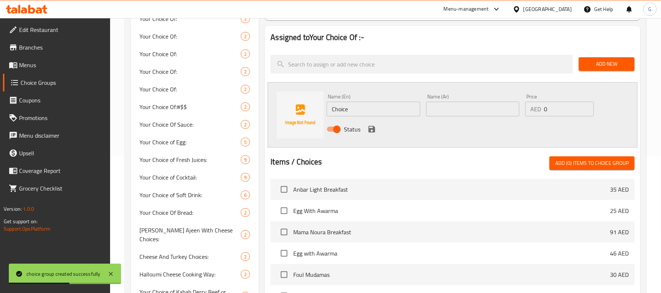
scroll to position [147, 0]
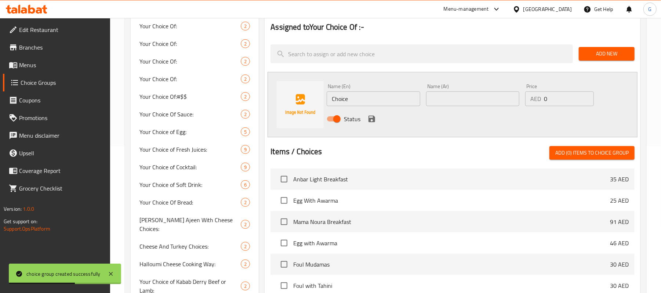
click at [367, 101] on input "Choice" at bounding box center [373, 98] width 93 height 15
paste input "mushroom white sau"
click at [397, 102] on input "mushroom white sauce" at bounding box center [373, 98] width 93 height 15
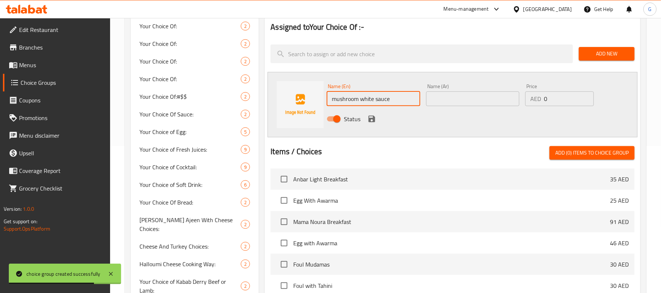
click at [397, 102] on input "mushroom white sauce" at bounding box center [373, 98] width 93 height 15
click at [397, 102] on input "mushroom White Sauce" at bounding box center [373, 98] width 93 height 15
type input "mushroom White Sauce"
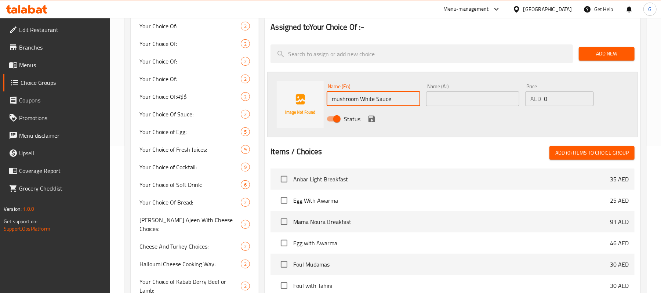
click at [371, 118] on icon "save" at bounding box center [372, 119] width 7 height 7
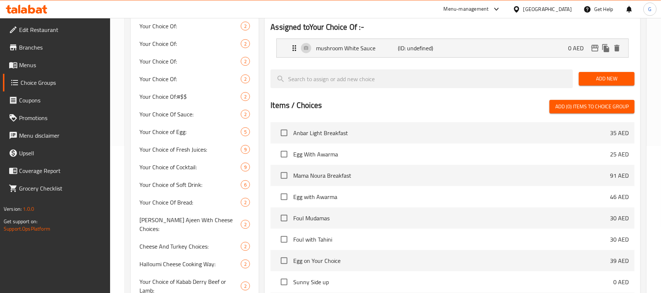
click at [590, 75] on span "Add New" at bounding box center [607, 78] width 44 height 9
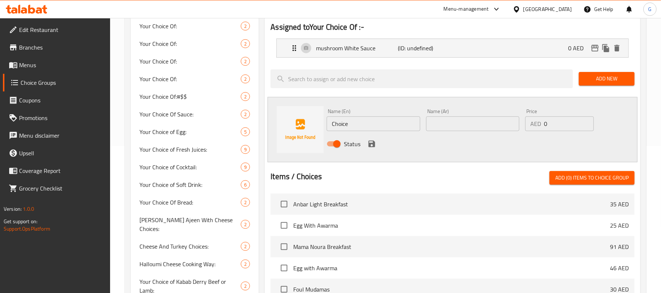
click at [378, 127] on input "Choice" at bounding box center [373, 123] width 93 height 15
paste input "mix sau"
click at [372, 128] on input "mix sauce" at bounding box center [373, 123] width 93 height 15
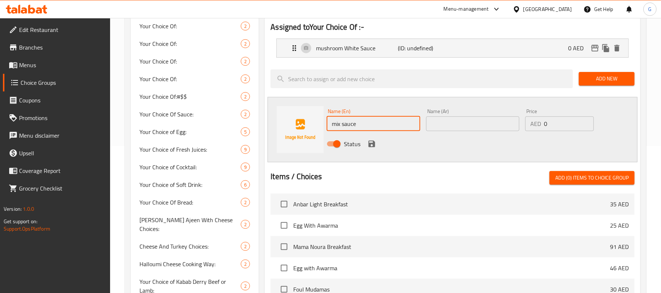
click at [372, 128] on input "mix sauce" at bounding box center [373, 123] width 93 height 15
type input "Mix Sauce"
click at [375, 143] on icon "save" at bounding box center [372, 144] width 9 height 9
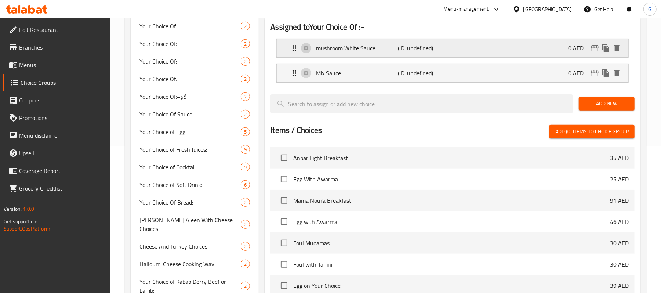
click at [483, 52] on div "mushroom White Sauce (ID: undefined) 0 AED" at bounding box center [455, 48] width 330 height 18
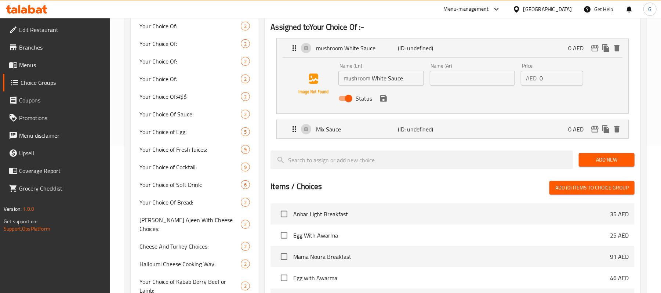
click at [494, 81] on input "text" at bounding box center [472, 78] width 85 height 15
paste input "صلصة الفطر البيضاء"
click at [386, 98] on icon "save" at bounding box center [384, 98] width 7 height 7
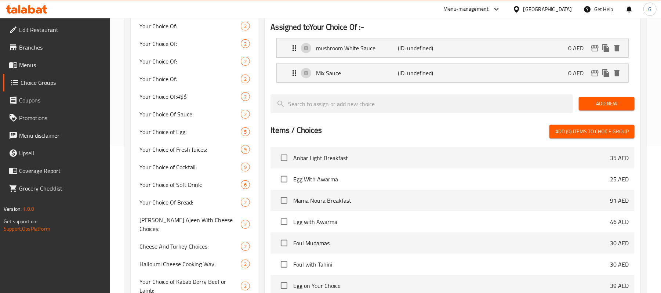
type input "صلصة الفطر البيضاء"
click at [506, 80] on div "Mix Sauce (ID: undefined) 0 AED" at bounding box center [455, 73] width 330 height 18
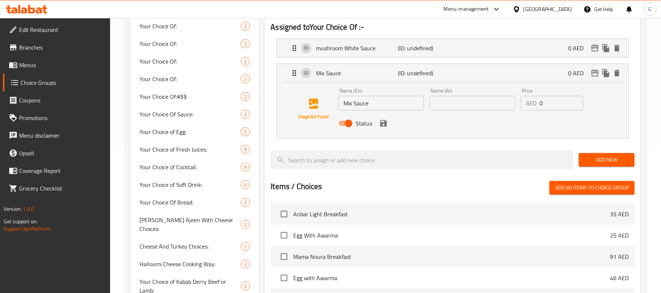
click at [504, 110] on input "text" at bounding box center [472, 103] width 85 height 15
click at [463, 105] on input "صوص ميكس" at bounding box center [472, 103] width 85 height 15
click at [386, 126] on icon "save" at bounding box center [384, 123] width 7 height 7
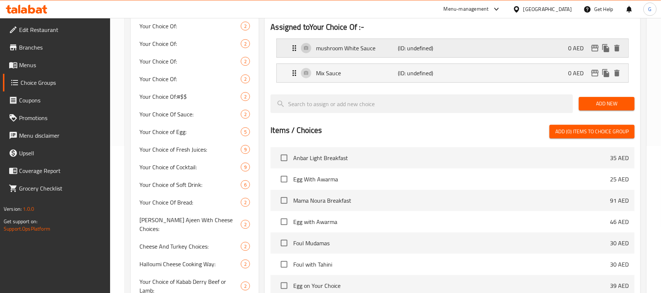
type input "صوص ميكس"
click at [462, 46] on div "mushroom White Sauce (ID: undefined) 0 AED" at bounding box center [455, 48] width 330 height 18
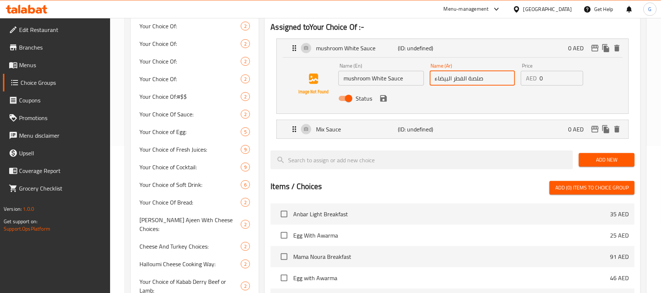
click at [479, 78] on input "صلصة الفطر البيضاء" at bounding box center [472, 78] width 85 height 15
paste input "ص"
click at [385, 99] on icon "save" at bounding box center [384, 98] width 7 height 7
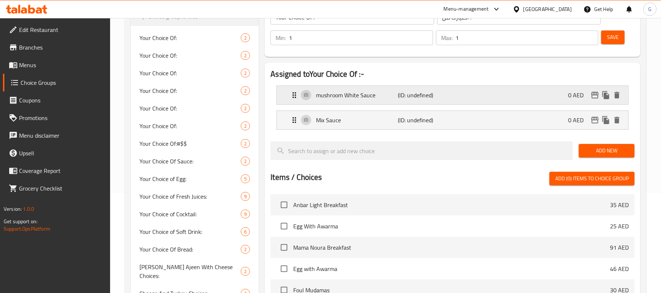
scroll to position [98, 0]
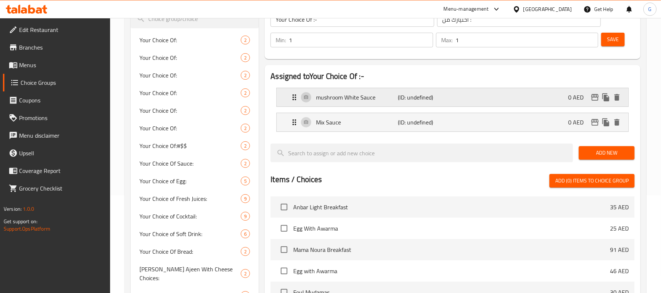
drag, startPoint x: 450, startPoint y: 98, endPoint x: 454, endPoint y: 104, distance: 7.1
click at [450, 98] on p "(ID: undefined)" at bounding box center [426, 97] width 55 height 9
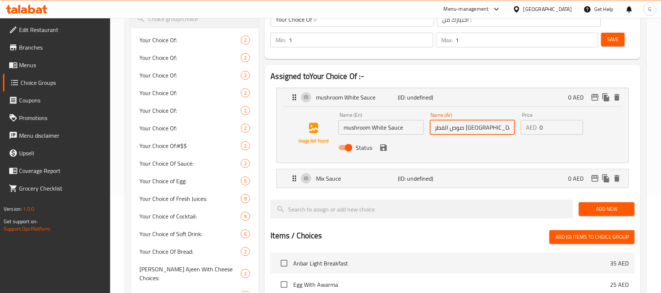
click at [448, 127] on input "صوص الفطر البيضاء" at bounding box center [472, 127] width 85 height 15
click at [376, 150] on div "Status" at bounding box center [473, 148] width 274 height 20
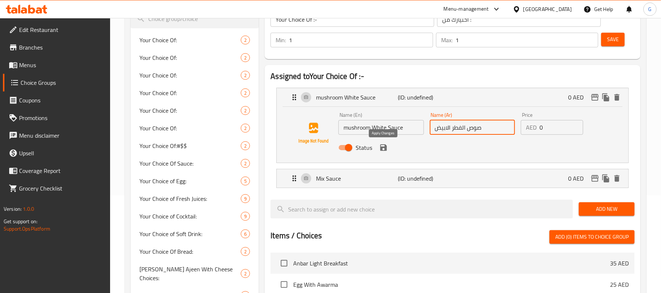
click at [383, 147] on icon "save" at bounding box center [384, 147] width 7 height 7
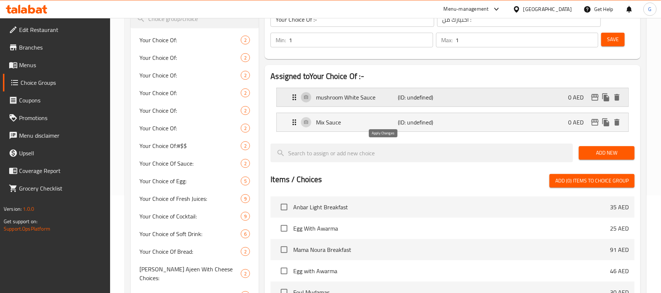
type input "صوص الفطر الابيض"
click at [620, 39] on button "Save" at bounding box center [614, 40] width 24 height 14
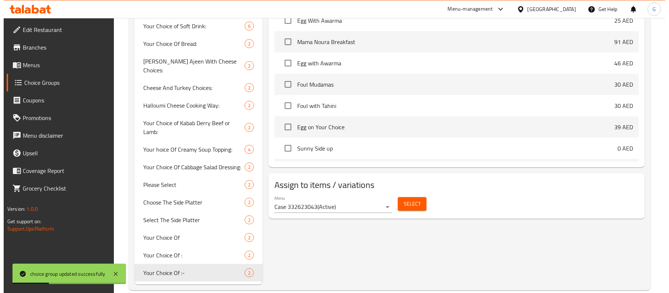
scroll to position [309, 0]
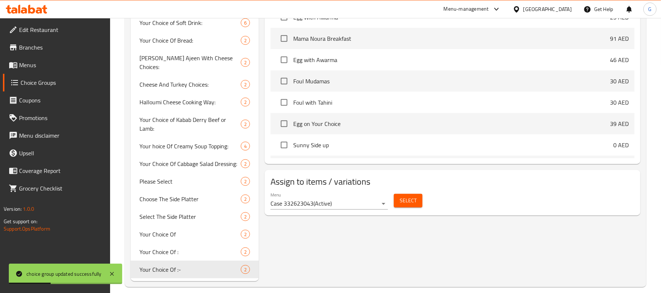
click at [406, 201] on span "Select" at bounding box center [408, 200] width 17 height 9
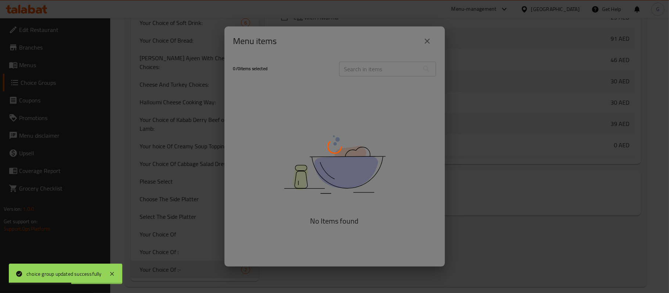
click at [386, 67] on div at bounding box center [334, 146] width 669 height 293
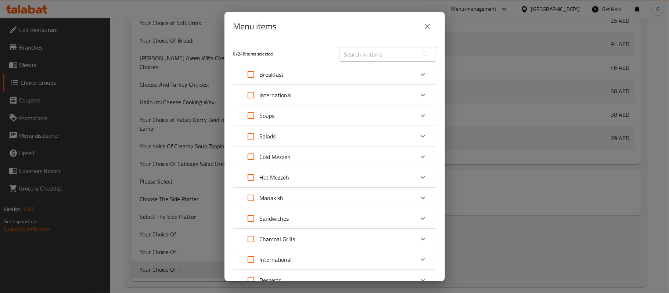
click at [361, 55] on input "text" at bounding box center [379, 54] width 80 height 15
paste input "PENNE ALFREDO"
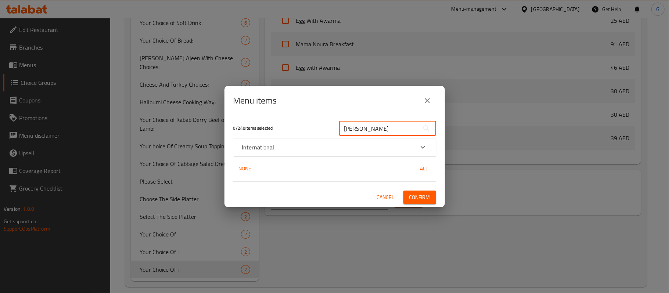
type input "PENNE ALFREDO"
click at [281, 145] on div "International" at bounding box center [328, 147] width 172 height 9
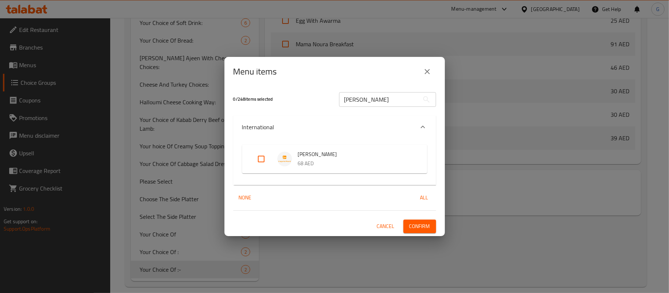
click at [263, 159] on input "Expand" at bounding box center [261, 159] width 18 height 18
checkbox input "true"
click at [418, 229] on span "Confirm" at bounding box center [419, 226] width 21 height 9
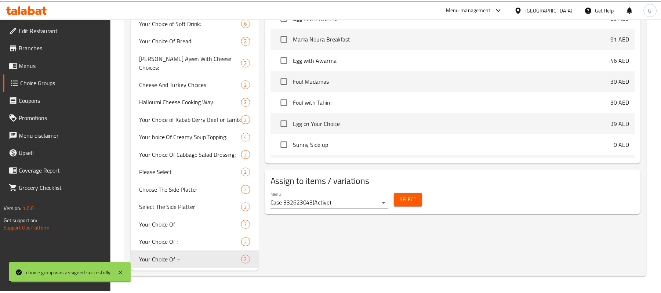
scroll to position [300, 0]
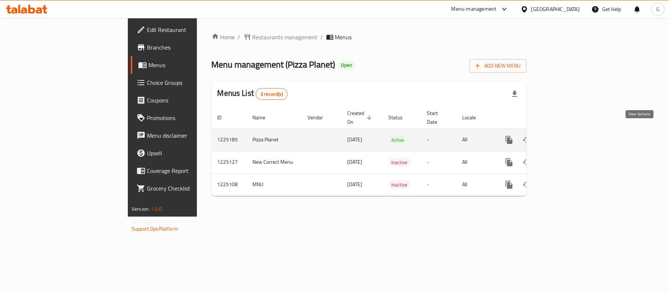
click at [566, 136] on icon "enhanced table" at bounding box center [562, 140] width 9 height 9
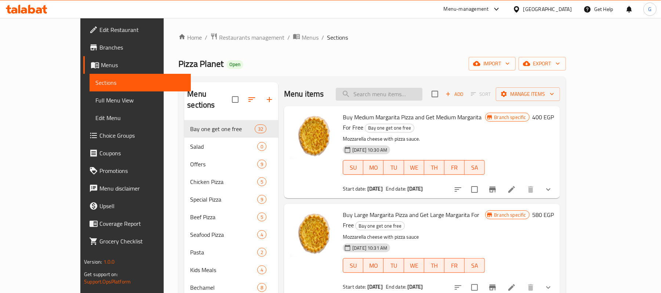
drag, startPoint x: 425, startPoint y: 98, endPoint x: 407, endPoint y: 93, distance: 18.7
click at [416, 94] on input "search" at bounding box center [379, 94] width 87 height 13
paste input "بيتزا وسط"
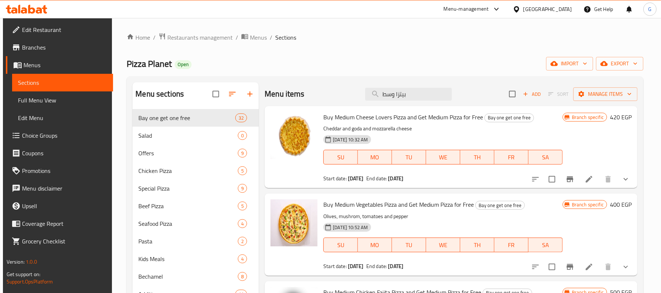
type input "بيتزا وسط"
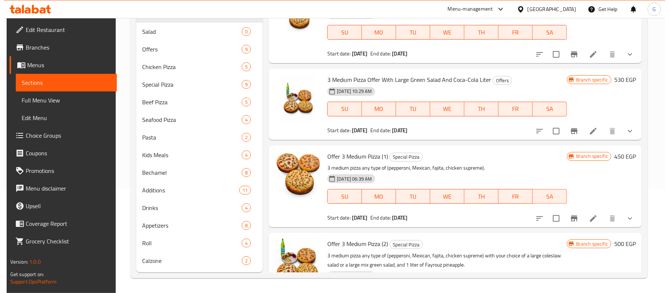
scroll to position [1324, 0]
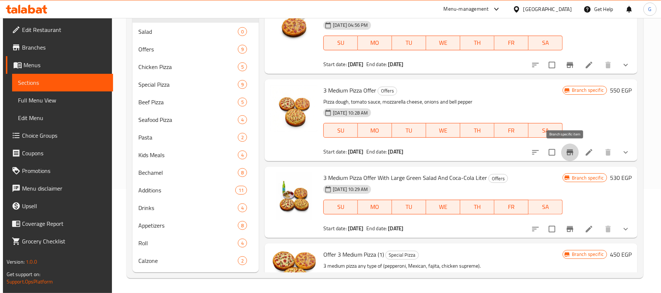
click at [572, 154] on button "Branch-specific-item" at bounding box center [571, 153] width 18 height 18
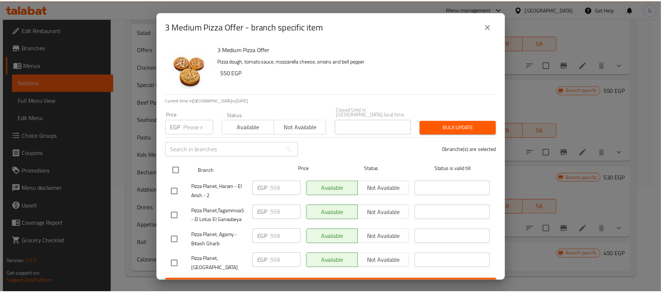
scroll to position [12, 0]
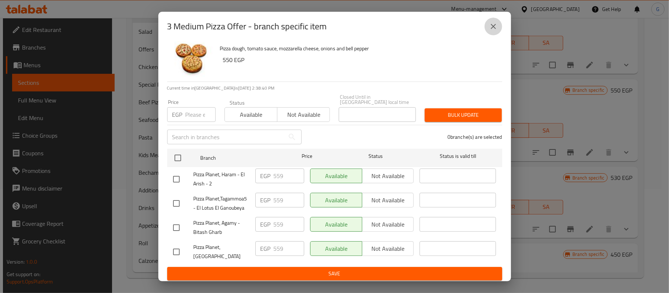
click at [494, 26] on icon "close" at bounding box center [493, 26] width 5 height 5
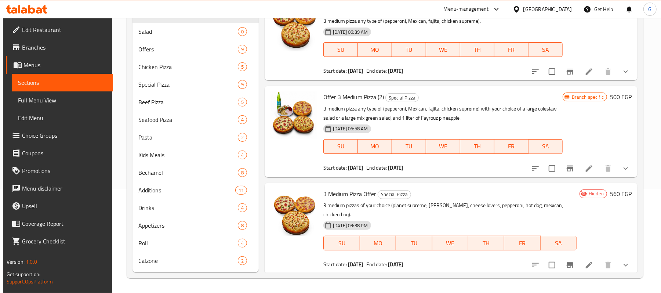
scroll to position [1668, 0]
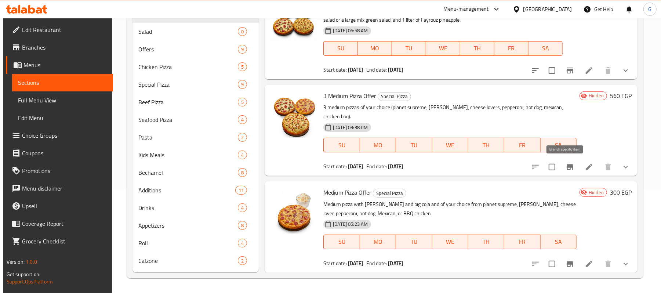
click at [566, 170] on icon "Branch-specific-item" at bounding box center [570, 167] width 9 height 9
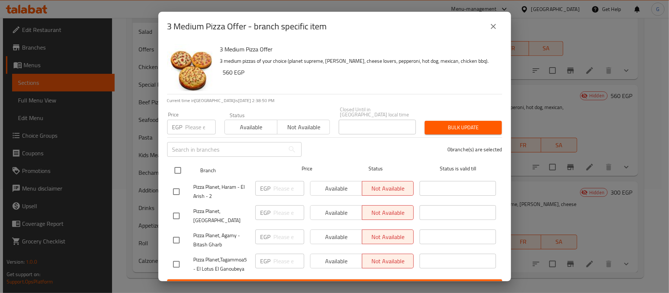
click at [181, 166] on input "checkbox" at bounding box center [177, 170] width 15 height 15
checkbox input "true"
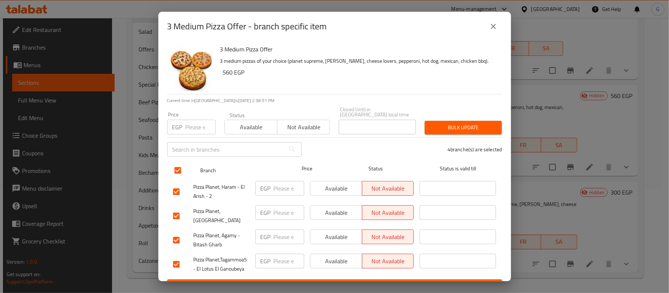
checkbox input "true"
click at [249, 122] on span "Available" at bounding box center [251, 127] width 47 height 11
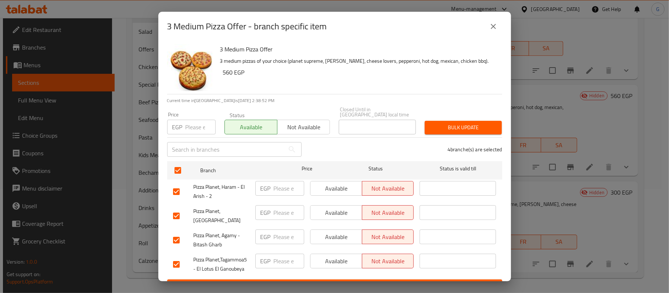
click at [485, 130] on div "Bulk update" at bounding box center [463, 127] width 86 height 22
click at [483, 123] on span "Bulk update" at bounding box center [462, 127] width 65 height 9
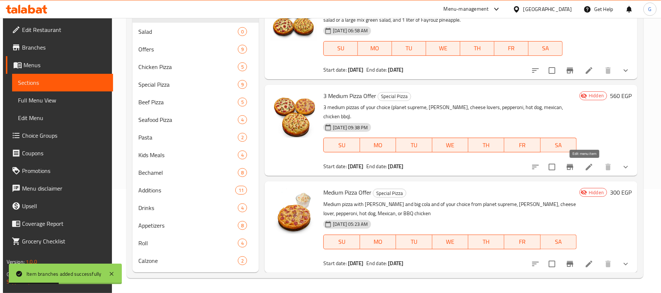
click at [585, 166] on icon at bounding box center [589, 167] width 9 height 9
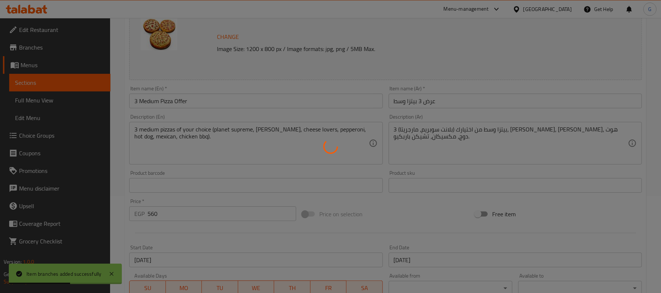
scroll to position [98, 0]
type input "اختيارك من أول بيتزا:-"
type input "1"
type input "اختيارك من ثاني بيتزا:-"
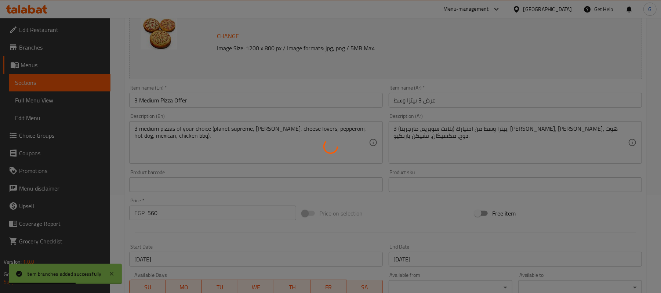
type input "1"
type input "اختيارك من ثالث بيتزا:-"
type input "1"
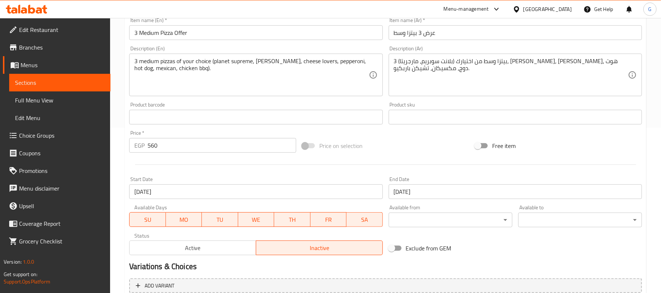
scroll to position [310, 0]
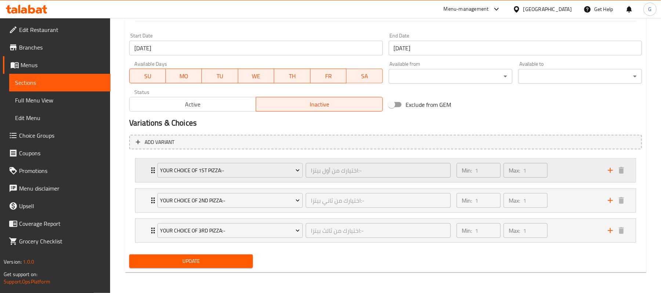
click at [149, 179] on div "Your Choice Of 1st Pizza:- اختيارك من أول بيتزا:- ​ Min: 1 ​ Max: 1 ​" at bounding box center [388, 171] width 479 height 24
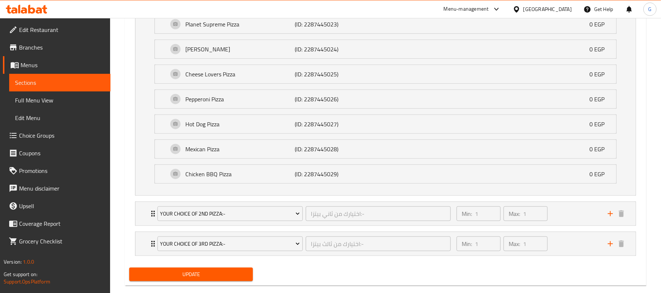
scroll to position [501, 0]
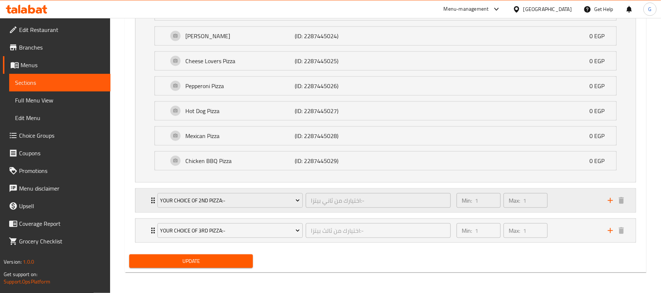
click at [138, 201] on div "Your Choice Of 2nd Pizza:- اختيارك من ثاني بيتزا:- ​ Min: 1 ​ Max: 1 ​" at bounding box center [386, 201] width 501 height 24
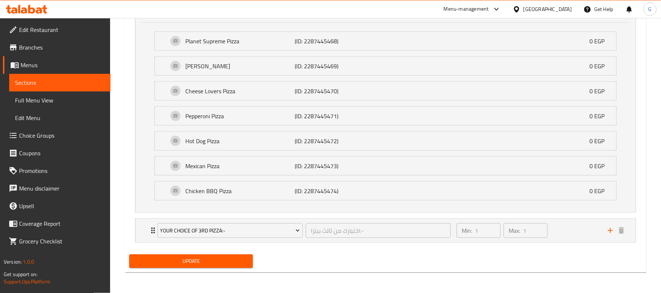
scroll to position [693, 0]
click at [146, 232] on div "Your Choice Of 3rd Pizza:- اختيارك من ثالث بيتزا:- ​ Min: 1 ​ Max: 1 ​" at bounding box center [386, 231] width 501 height 24
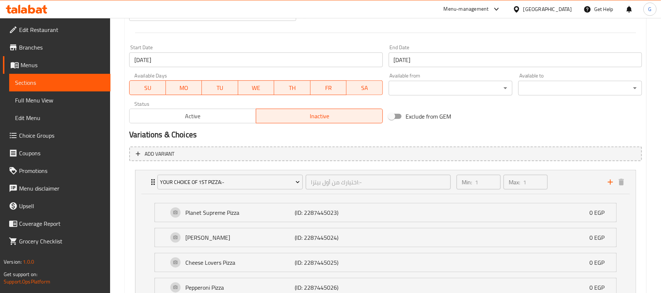
scroll to position [199, 0]
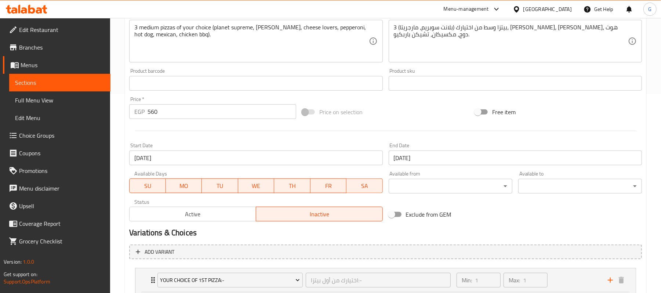
click at [213, 217] on span "Active" at bounding box center [193, 214] width 121 height 11
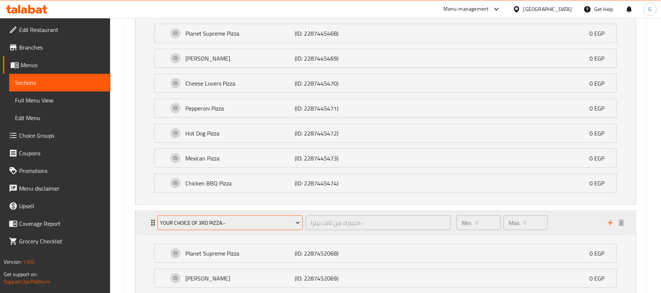
scroll to position [885, 0]
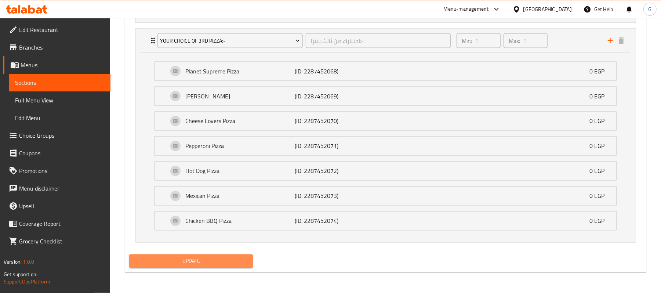
drag, startPoint x: 212, startPoint y: 262, endPoint x: 217, endPoint y: 258, distance: 6.9
click at [212, 262] on span "Update" at bounding box center [191, 261] width 112 height 9
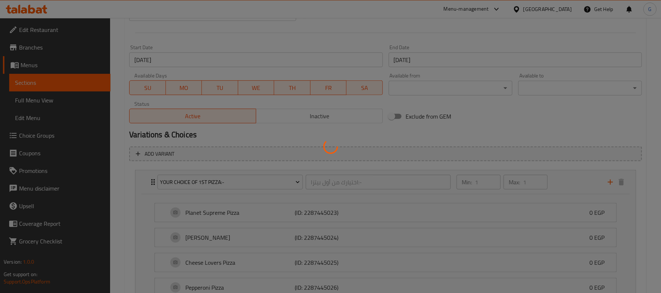
scroll to position [52, 0]
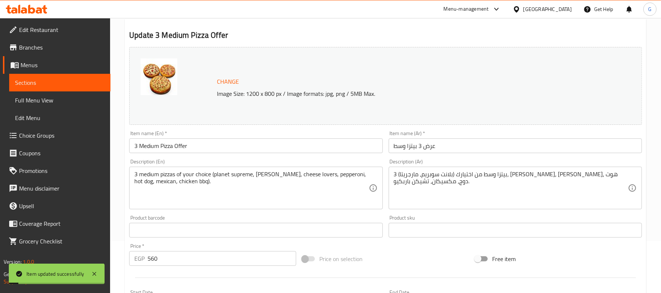
click at [184, 145] on input "3 Medium Pizza Offer" at bounding box center [255, 145] width 253 height 15
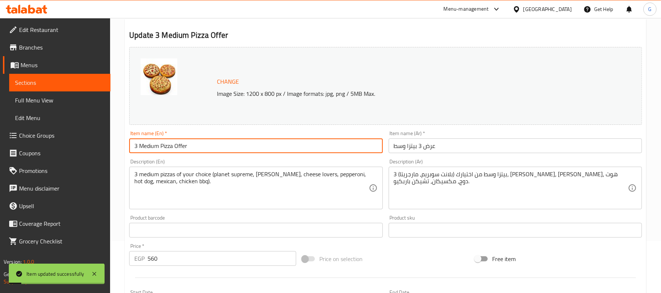
click at [183, 145] on input "3 Medium Pizza Offer" at bounding box center [255, 145] width 253 height 15
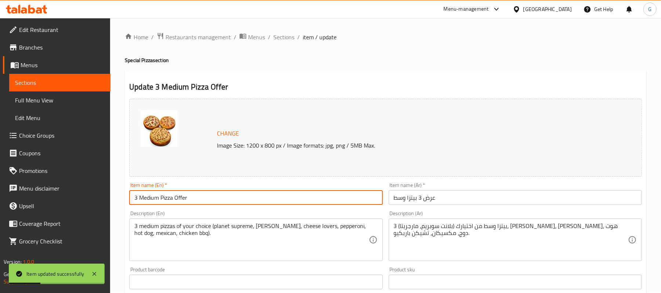
scroll to position [0, 0]
click at [288, 36] on span "Sections" at bounding box center [284, 37] width 21 height 9
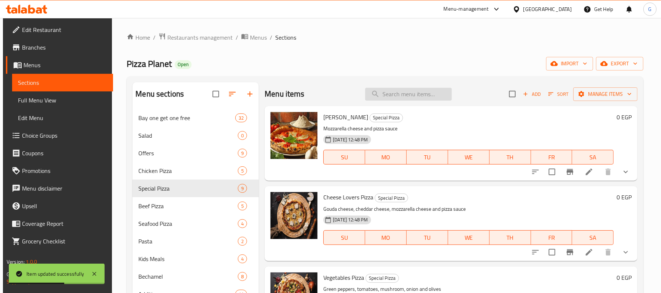
paste input "3 Medium Pizza Offer"
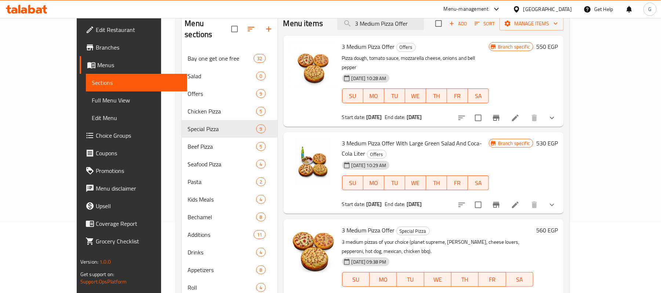
scroll to position [55, 0]
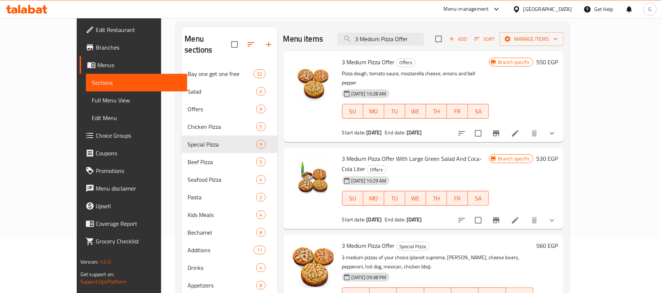
drag, startPoint x: 431, startPoint y: 119, endPoint x: 327, endPoint y: 125, distance: 104.8
click at [339, 125] on div "3 Medium Pizza Offer Offers Pizza dough, tomato sauce, mozzarella cheese, onion…" at bounding box center [415, 96] width 153 height 85
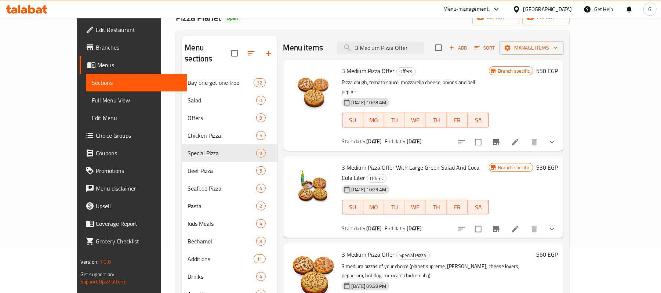
scroll to position [0, 0]
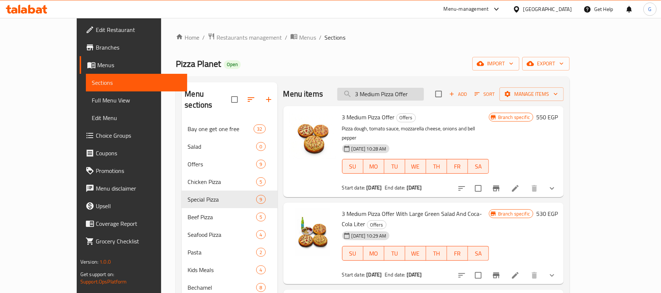
click at [400, 97] on input "3 Medium Pizza Offer" at bounding box center [381, 94] width 87 height 13
paste input "بيتزا وسط"
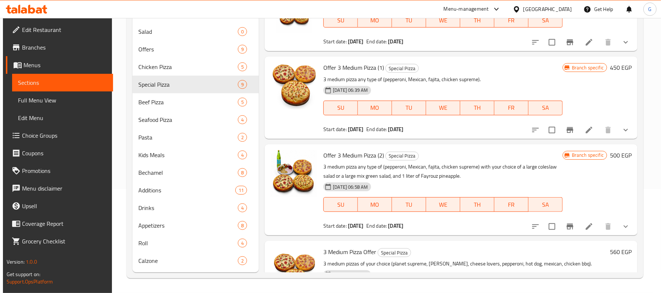
scroll to position [1746, 0]
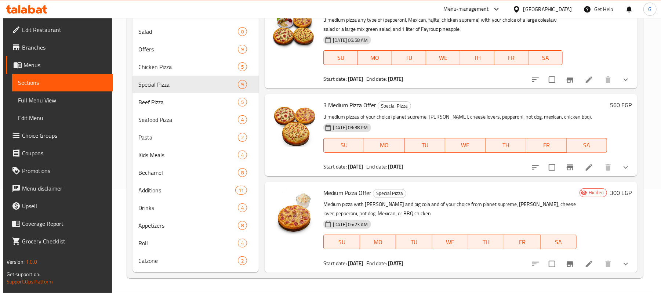
click at [345, 195] on span "Medium Pizza Offer" at bounding box center [348, 192] width 48 height 11
copy h6 "Medium Pizza Offer"
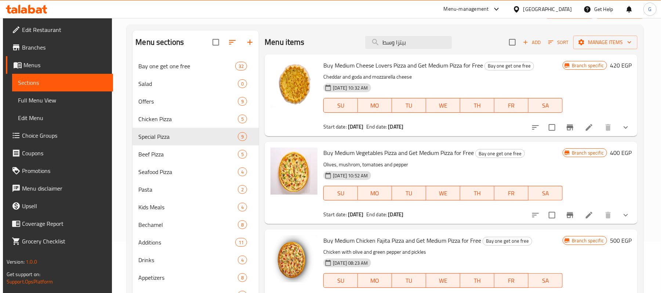
scroll to position [0, 0]
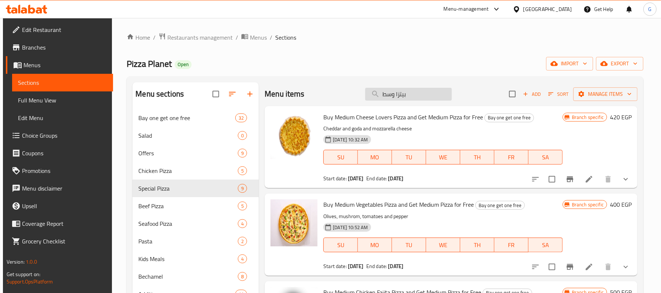
click at [391, 91] on input "بيتزا وسط" at bounding box center [408, 94] width 87 height 13
paste input "Medium Pizza Offer"
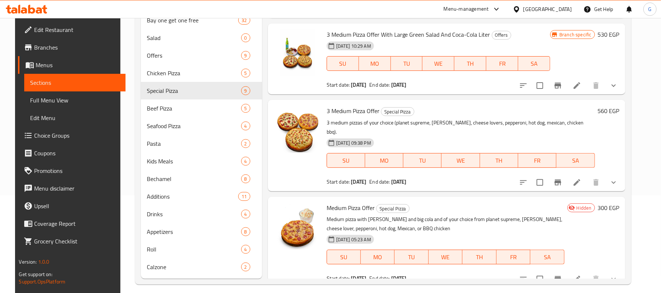
scroll to position [104, 0]
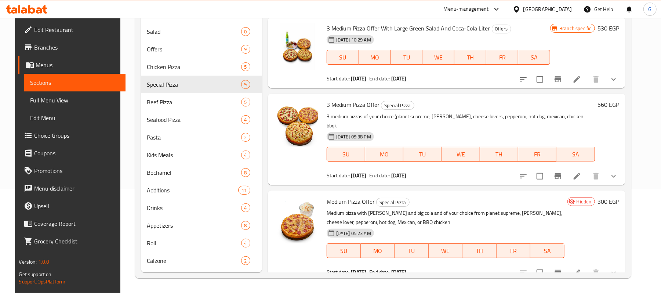
type input "Medium Pizza Offer"
click at [581, 270] on icon at bounding box center [577, 273] width 7 height 7
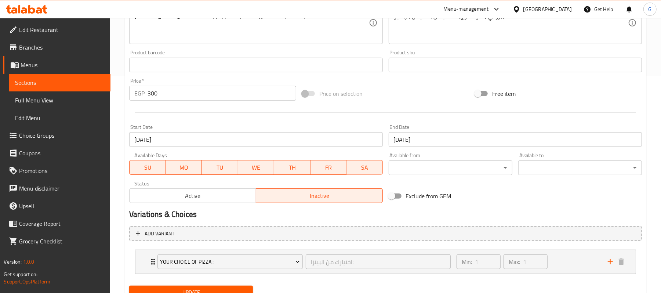
scroll to position [245, 0]
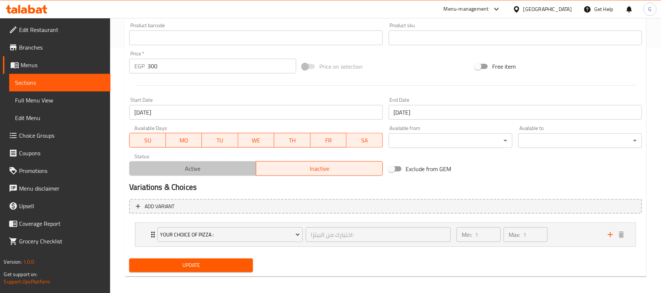
click at [231, 167] on span "Active" at bounding box center [193, 168] width 121 height 11
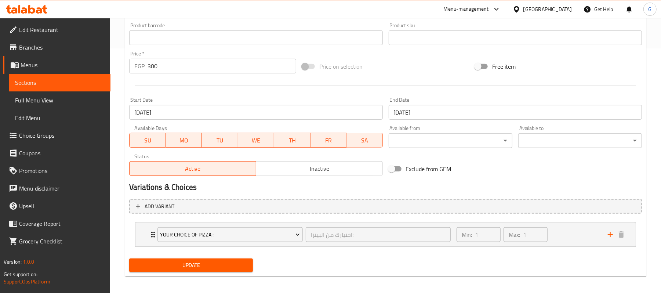
click at [224, 264] on span "Update" at bounding box center [191, 265] width 112 height 9
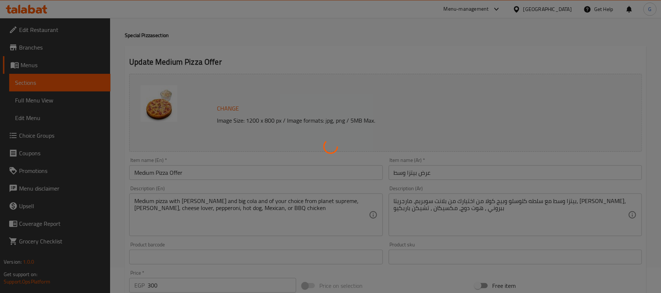
scroll to position [0, 0]
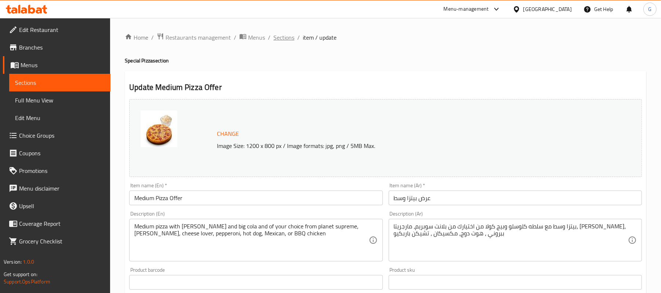
click at [284, 36] on span "Sections" at bounding box center [284, 37] width 21 height 9
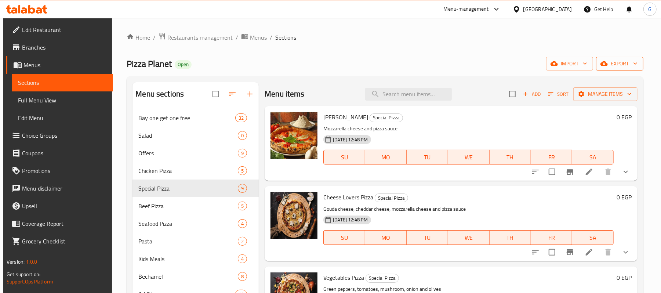
click at [625, 65] on span "export" at bounding box center [620, 63] width 36 height 9
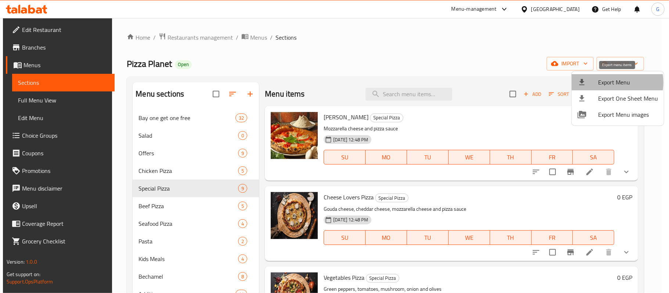
click at [607, 83] on span "Export Menu" at bounding box center [628, 82] width 60 height 9
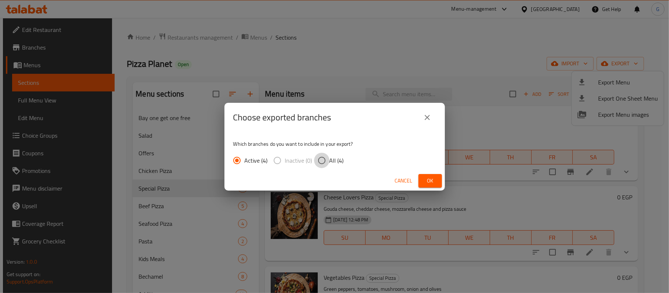
click at [324, 159] on input "All (4)" at bounding box center [321, 160] width 15 height 15
radio input "true"
click at [439, 180] on button "Ok" at bounding box center [430, 181] width 24 height 14
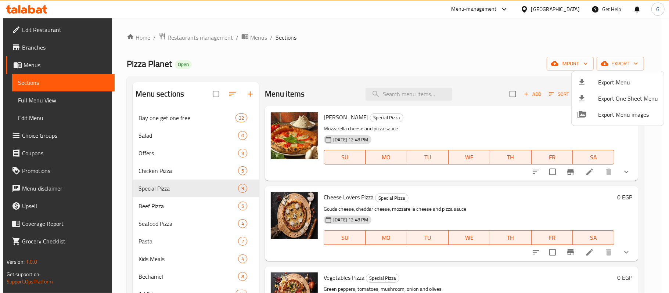
click at [152, 65] on div at bounding box center [334, 146] width 669 height 293
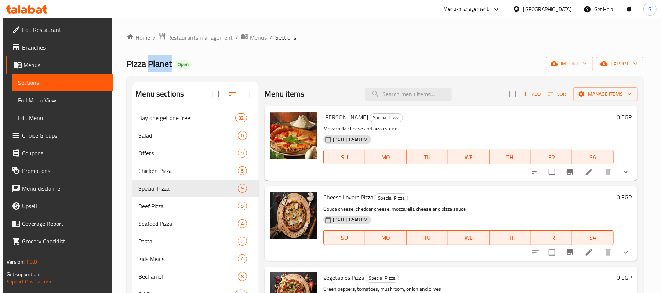
click at [152, 65] on span "Pizza Planet" at bounding box center [149, 63] width 45 height 17
click at [250, 58] on div "Pizza Planet Open import export" at bounding box center [385, 64] width 517 height 14
click at [209, 39] on span "Restaurants management" at bounding box center [199, 37] width 65 height 9
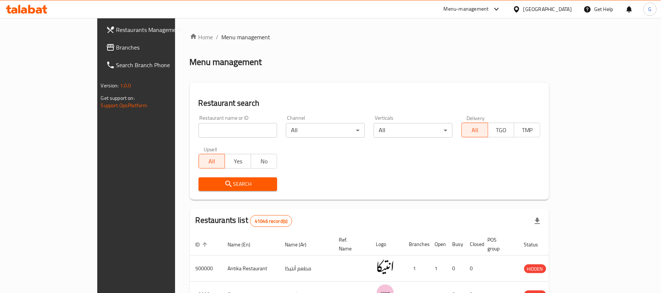
click at [116, 47] on span "Branches" at bounding box center [159, 47] width 86 height 9
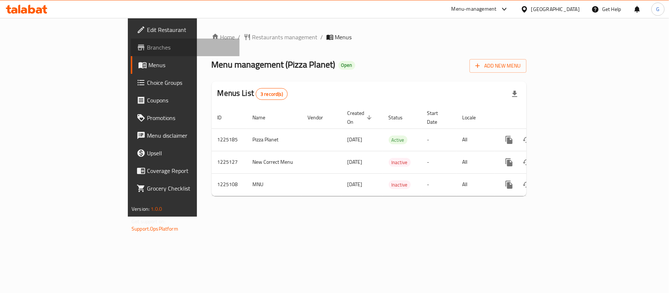
click at [147, 51] on span "Branches" at bounding box center [190, 47] width 87 height 9
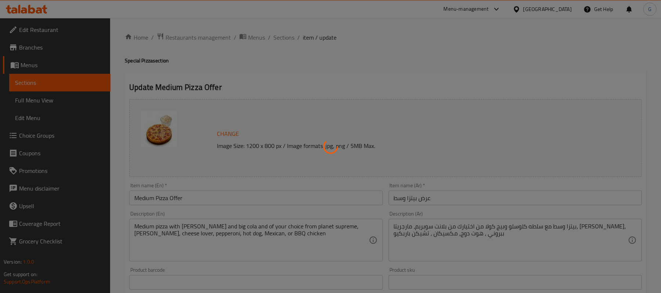
type input "اختيارك من البيتزا:"
type input "1"
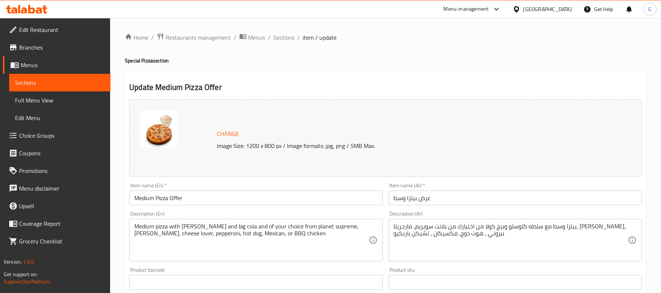
click at [501, 9] on div at bounding box center [495, 9] width 12 height 9
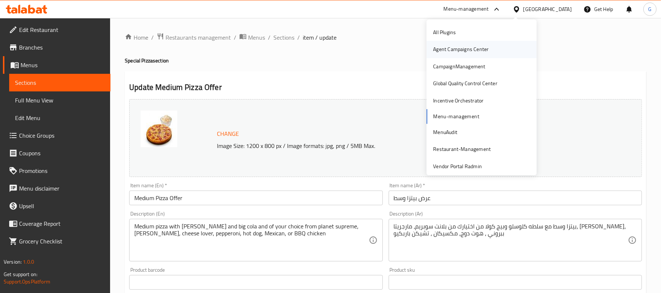
click at [471, 46] on div "Agent Campaigns Center" at bounding box center [460, 50] width 55 height 8
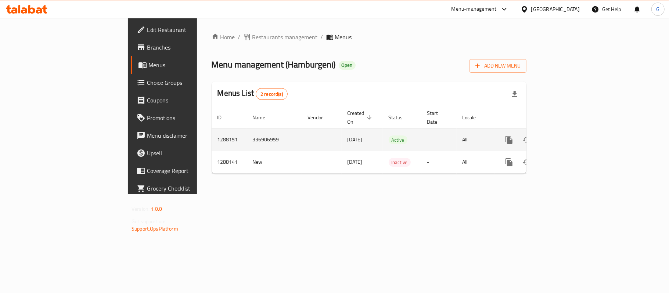
click at [565, 137] on icon "enhanced table" at bounding box center [562, 140] width 7 height 7
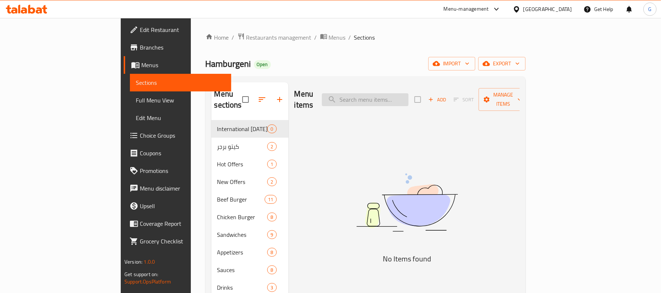
click at [409, 93] on input "search" at bounding box center [365, 99] width 87 height 13
paste input "عرض ميكس"
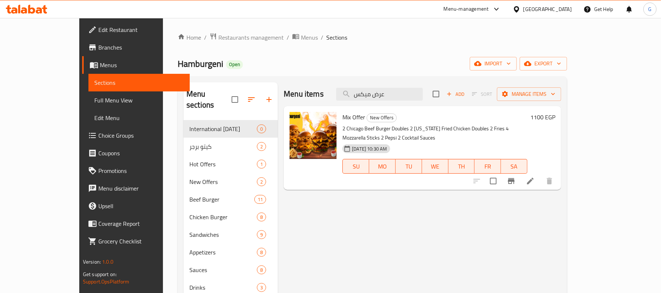
type input "عرض ميكس"
